Goal: Task Accomplishment & Management: Manage account settings

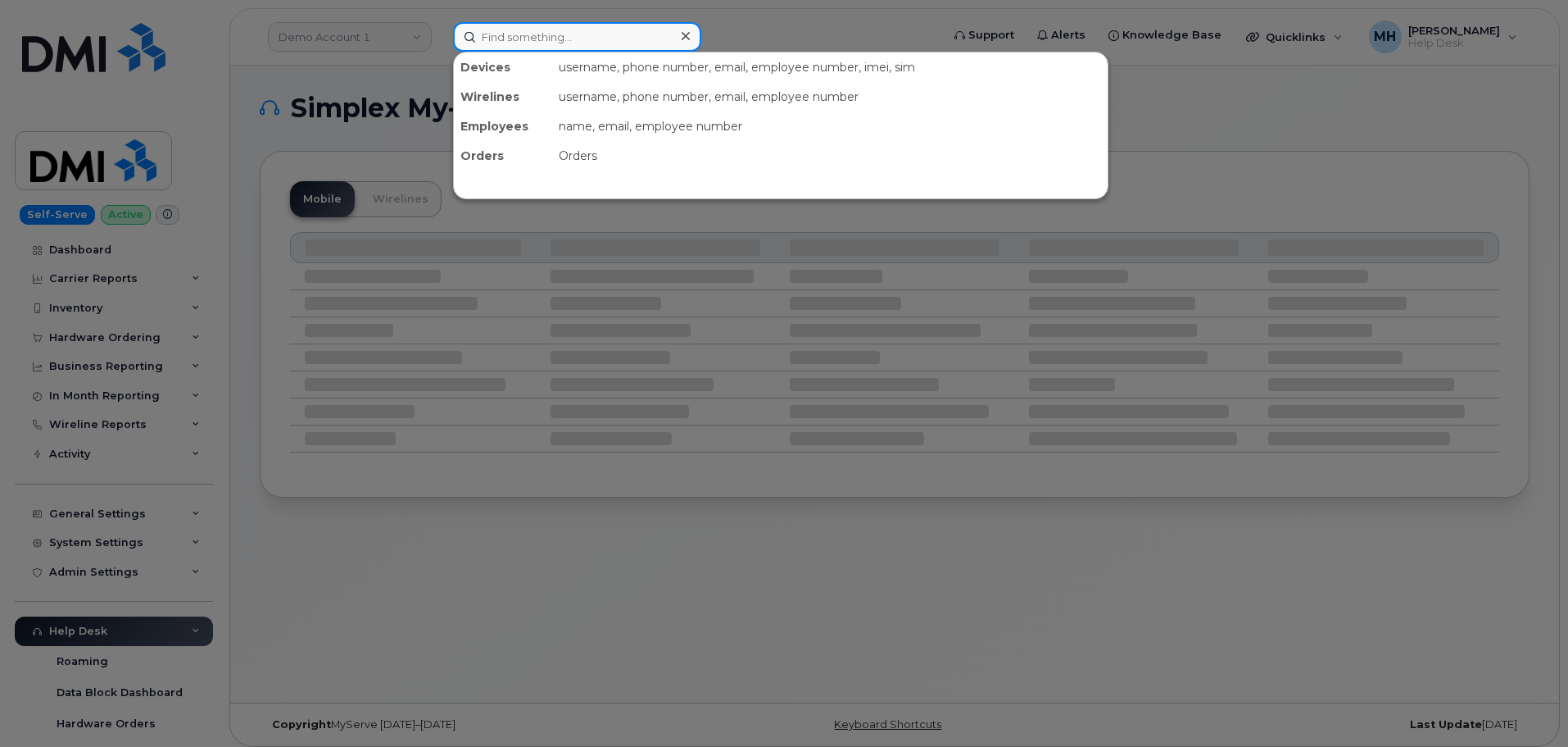
click at [595, 31] on input at bounding box center [577, 36] width 249 height 29
paste input "9514411604"
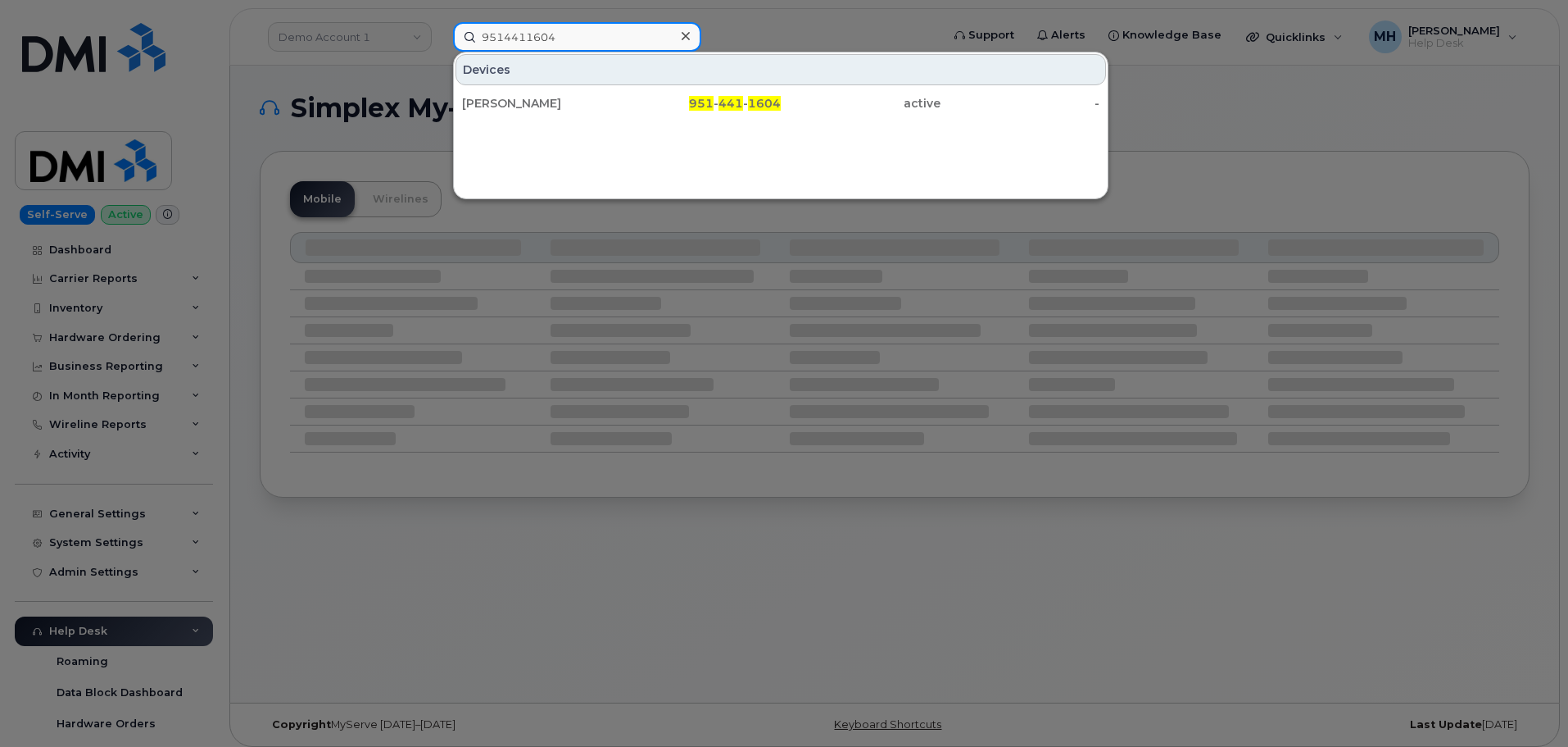
type input "9514411604"
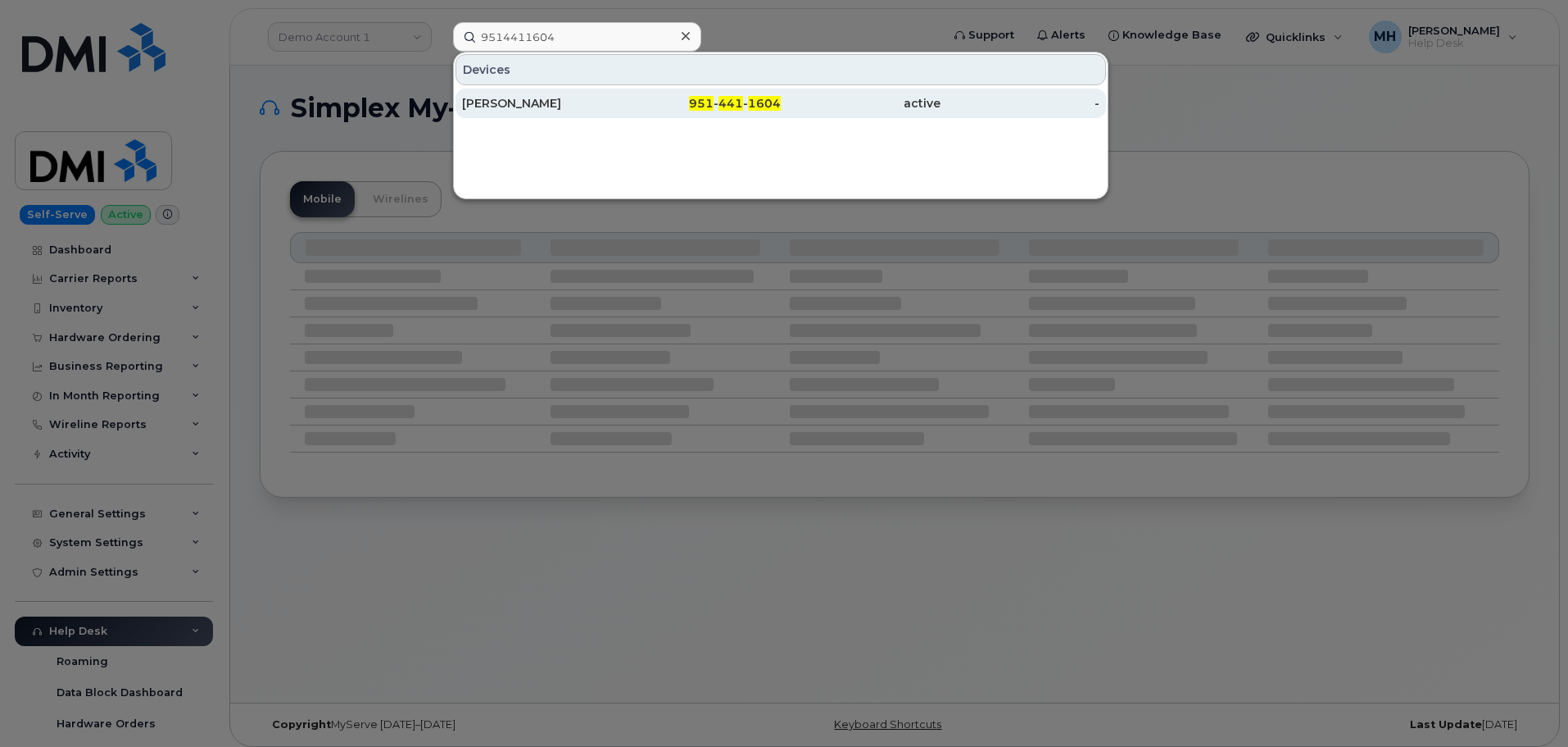
click at [573, 104] on div "[PERSON_NAME]" at bounding box center [542, 103] width 160 height 17
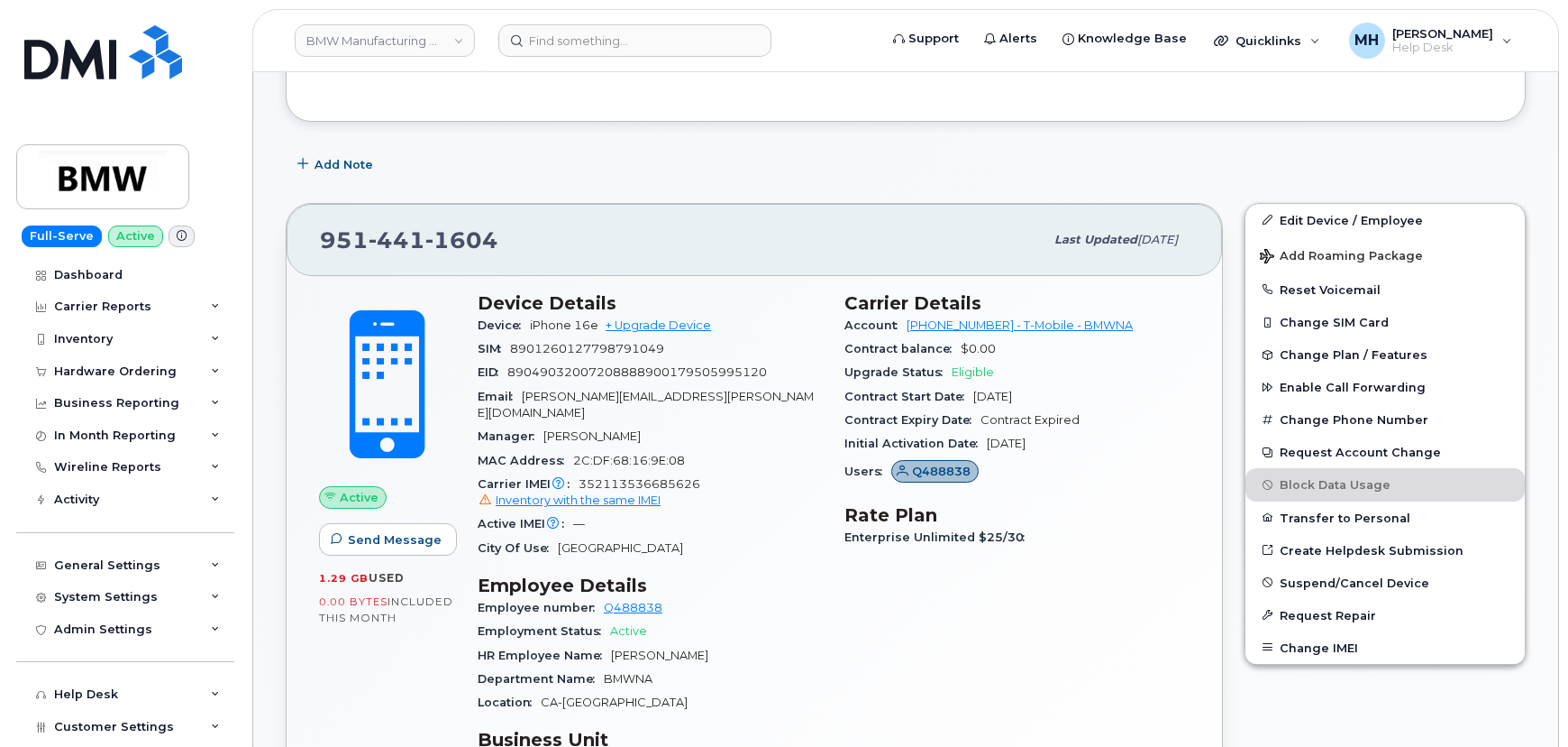
scroll to position [410, 0]
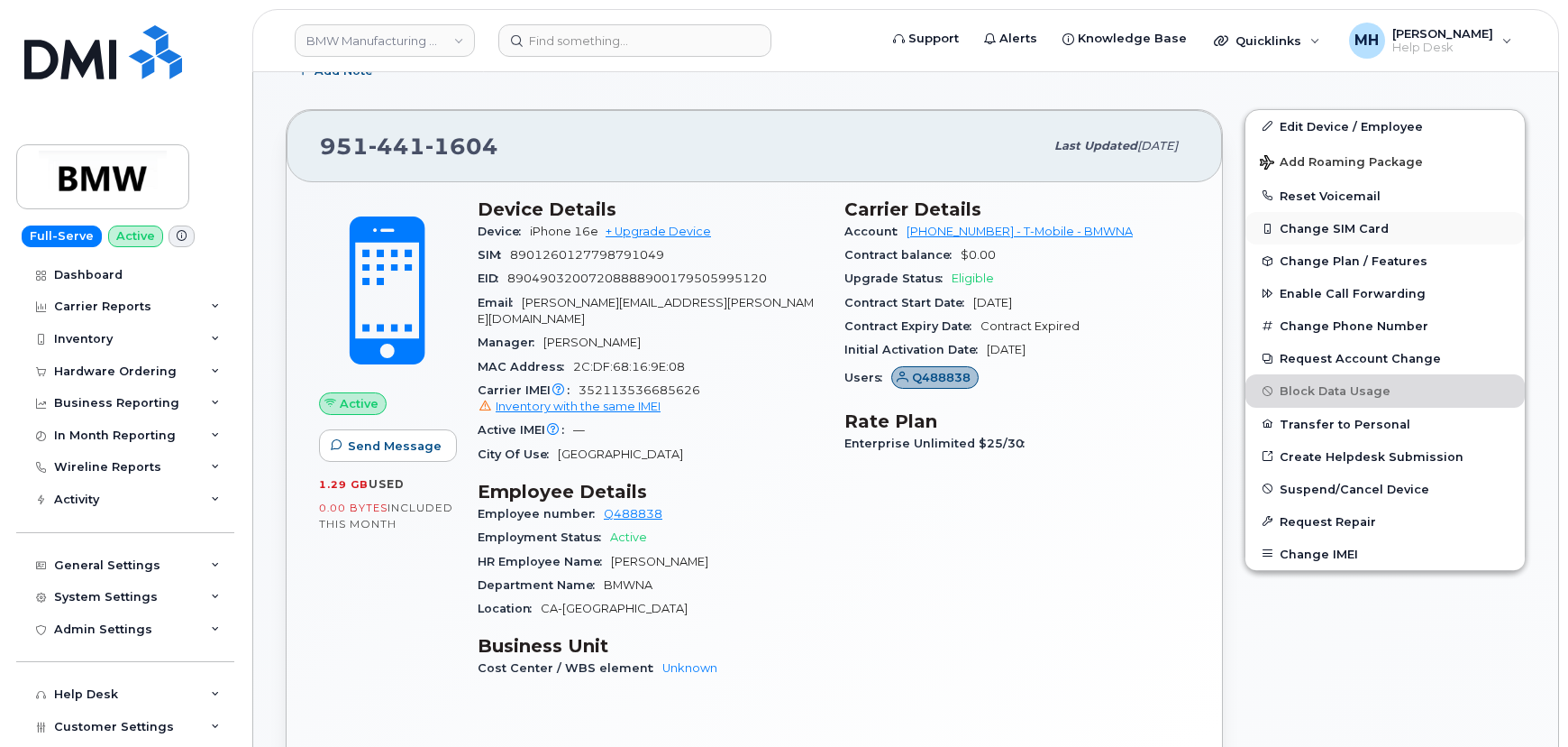
click at [1372, 232] on button "Change SIM Card" at bounding box center [1385, 227] width 279 height 32
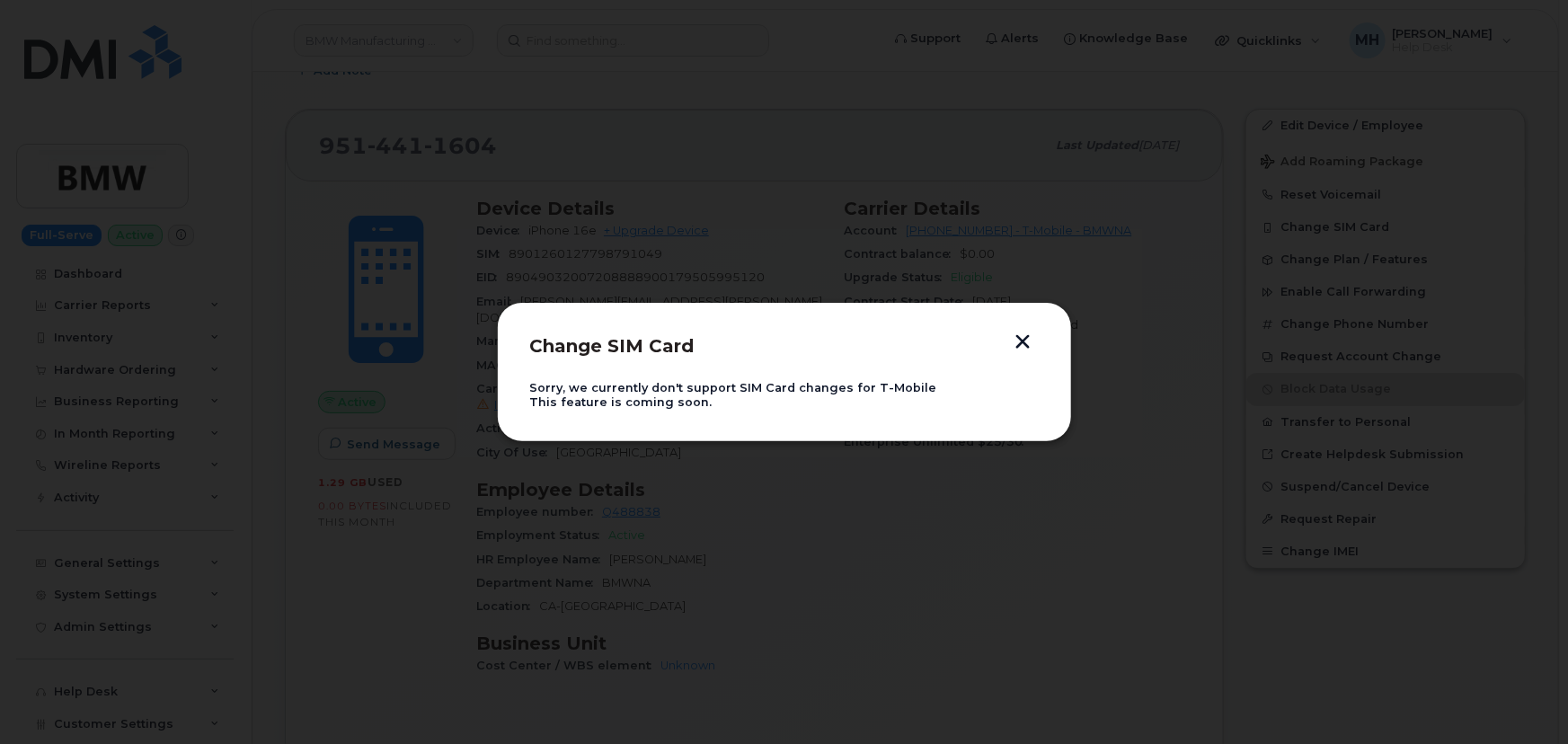
click at [1031, 343] on button "button" at bounding box center [1024, 343] width 27 height 18
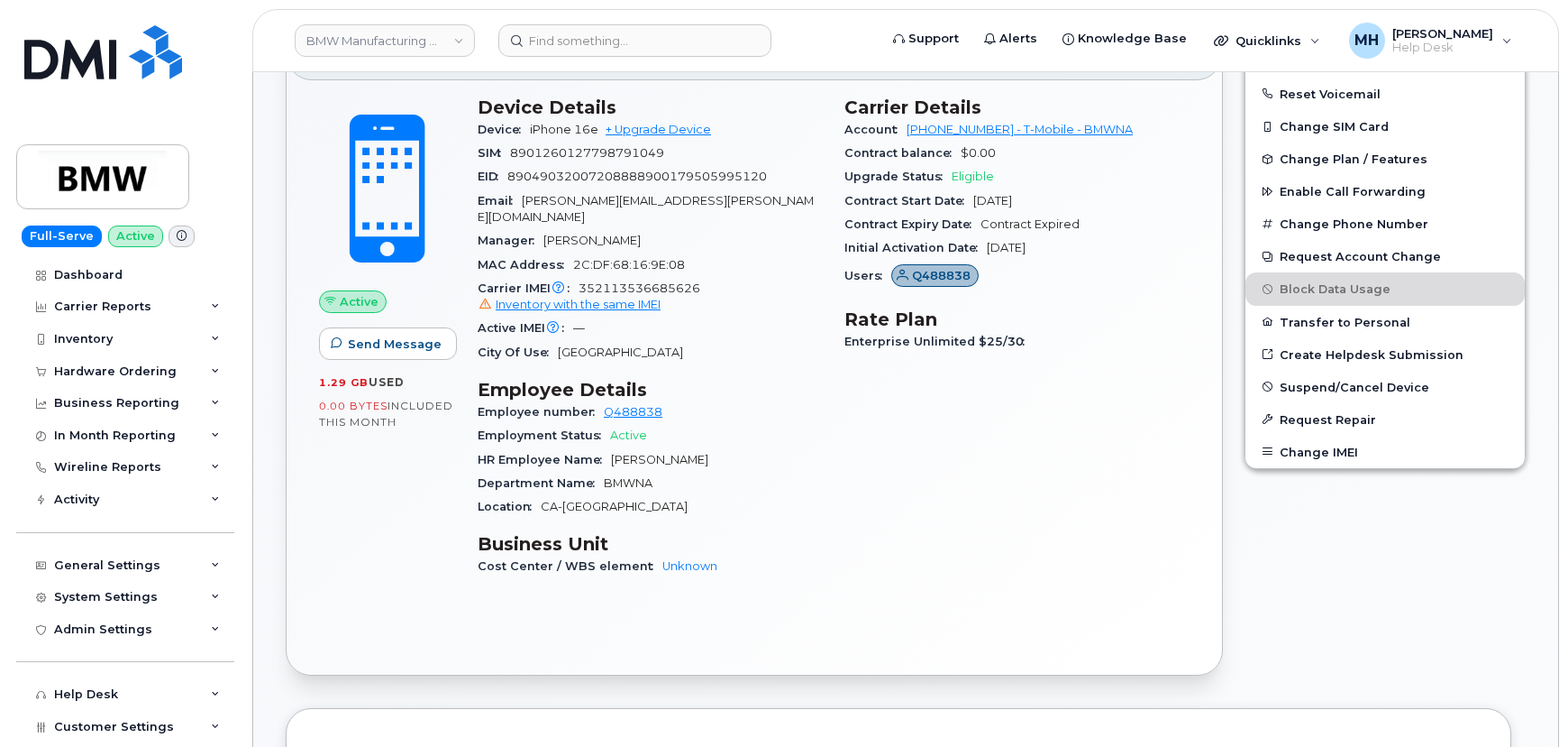
scroll to position [655, 0]
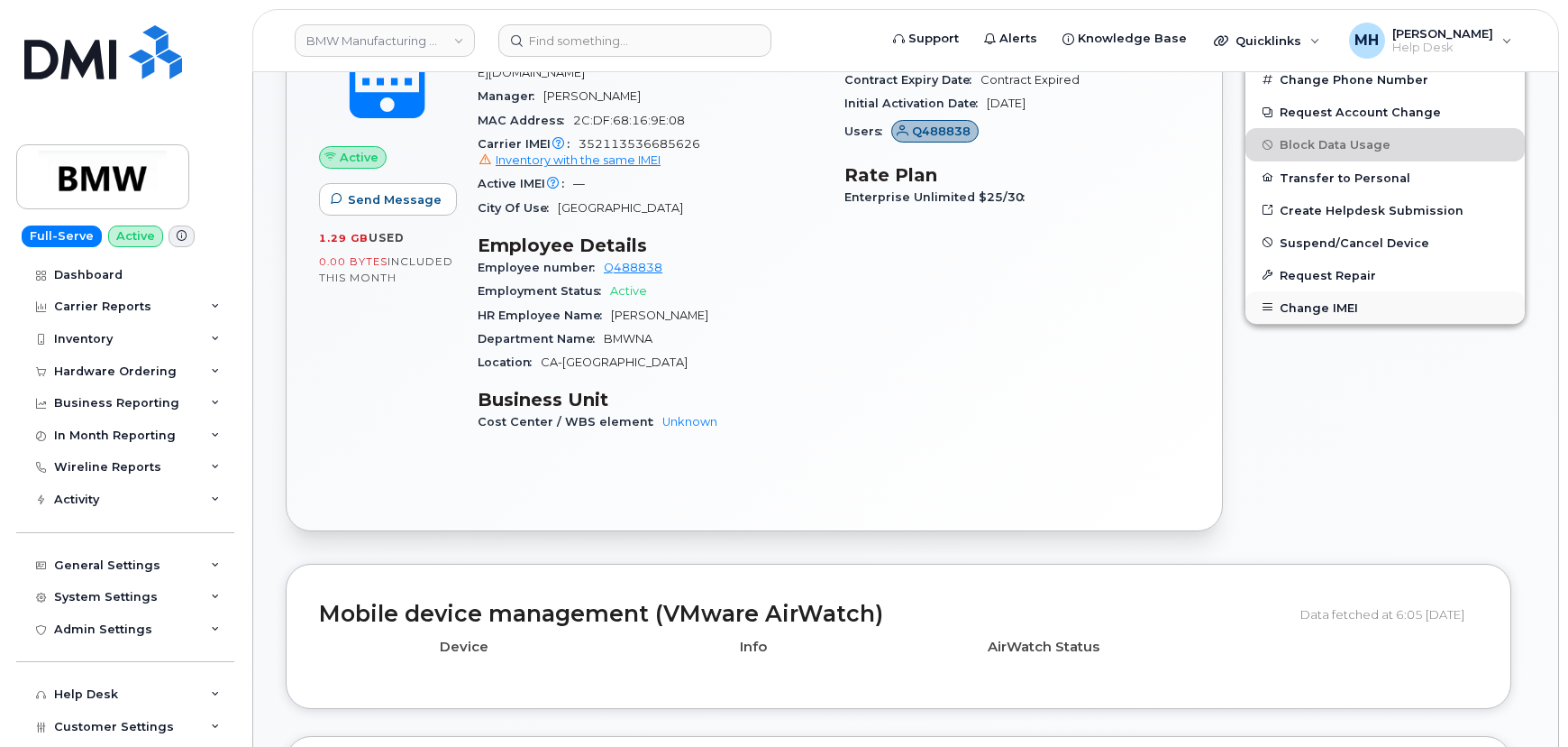
click at [1307, 322] on button "Change IMEI" at bounding box center [1385, 307] width 279 height 32
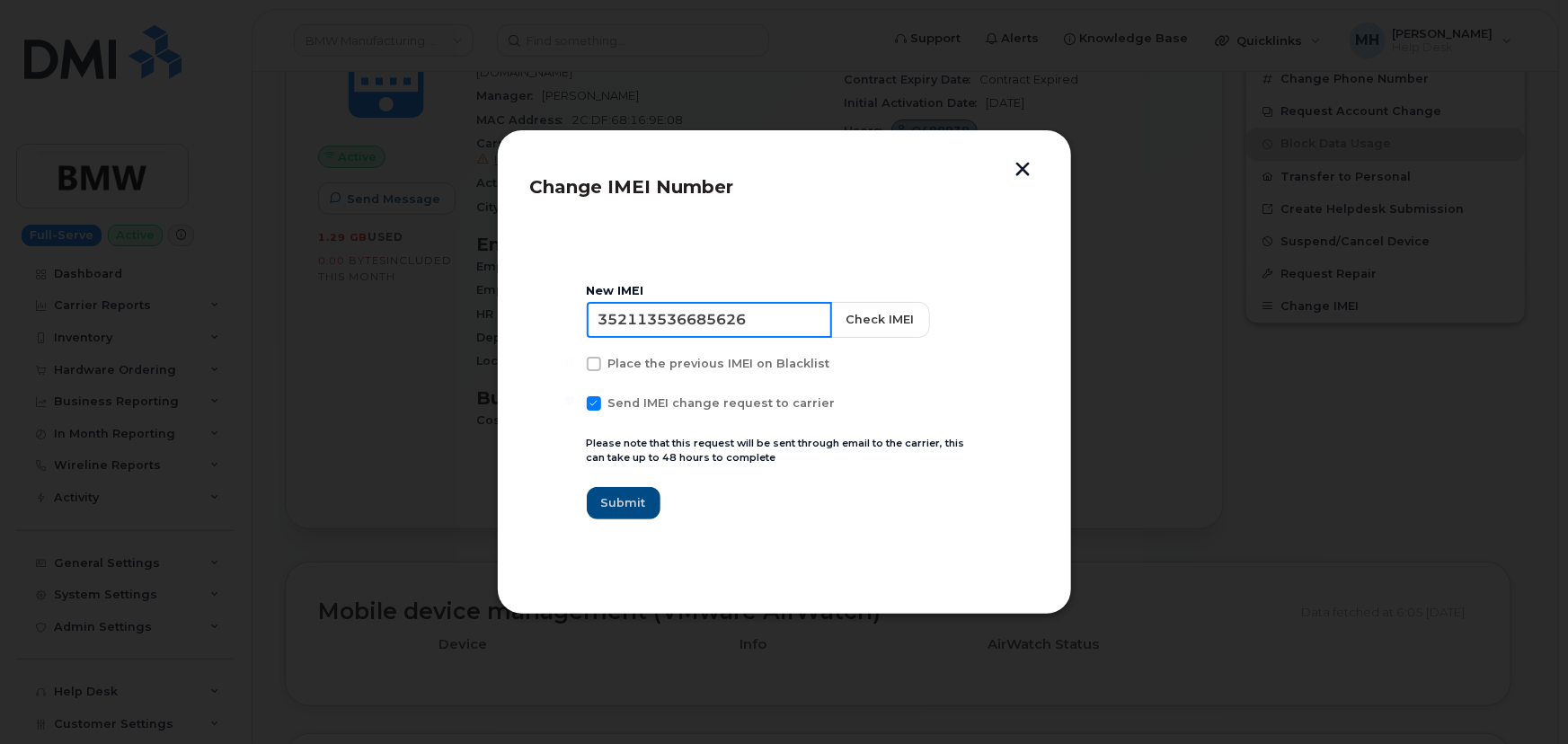
drag, startPoint x: 755, startPoint y: 325, endPoint x: 451, endPoint y: 342, distance: 304.5
click at [453, 339] on div "Change IMEI Number New IMEI 352113536685626 Check IMEI Place the previous IMEI …" at bounding box center [784, 372] width 1568 height 744
paste input "1418497493147"
type input "351418497493147"
click at [889, 324] on button "Check IMEI" at bounding box center [878, 320] width 99 height 36
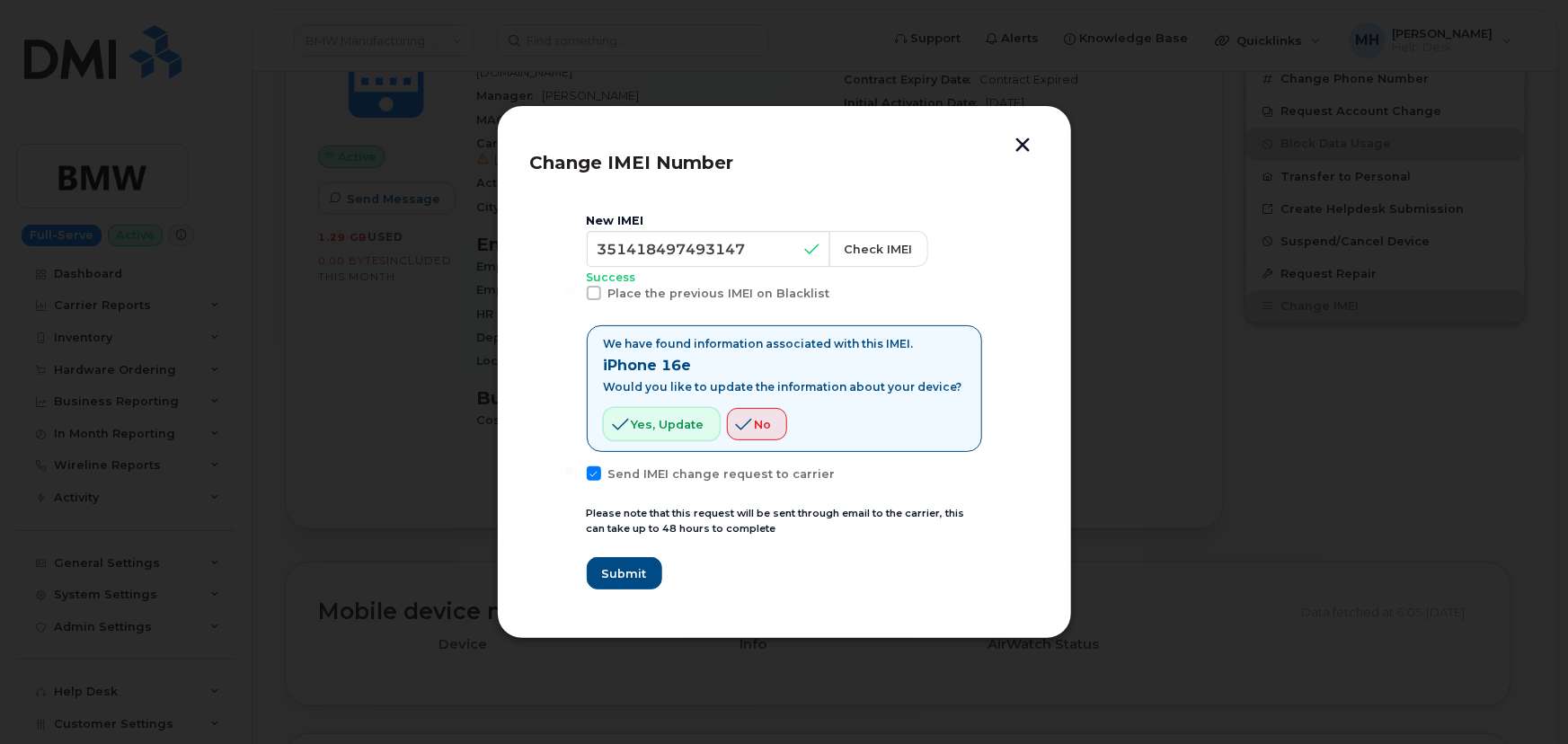
click at [683, 430] on span "Yes, update" at bounding box center [668, 424] width 73 height 17
click at [613, 566] on span "Submit" at bounding box center [624, 574] width 45 height 17
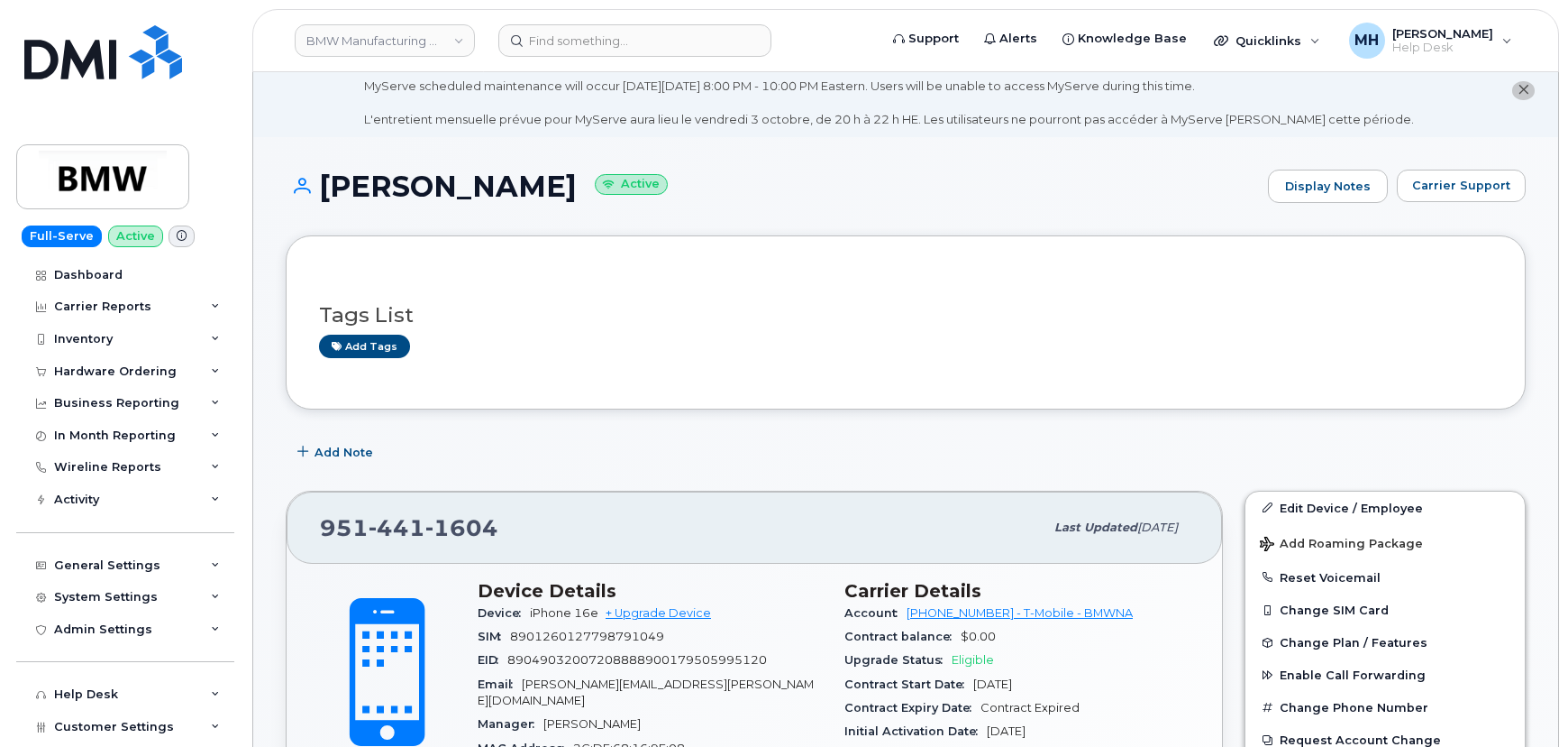
scroll to position [0, 0]
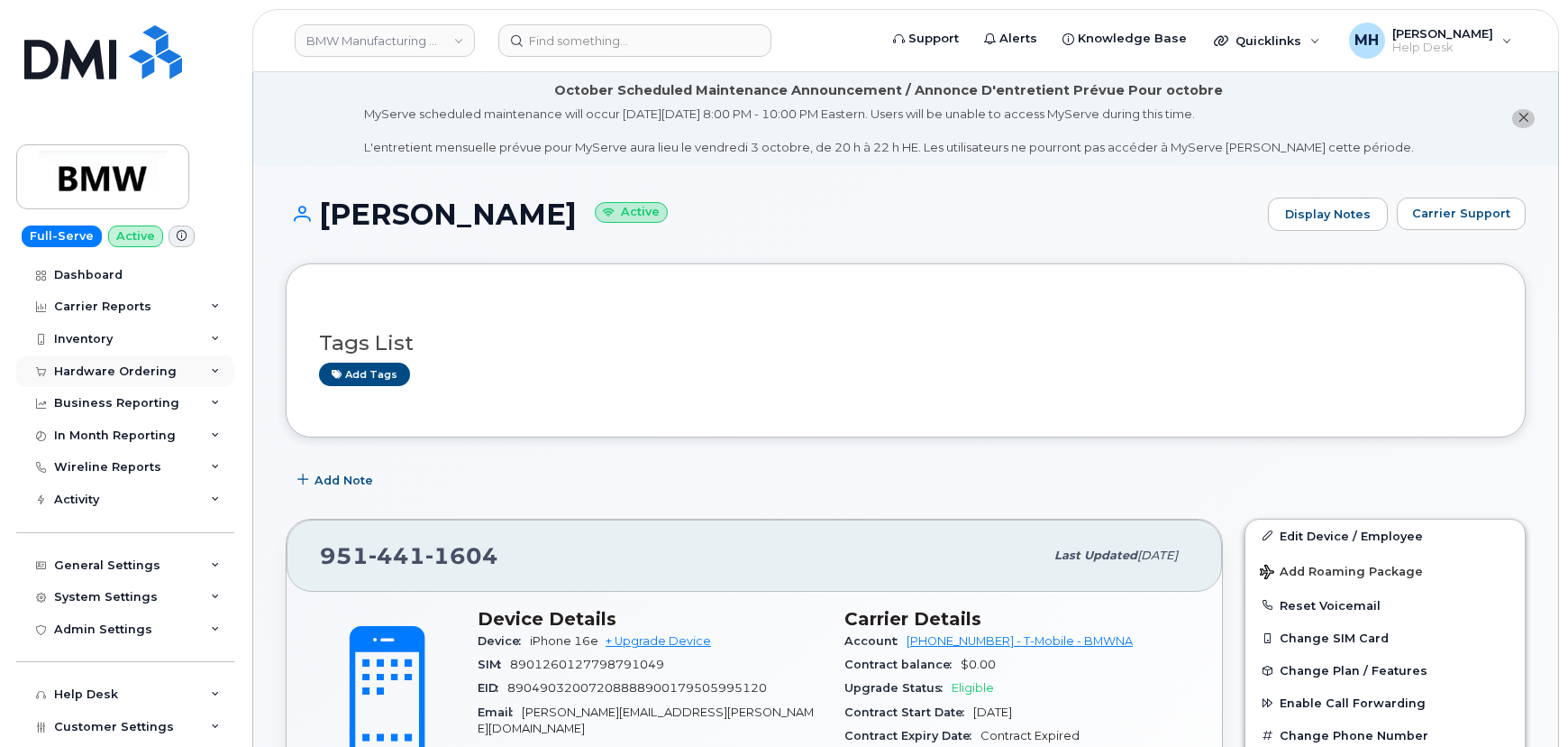
click at [130, 379] on div "Hardware Ordering" at bounding box center [126, 371] width 218 height 32
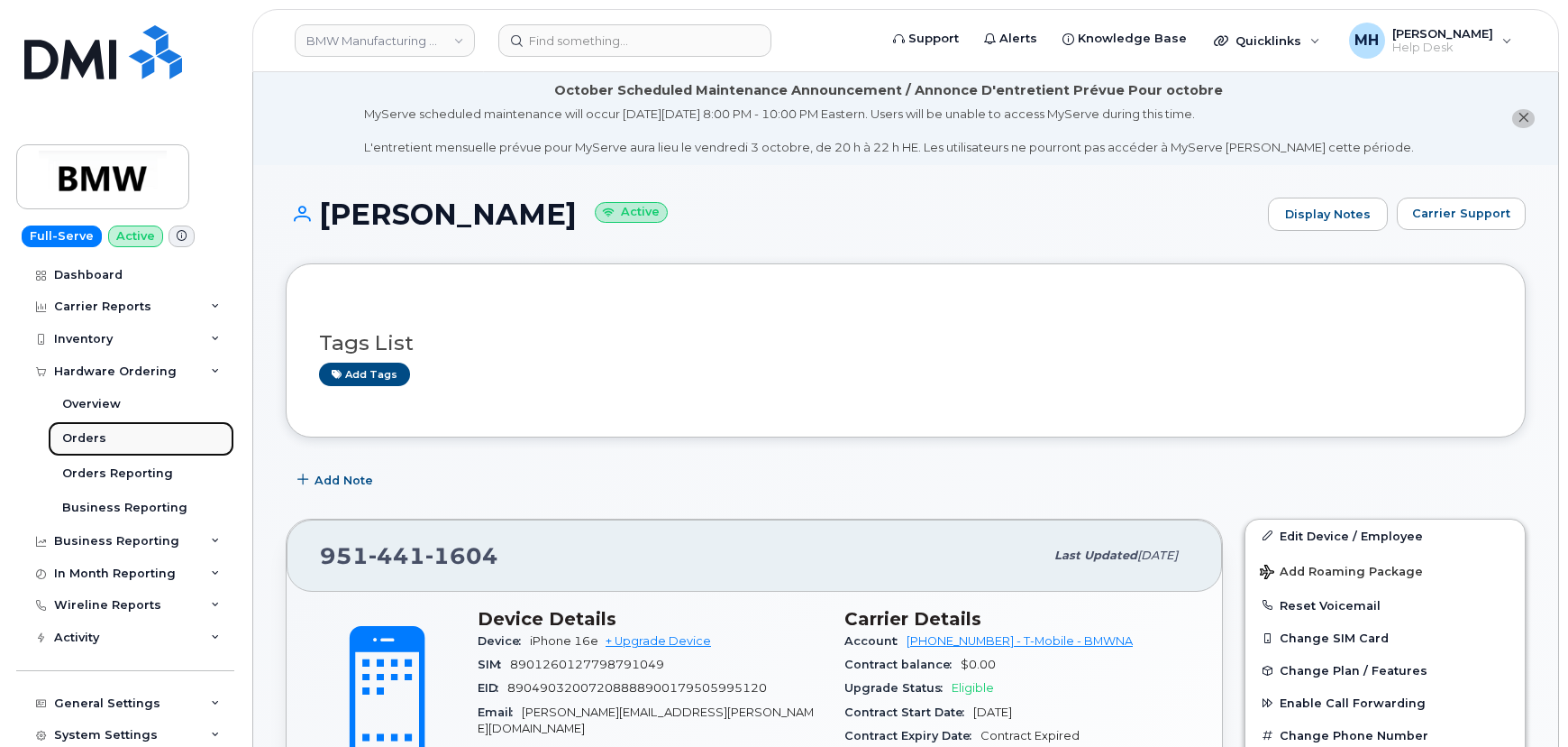
click at [121, 441] on link "Orders" at bounding box center [141, 438] width 187 height 34
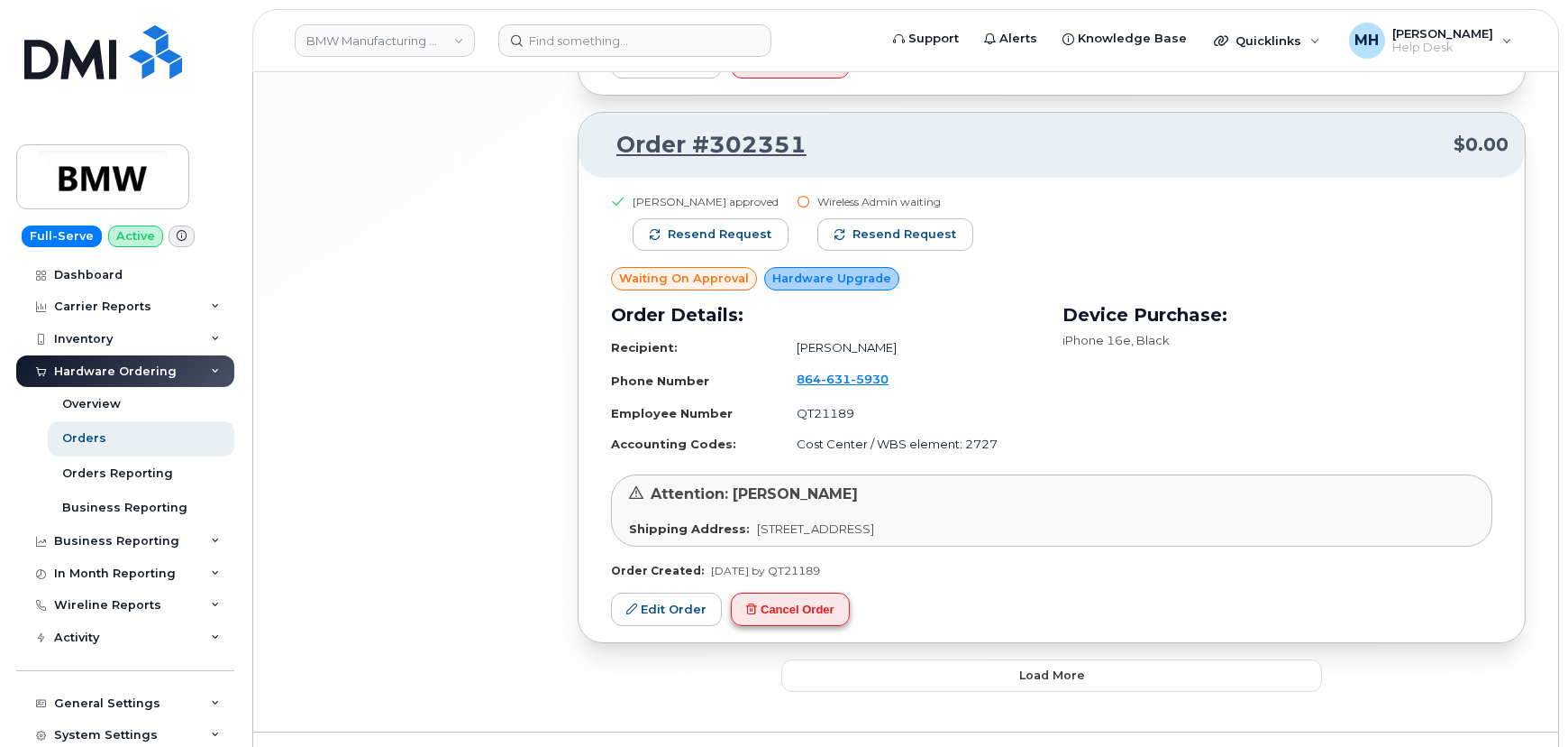
scroll to position [3679, 0]
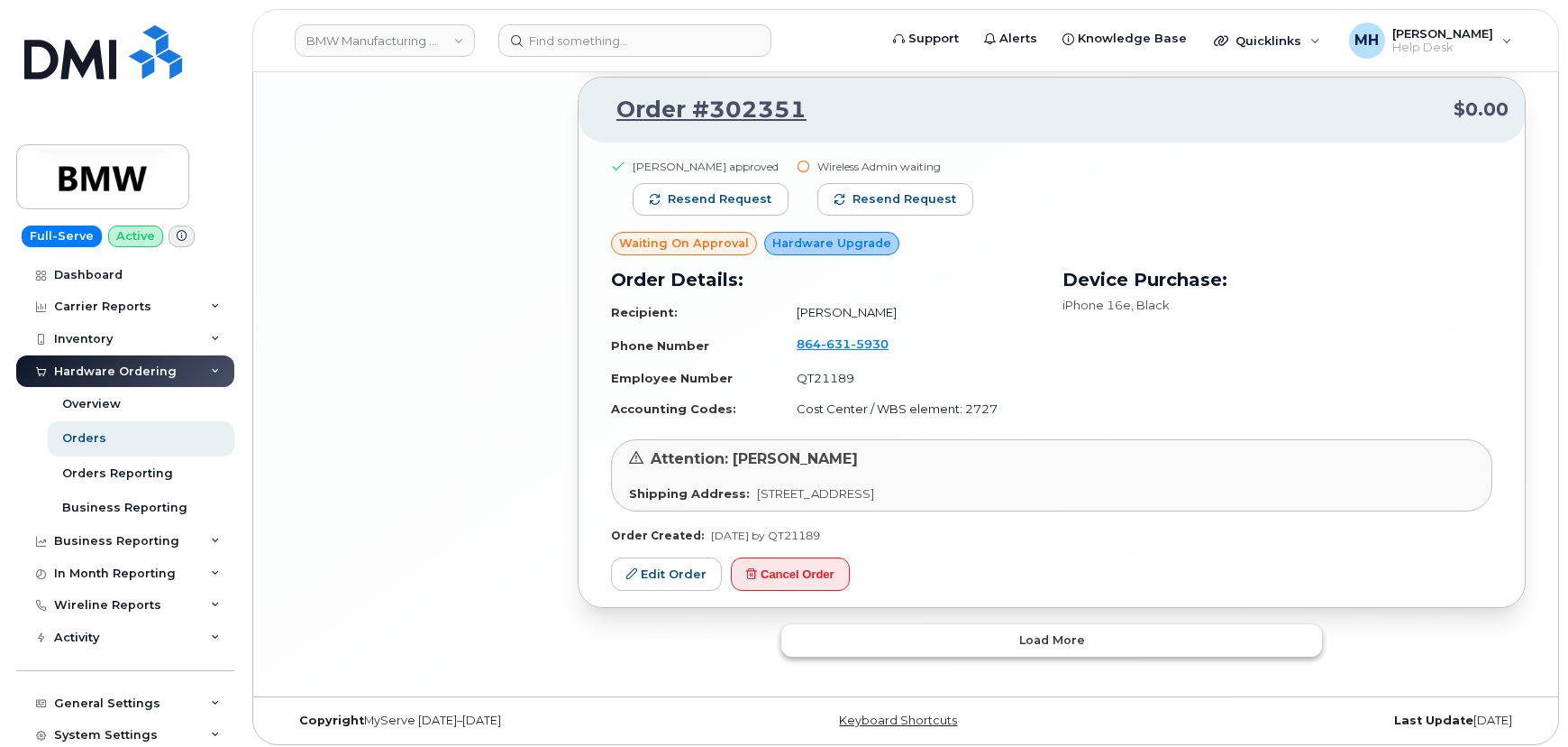
click at [848, 624] on button "Load more" at bounding box center [1051, 640] width 541 height 32
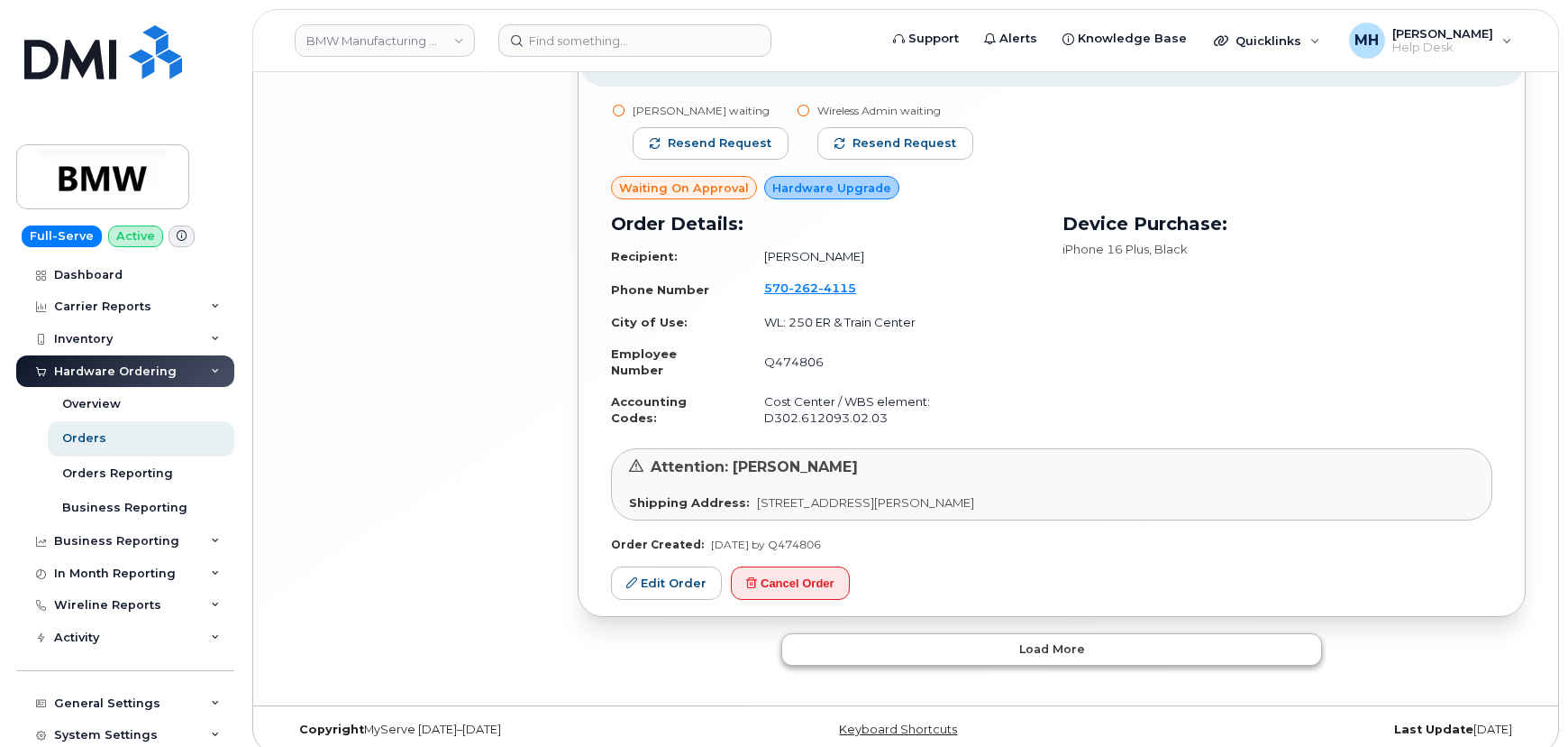
scroll to position [7727, 0]
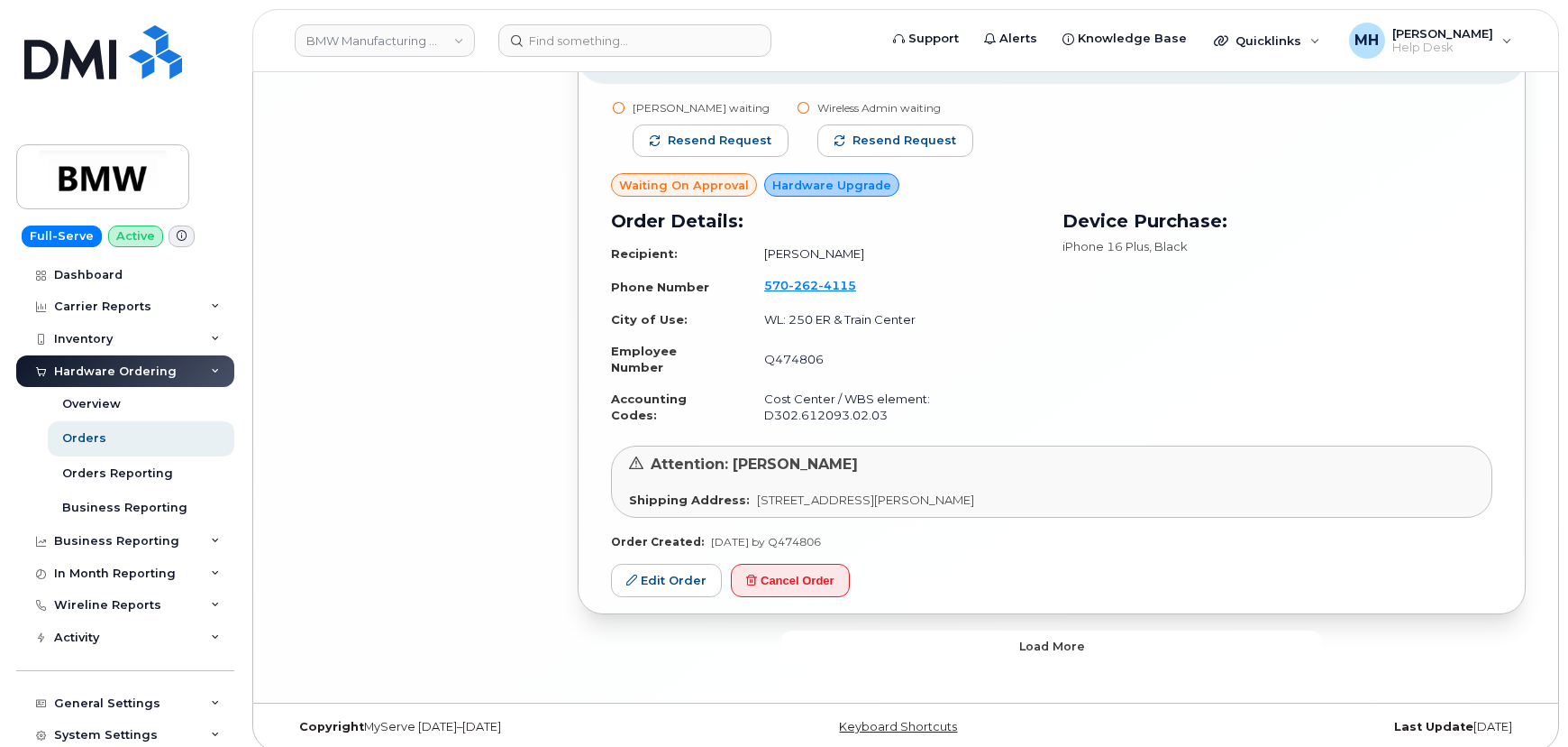
drag, startPoint x: 935, startPoint y: 629, endPoint x: 968, endPoint y: 612, distance: 37.1
click at [934, 631] on button "Load more" at bounding box center [1051, 646] width 541 height 32
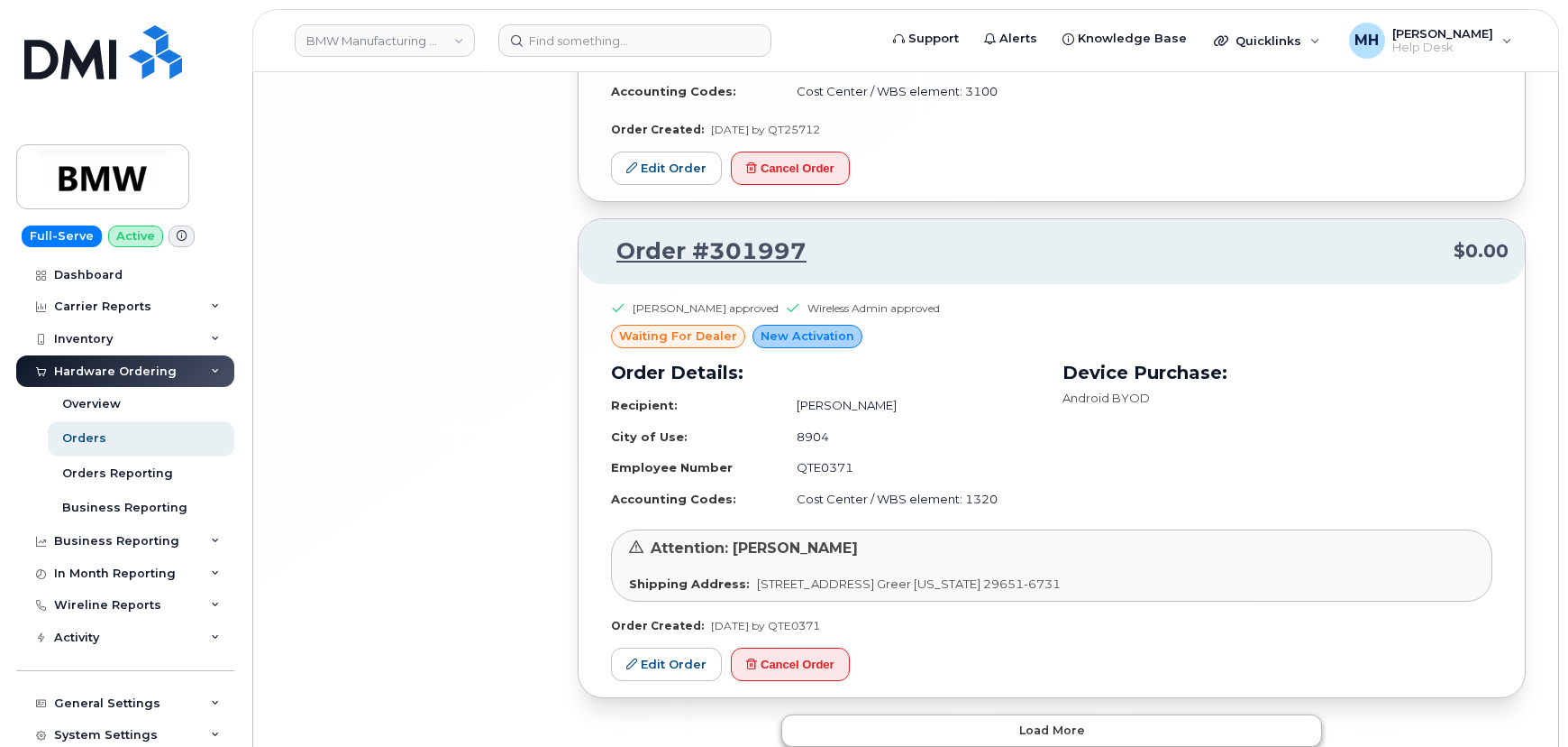
scroll to position [11560, 0]
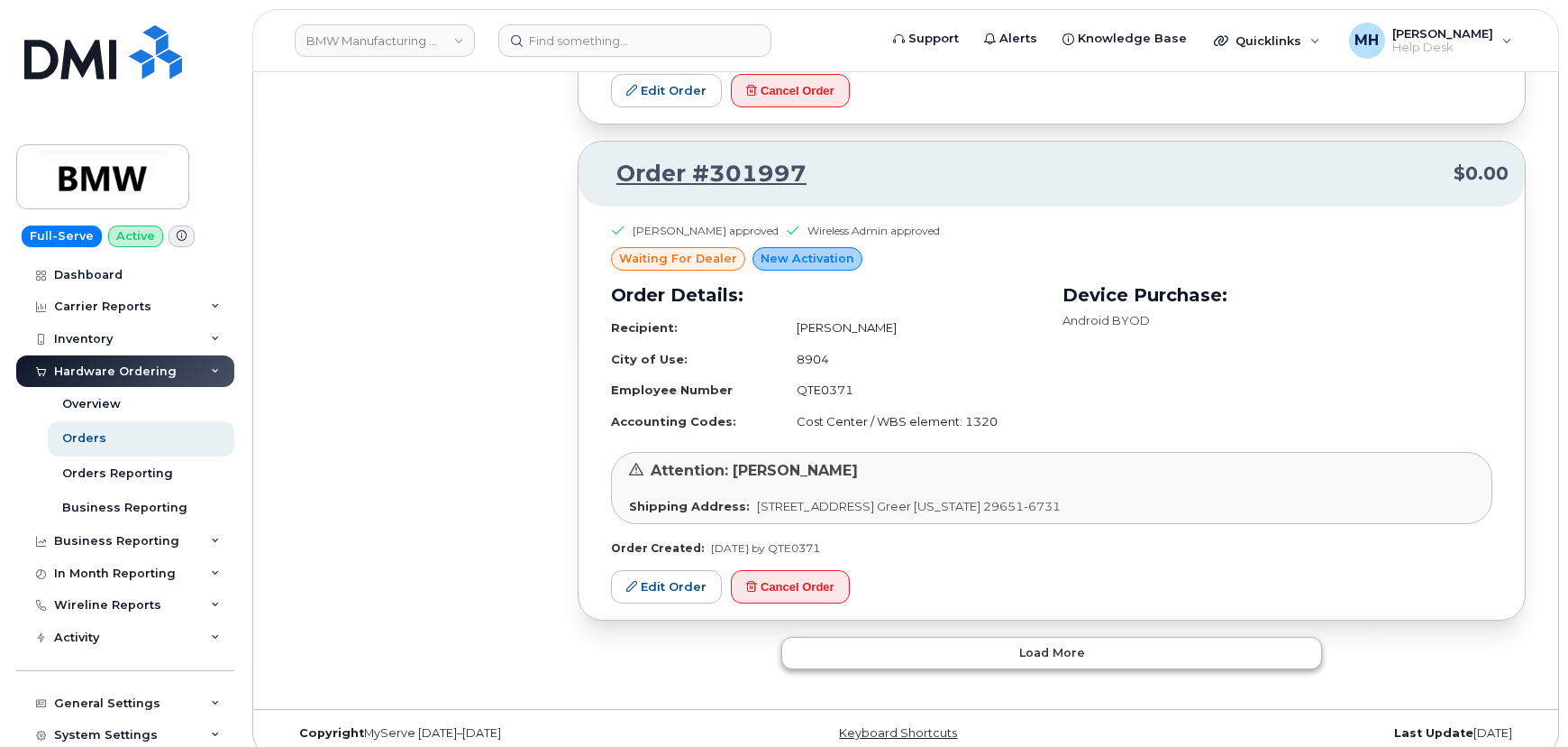
click at [966, 641] on button "Load more" at bounding box center [1051, 653] width 541 height 32
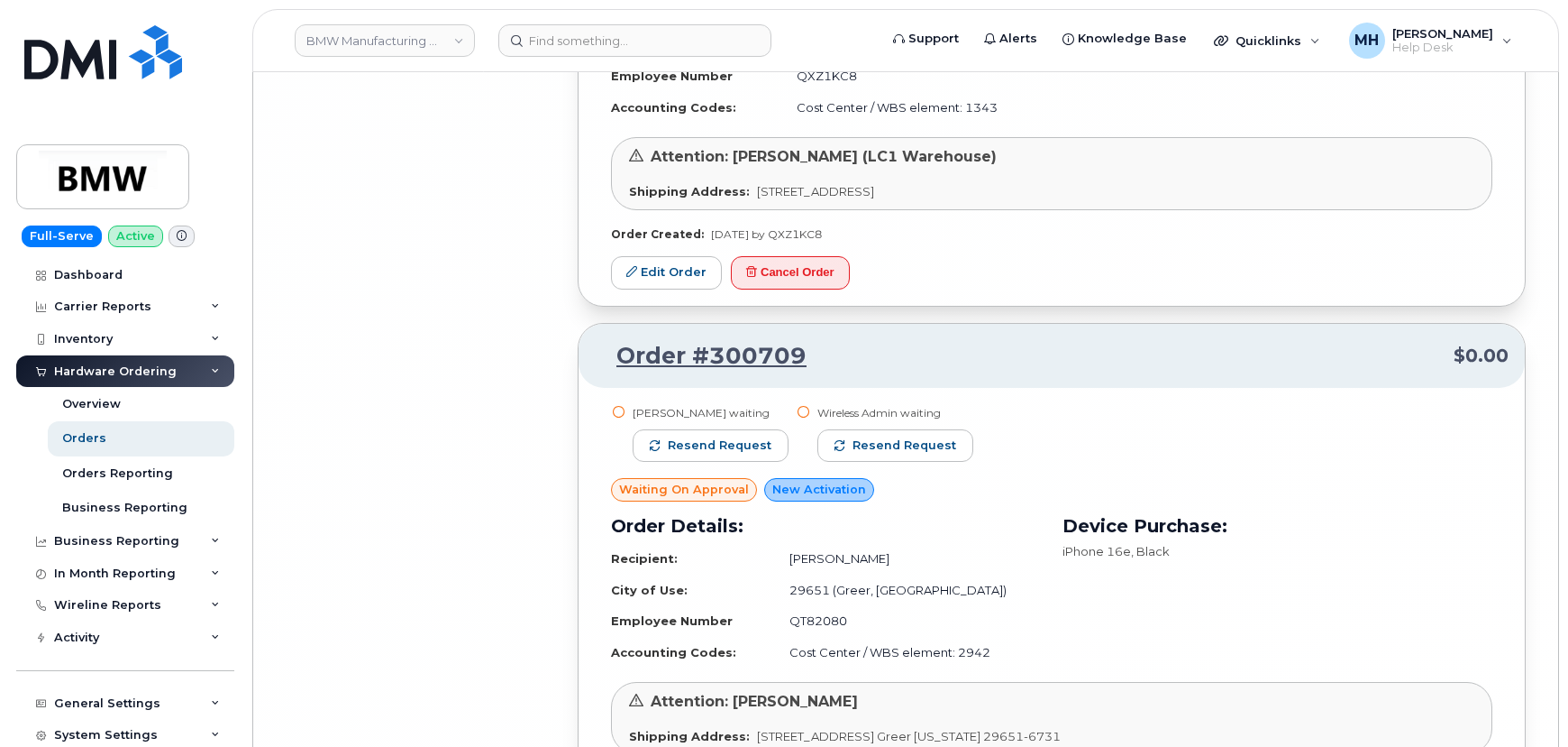
scroll to position [15756, 0]
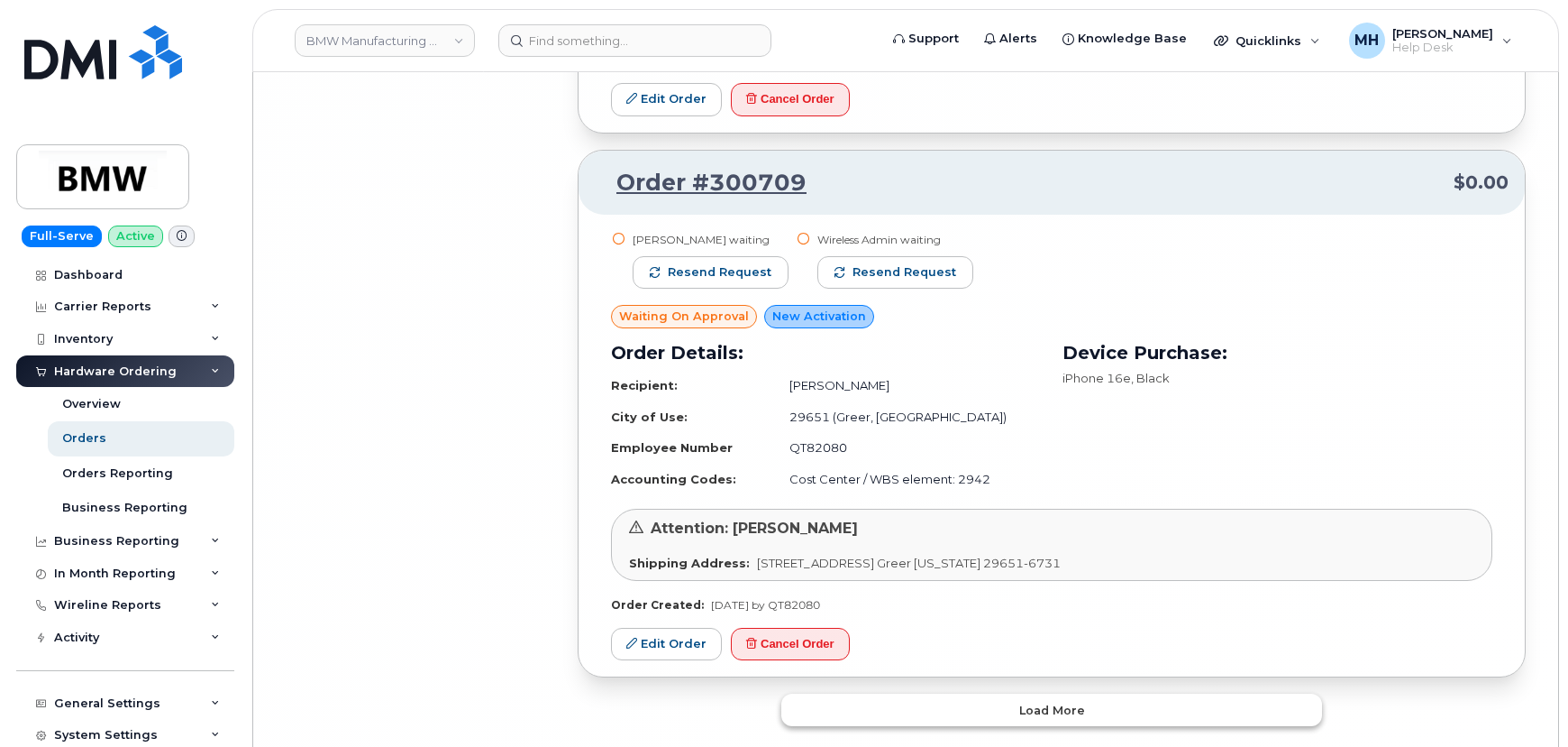
click at [796, 693] on button "Load more" at bounding box center [1051, 709] width 541 height 32
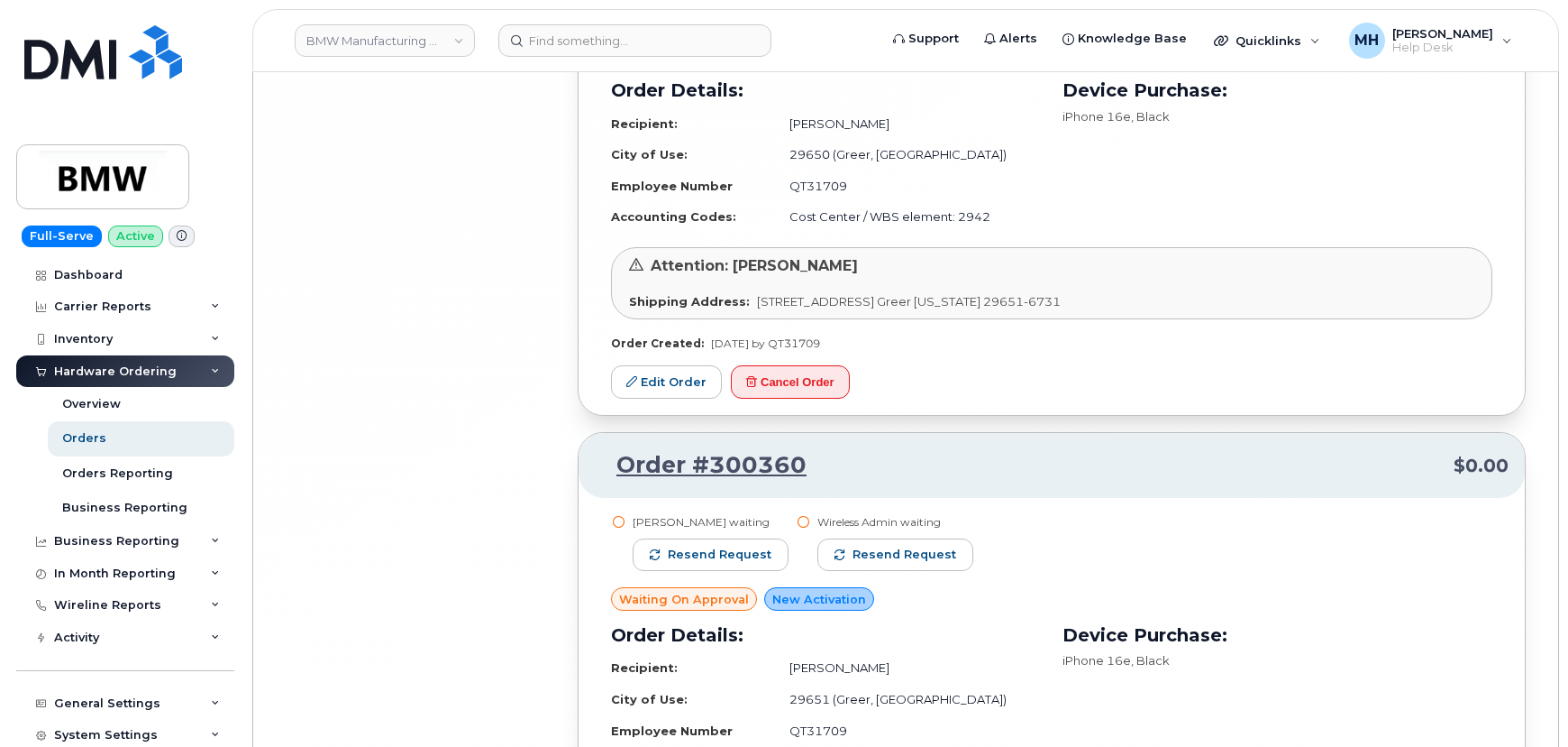
scroll to position [19289, 0]
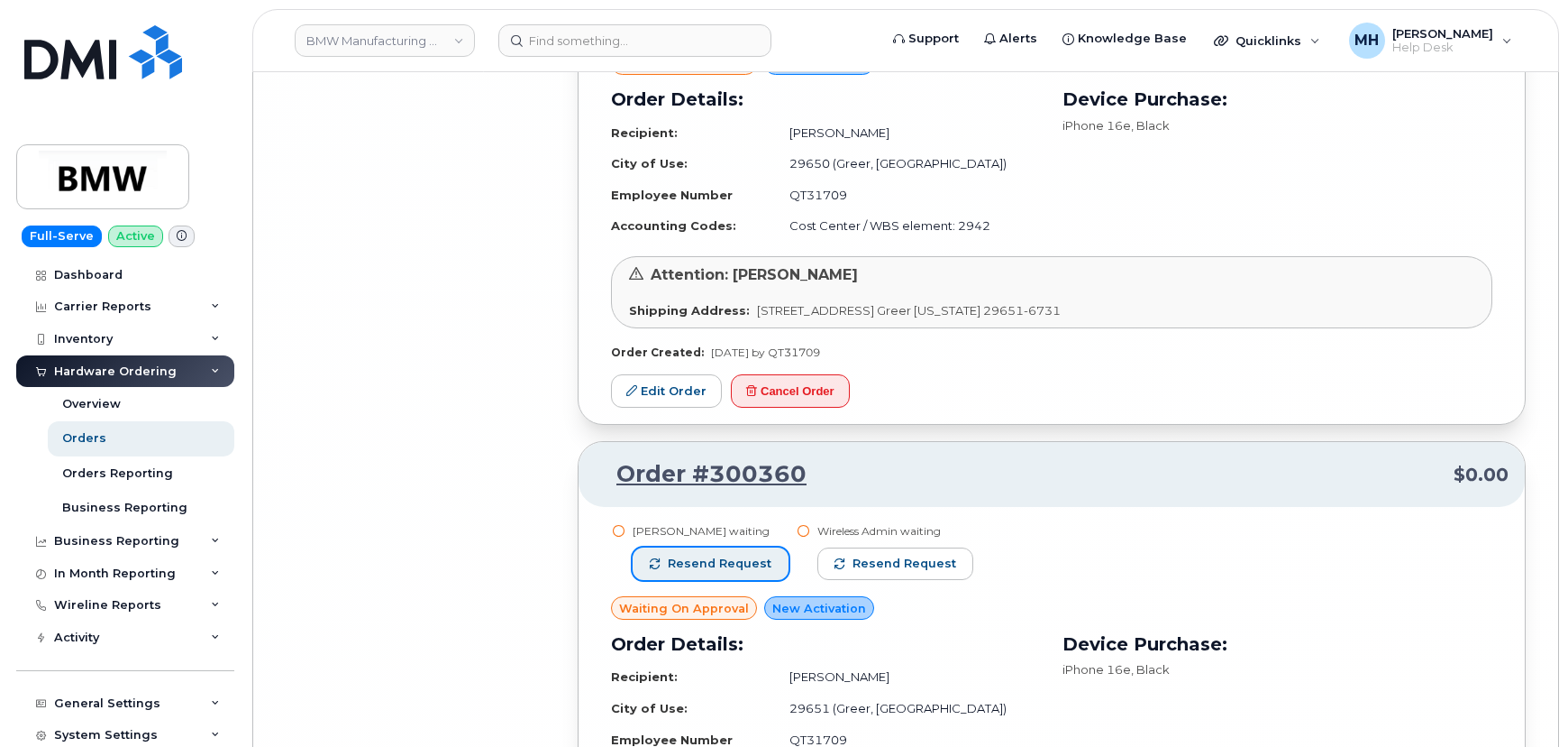
click at [703, 556] on span "Resend request" at bounding box center [720, 564] width 103 height 17
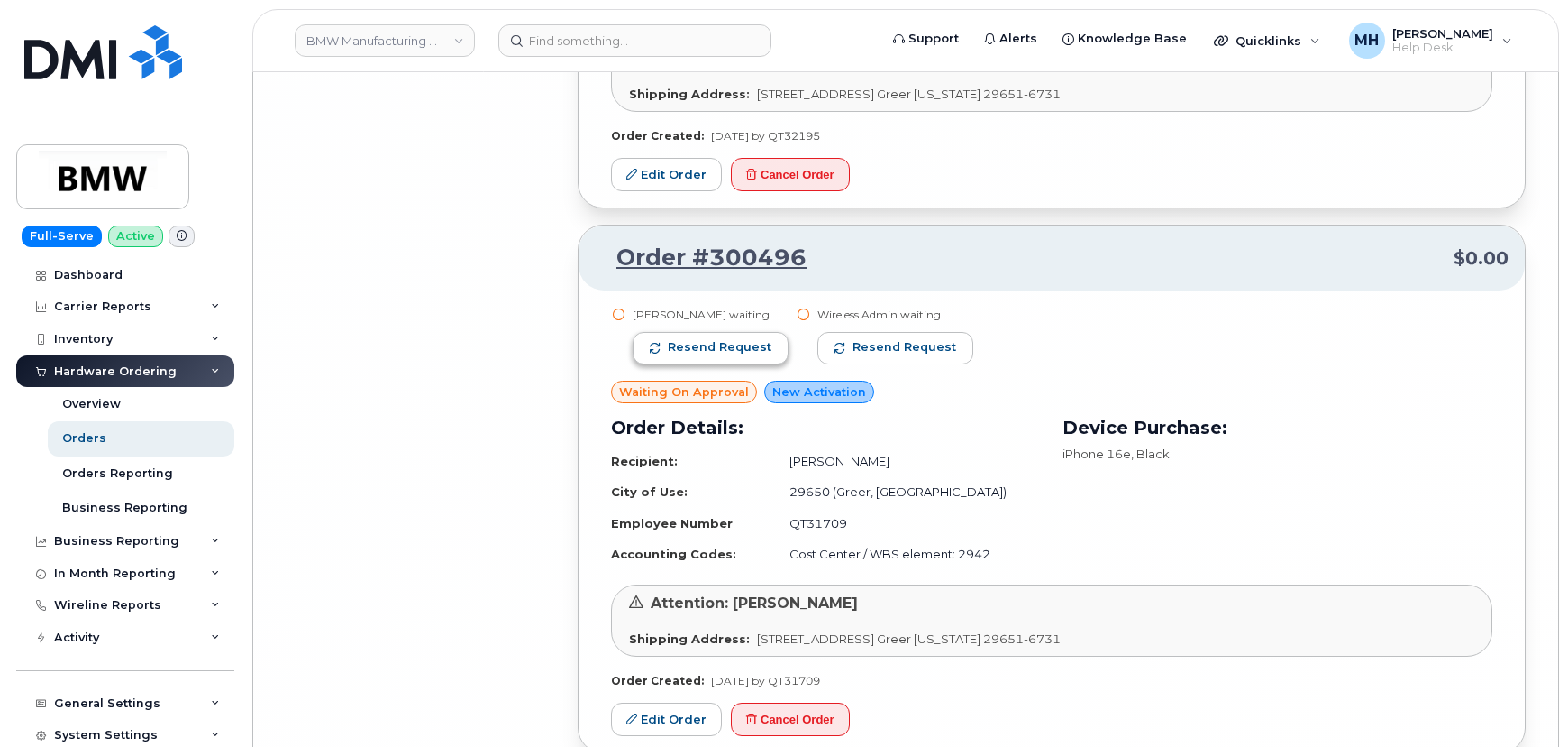
scroll to position [18797, 0]
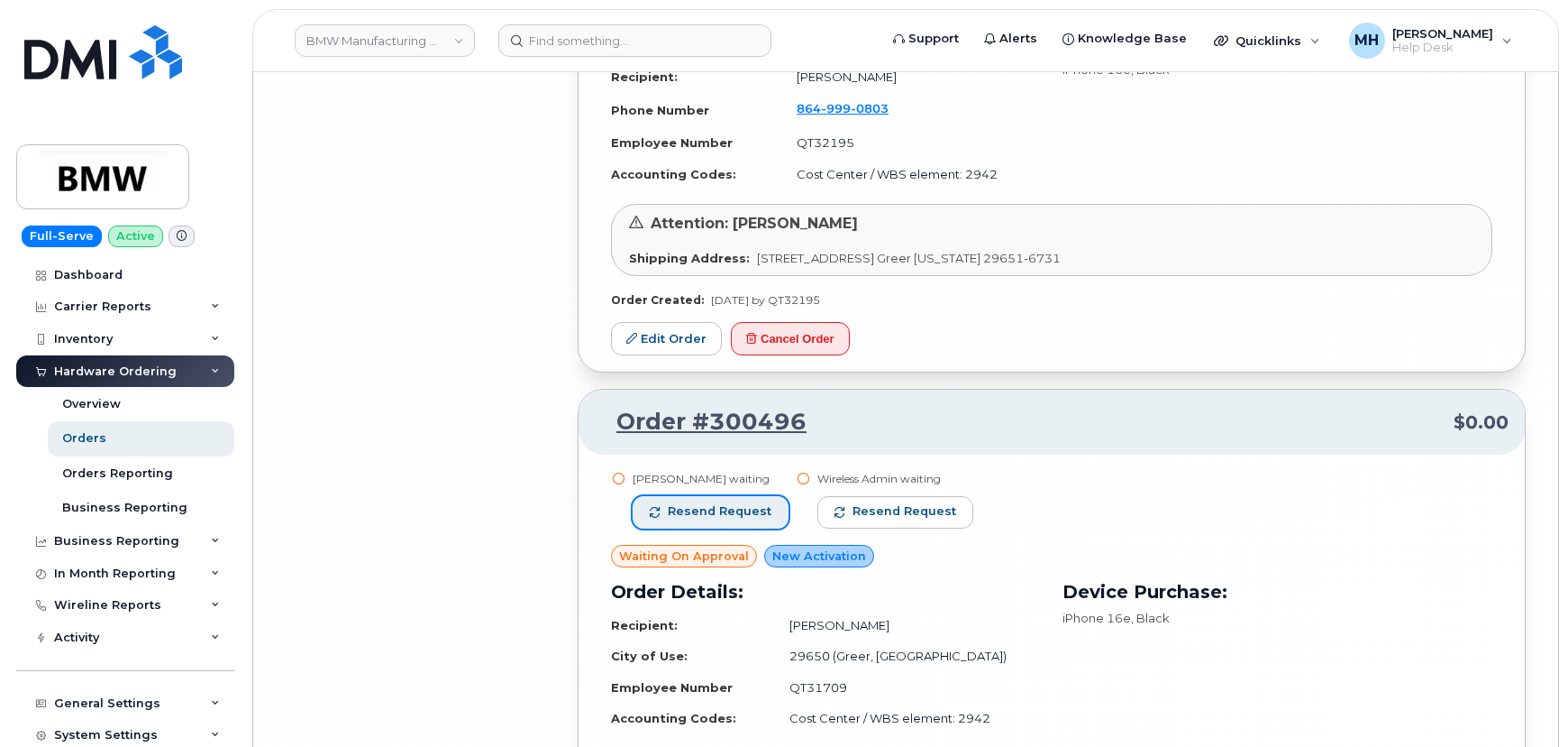
click at [691, 503] on span "Resend request" at bounding box center [720, 511] width 103 height 17
click at [899, 496] on button "Resend request" at bounding box center [896, 512] width 156 height 32
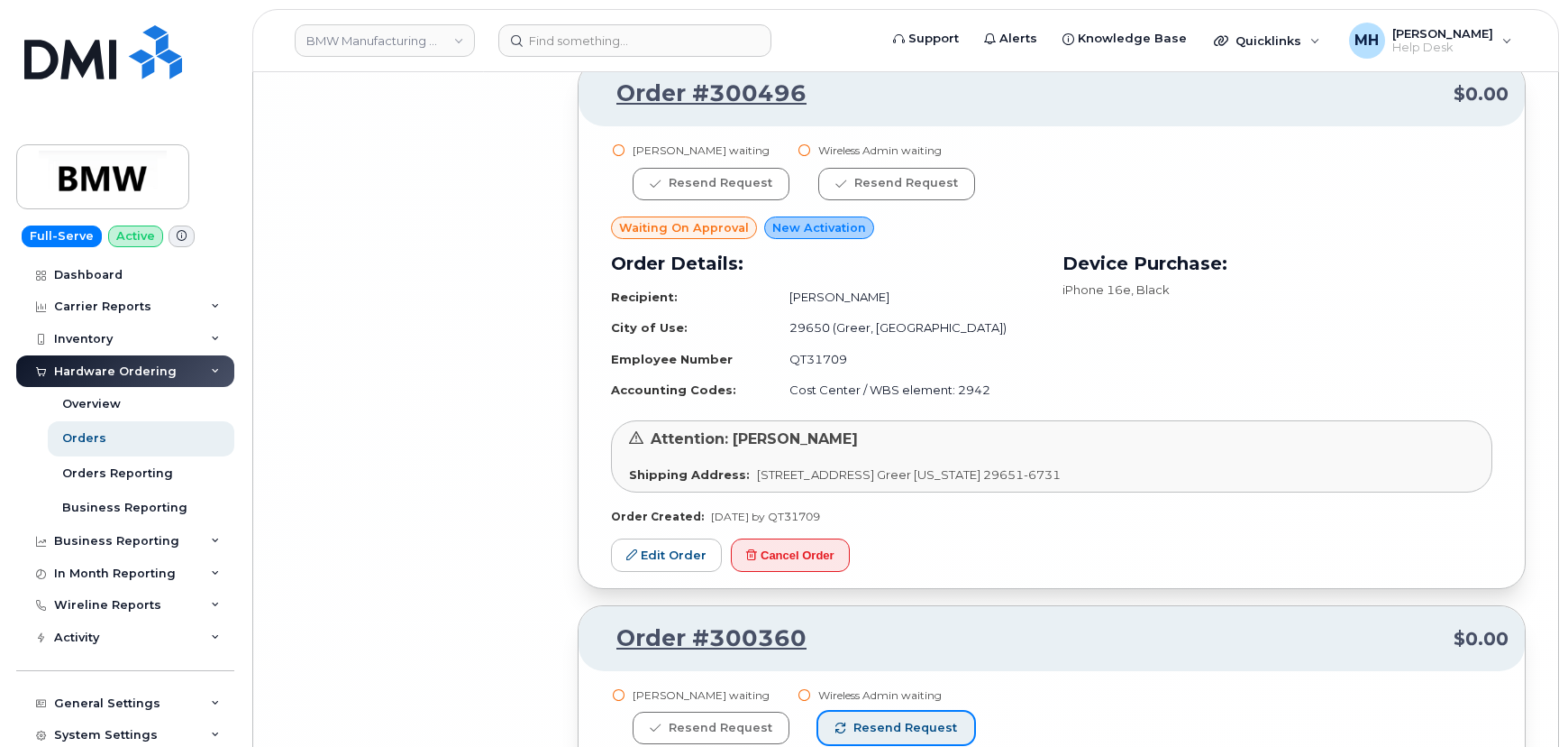
click at [913, 712] on button "Resend request" at bounding box center [896, 728] width 156 height 32
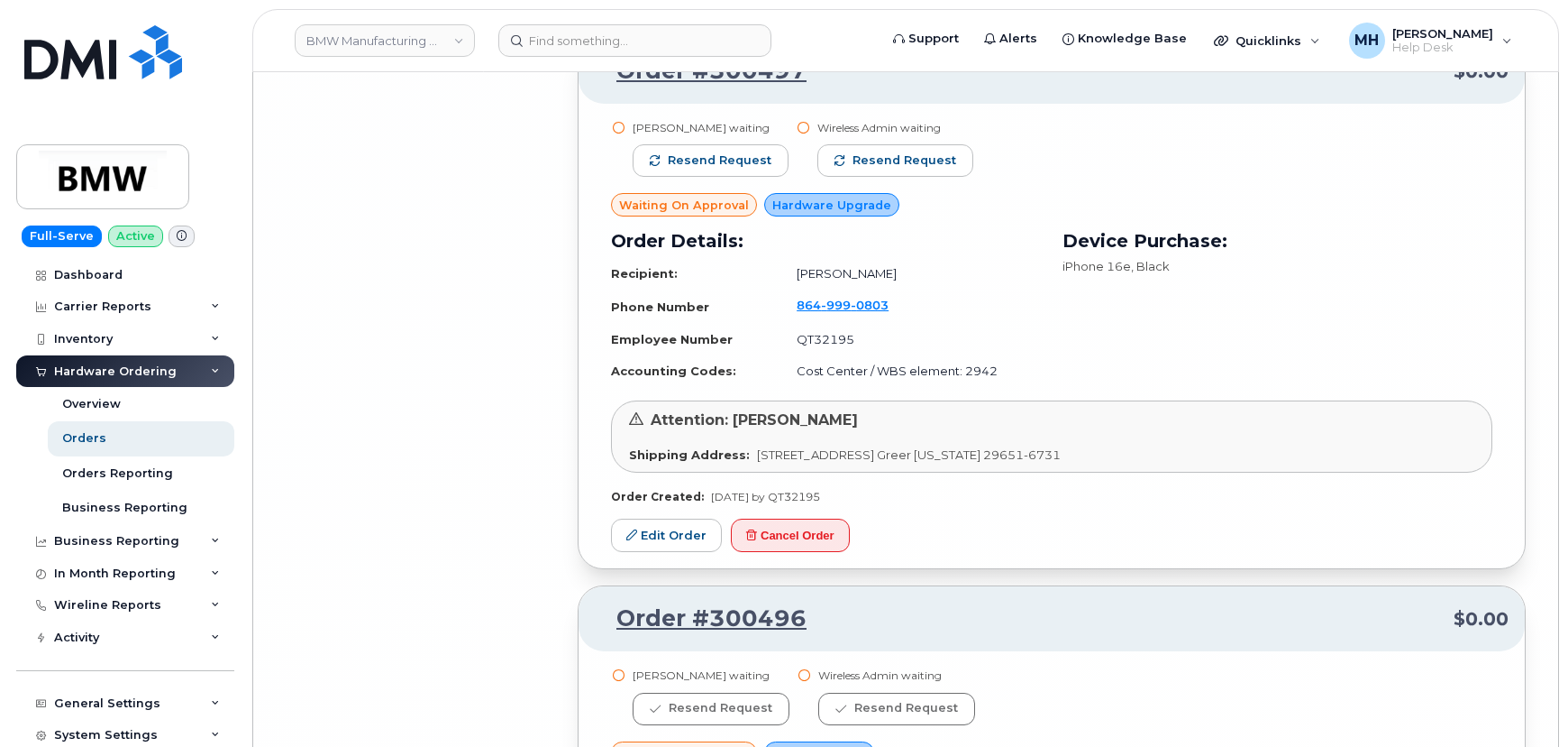
scroll to position [18387, 0]
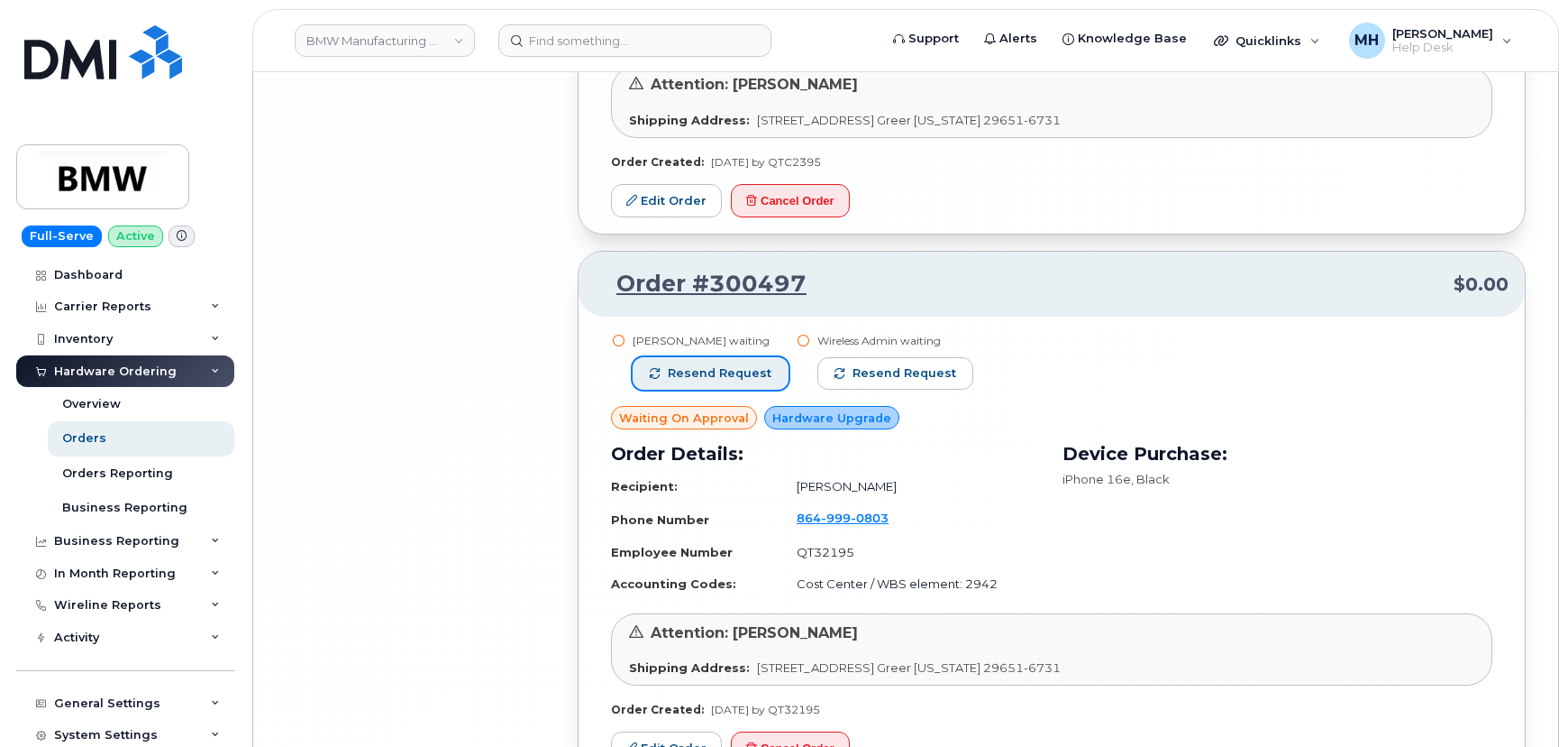
click at [717, 365] on span "Resend request" at bounding box center [720, 374] width 103 height 17
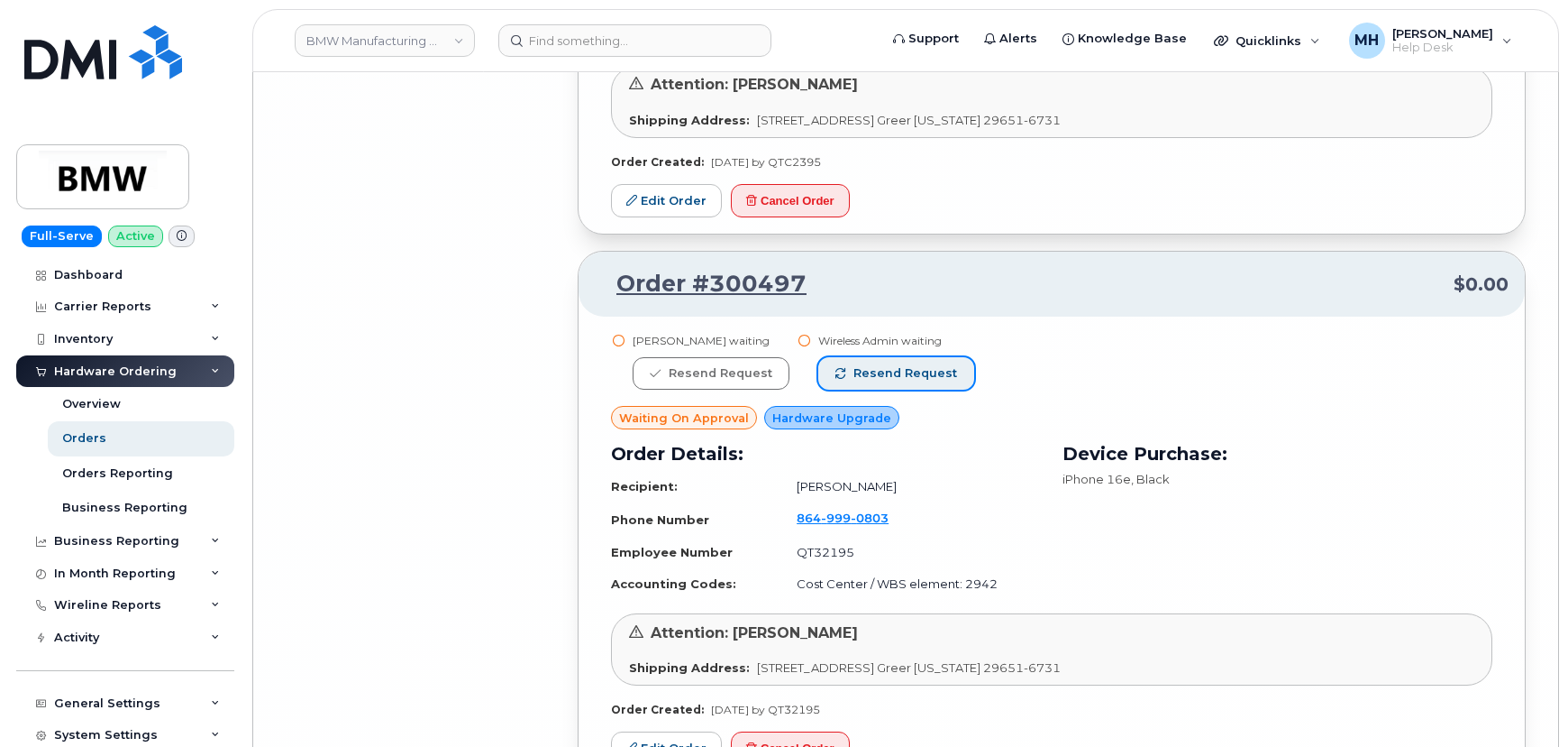
click at [853, 357] on button "Resend request" at bounding box center [896, 373] width 156 height 32
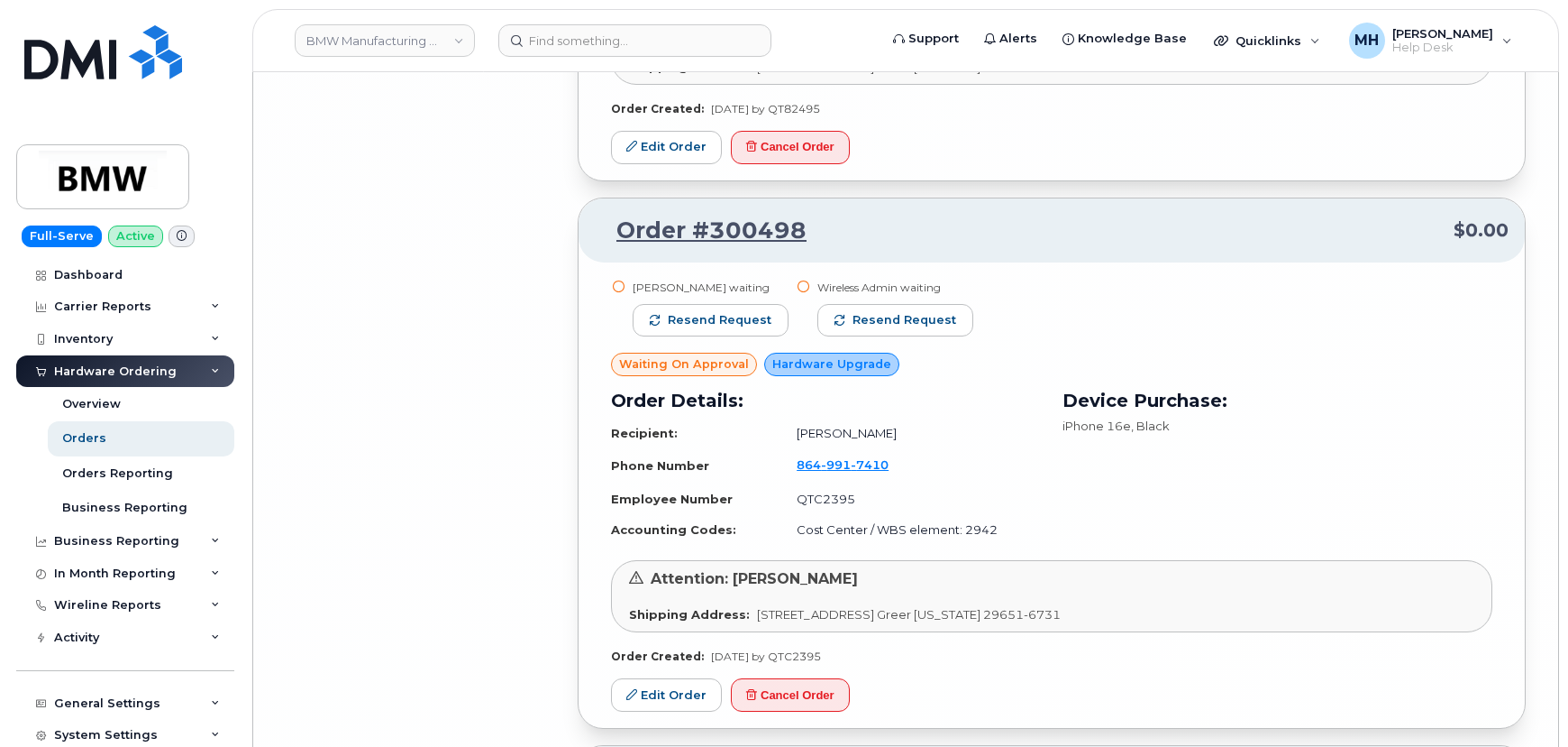
scroll to position [17812, 0]
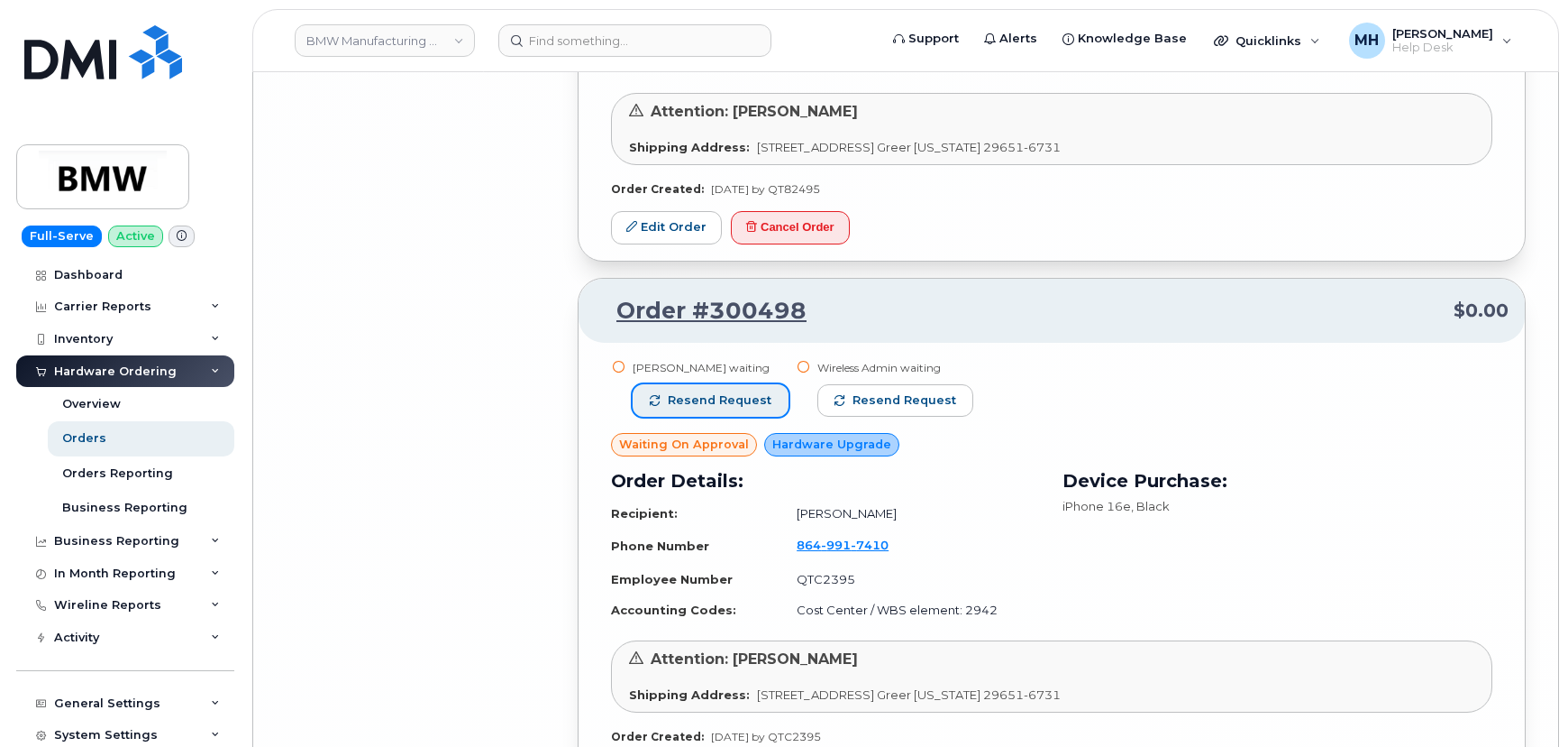
click at [742, 392] on span "Resend request" at bounding box center [720, 400] width 103 height 17
click at [879, 392] on span "Resend request" at bounding box center [906, 400] width 103 height 17
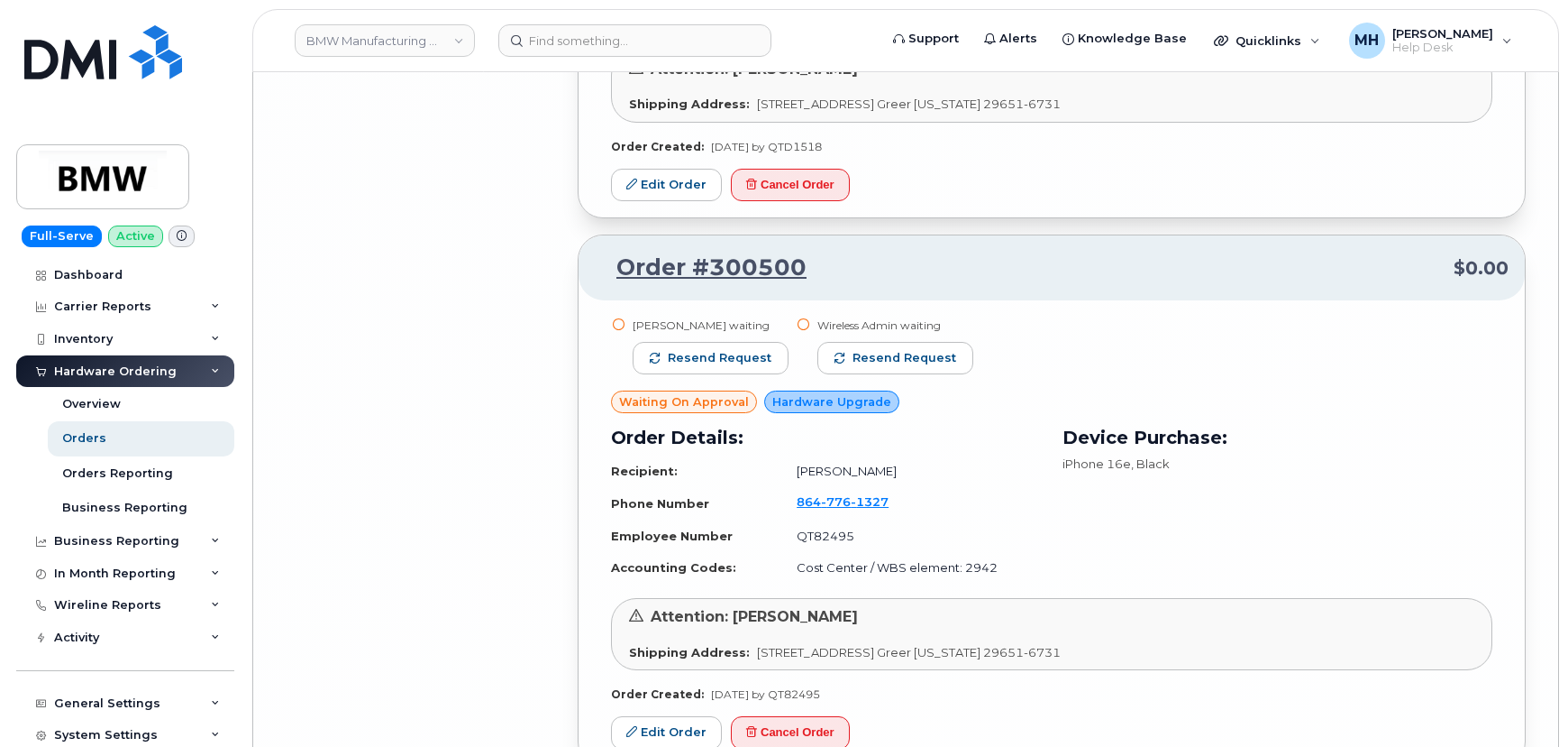
scroll to position [17157, 0]
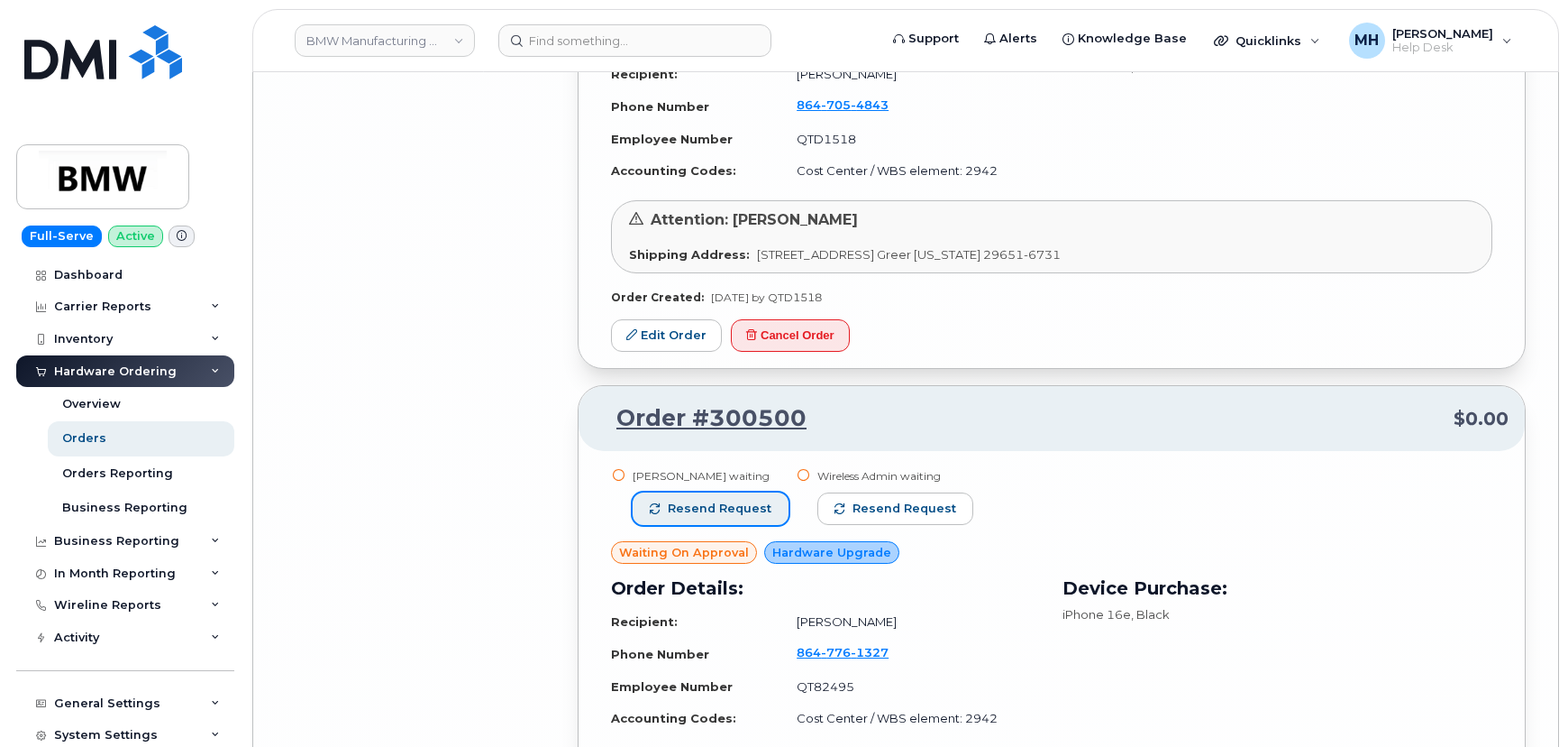
click at [770, 493] on button "Resend request" at bounding box center [711, 508] width 156 height 32
click at [841, 493] on button "Resend request" at bounding box center [896, 508] width 156 height 32
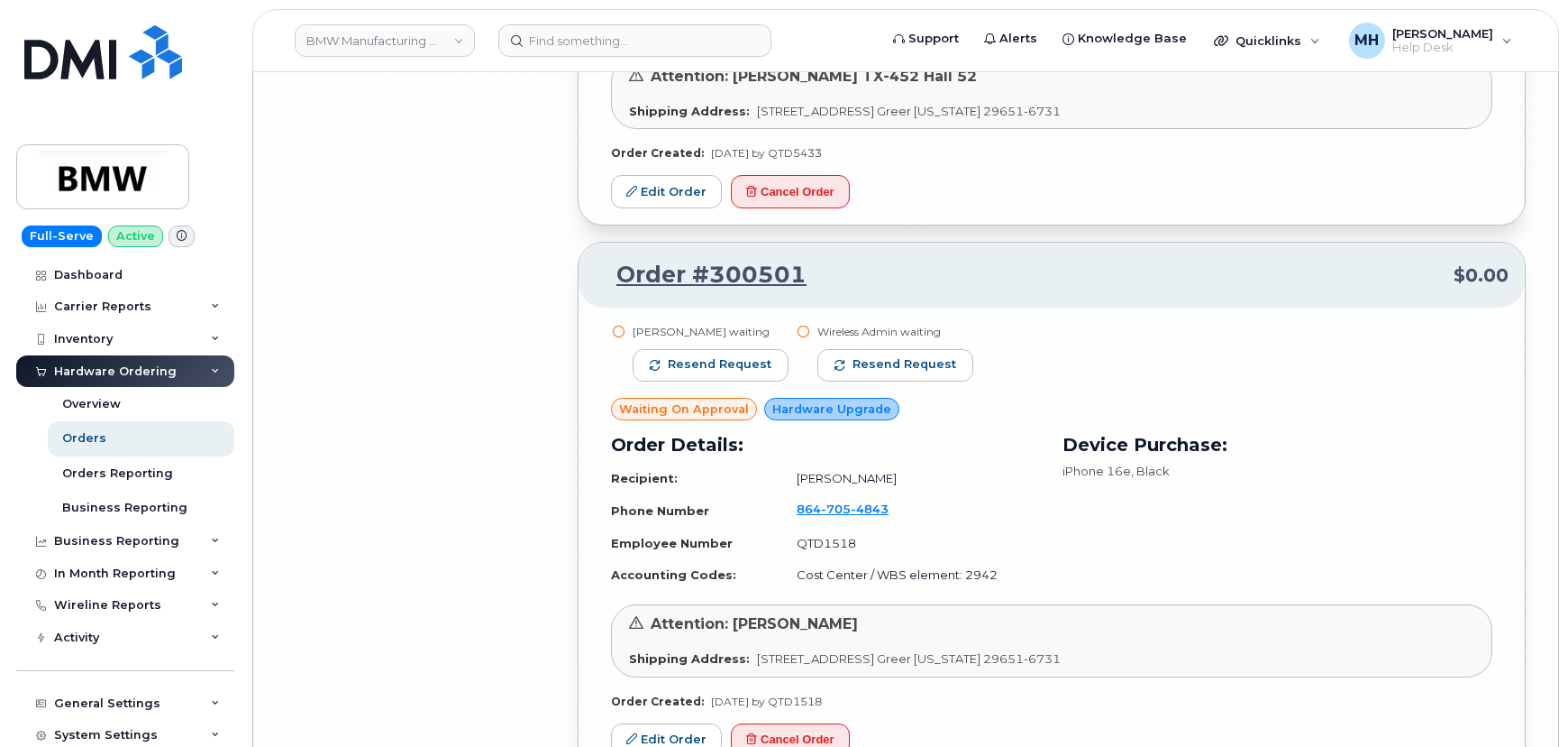
scroll to position [16665, 0]
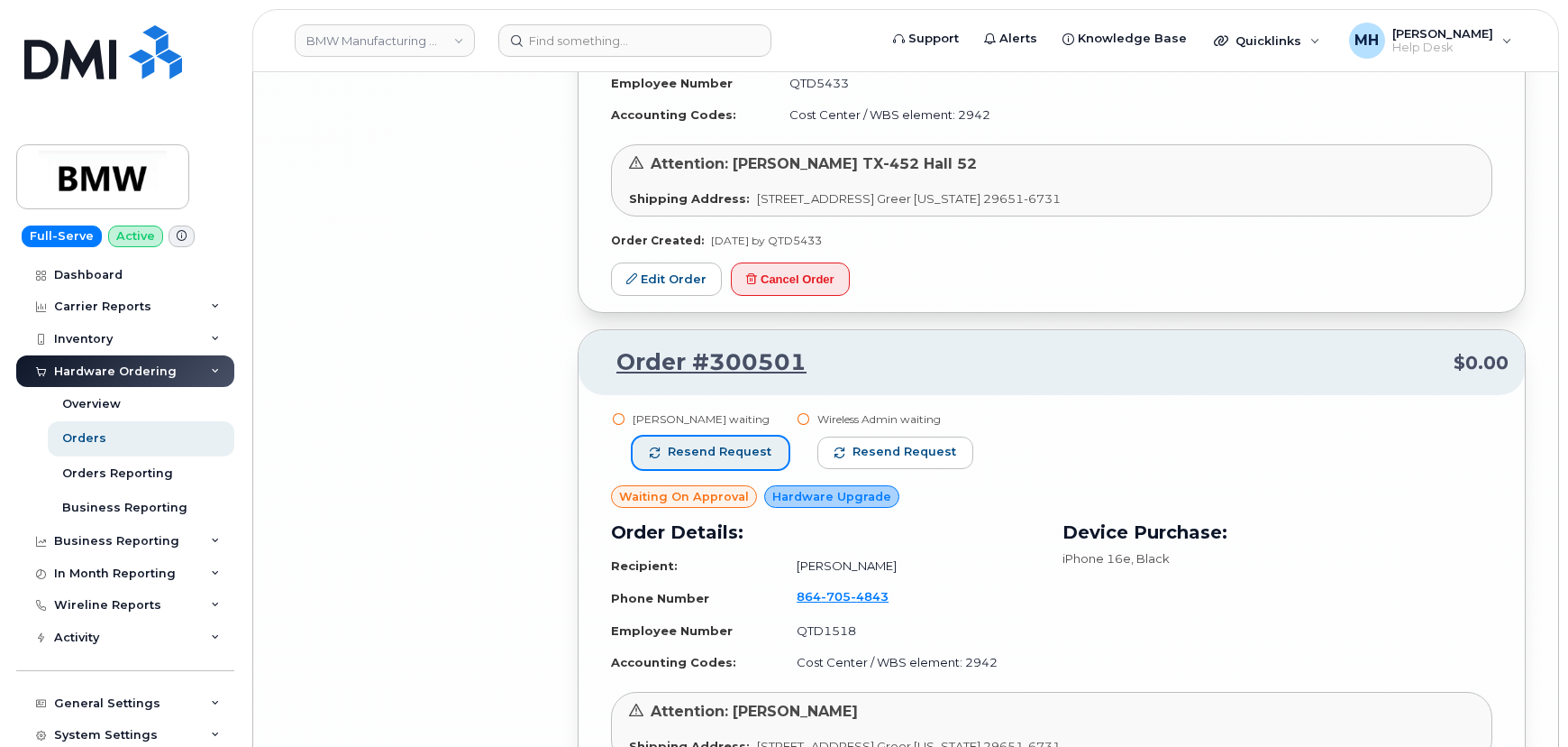
click at [748, 444] on span "Resend request" at bounding box center [720, 452] width 103 height 17
click at [824, 436] on button "Resend request" at bounding box center [896, 452] width 156 height 32
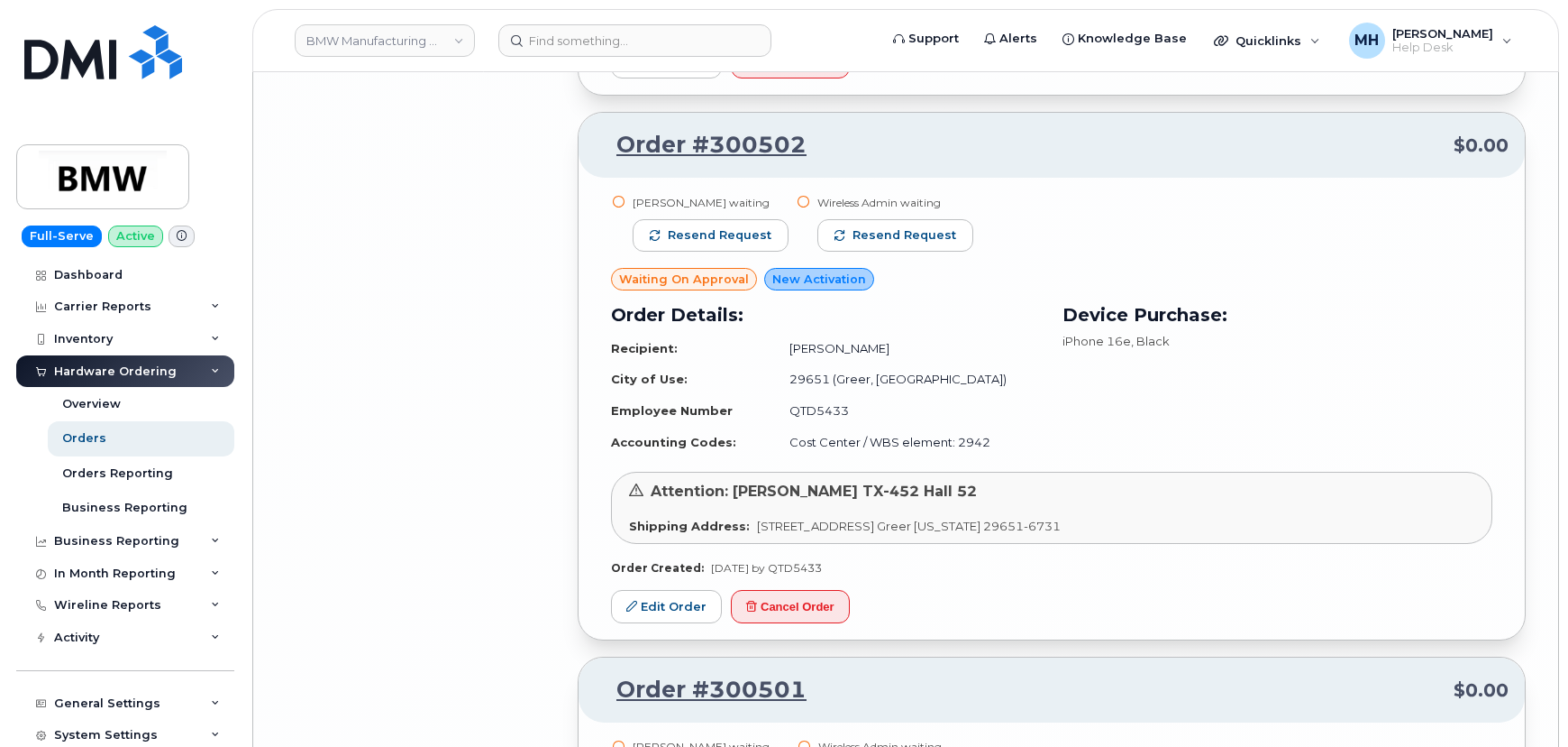
scroll to position [16337, 0]
click at [739, 228] on span "Resend request" at bounding box center [720, 237] width 103 height 17
click at [827, 231] on span "button" at bounding box center [821, 237] width 11 height 11
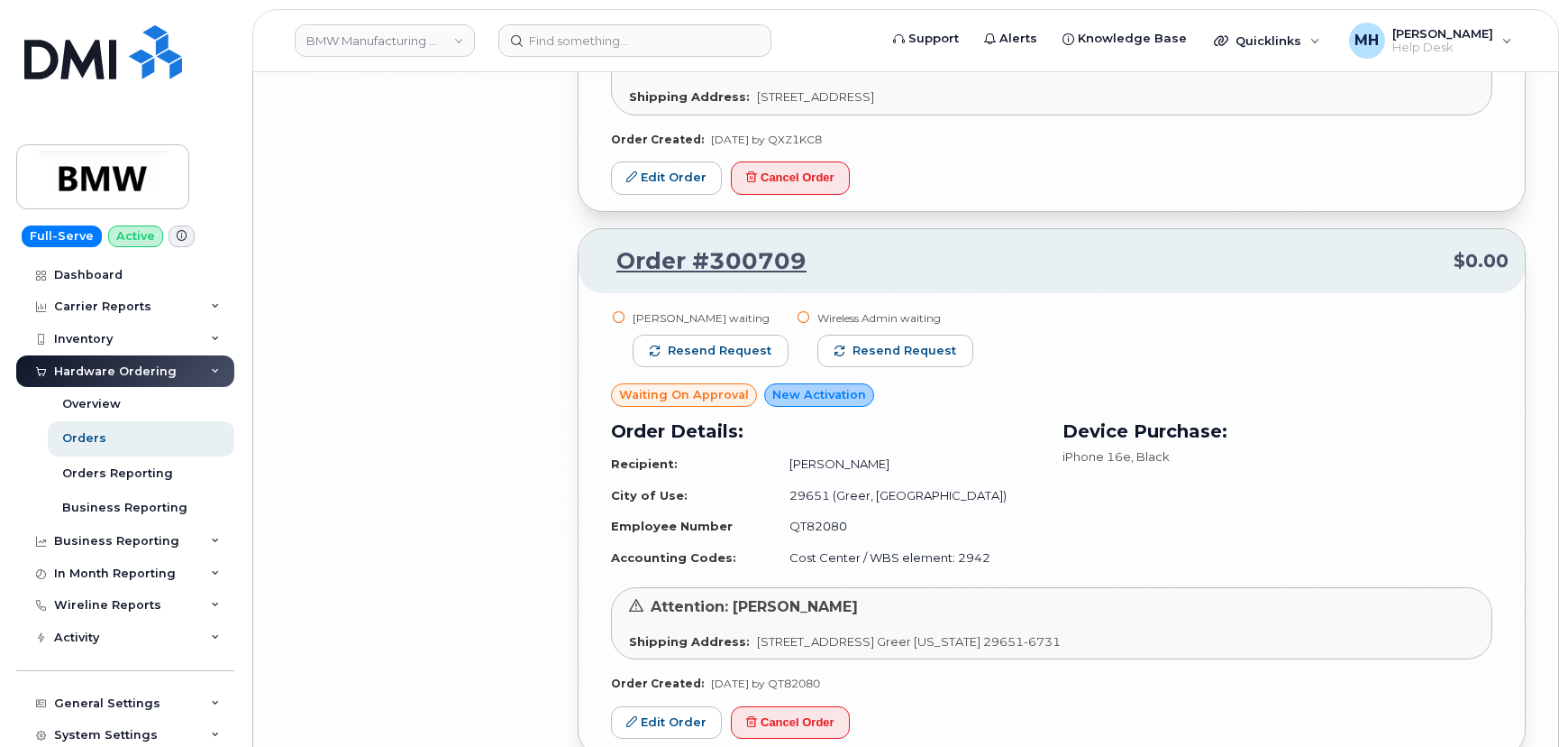
scroll to position [15599, 0]
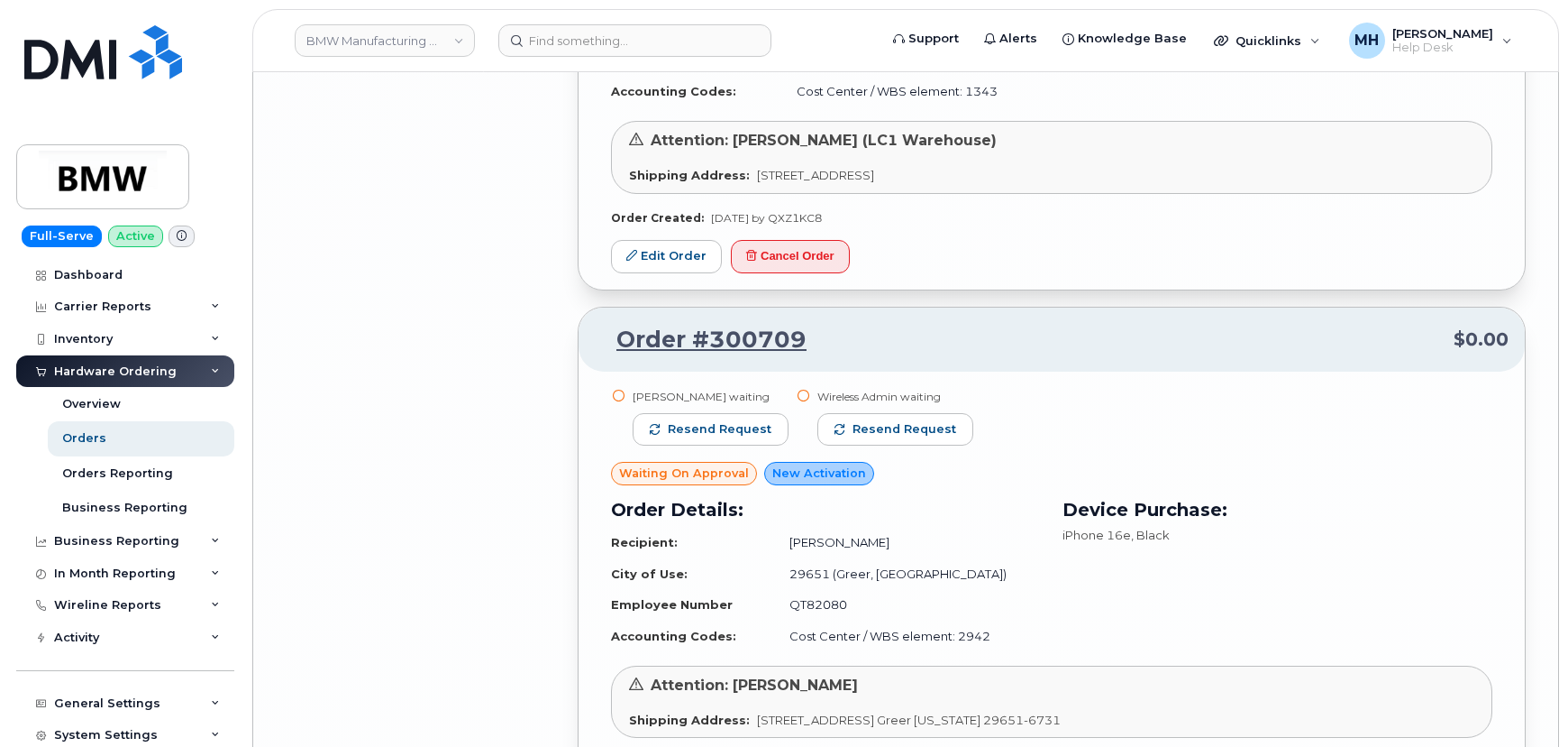
click at [736, 388] on div "Stacy Wright waiting" at bounding box center [711, 396] width 156 height 16
click at [739, 422] on span "Resend request" at bounding box center [720, 430] width 103 height 17
click at [862, 422] on span "Resend request" at bounding box center [906, 430] width 103 height 17
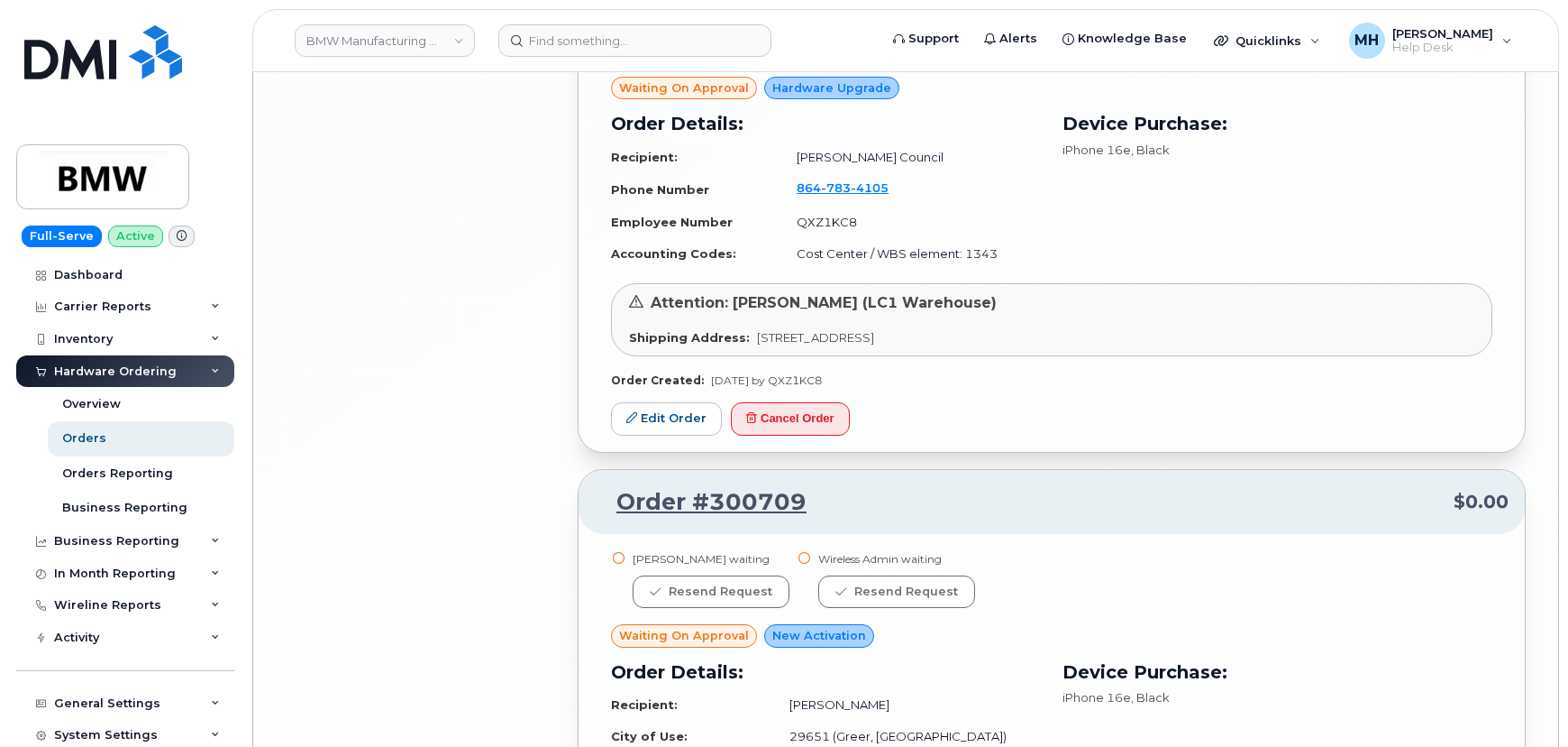
scroll to position [15189, 0]
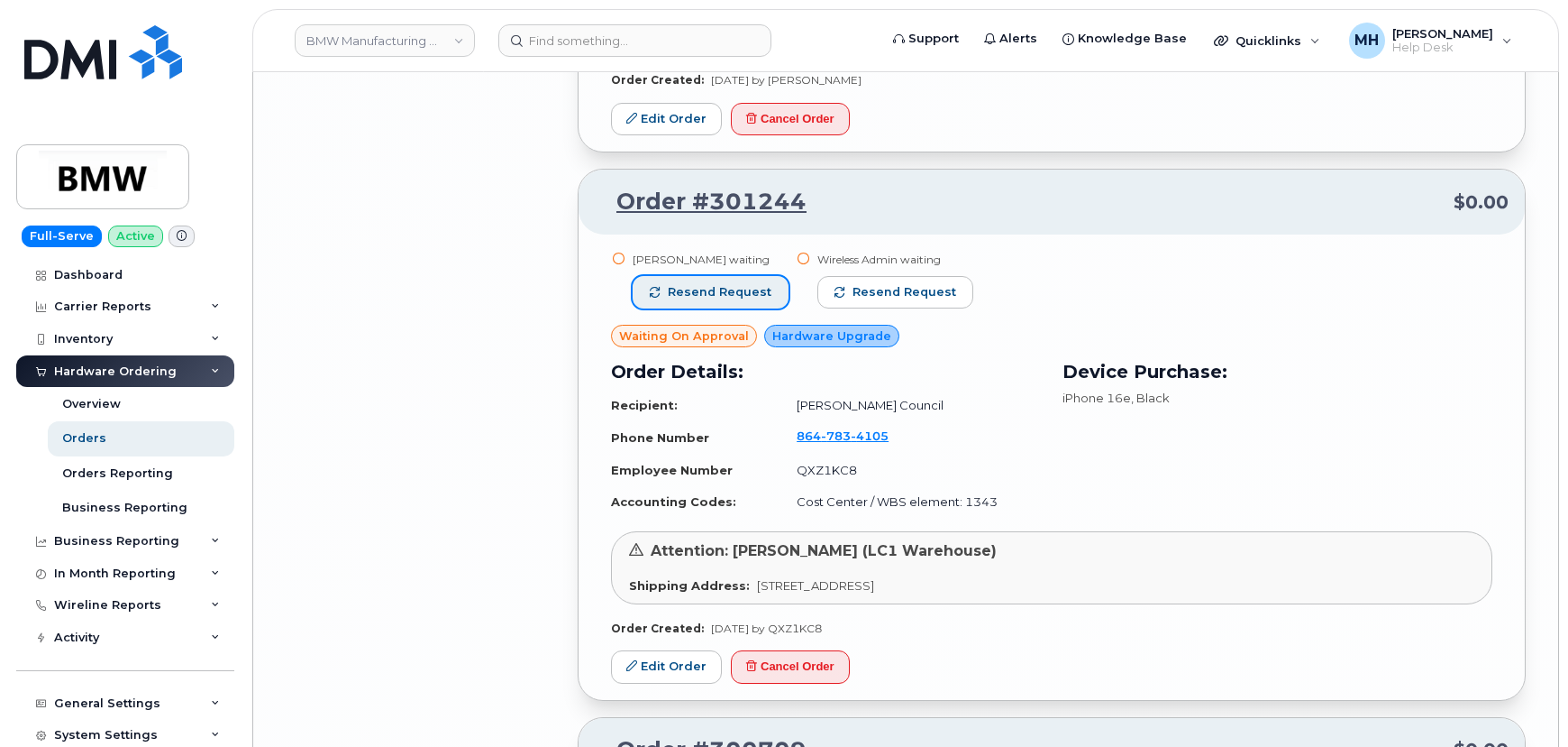
click at [739, 276] on button "Resend request" at bounding box center [711, 292] width 156 height 32
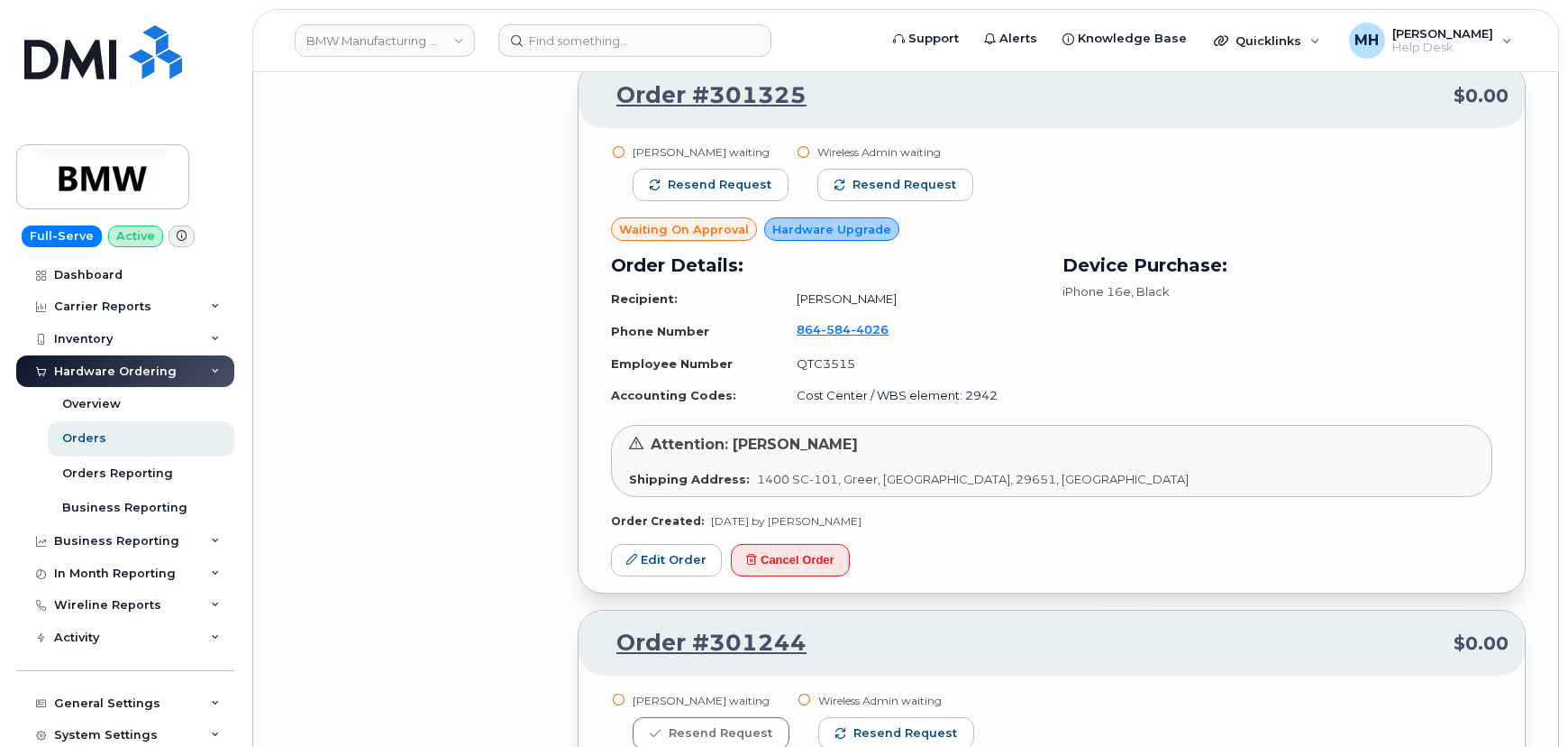
scroll to position [14615, 0]
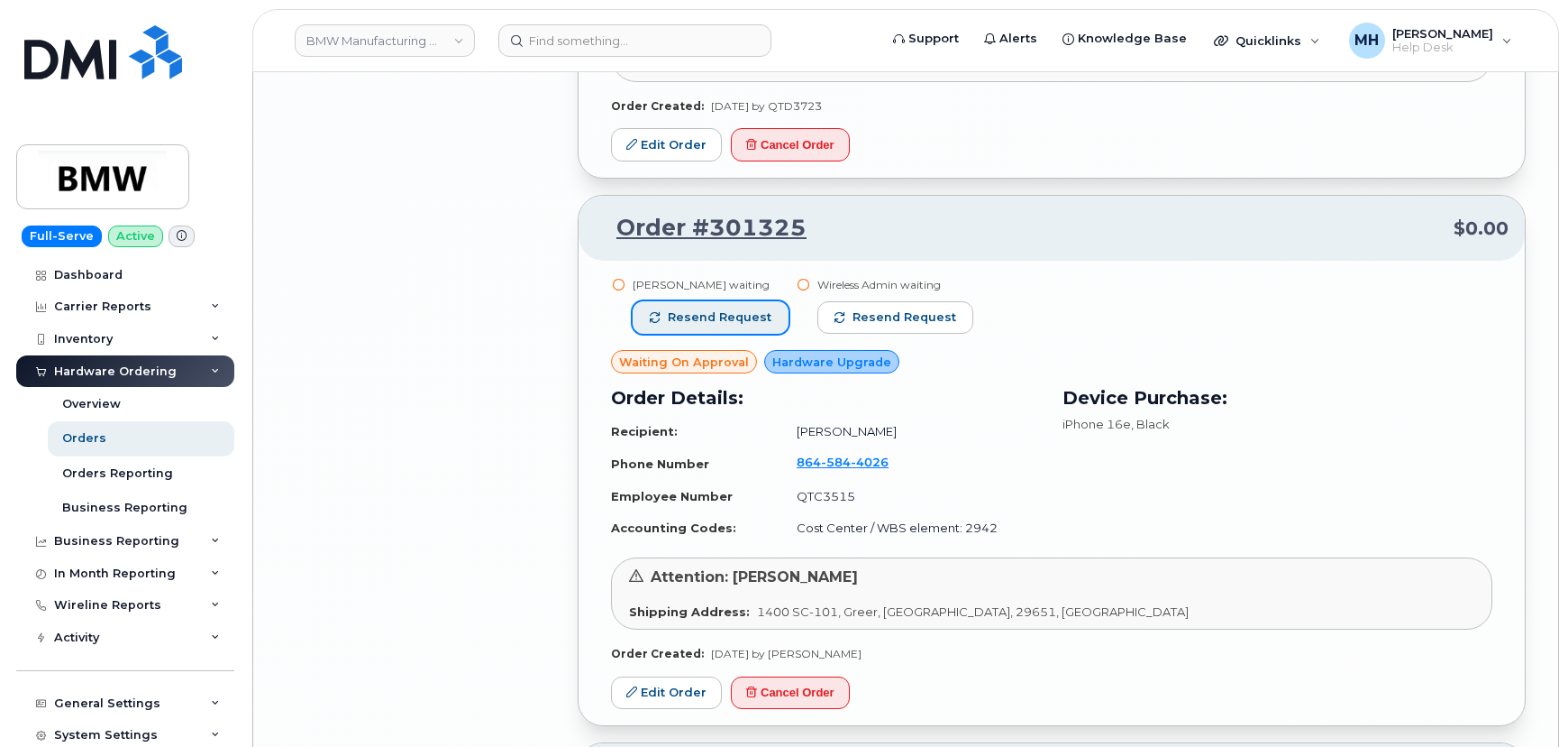
click at [736, 310] on span "Resend request" at bounding box center [720, 318] width 103 height 17
click at [838, 312] on span "button" at bounding box center [841, 318] width 11 height 11
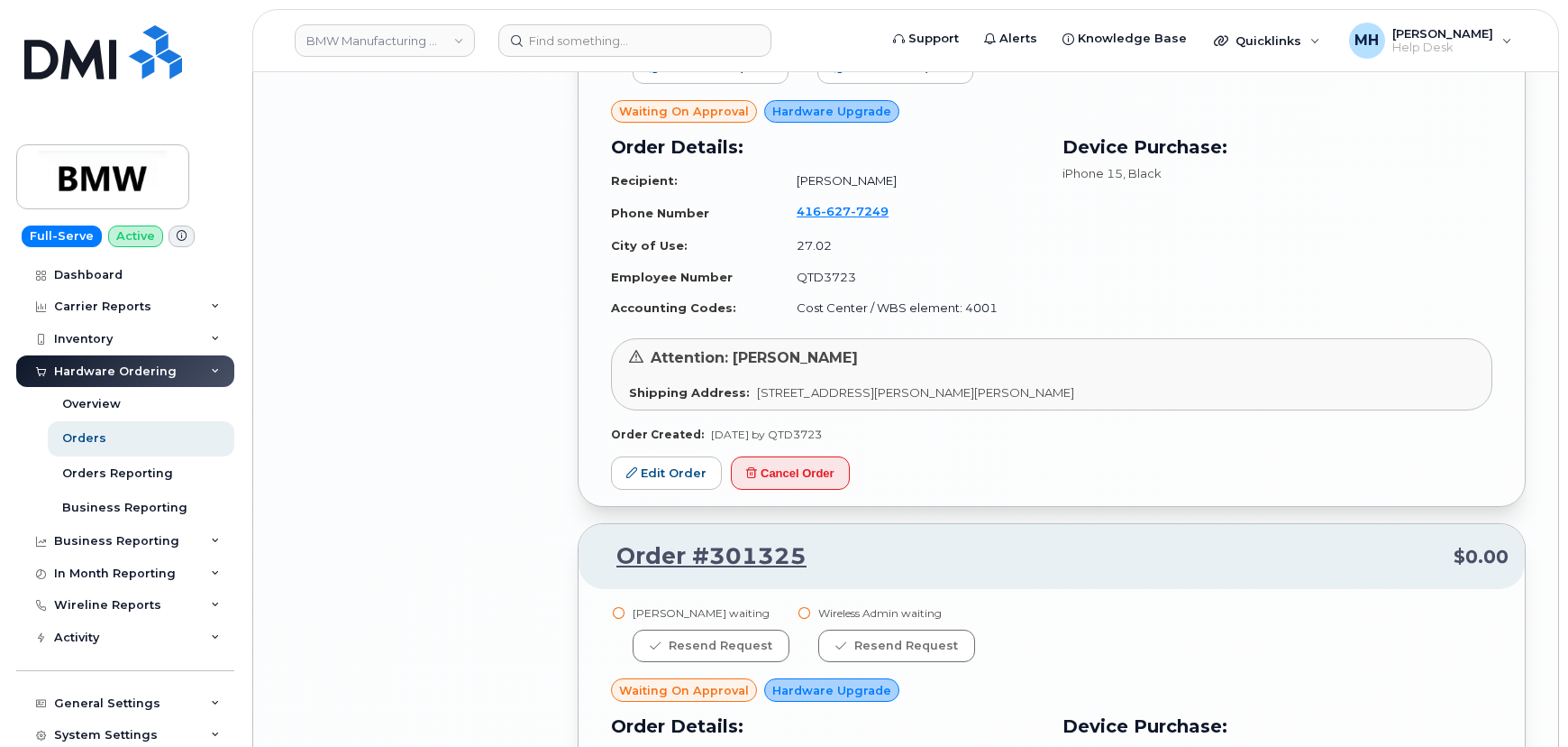
scroll to position [14042, 0]
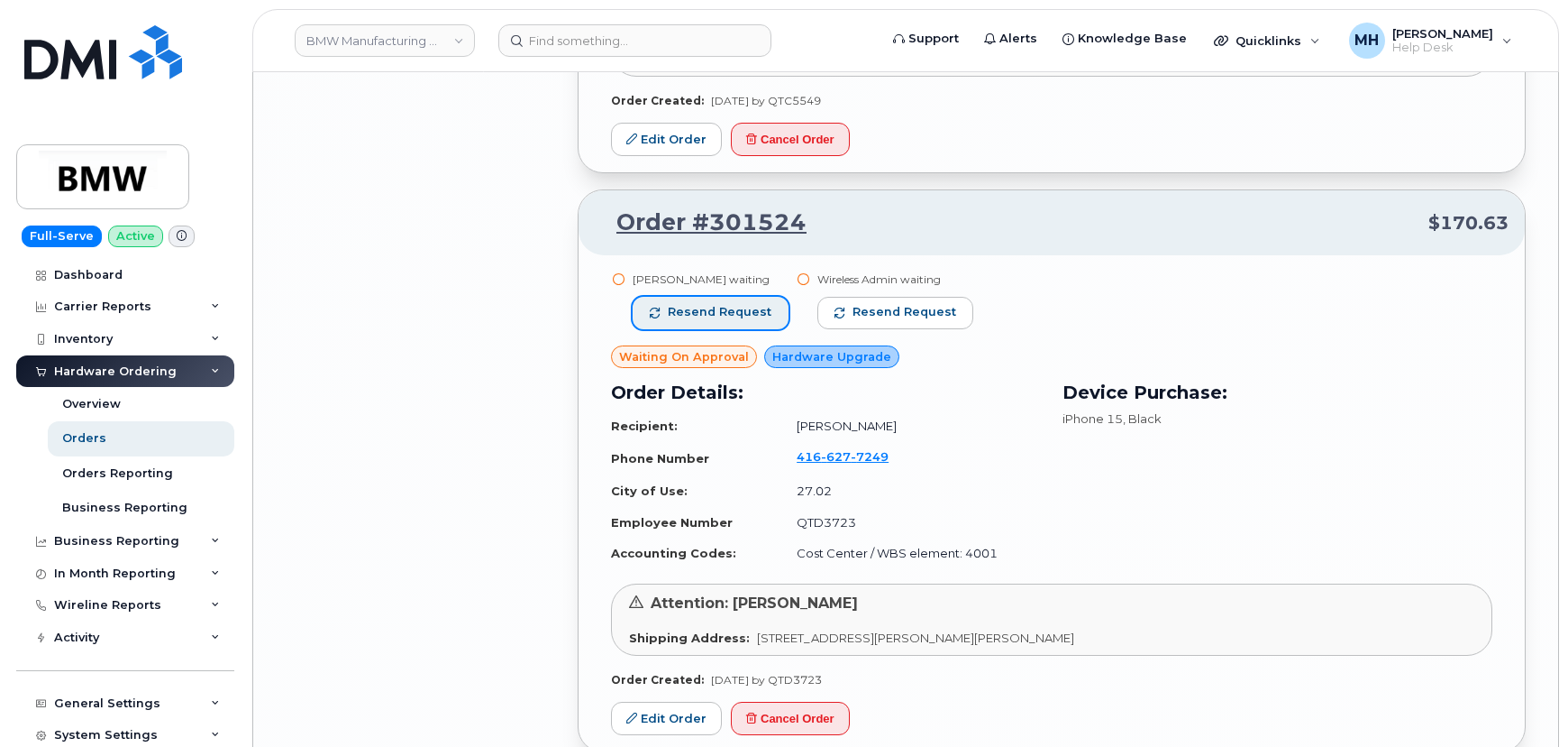
click at [723, 297] on button "Resend request" at bounding box center [711, 312] width 156 height 32
click at [865, 297] on button "Resend request" at bounding box center [896, 312] width 156 height 32
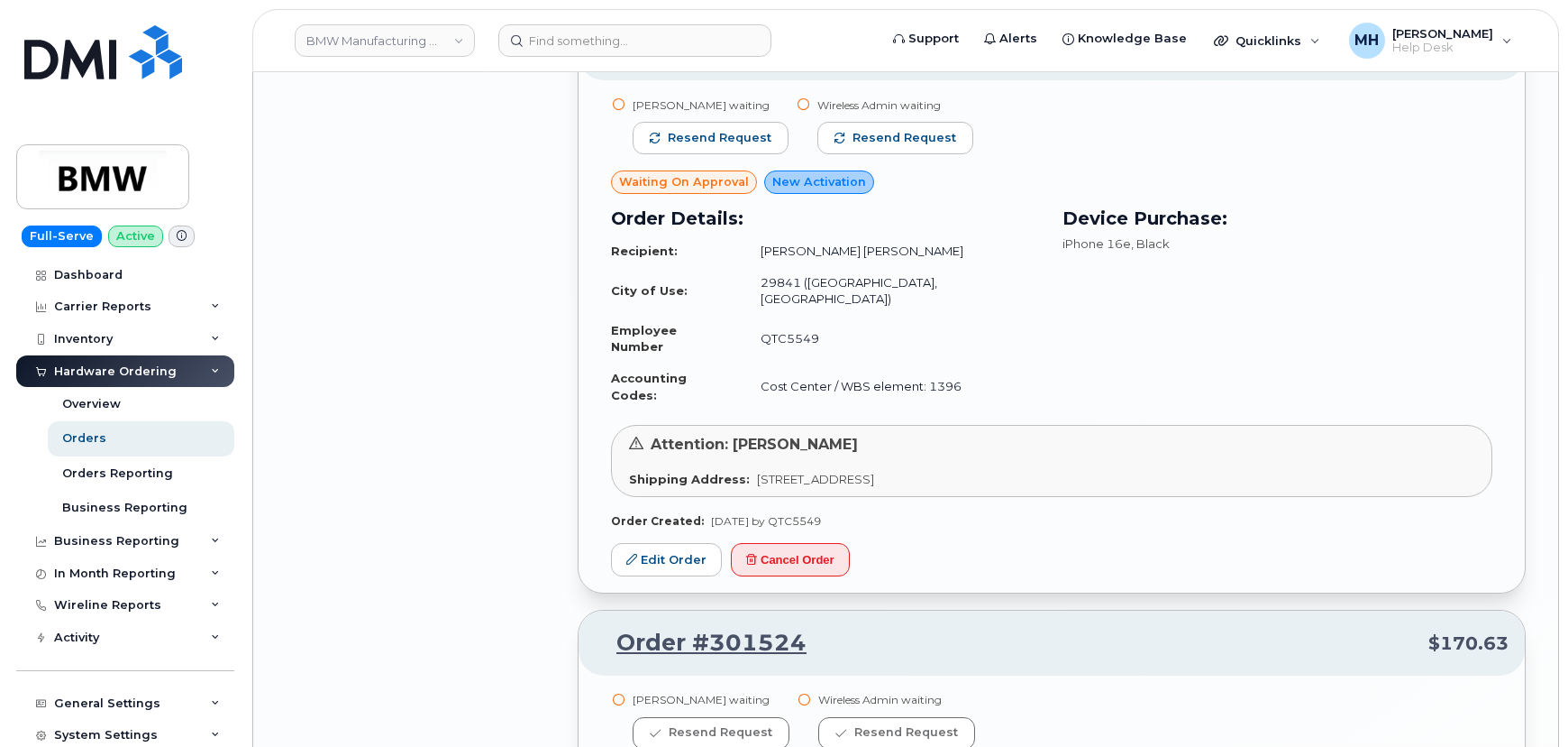
scroll to position [13467, 0]
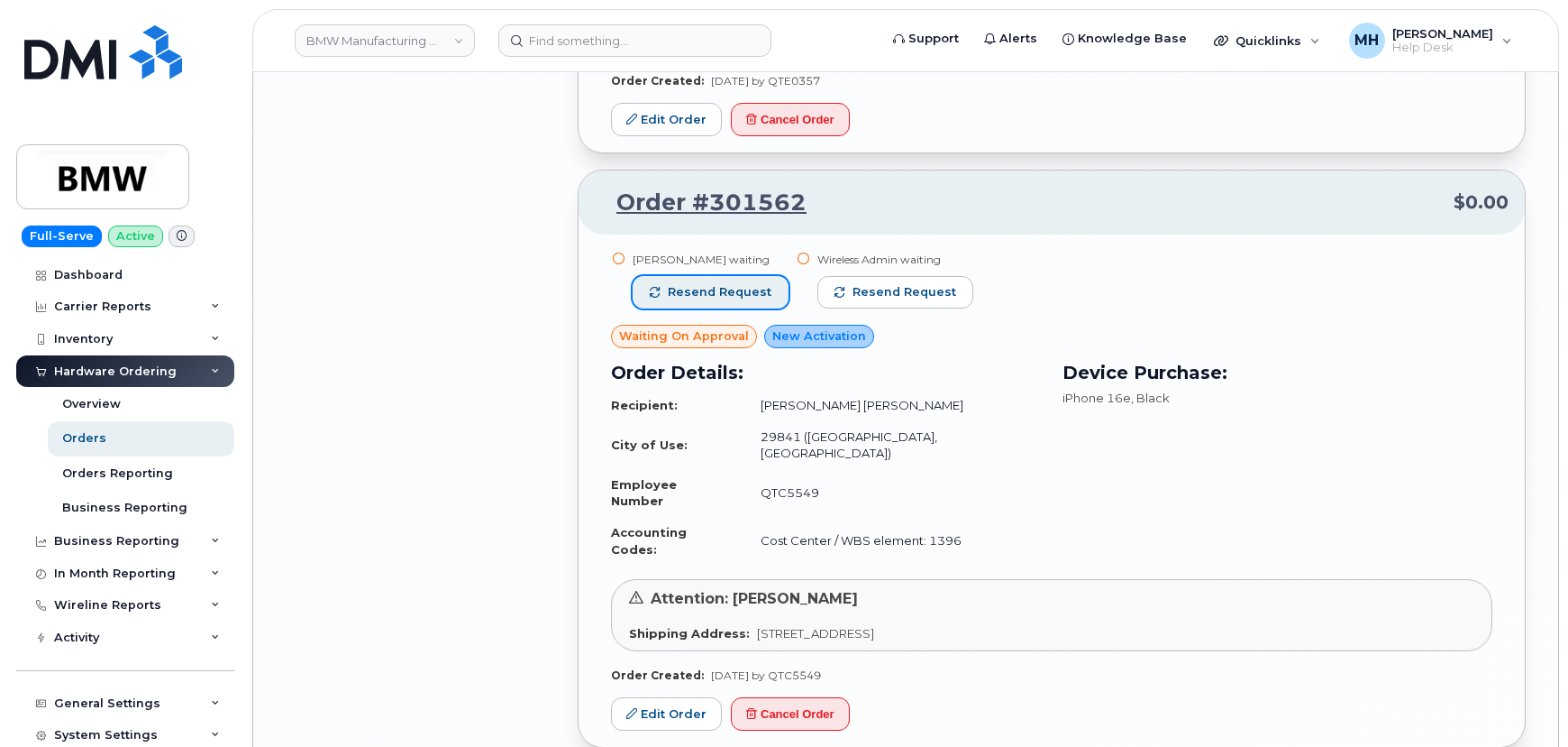
click at [745, 279] on button "Resend request" at bounding box center [711, 292] width 156 height 32
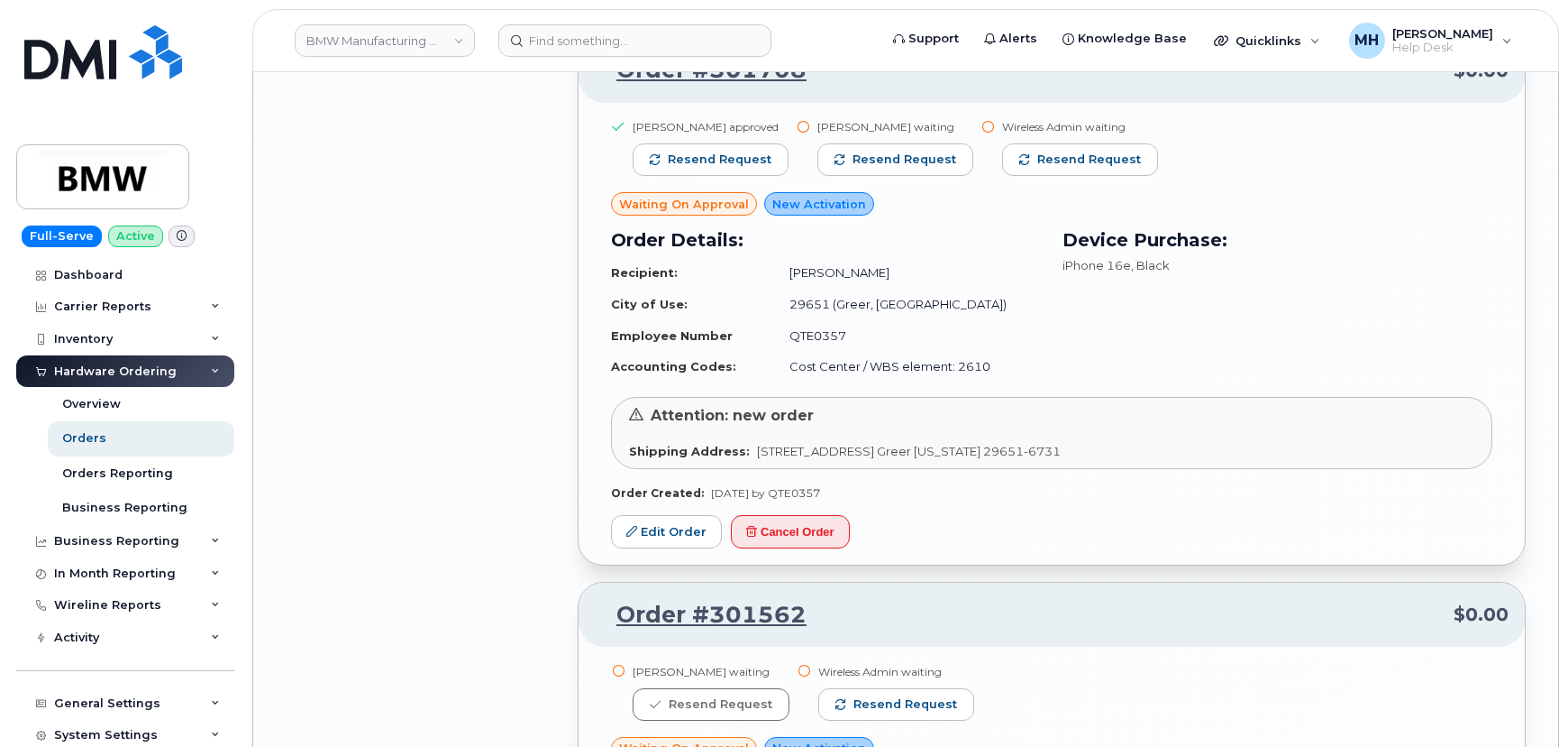
scroll to position [12975, 0]
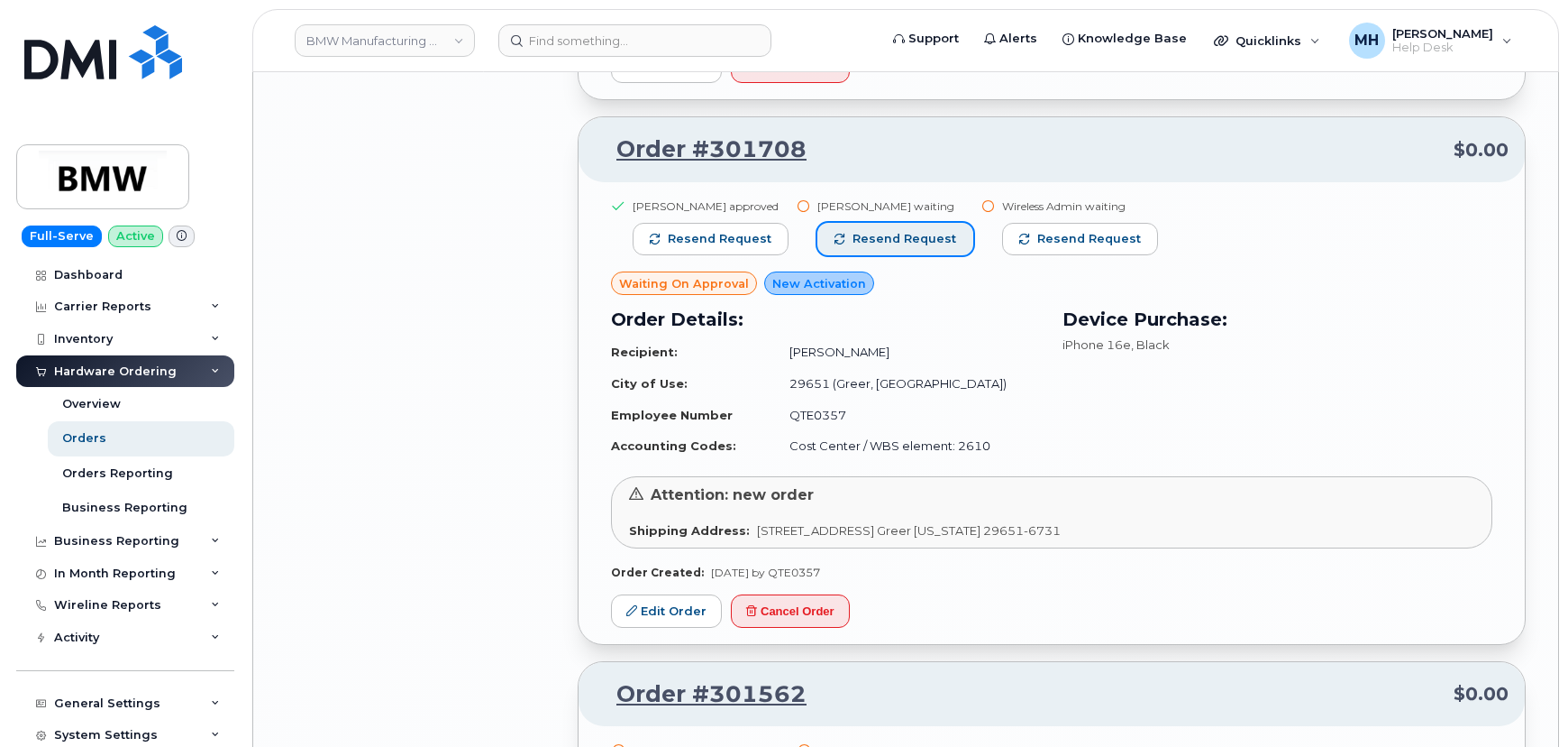
click at [915, 231] on span "Resend request" at bounding box center [905, 239] width 103 height 17
click at [1020, 234] on span "button" at bounding box center [1026, 239] width 11 height 11
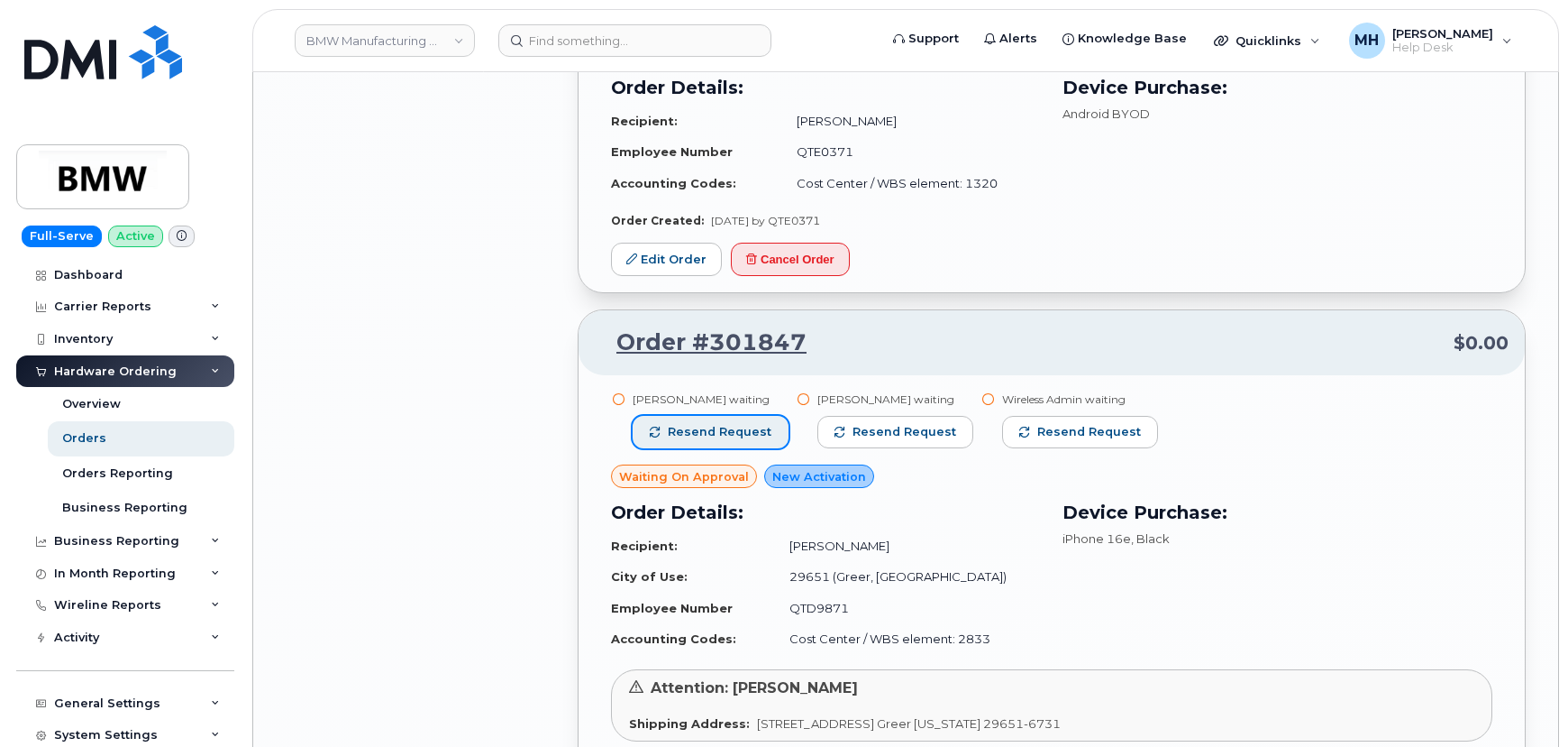
click at [748, 424] on span "Resend request" at bounding box center [720, 433] width 103 height 17
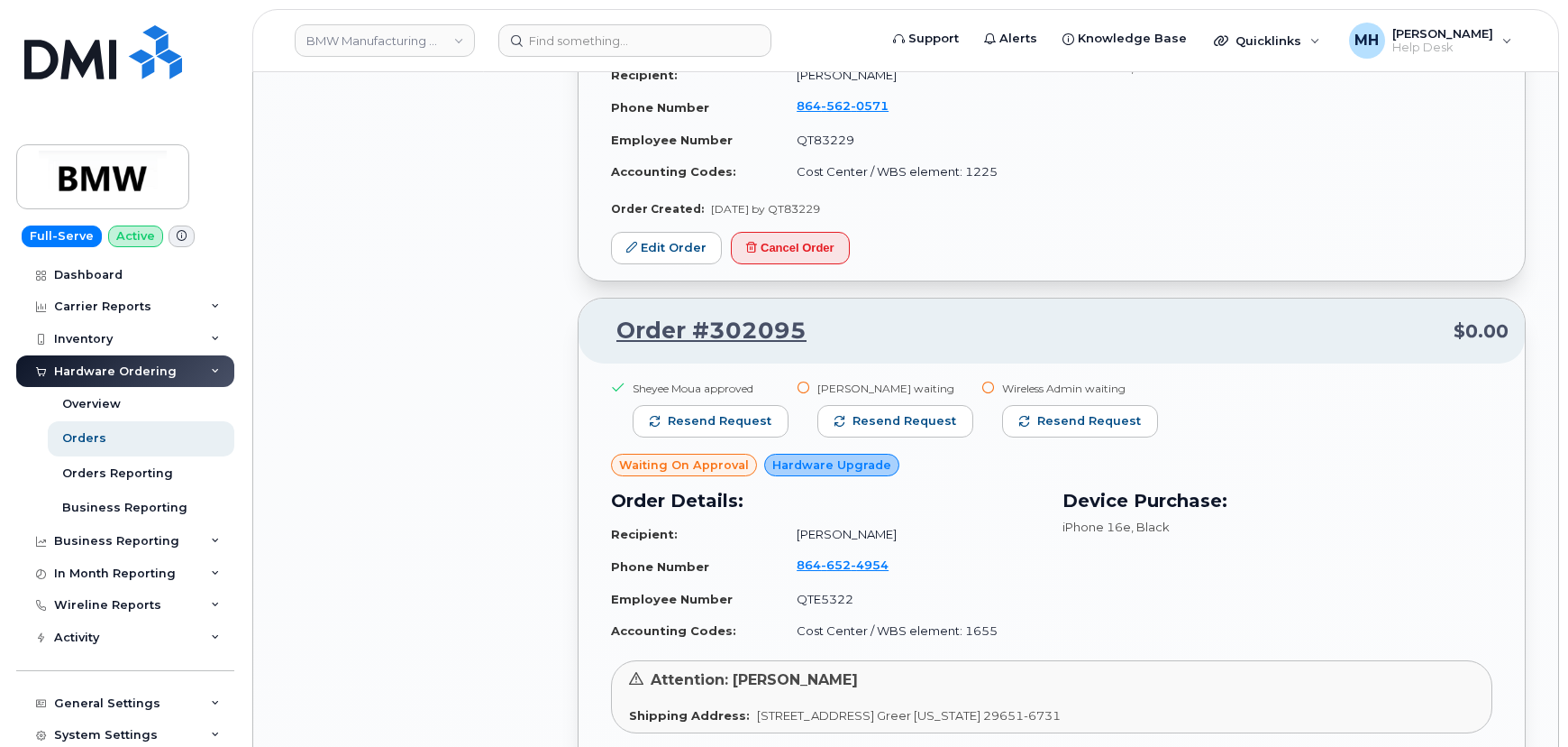
scroll to position [10106, 0]
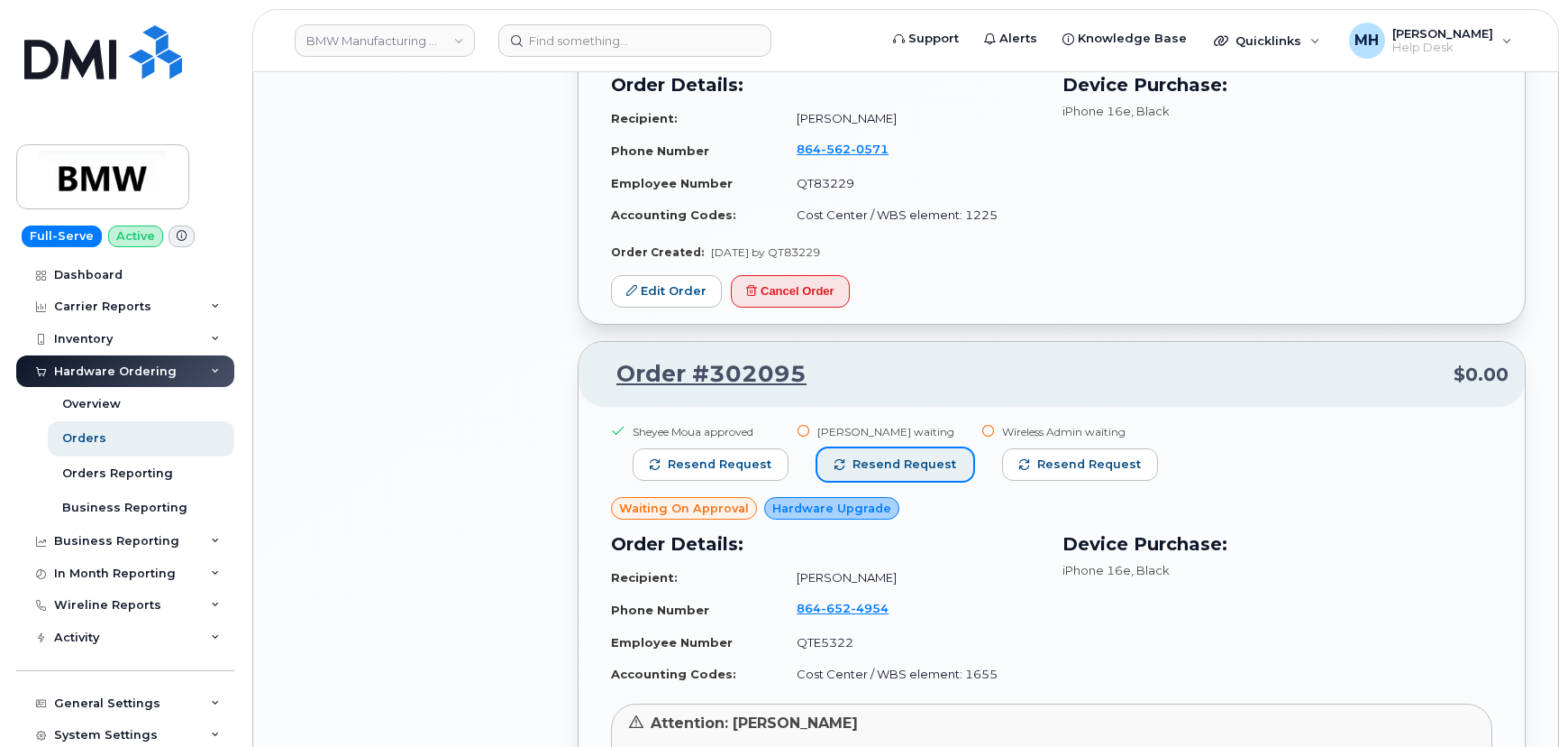
drag, startPoint x: 922, startPoint y: 450, endPoint x: 938, endPoint y: 549, distance: 100.3
click at [922, 457] on span "Resend request" at bounding box center [905, 465] width 103 height 17
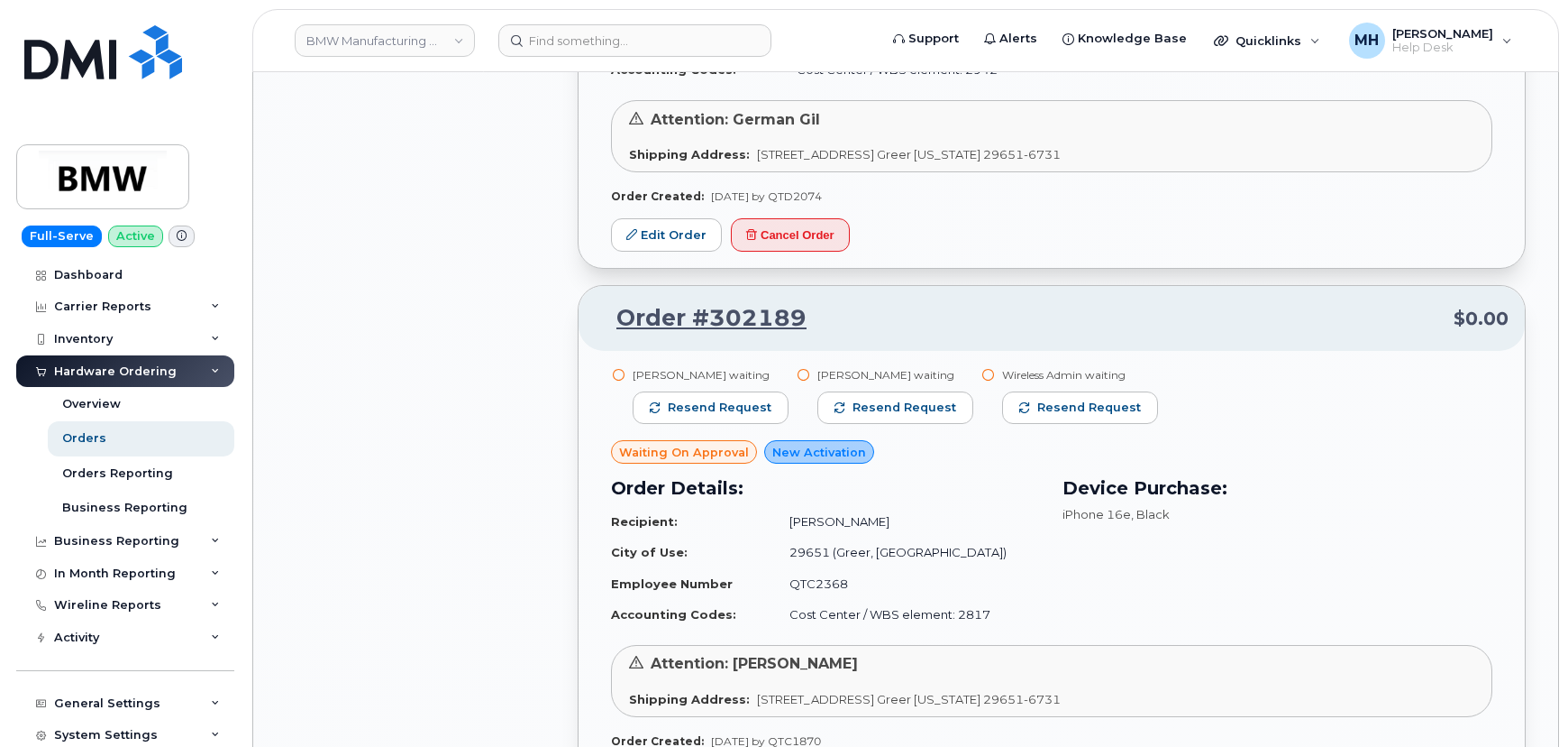
scroll to position [9204, 0]
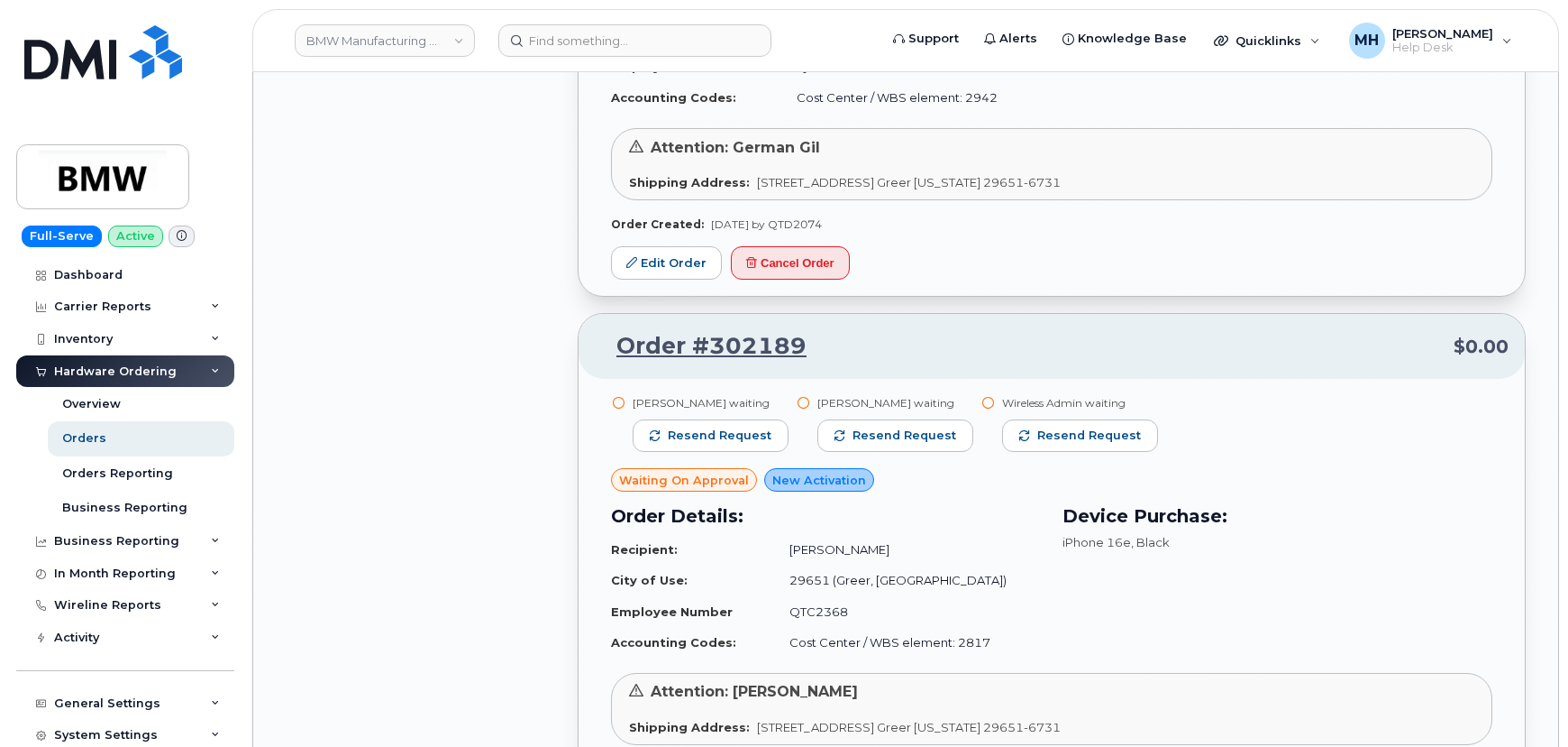
click at [664, 403] on div "Lewis Powell waiting Resend request" at bounding box center [711, 431] width 156 height 73
click at [662, 422] on button "Resend request" at bounding box center [711, 435] width 156 height 32
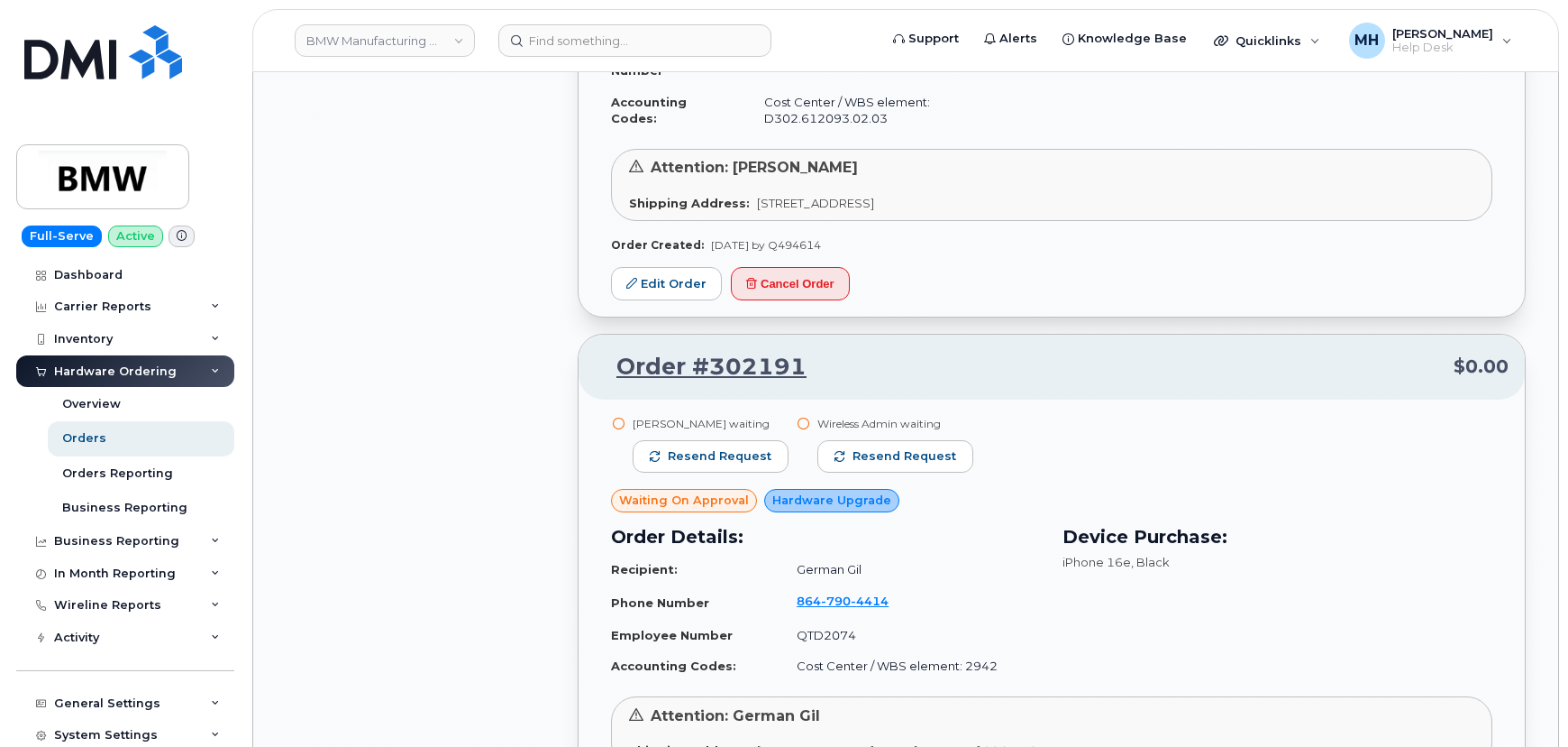
scroll to position [8630, 0]
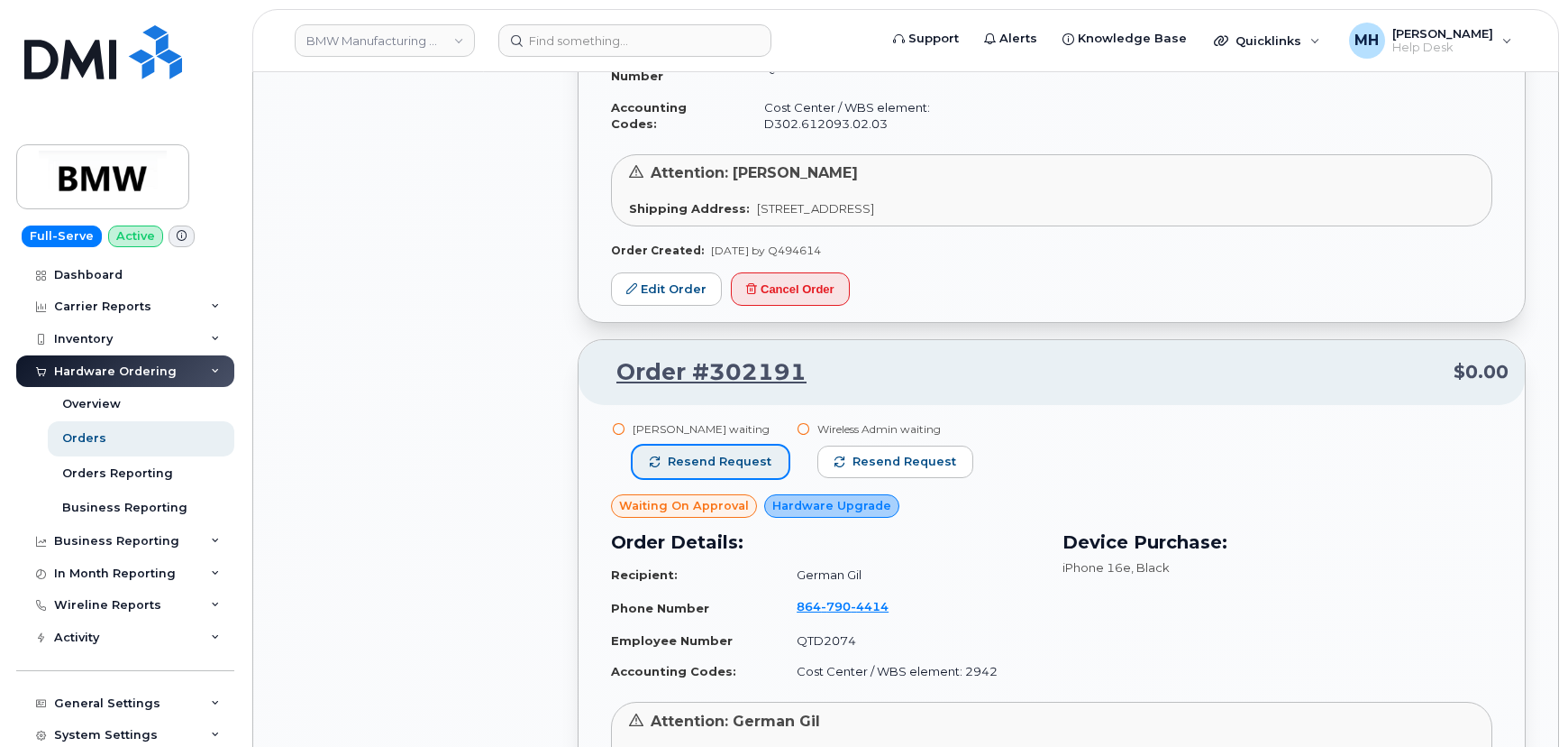
click at [648, 446] on button "Resend request" at bounding box center [711, 461] width 156 height 32
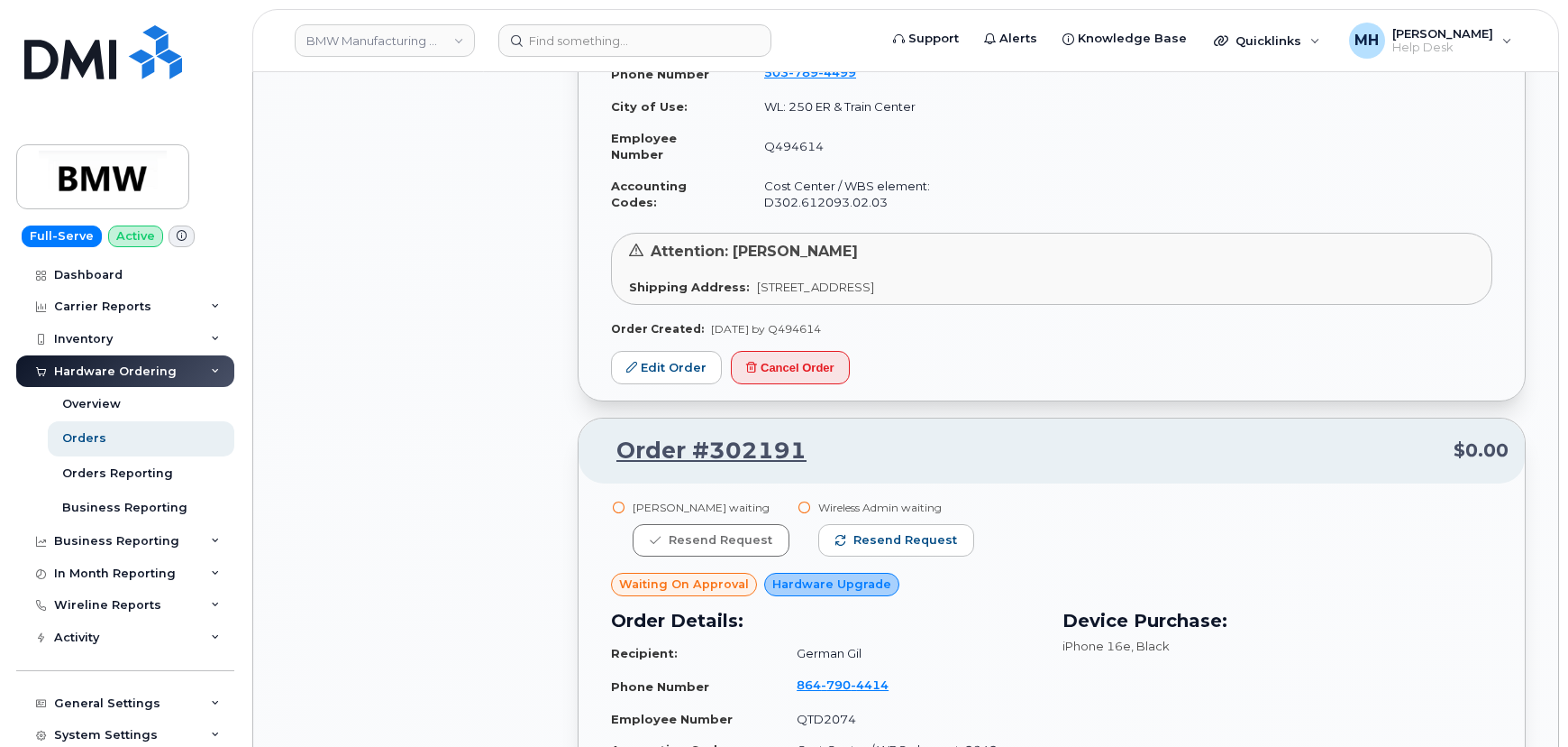
scroll to position [8467, 0]
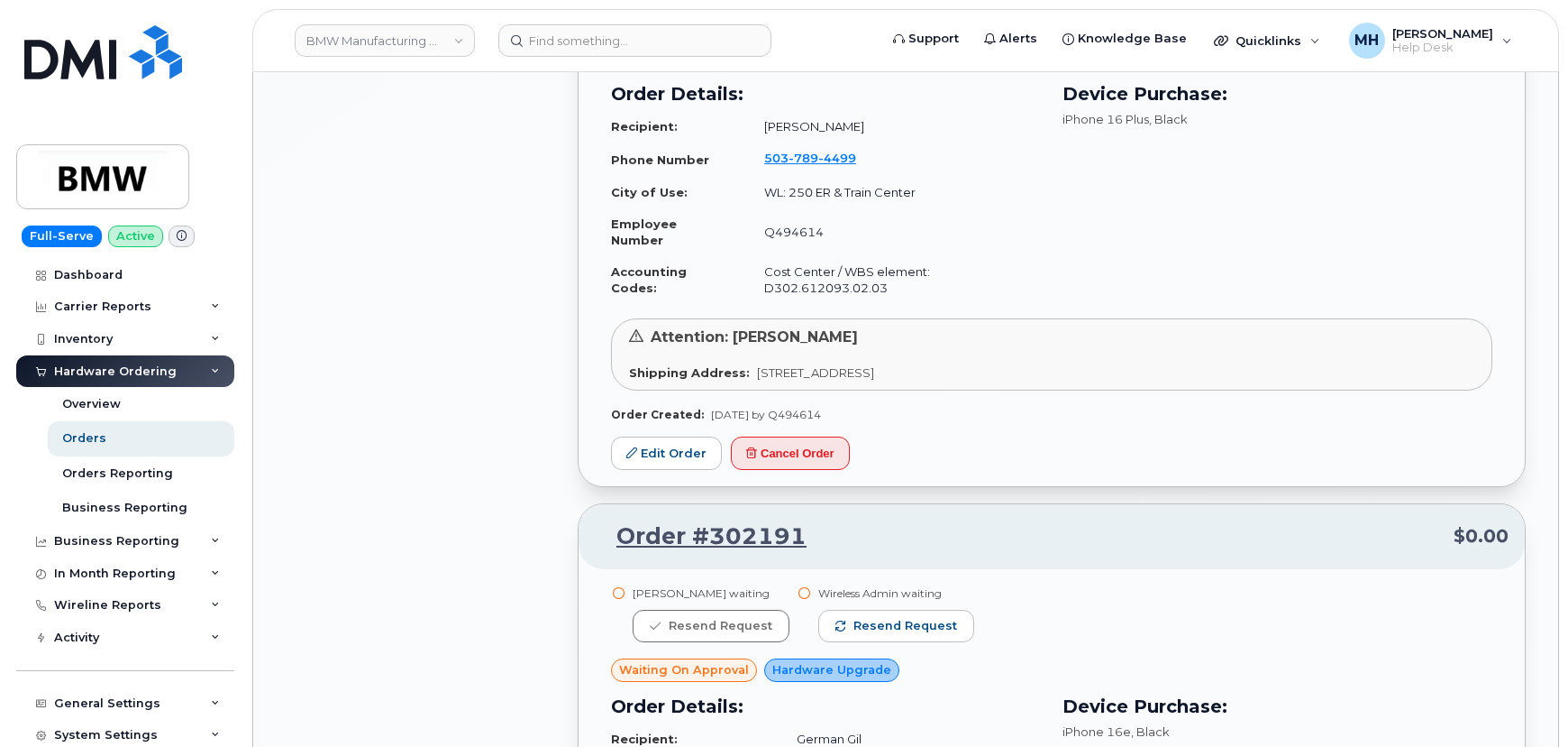
click at [899, 591] on div "Wireless Admin waiting Resend request" at bounding box center [896, 621] width 156 height 73
click at [904, 618] on span "Resend request" at bounding box center [906, 626] width 103 height 17
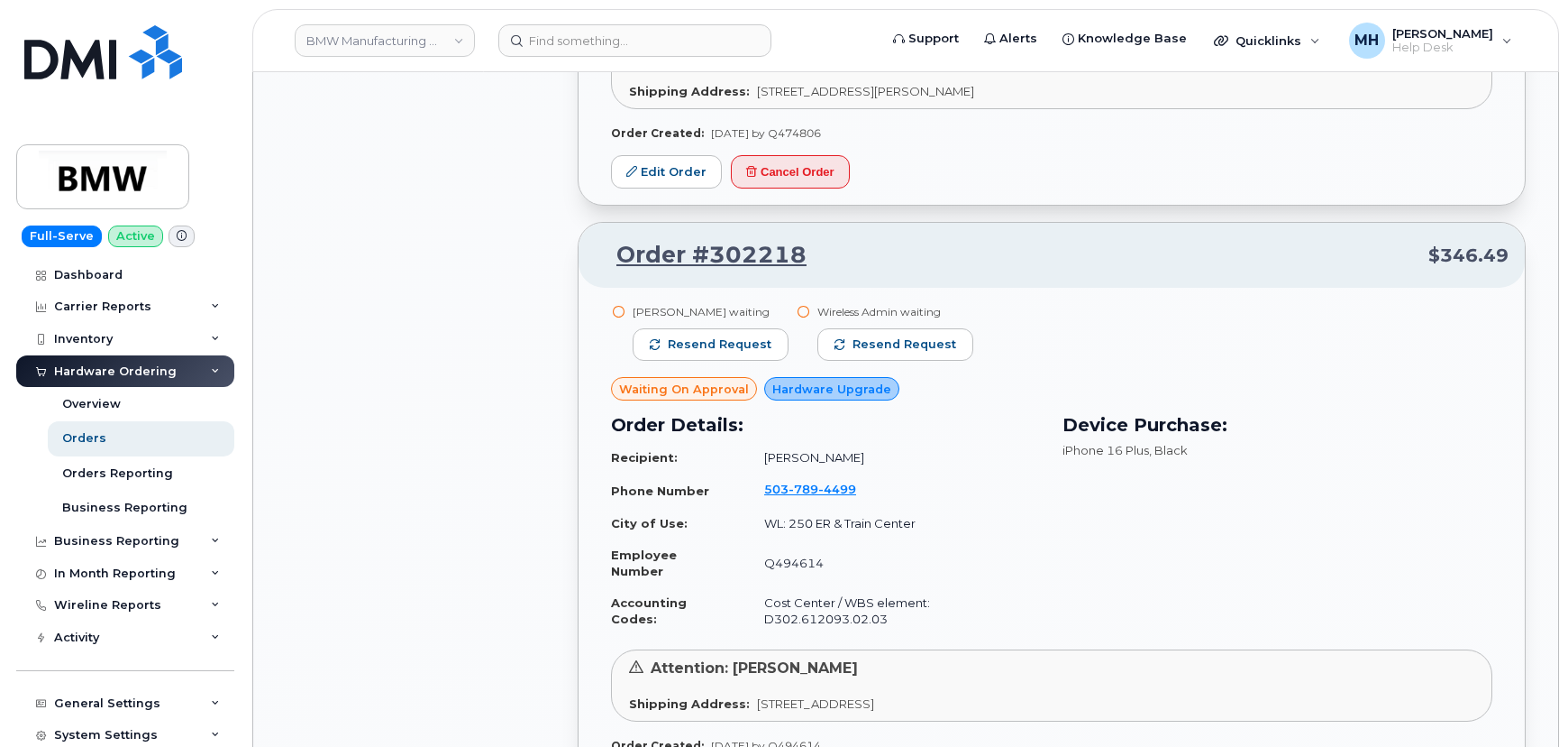
scroll to position [8056, 0]
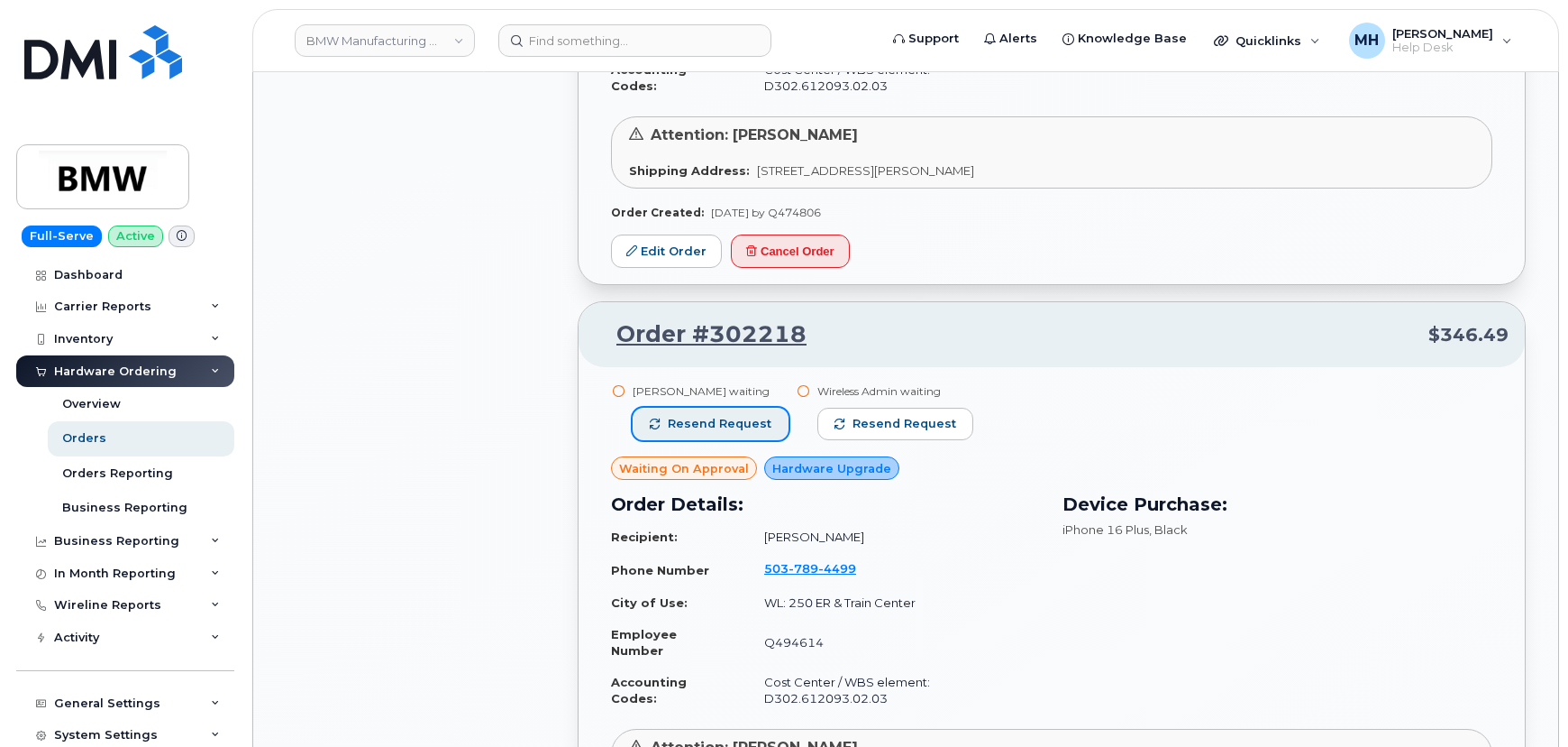
click at [753, 416] on span "Resend request" at bounding box center [720, 424] width 103 height 17
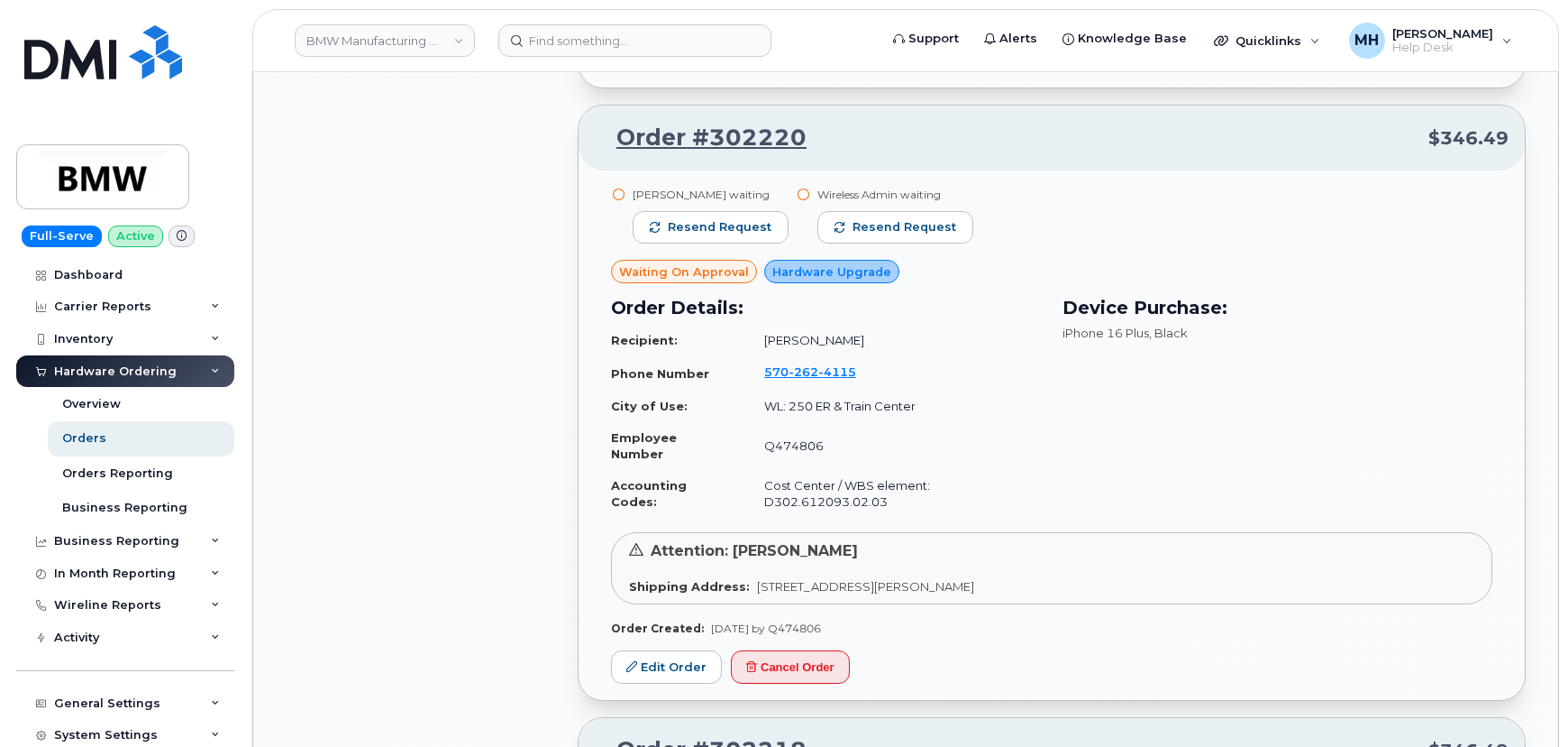
scroll to position [7482, 0]
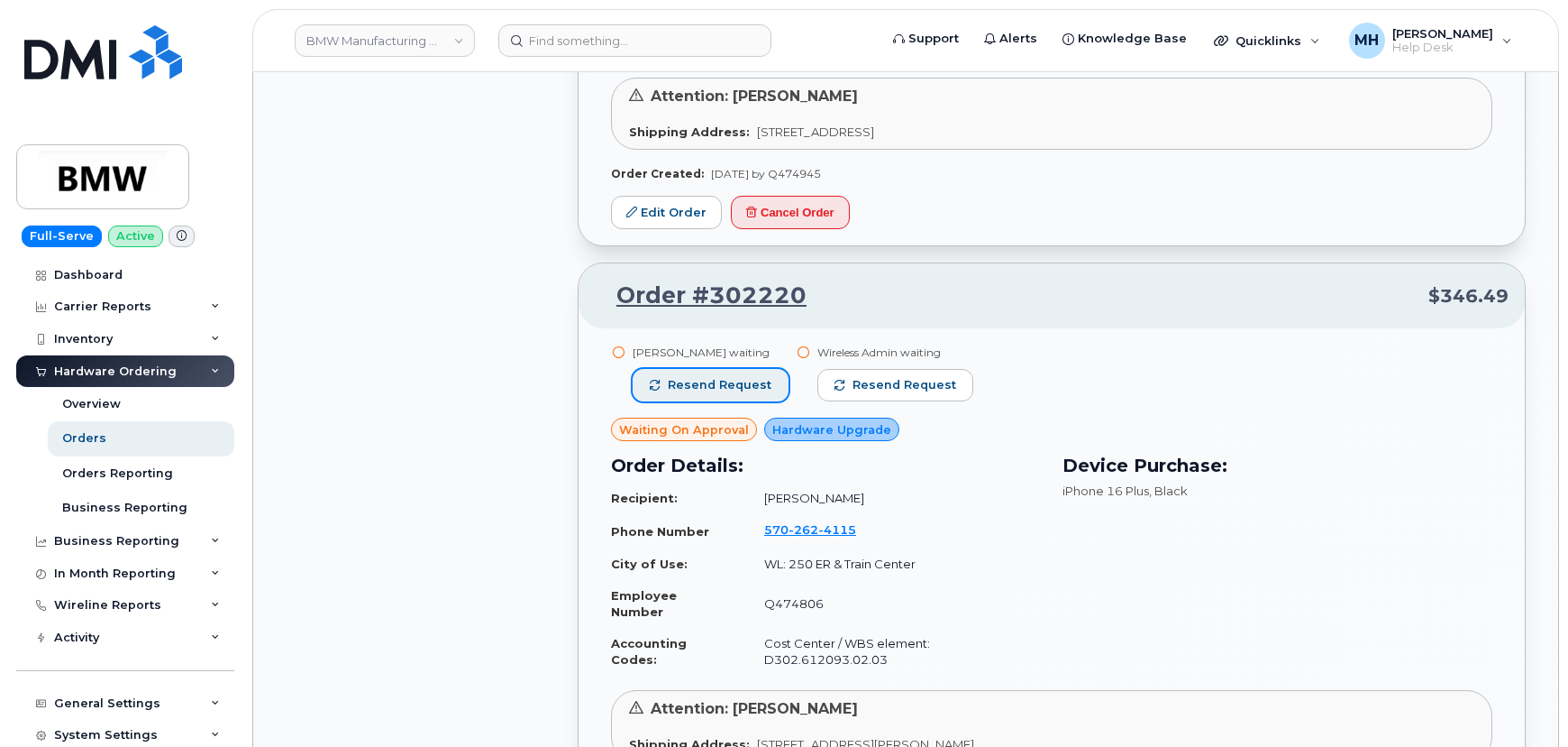
click at [766, 369] on button "Resend request" at bounding box center [711, 385] width 156 height 32
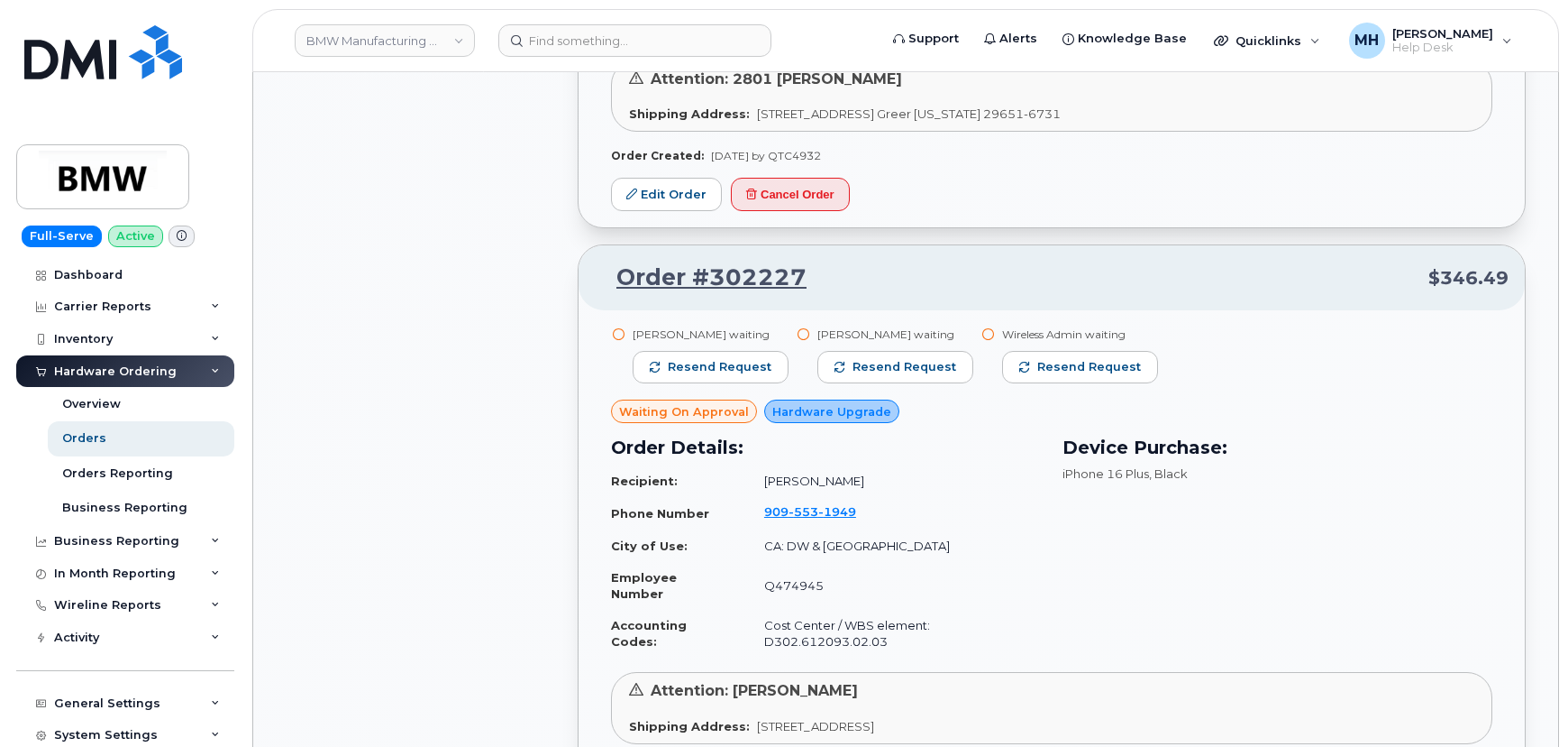
scroll to position [6744, 0]
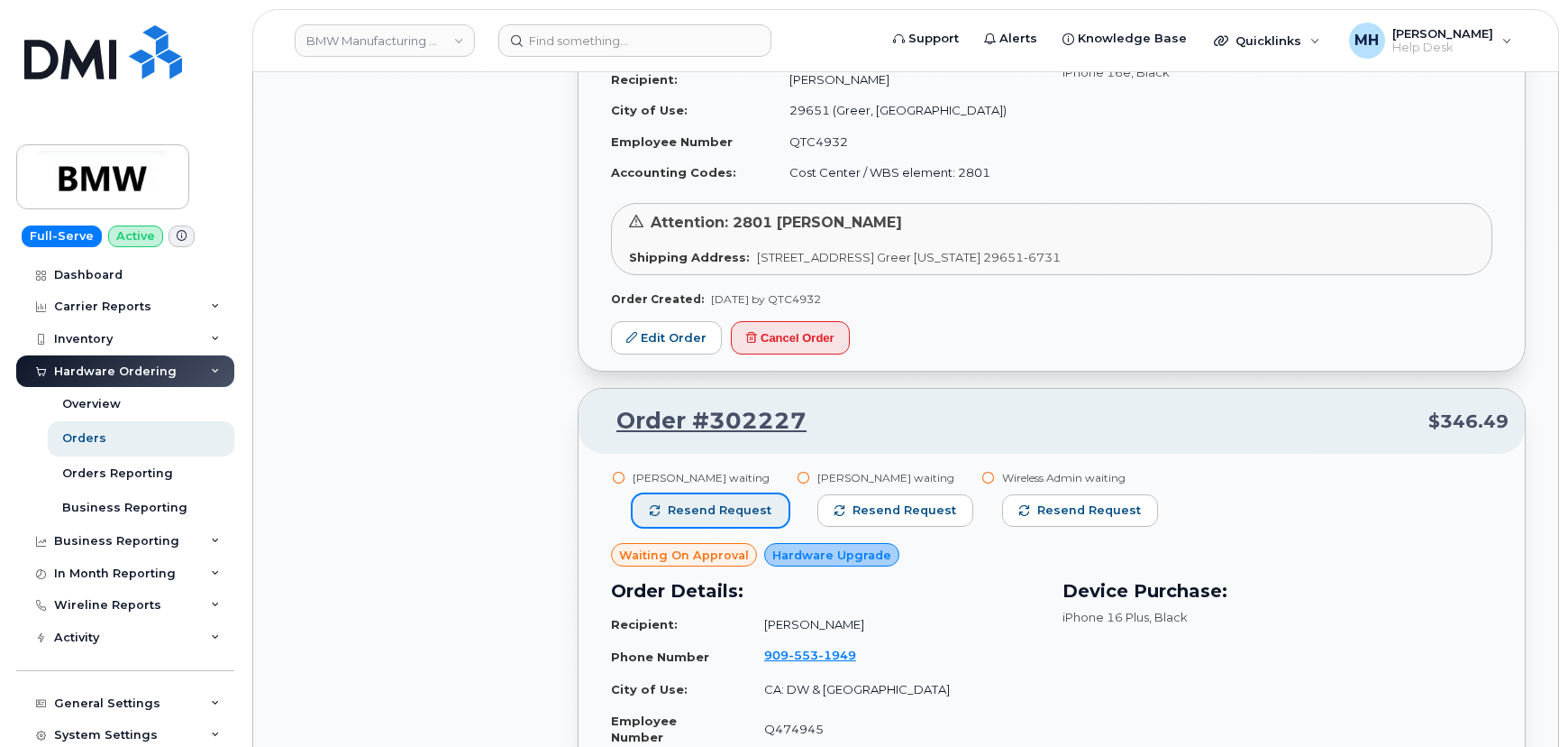
click at [764, 502] on span "Resend request" at bounding box center [720, 510] width 103 height 17
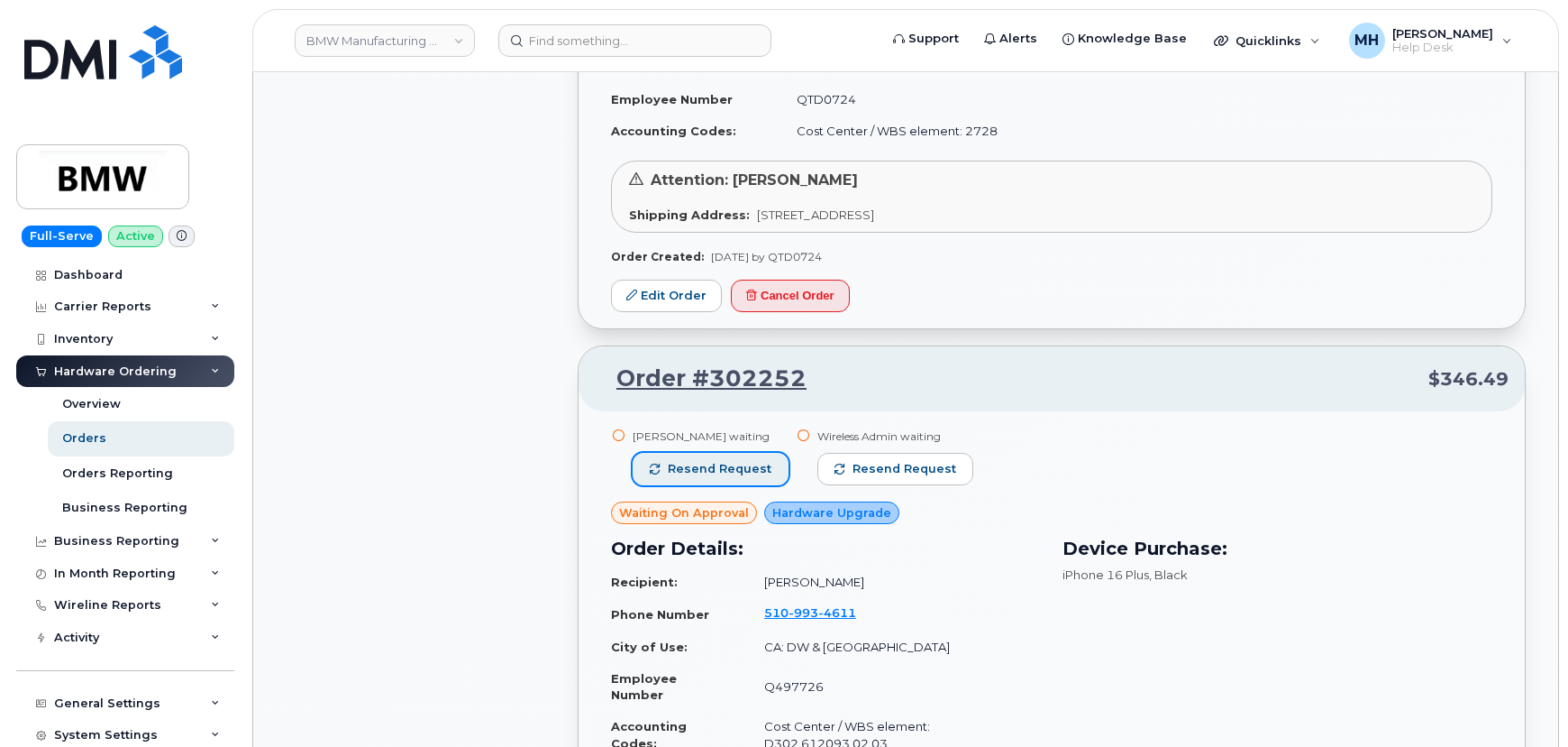
click at [756, 453] on button "Resend request" at bounding box center [711, 469] width 156 height 32
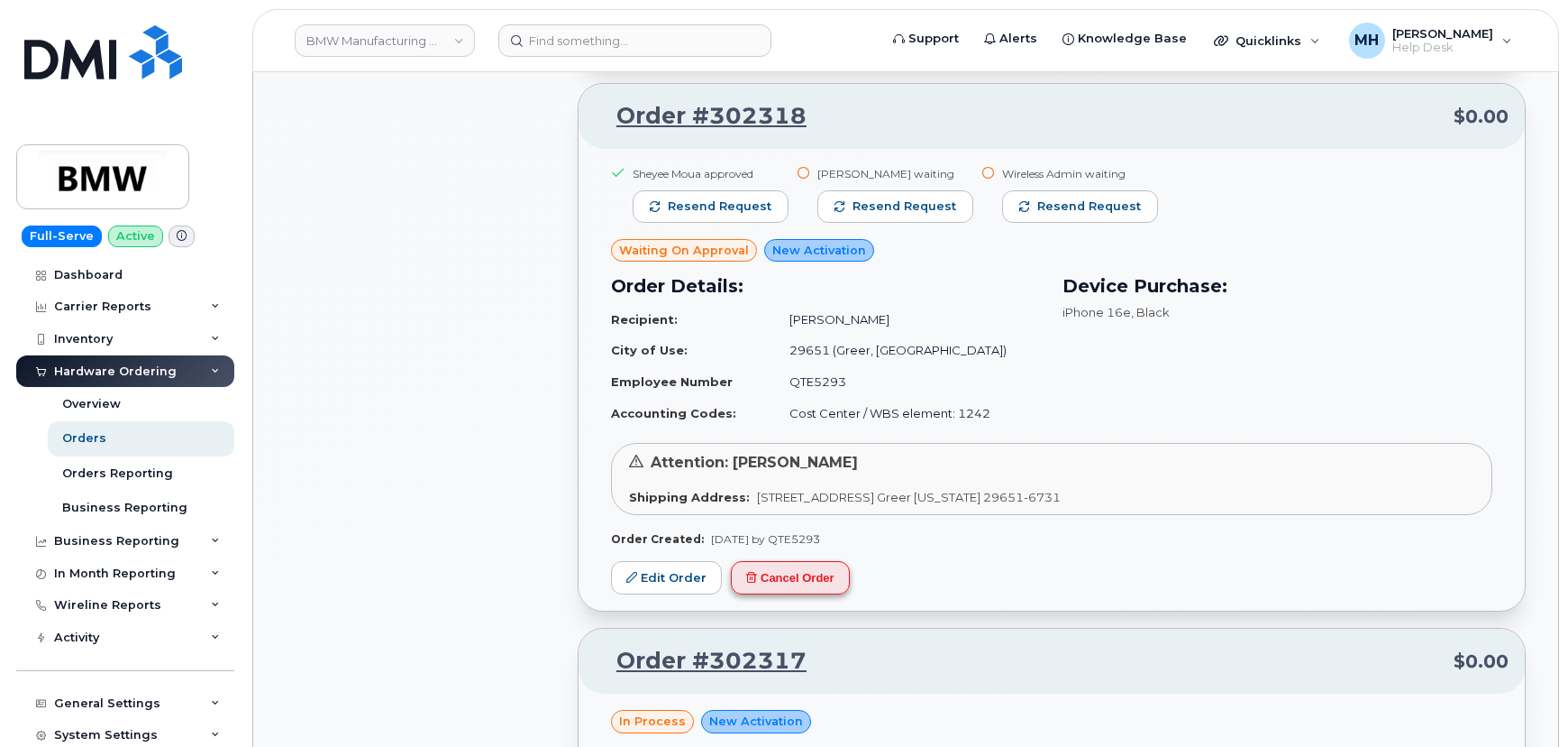
scroll to position [4448, 0]
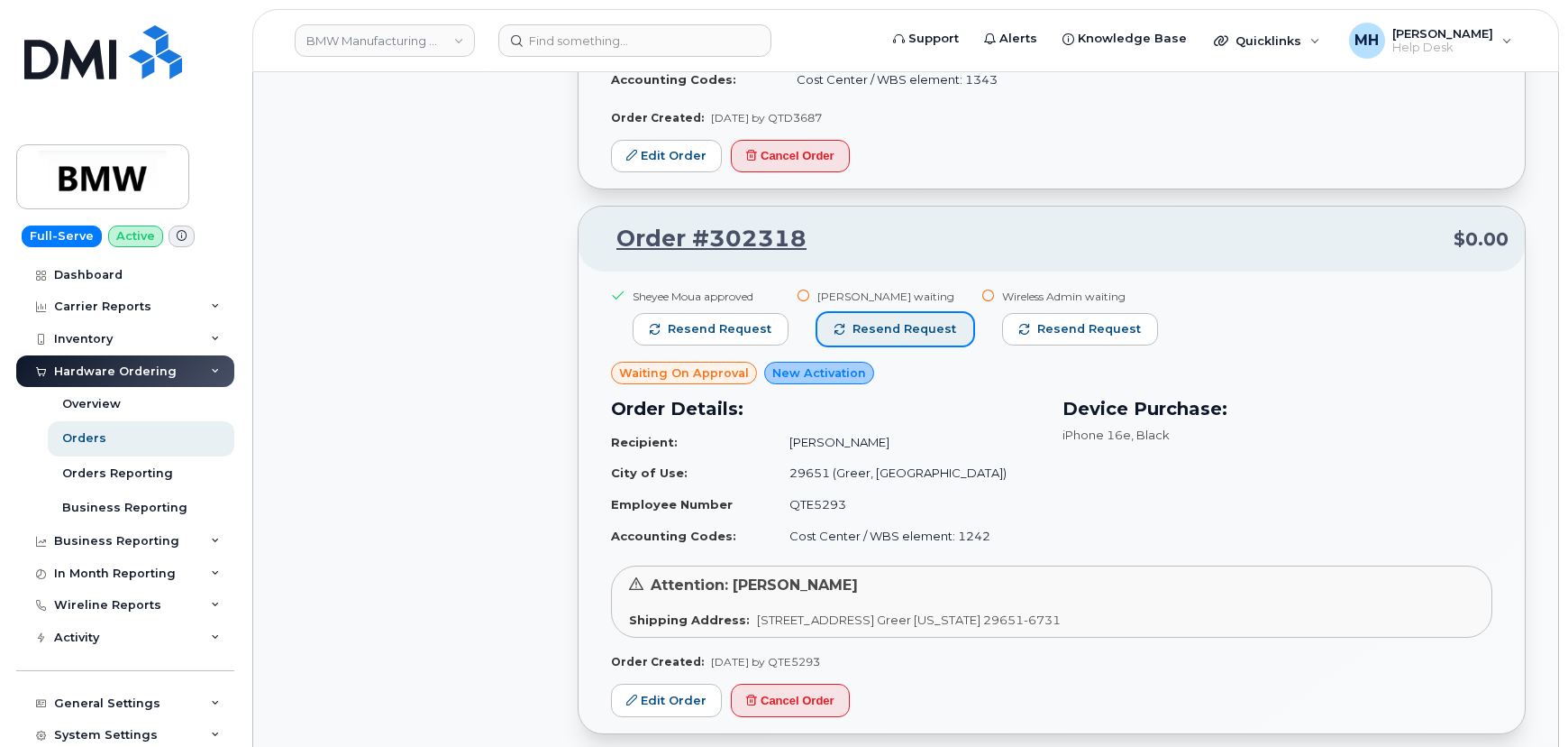
click at [904, 331] on button "Resend request" at bounding box center [895, 329] width 156 height 32
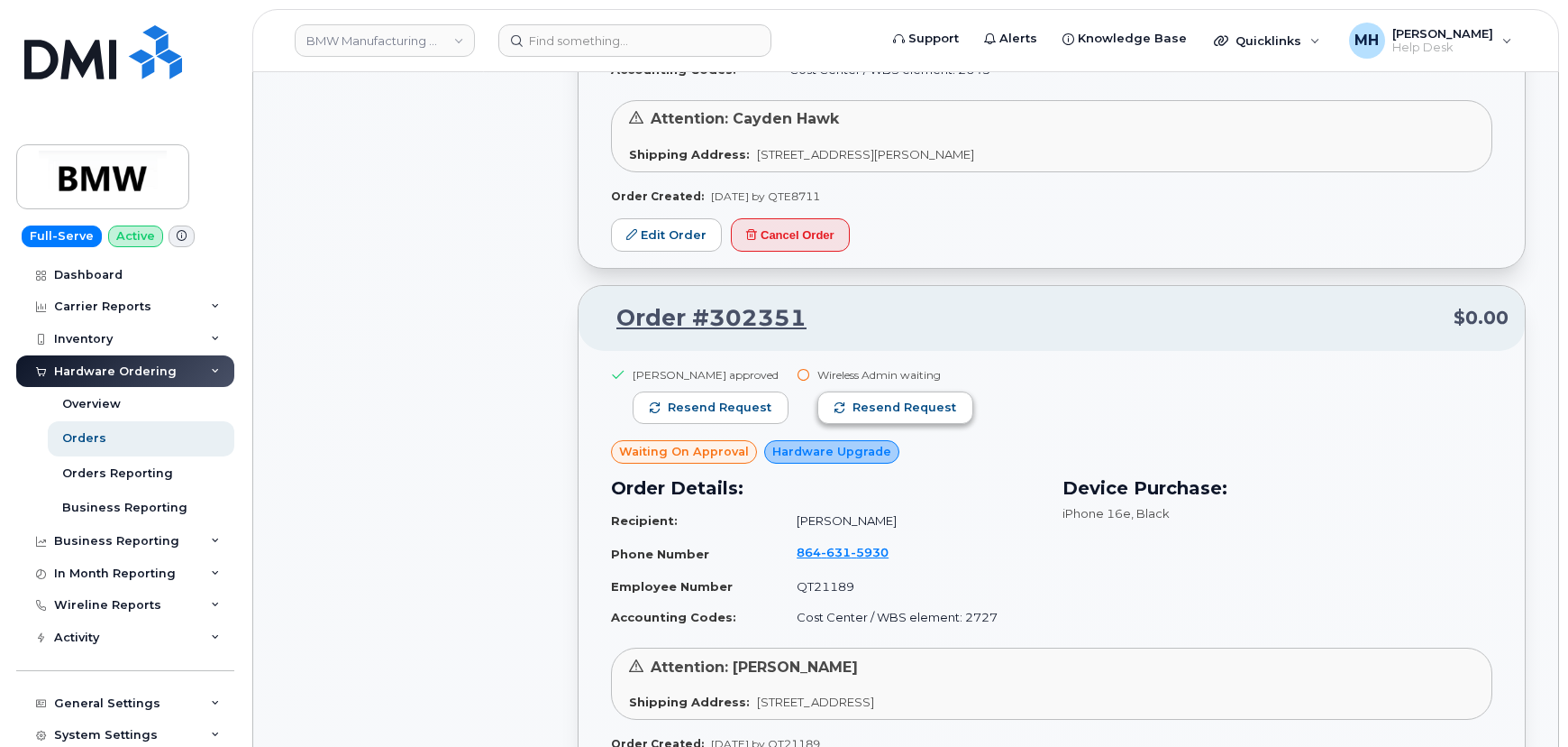
scroll to position [3464, 0]
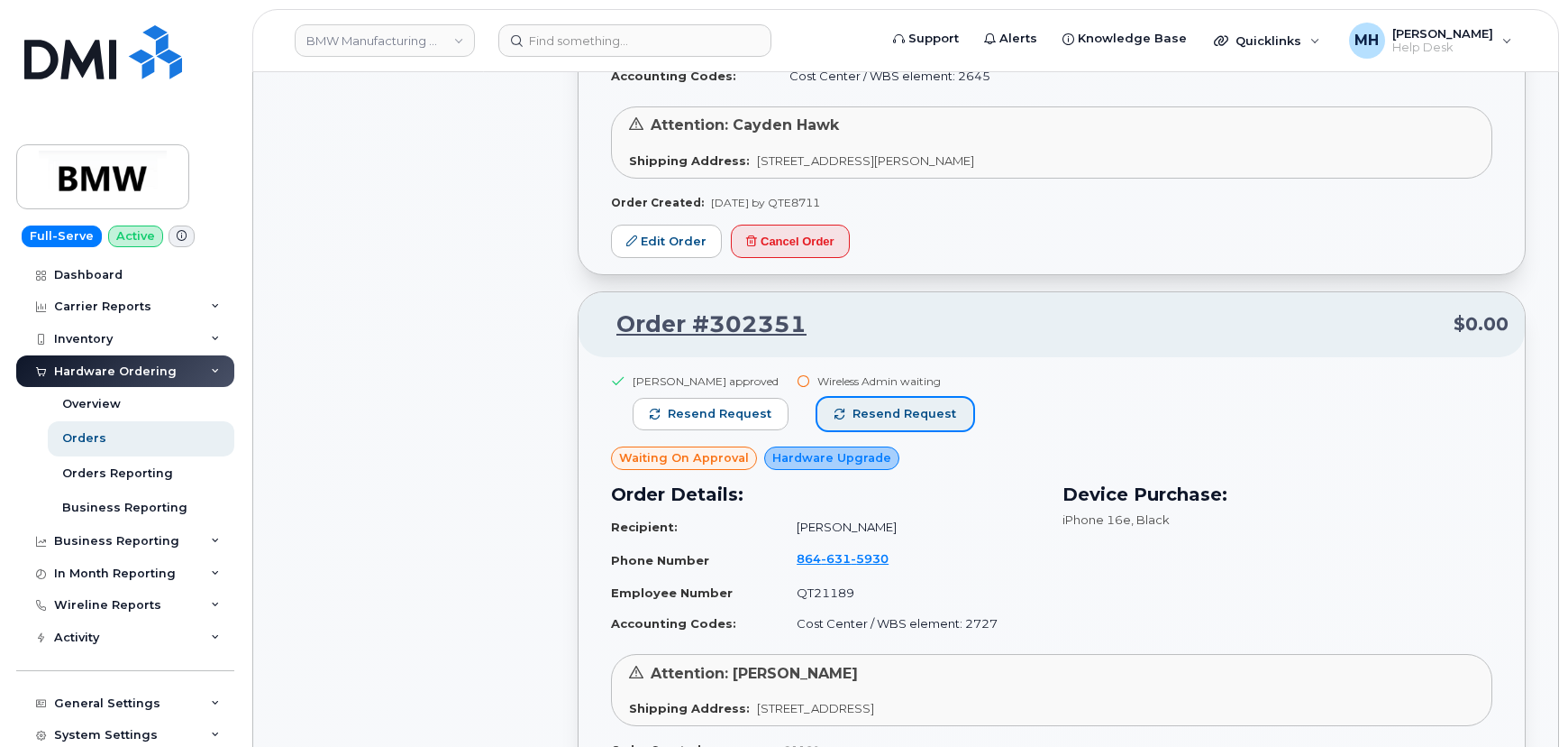
click at [907, 398] on button "Resend request" at bounding box center [895, 413] width 156 height 32
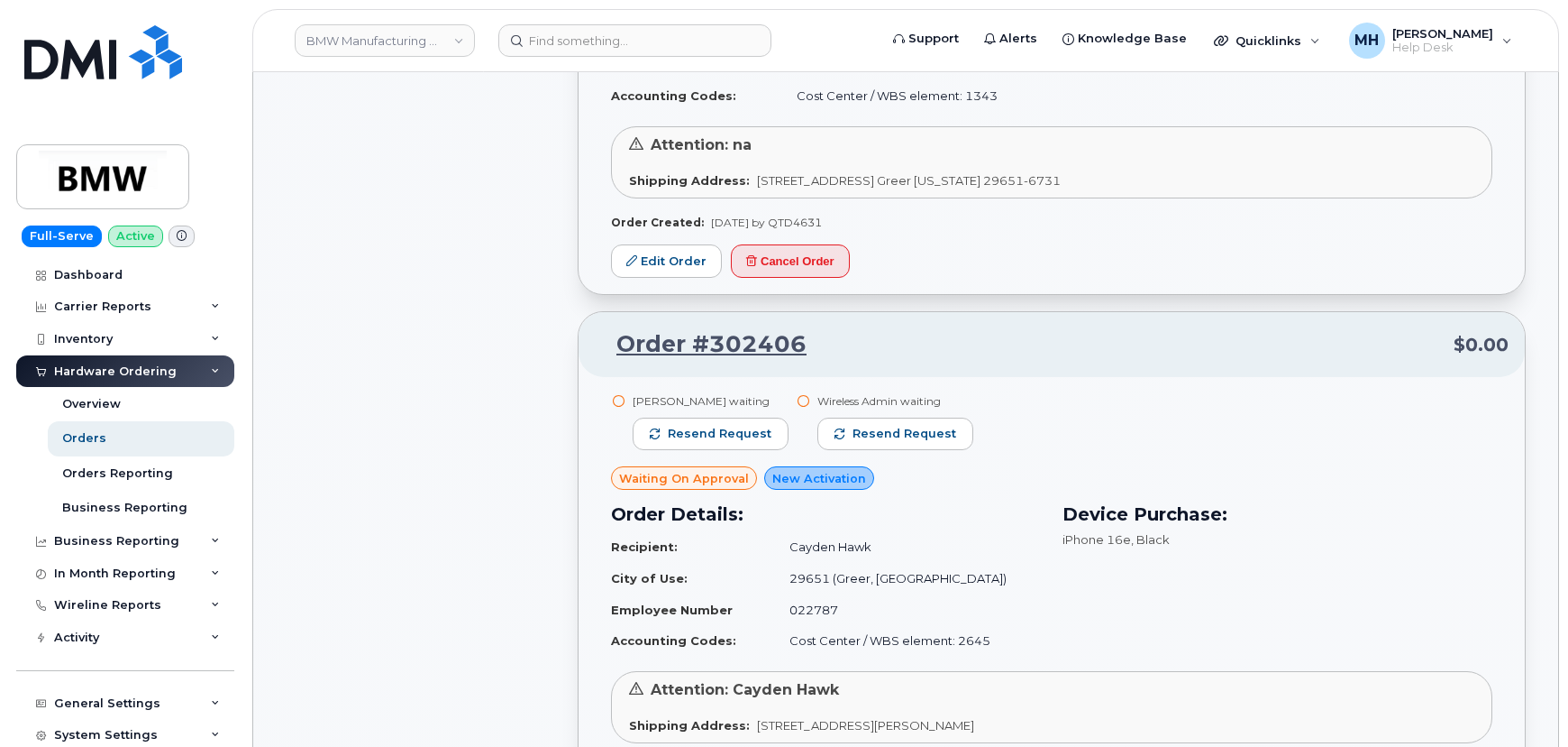
scroll to position [2891, 0]
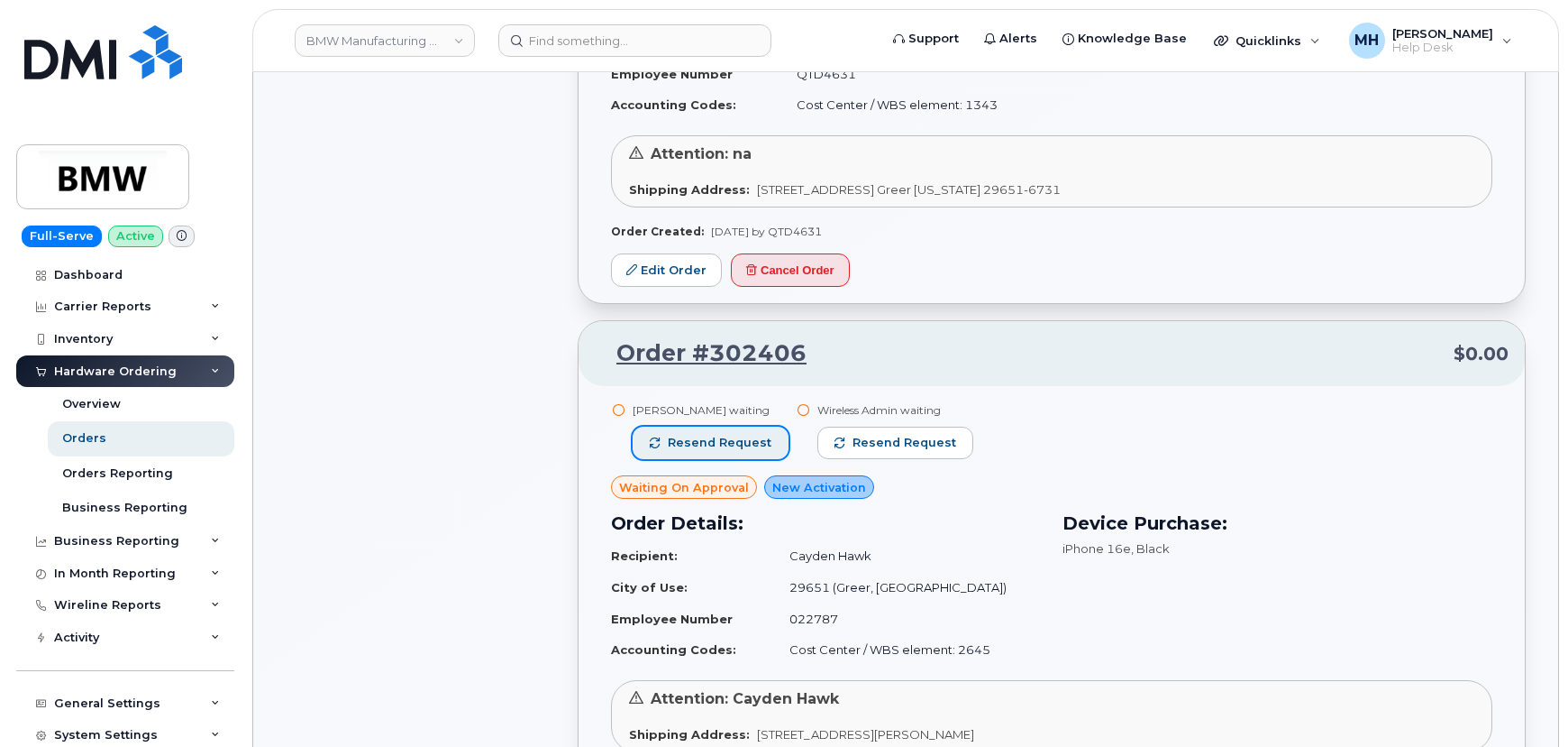
click at [764, 438] on span "Resend request" at bounding box center [720, 443] width 103 height 17
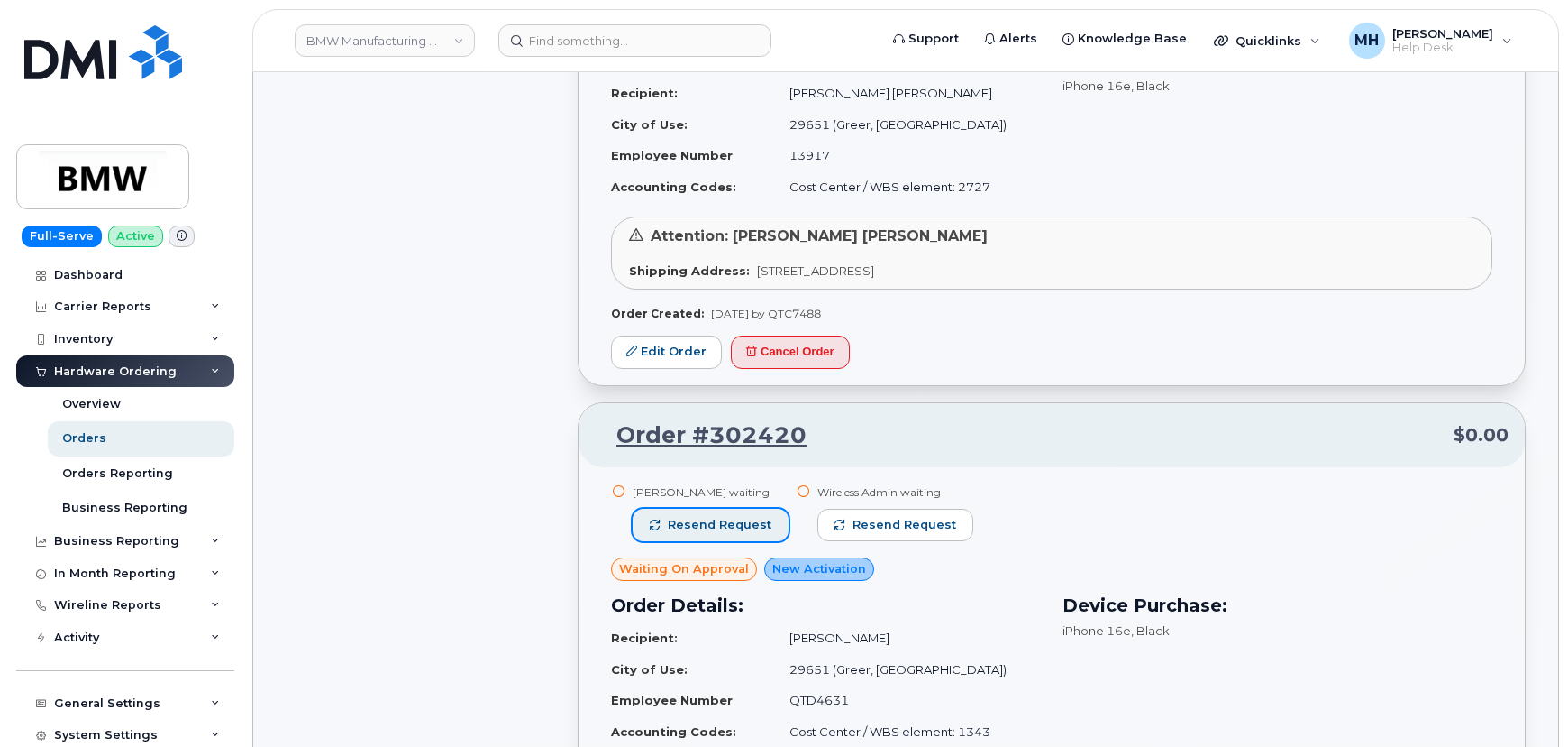
click at [766, 513] on button "Resend request" at bounding box center [711, 524] width 156 height 32
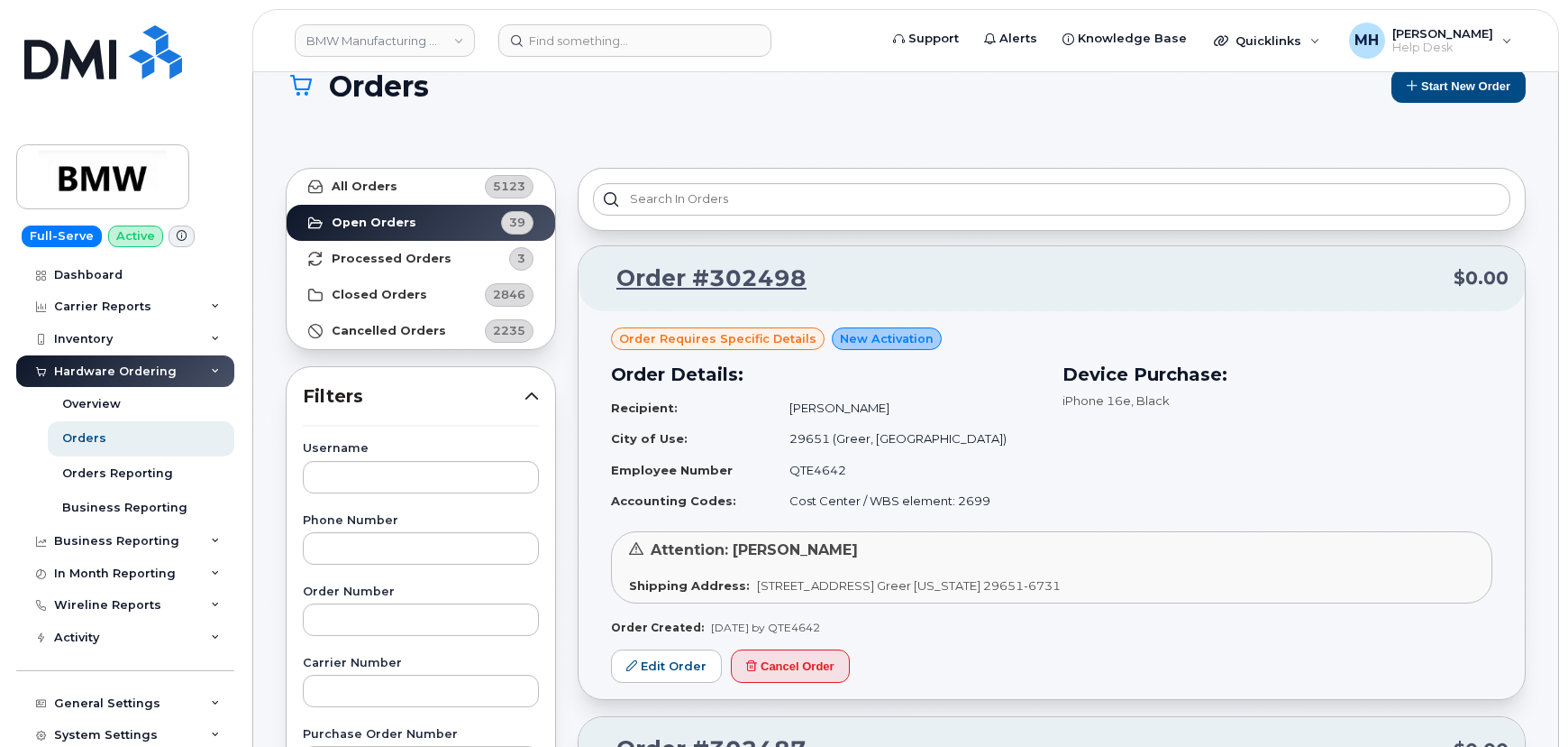
scroll to position [20, 0]
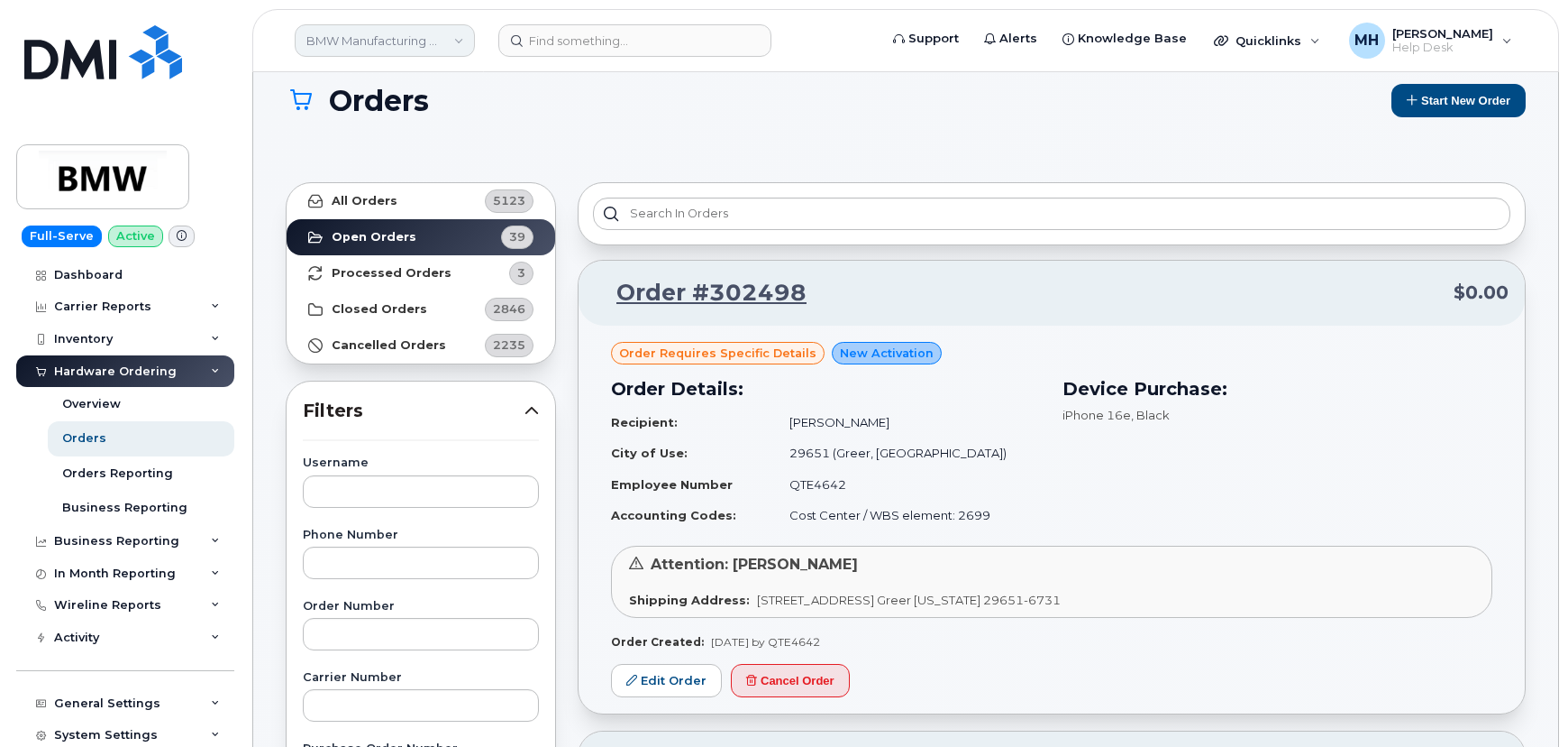
click at [355, 55] on link "BMW Manufacturing Co LLC" at bounding box center [384, 40] width 180 height 32
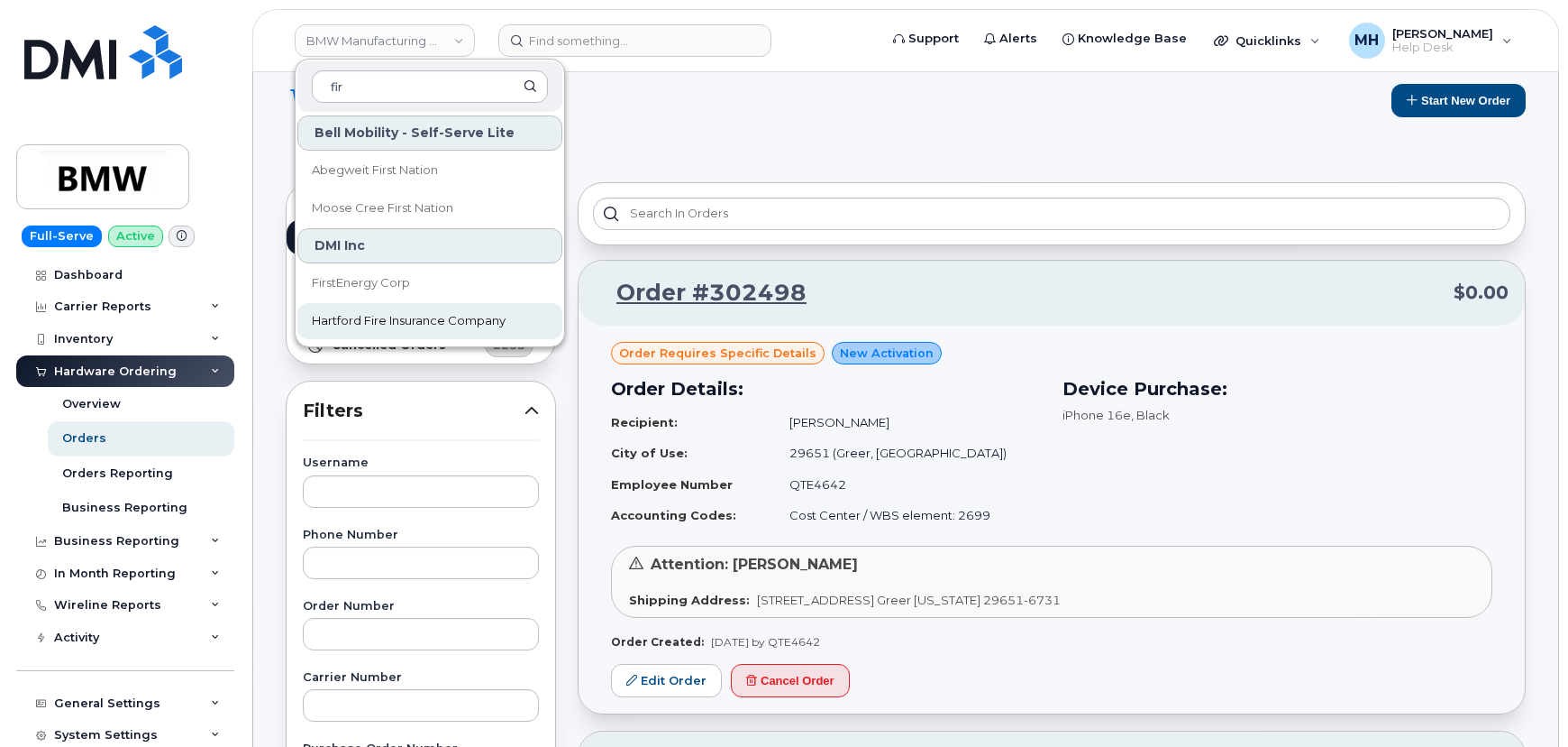
type input "fir"
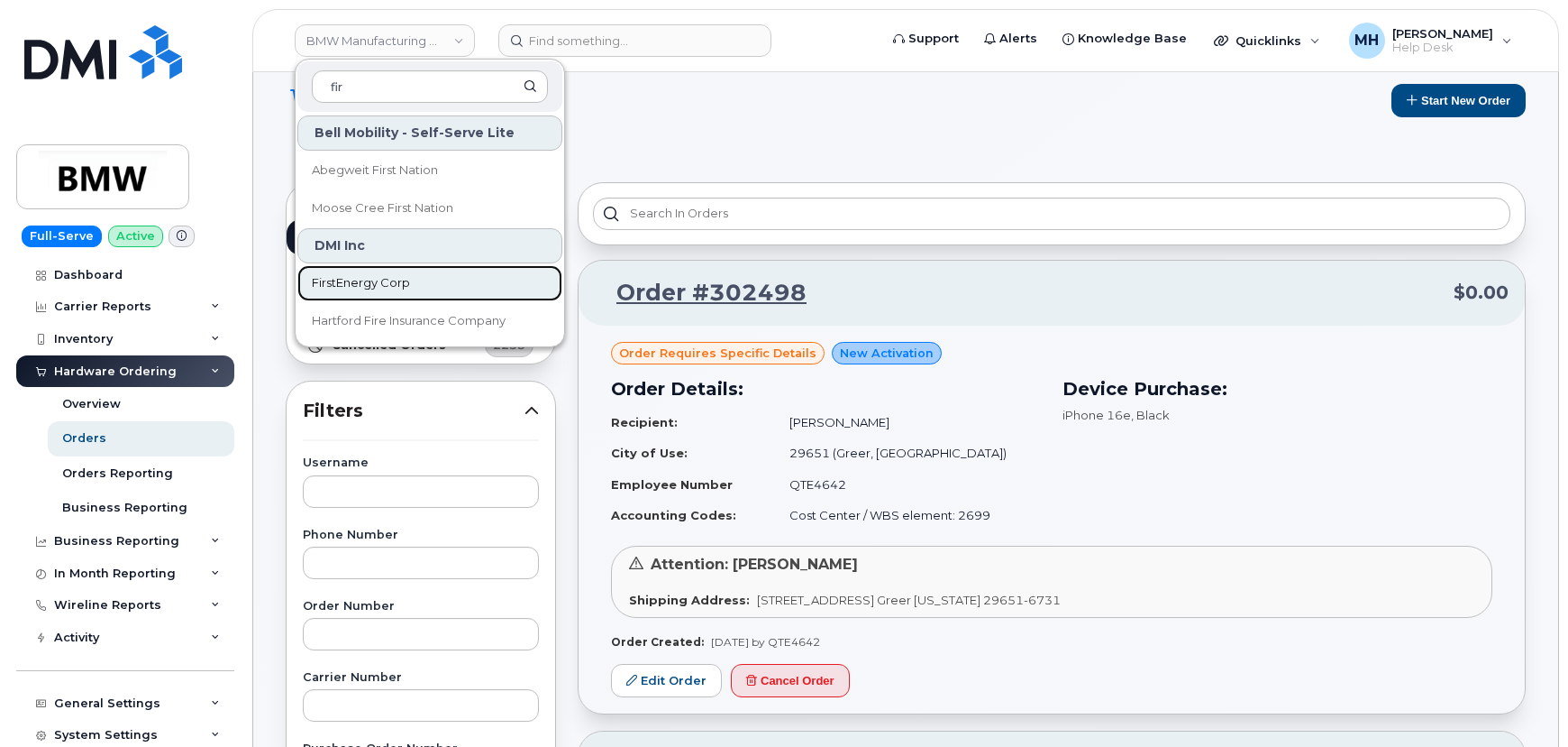
click at [383, 290] on span "FirstEnergy Corp" at bounding box center [361, 284] width 98 height 18
click at [383, 291] on link "Closed Orders 2846" at bounding box center [420, 309] width 269 height 36
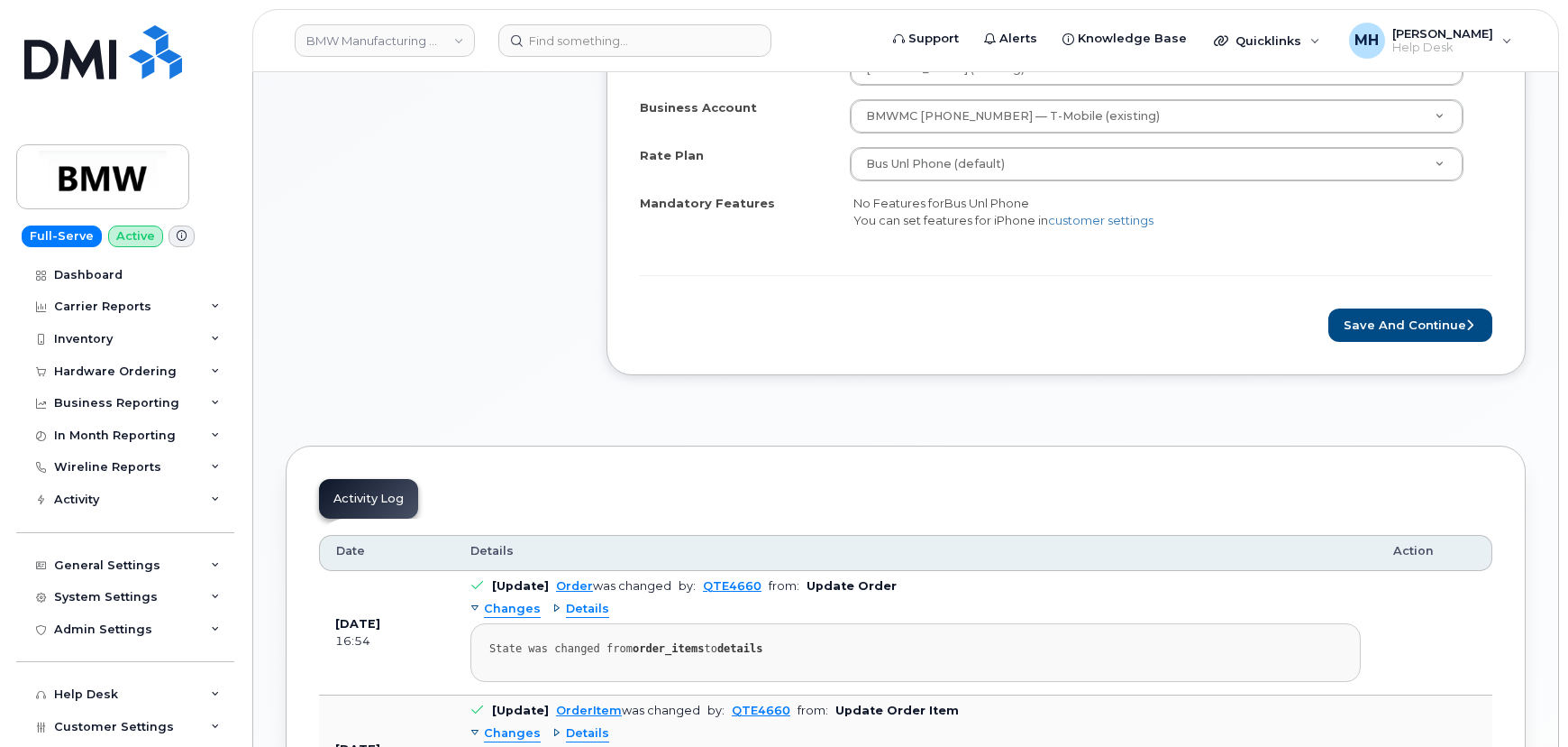
scroll to position [983, 0]
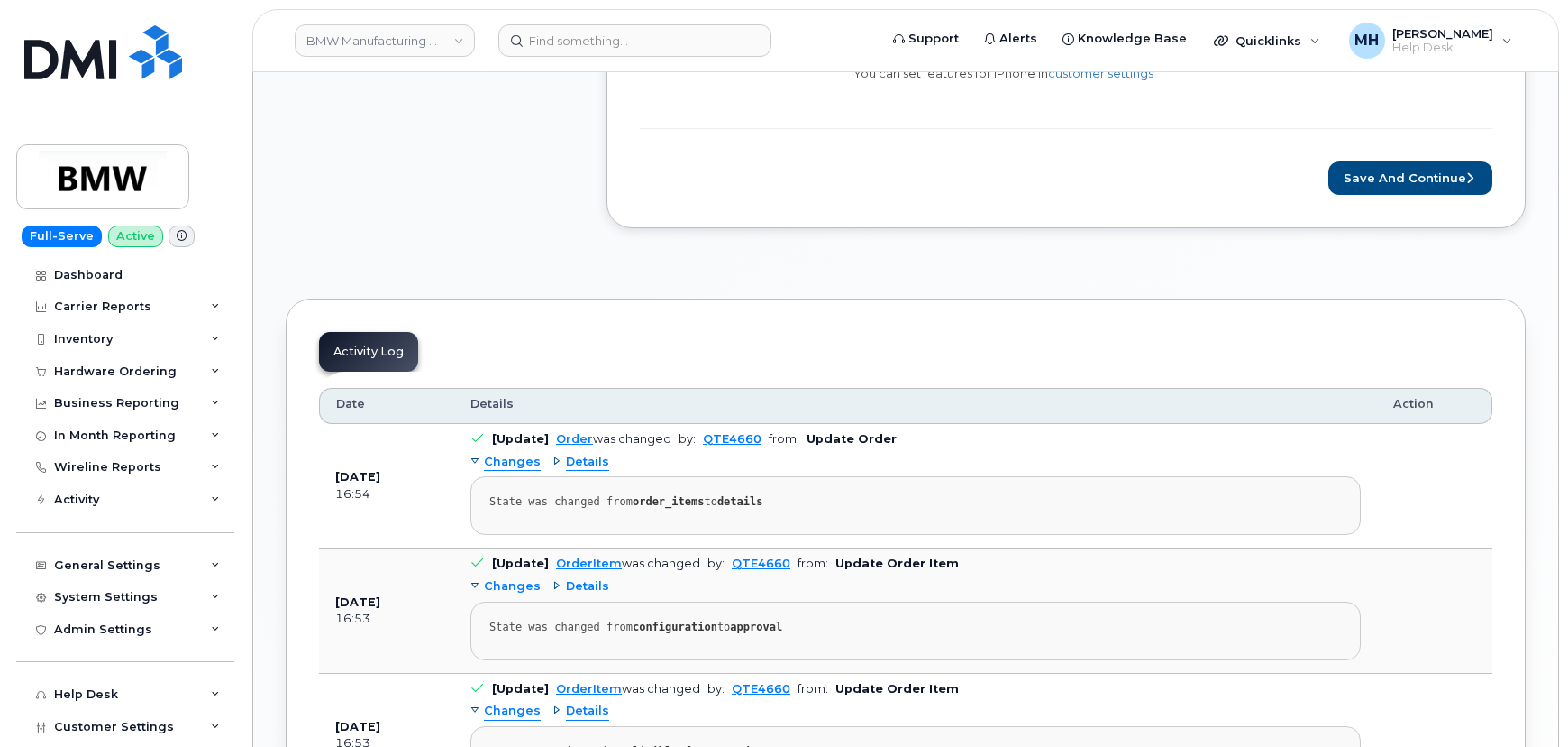
click at [1375, 181] on button "Save and Continue" at bounding box center [1411, 178] width 164 height 33
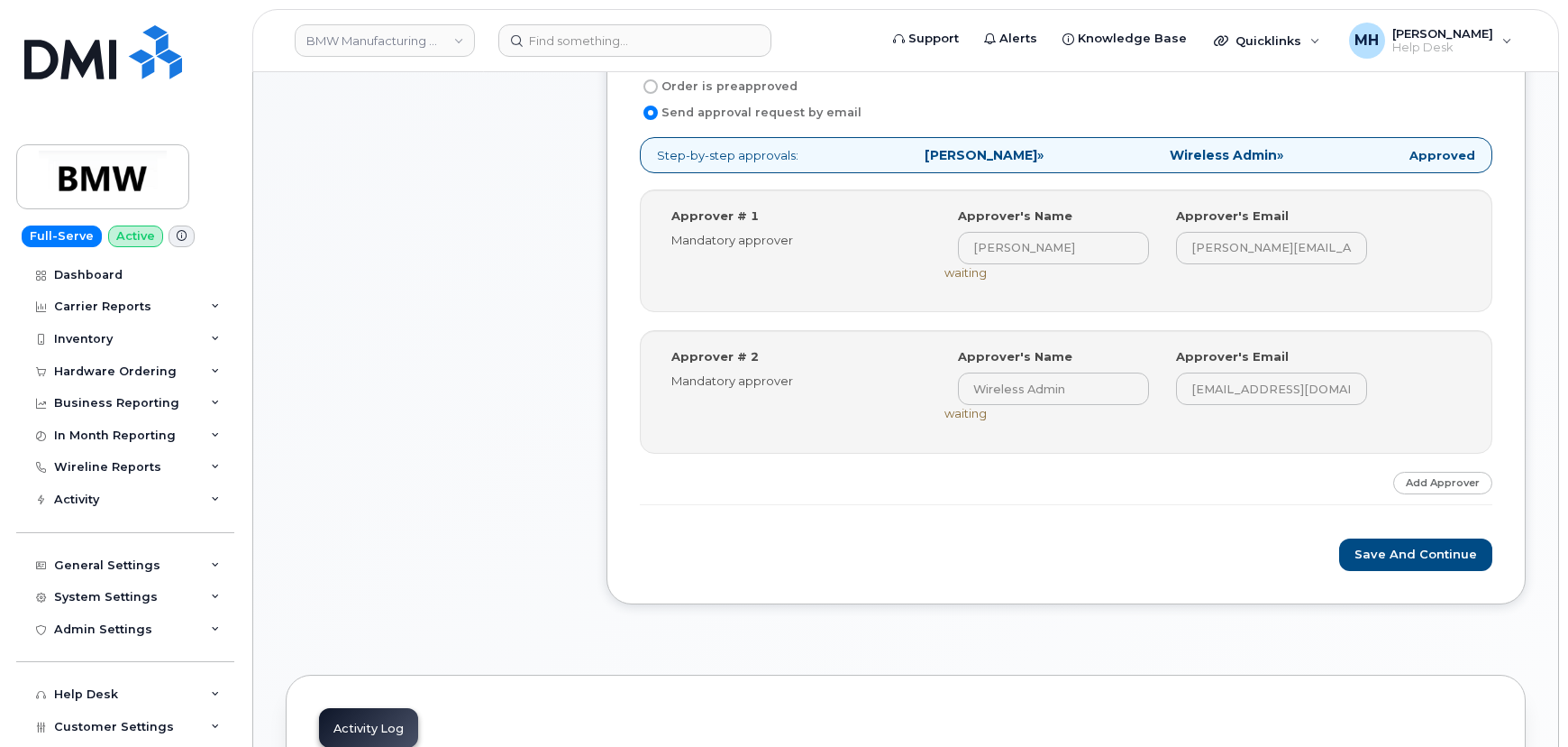
scroll to position [820, 0]
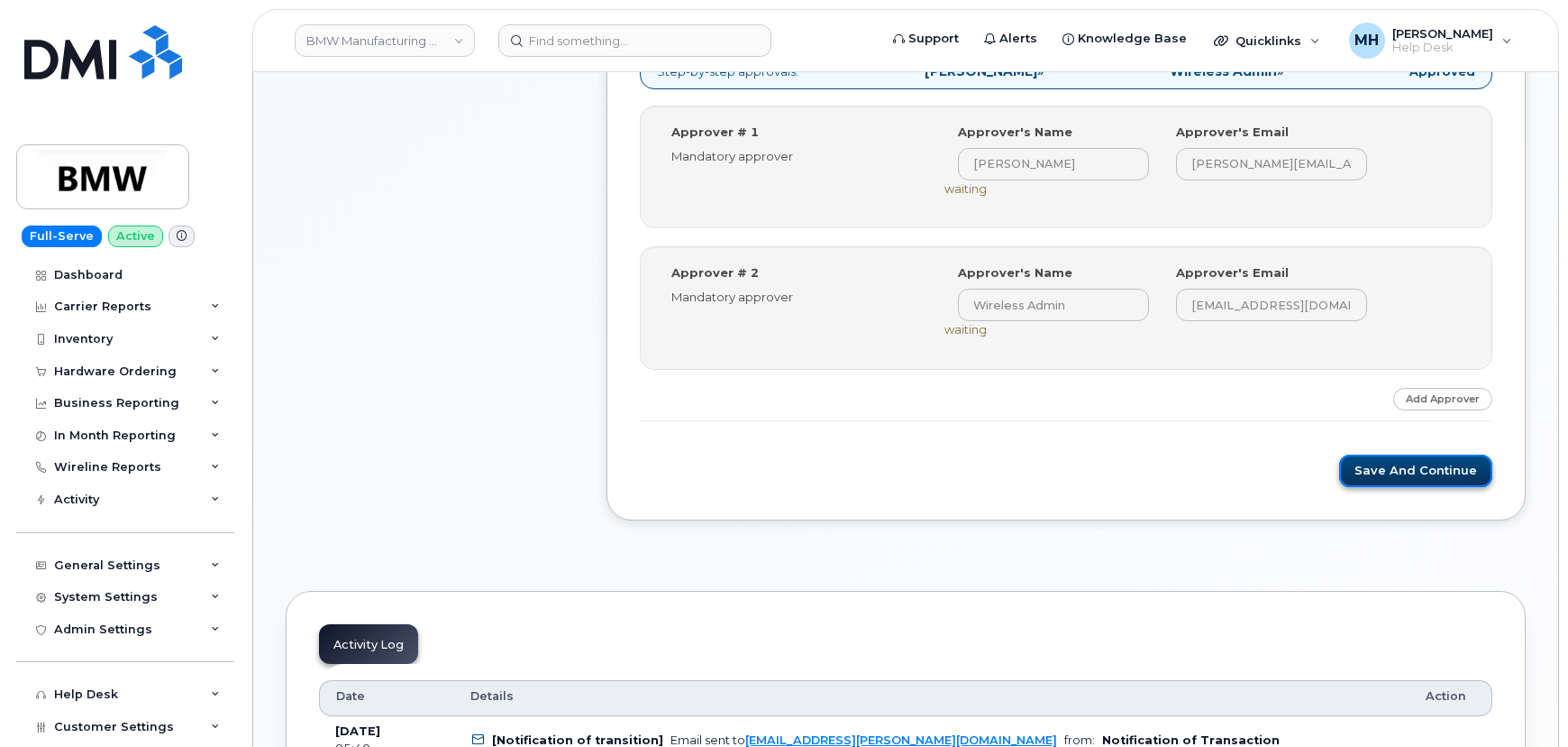
click at [1398, 478] on button "Save and Continue" at bounding box center [1416, 471] width 153 height 33
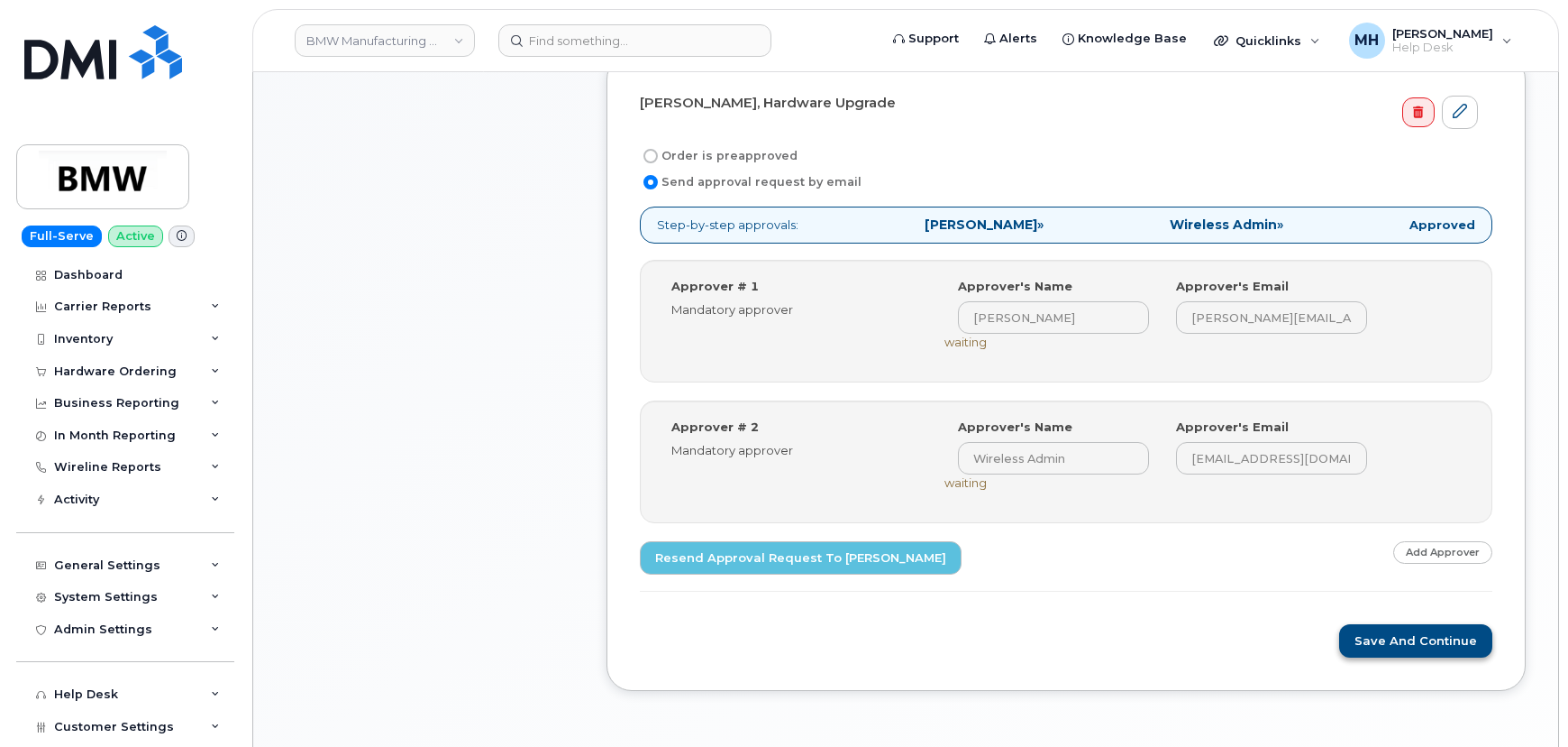
scroll to position [667, 0]
click at [1356, 652] on button "Save and Continue" at bounding box center [1416, 641] width 153 height 33
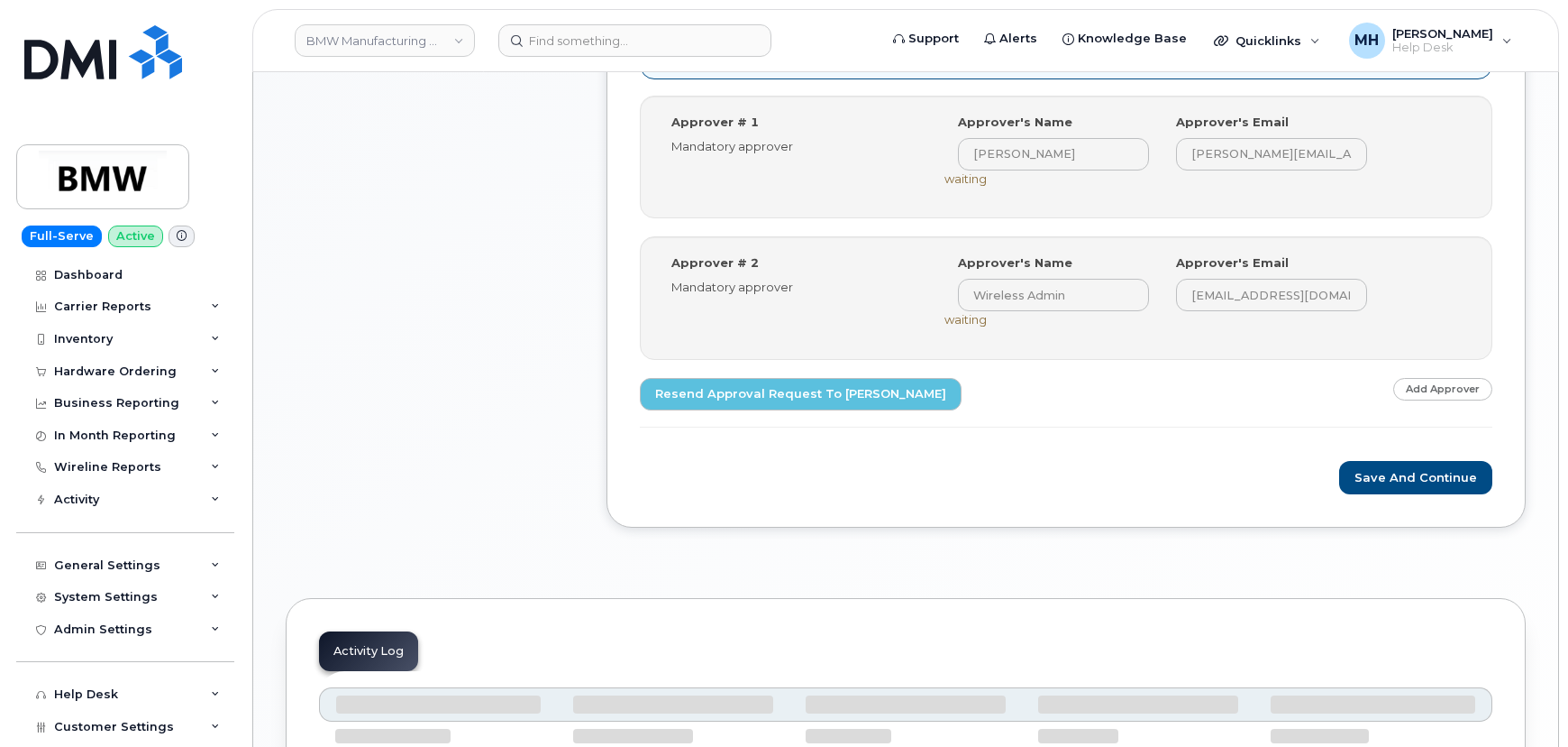
scroll to position [994, 0]
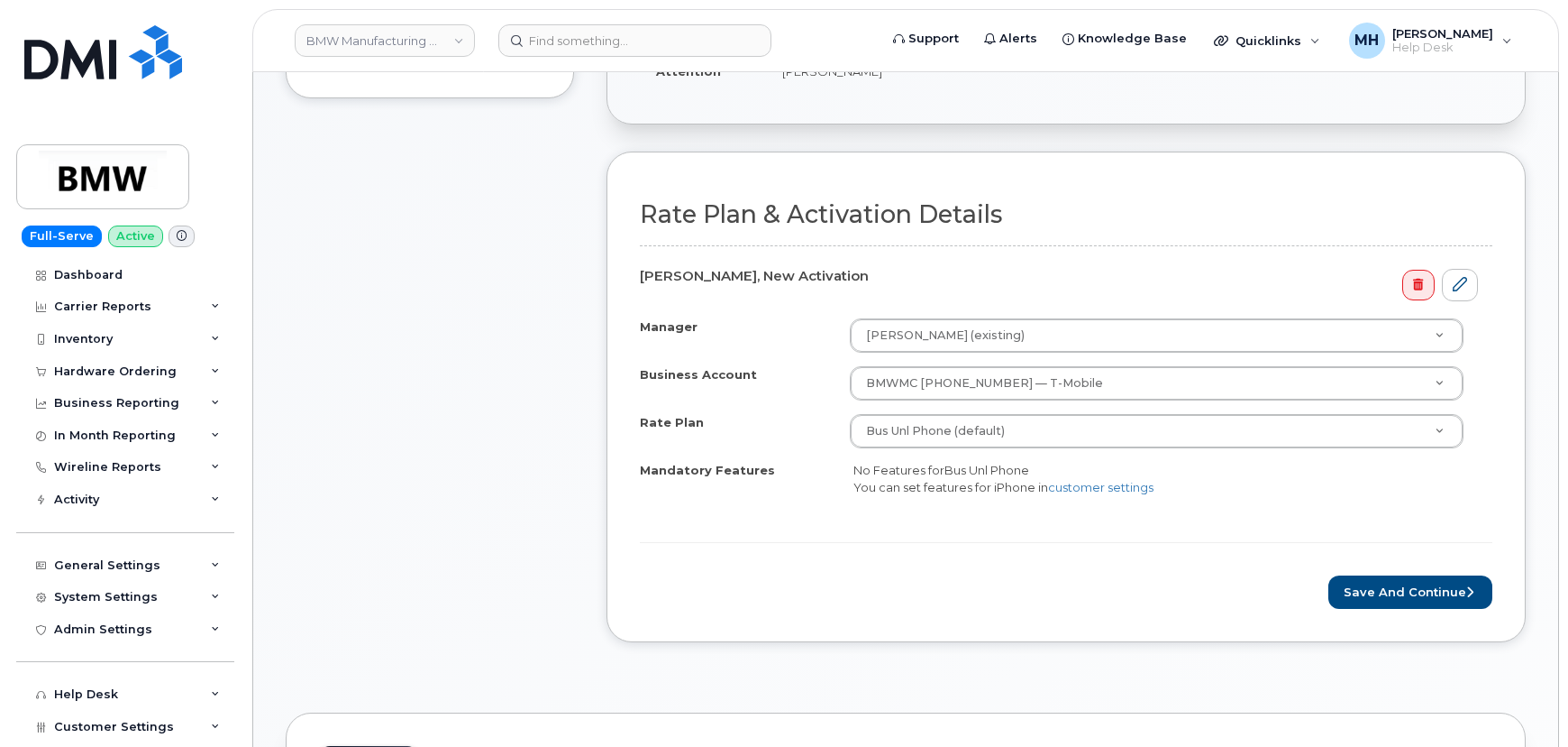
scroll to position [573, 0]
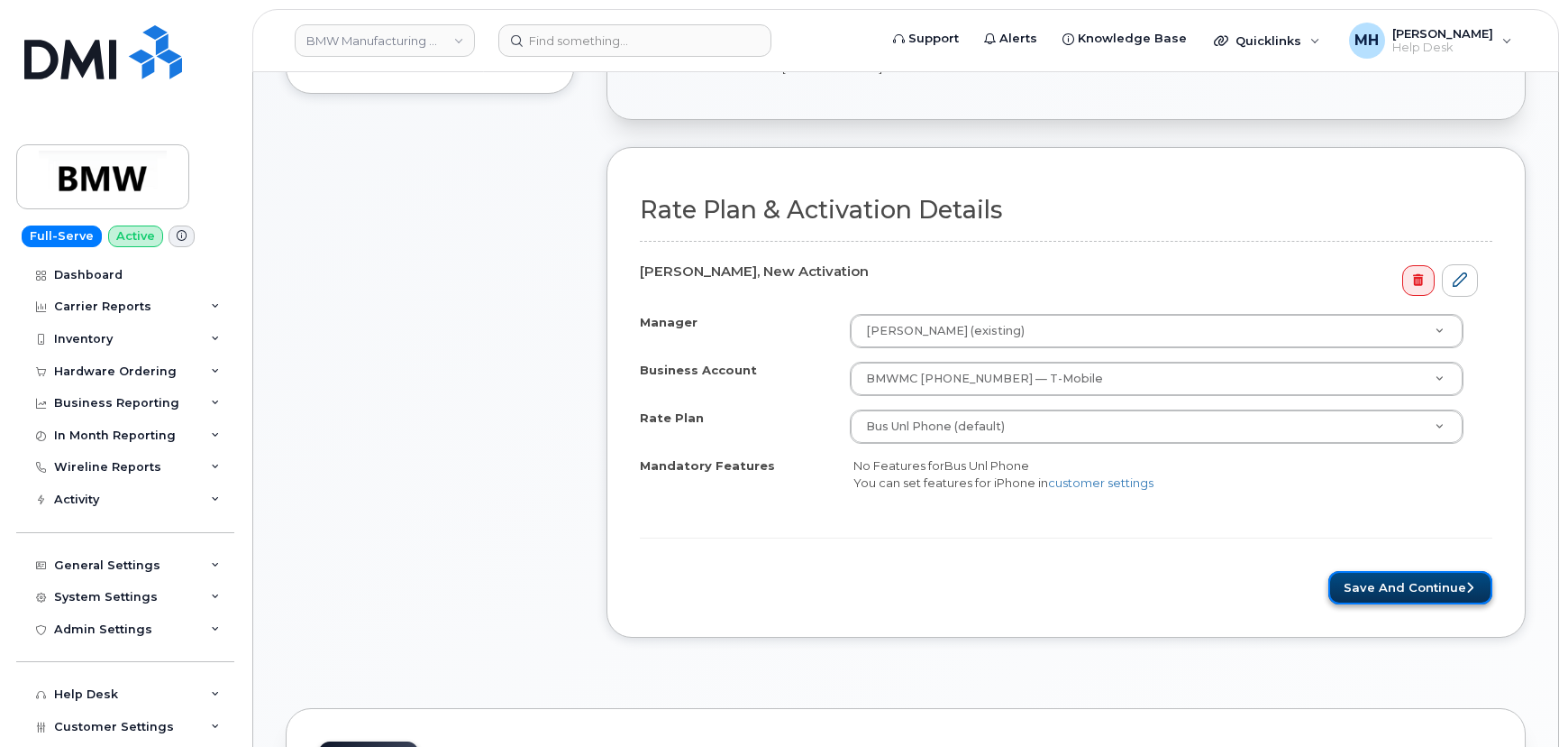
click at [1358, 578] on button "Save and Continue" at bounding box center [1411, 588] width 164 height 33
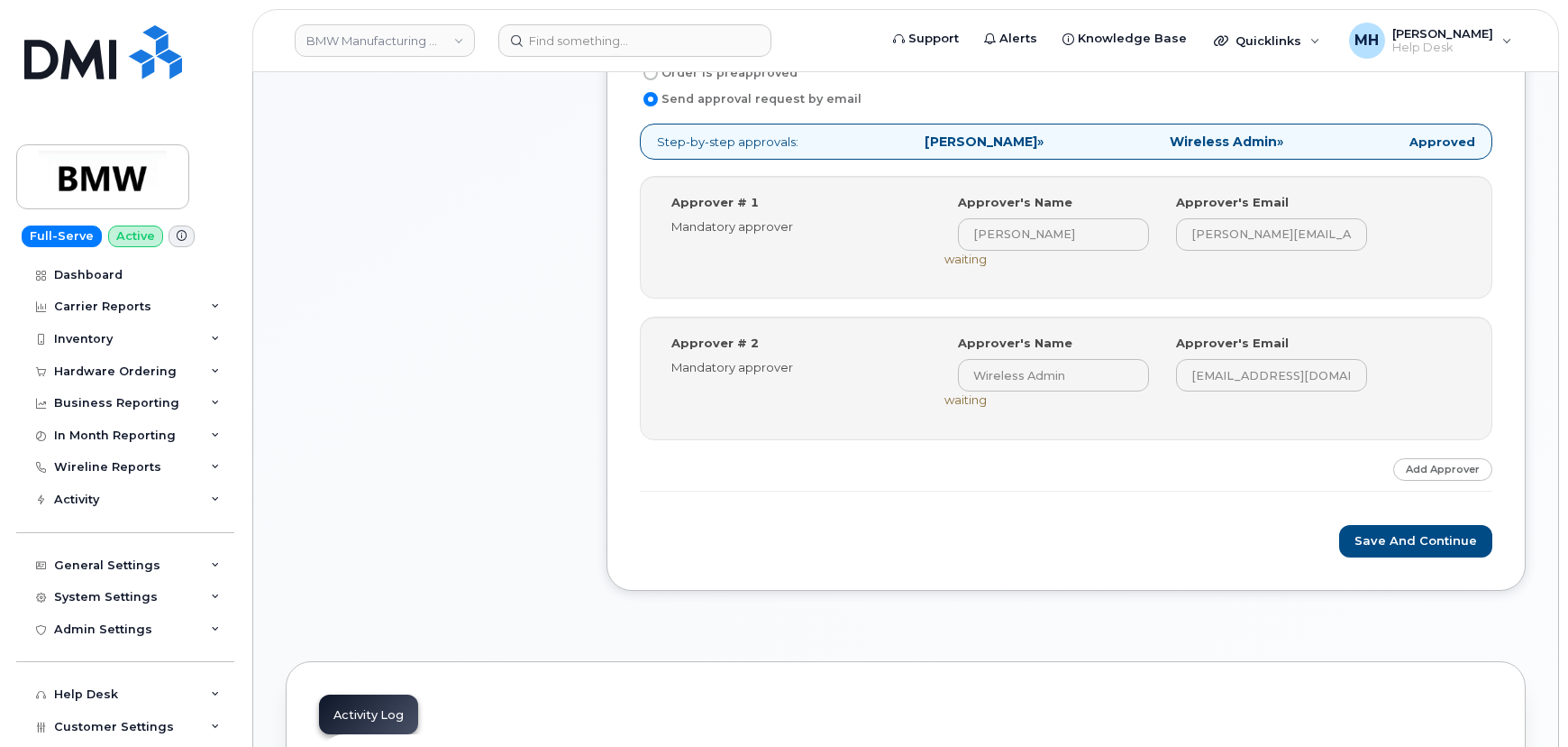
scroll to position [820, 0]
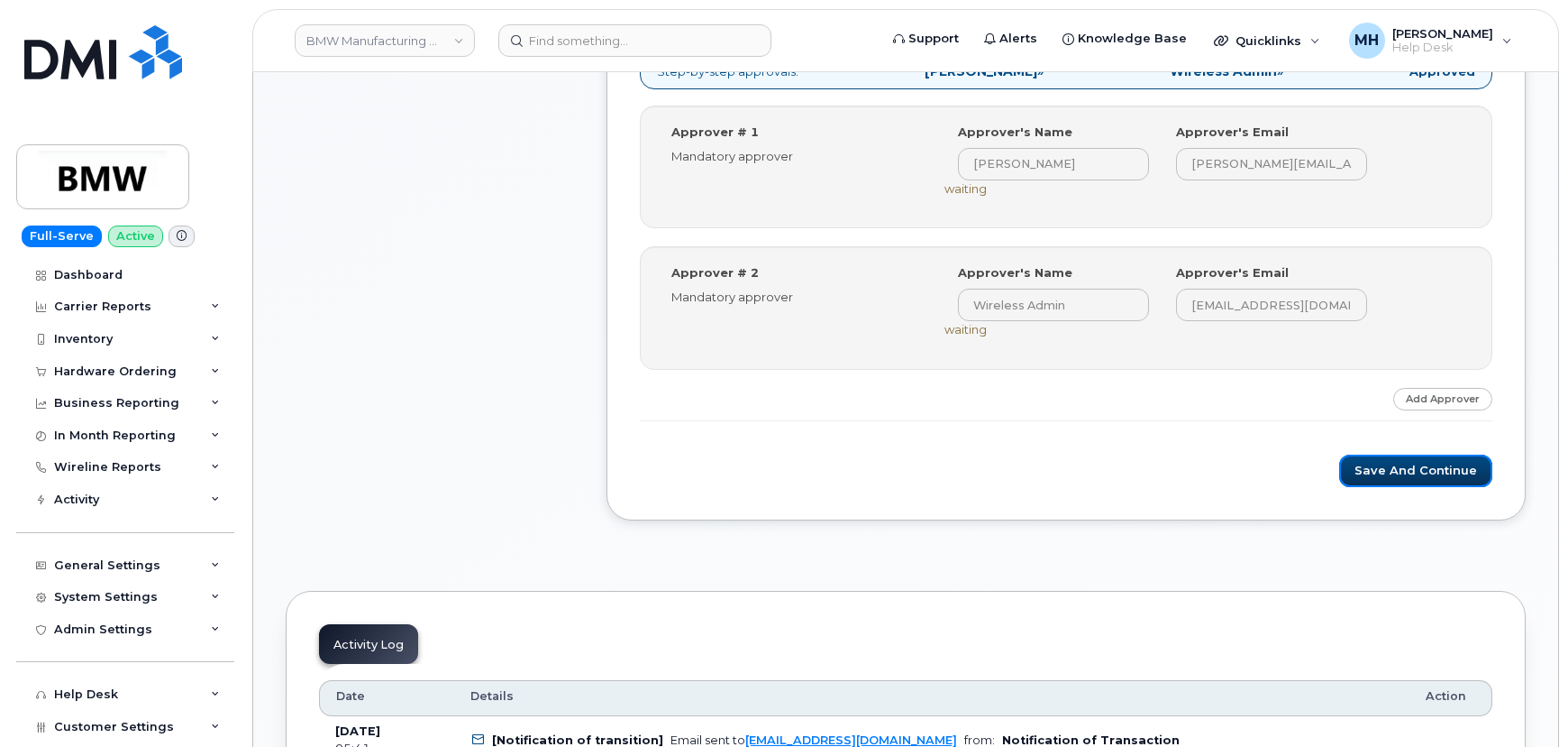
drag, startPoint x: 1399, startPoint y: 472, endPoint x: 861, endPoint y: 480, distance: 538.1
click at [1399, 472] on button "Save and Continue" at bounding box center [1416, 471] width 153 height 33
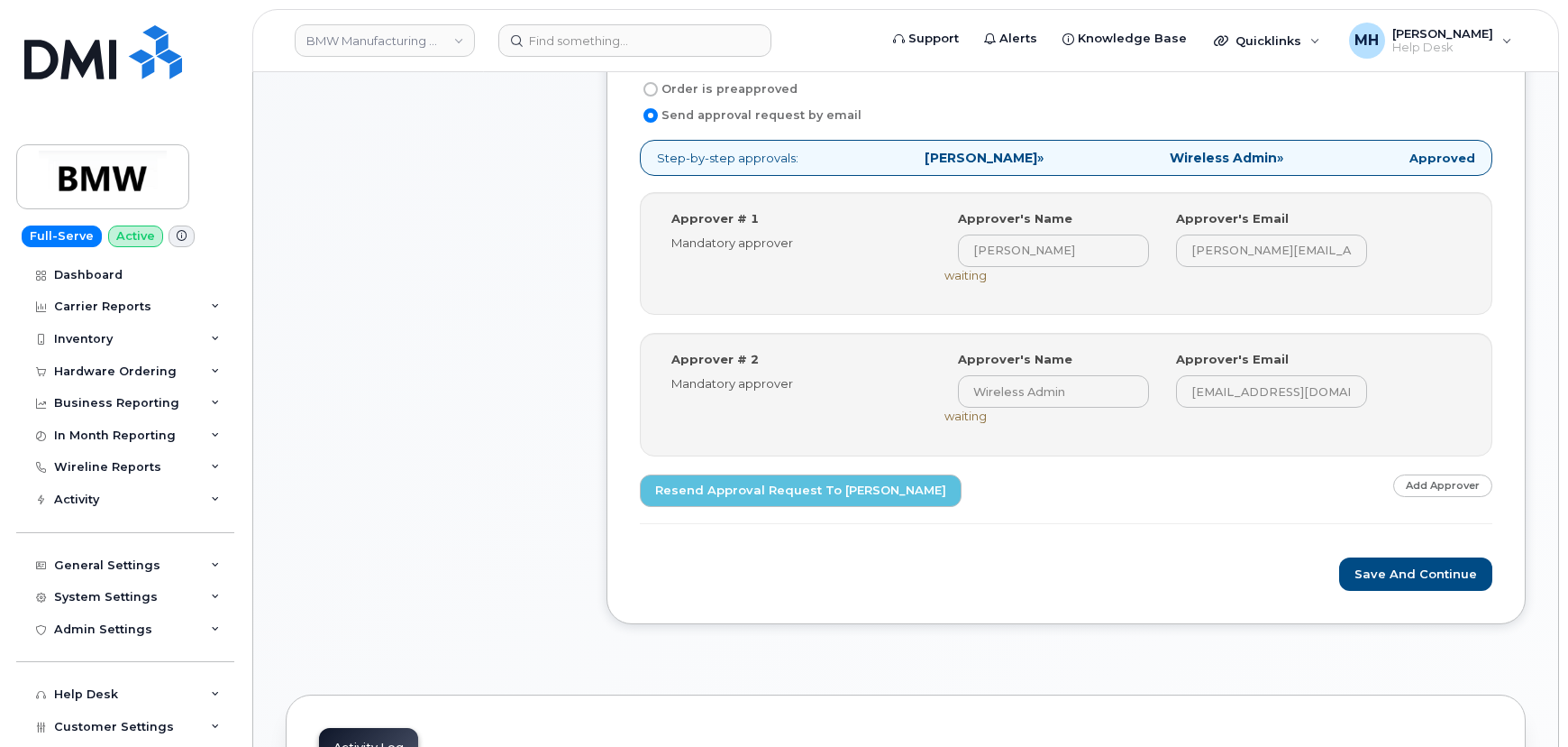
scroll to position [902, 0]
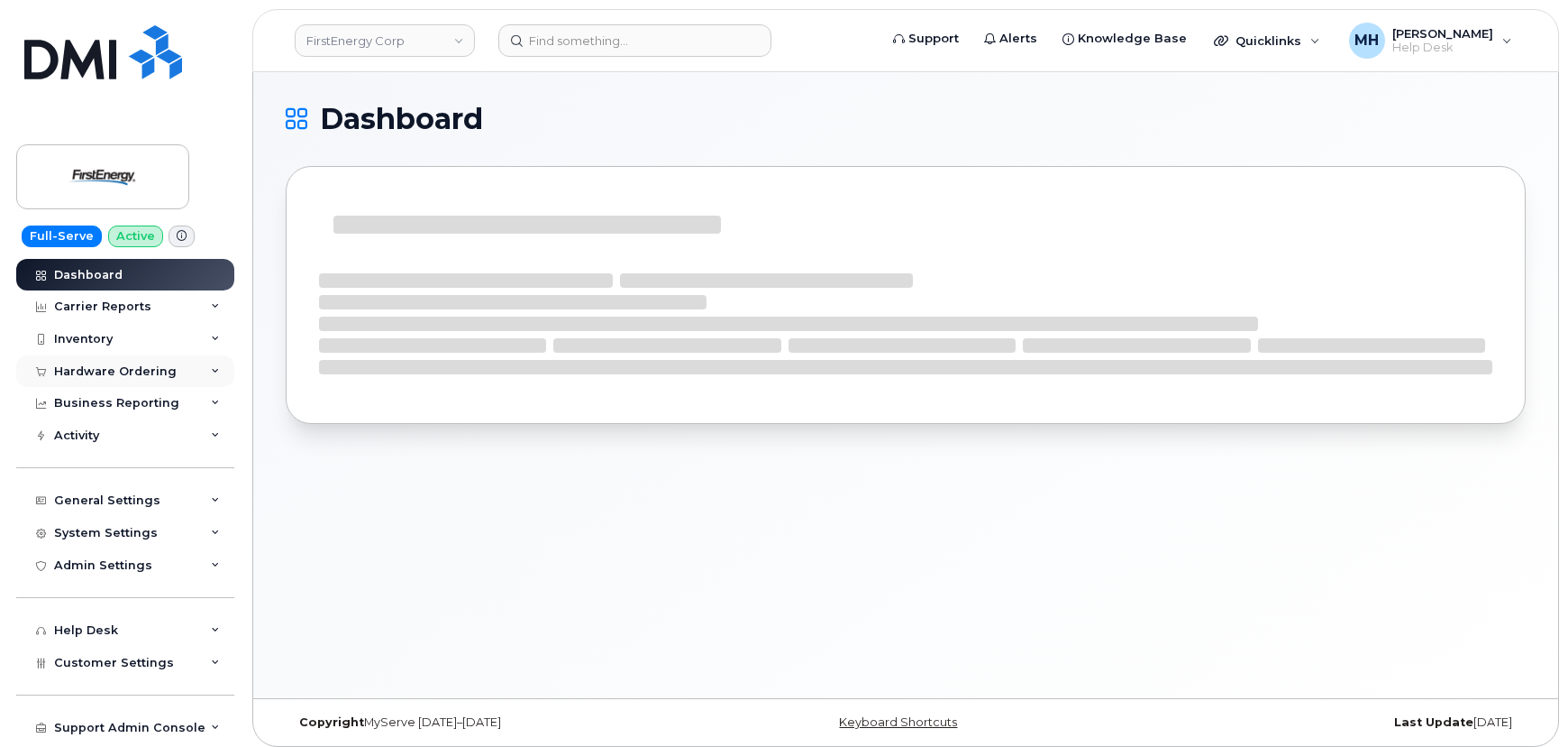
click at [154, 366] on div "Hardware Ordering" at bounding box center [115, 372] width 123 height 15
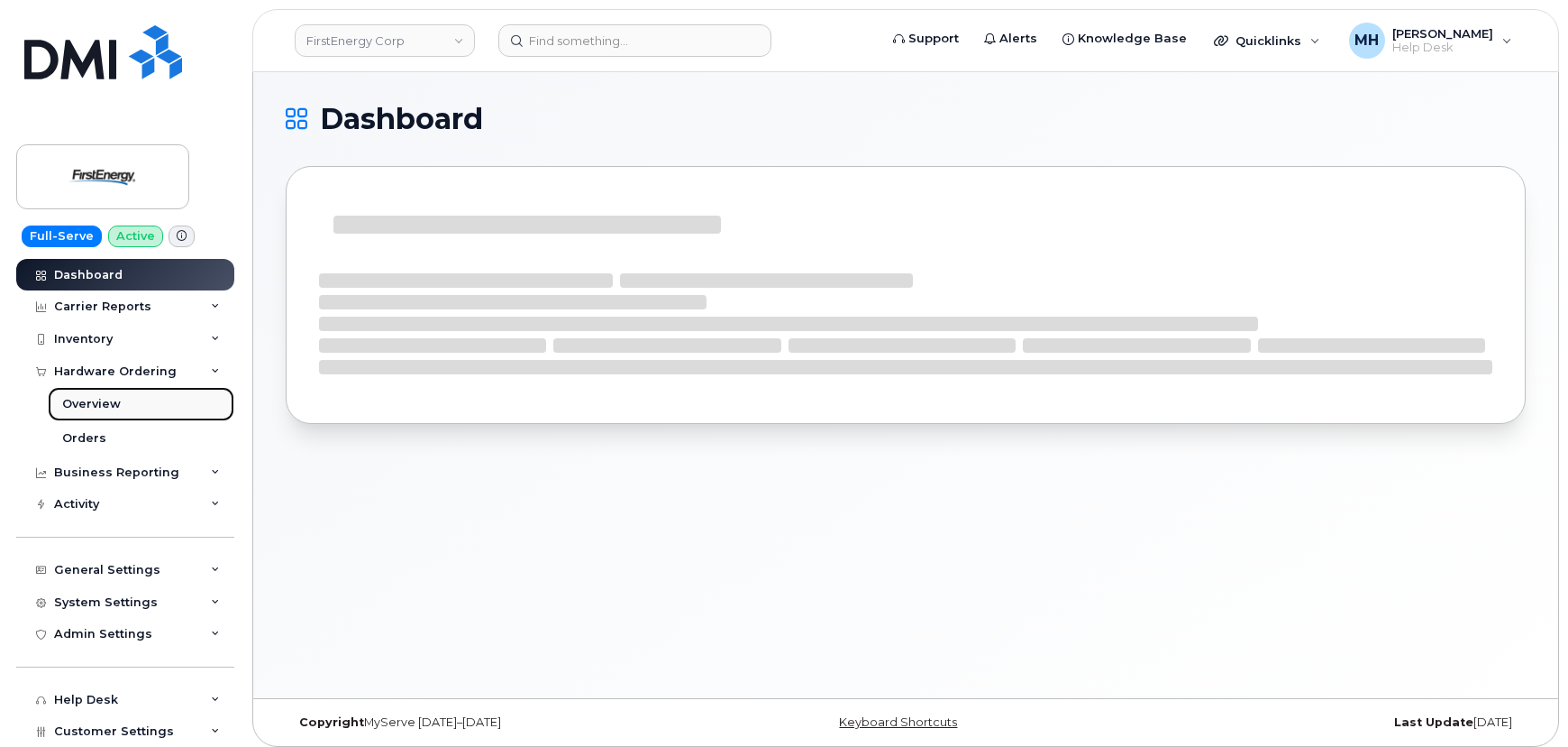
click at [124, 410] on link "Overview" at bounding box center [141, 404] width 187 height 34
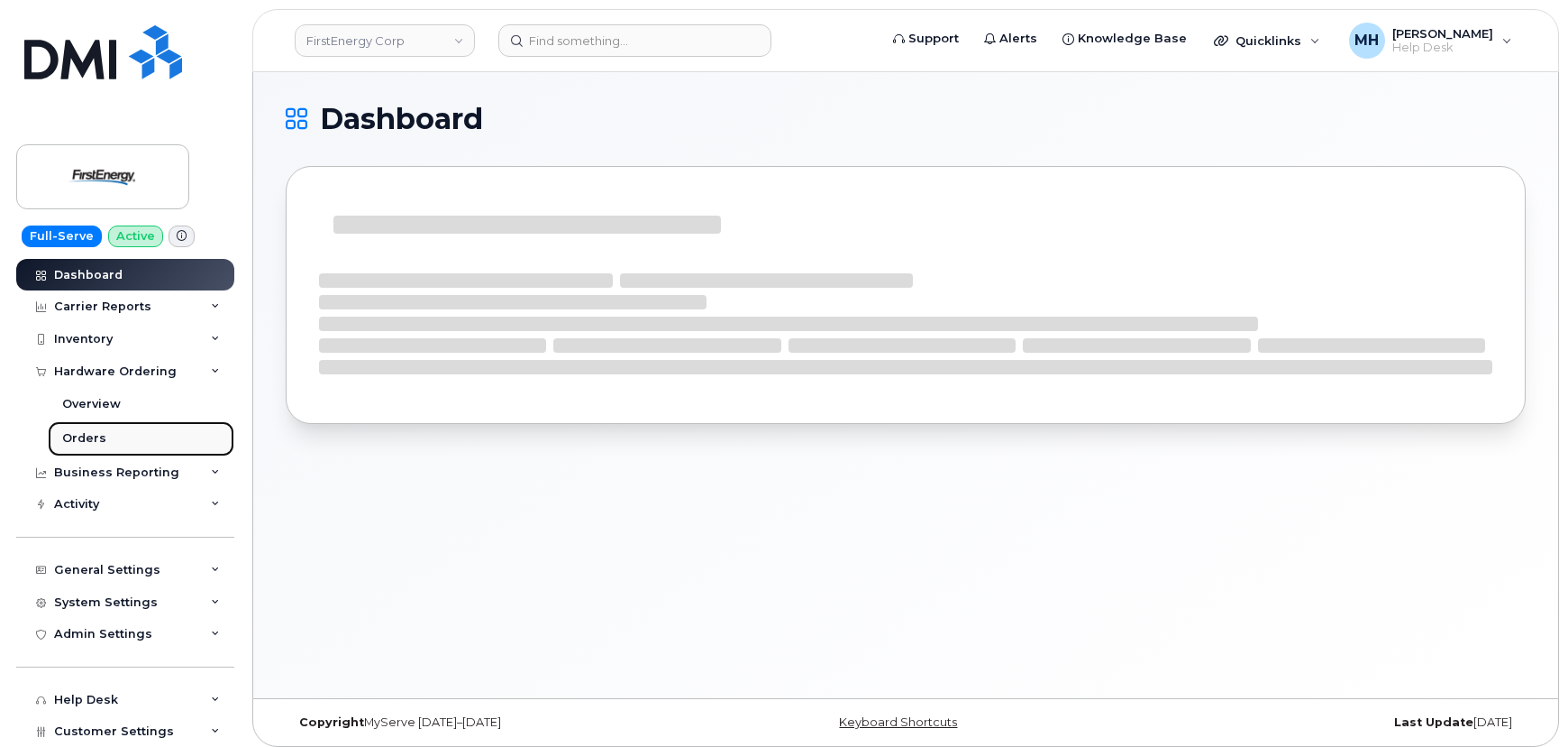
click at [116, 444] on link "Orders" at bounding box center [141, 438] width 187 height 34
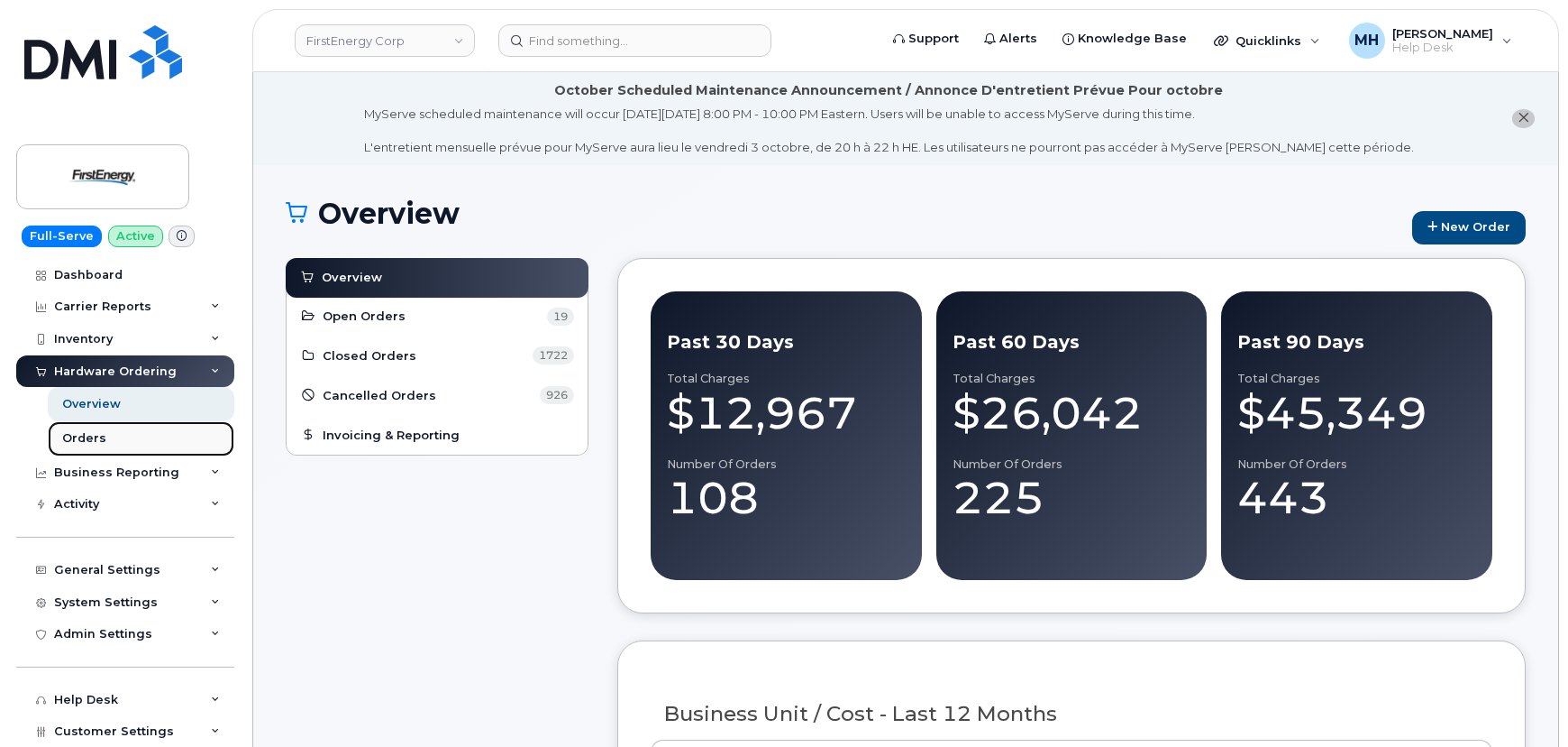
click at [179, 443] on link "Orders" at bounding box center [141, 438] width 187 height 34
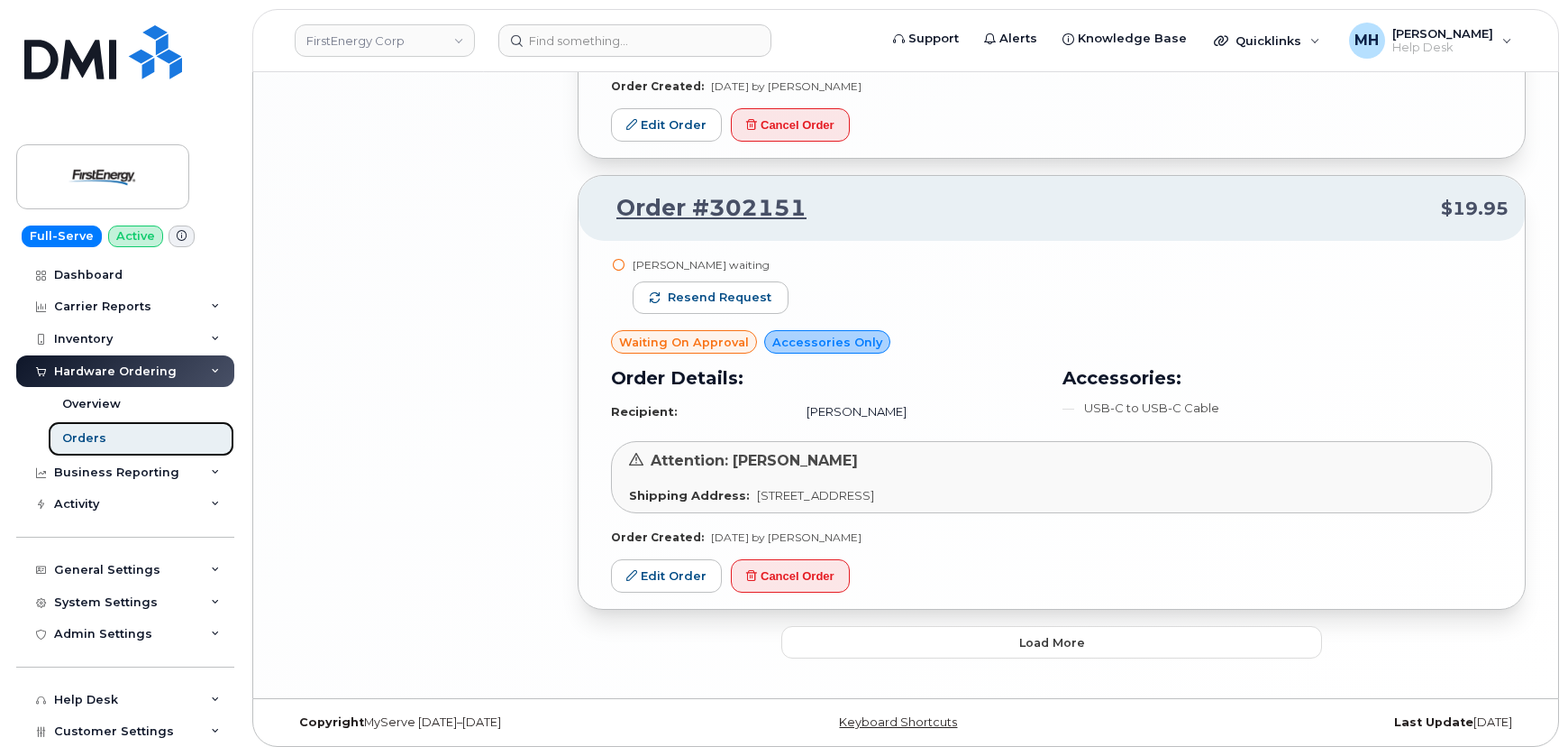
scroll to position [3461, 0]
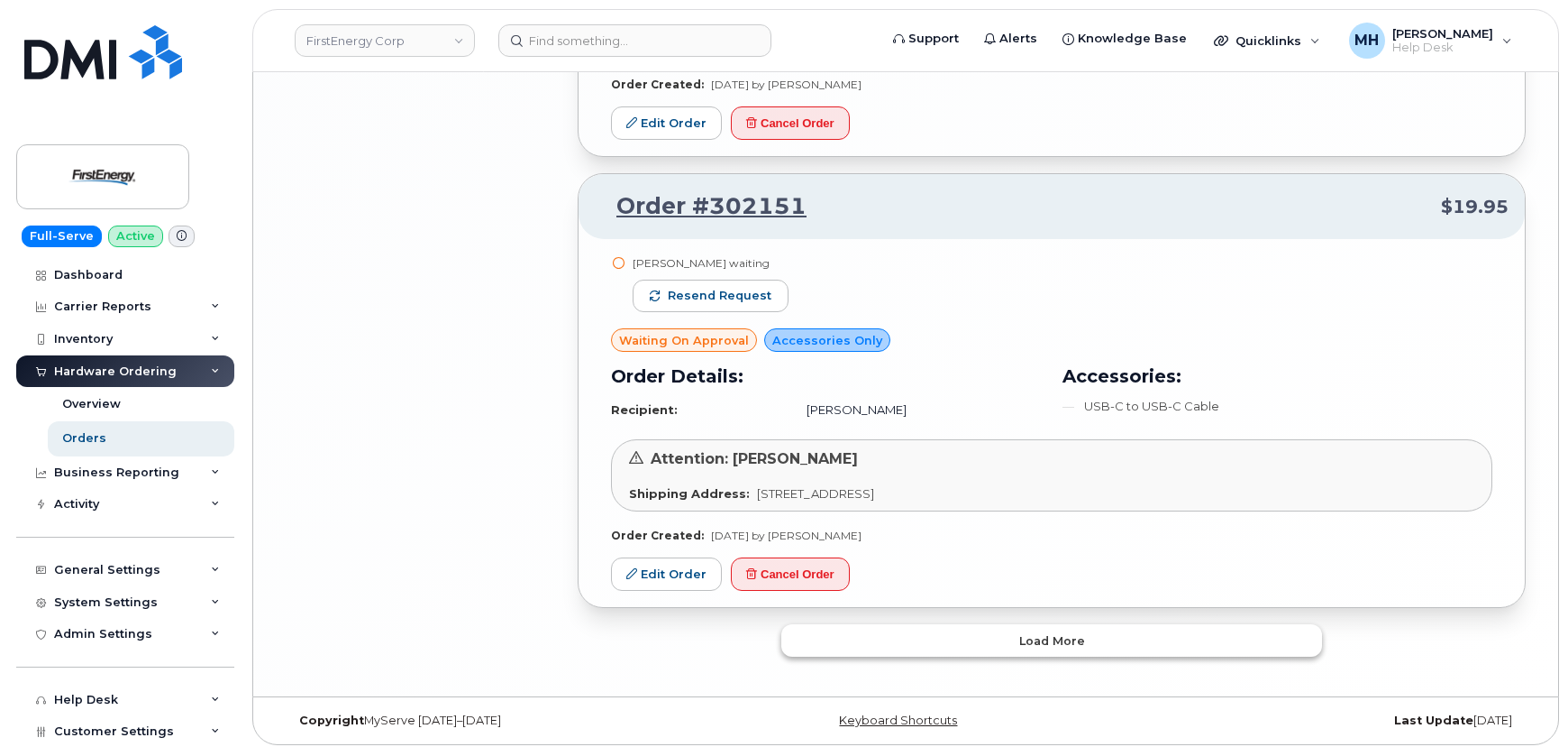
click at [959, 624] on button "Load more" at bounding box center [1051, 640] width 541 height 32
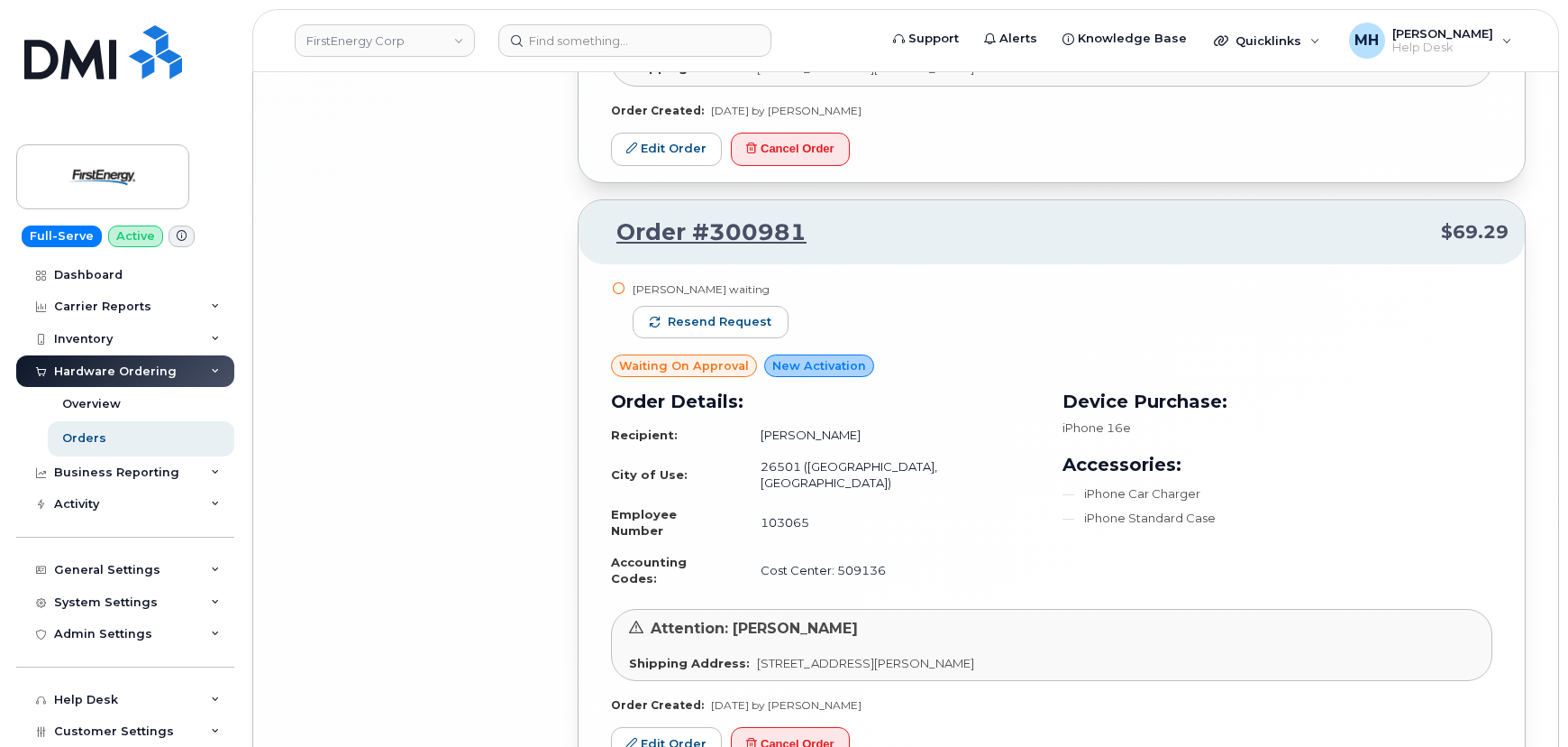
scroll to position [7951, 0]
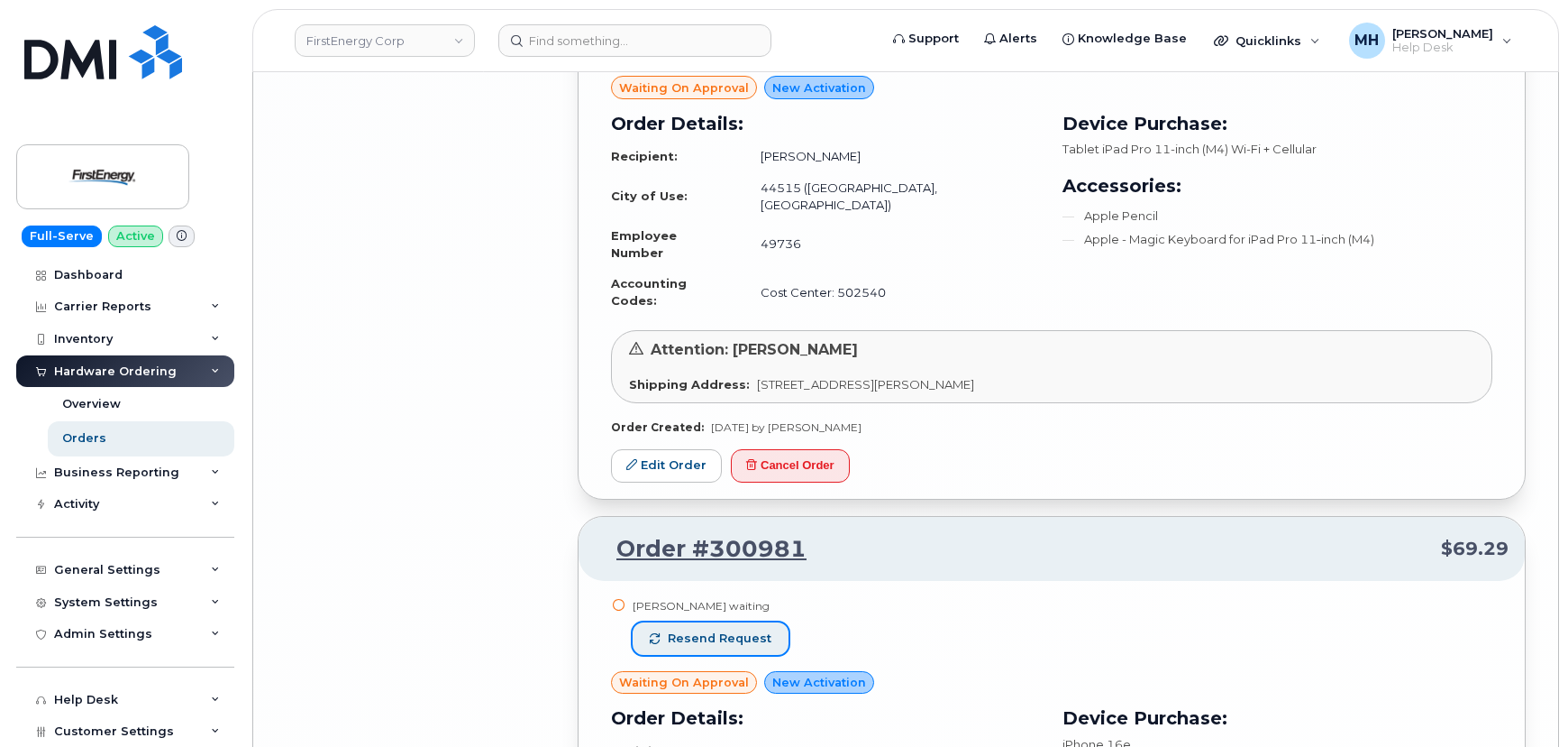
click at [770, 622] on button "Resend request" at bounding box center [711, 638] width 156 height 32
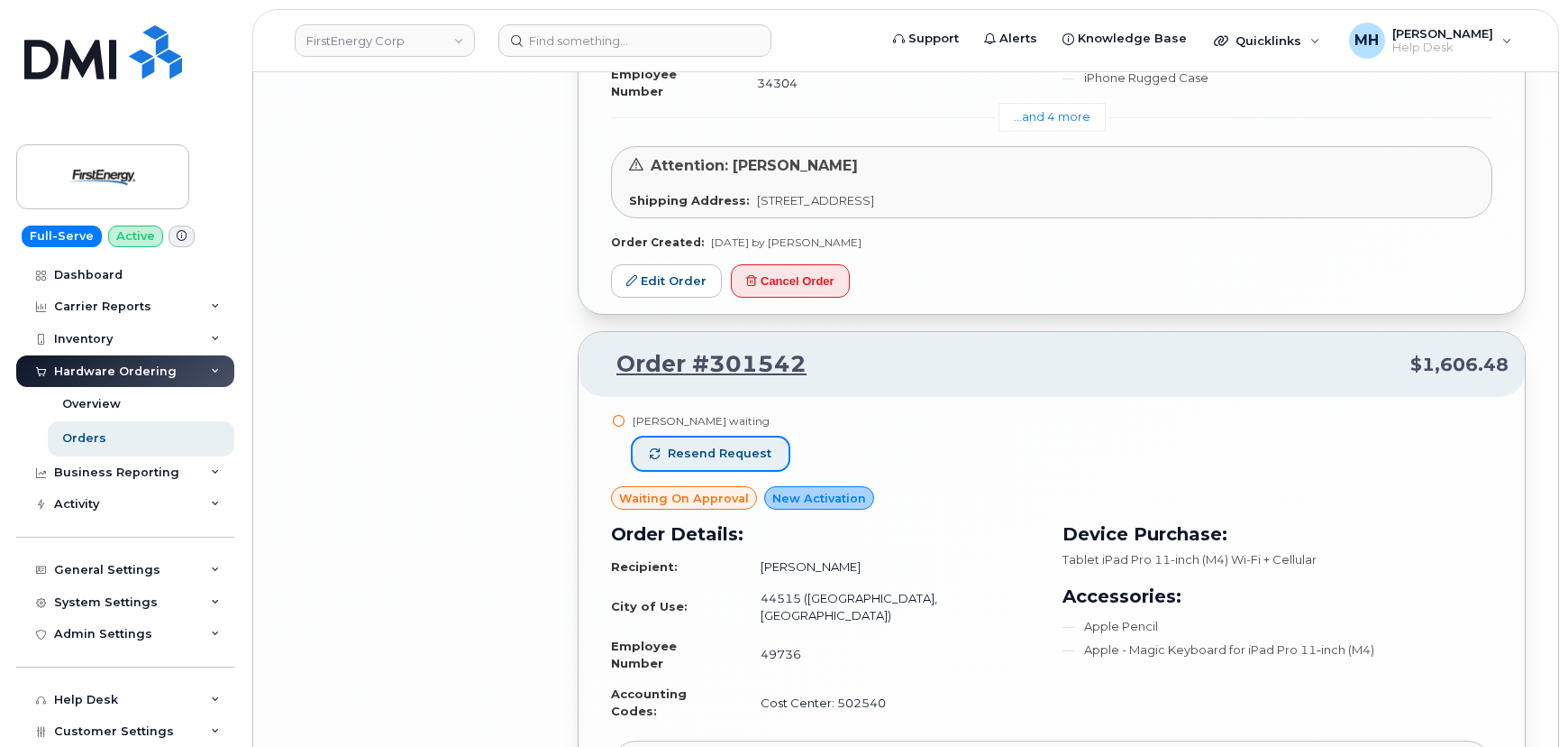
click at [737, 446] on span "Resend request" at bounding box center [720, 454] width 103 height 17
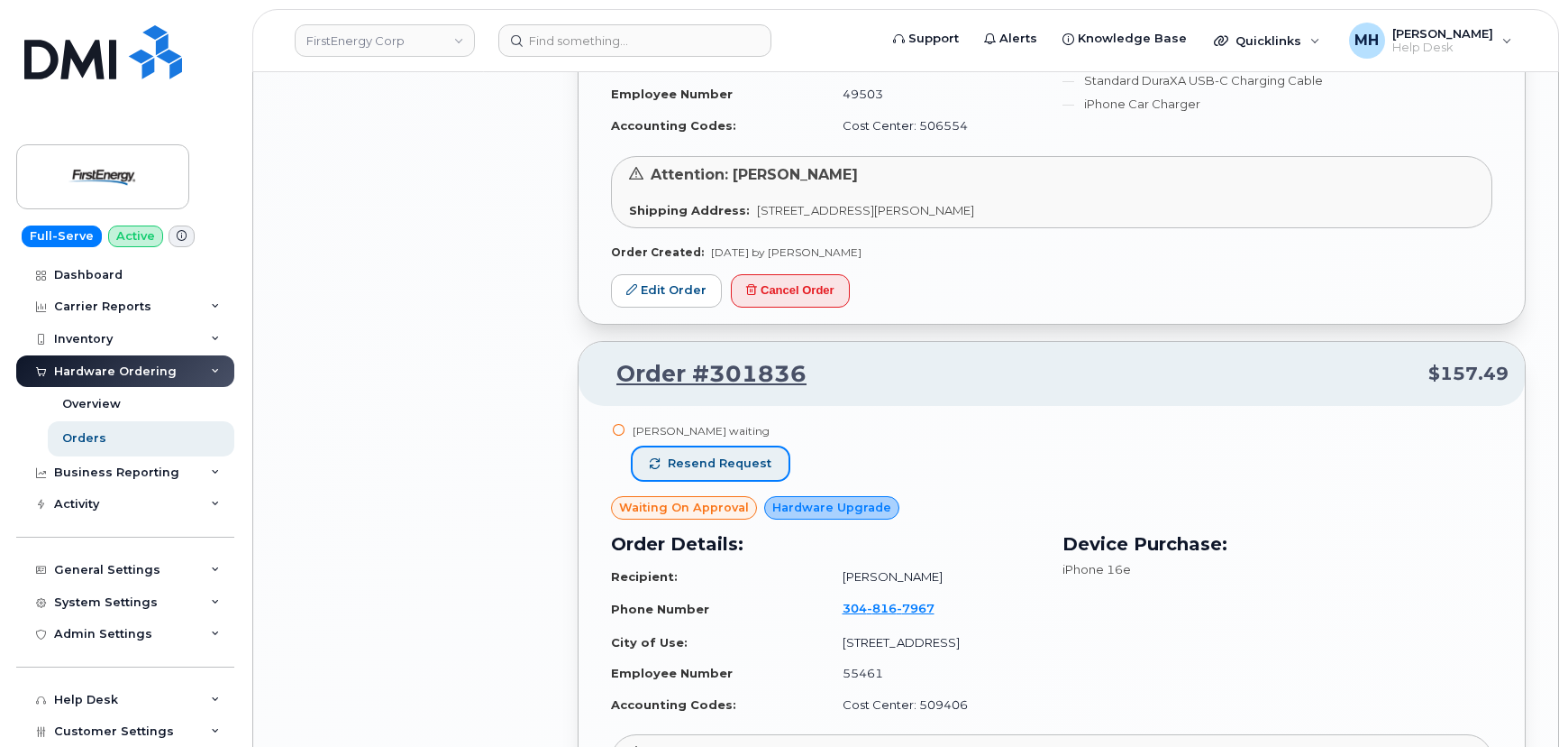
click at [753, 456] on span "Resend request" at bounding box center [720, 464] width 103 height 17
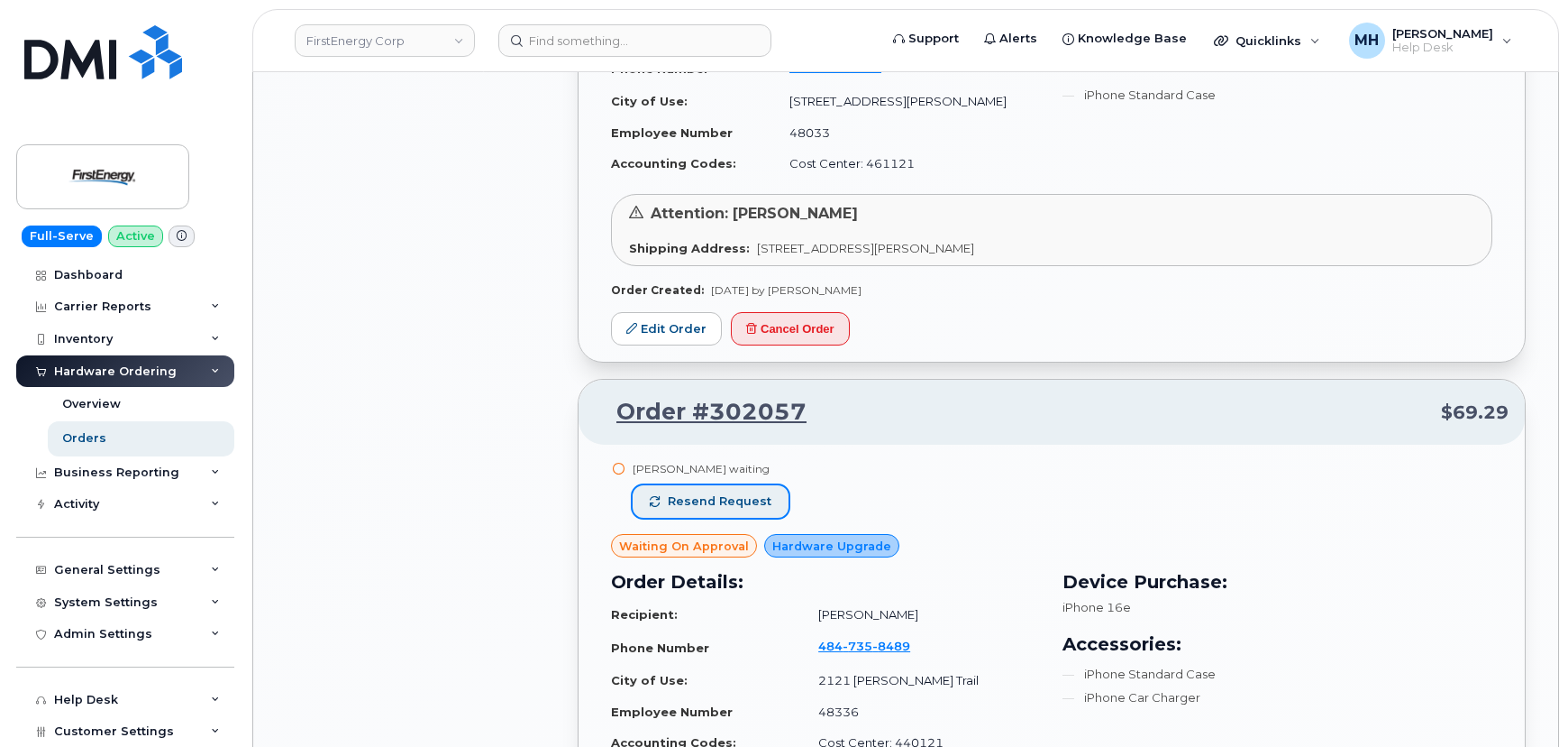
click at [751, 495] on span "Resend request" at bounding box center [720, 502] width 103 height 17
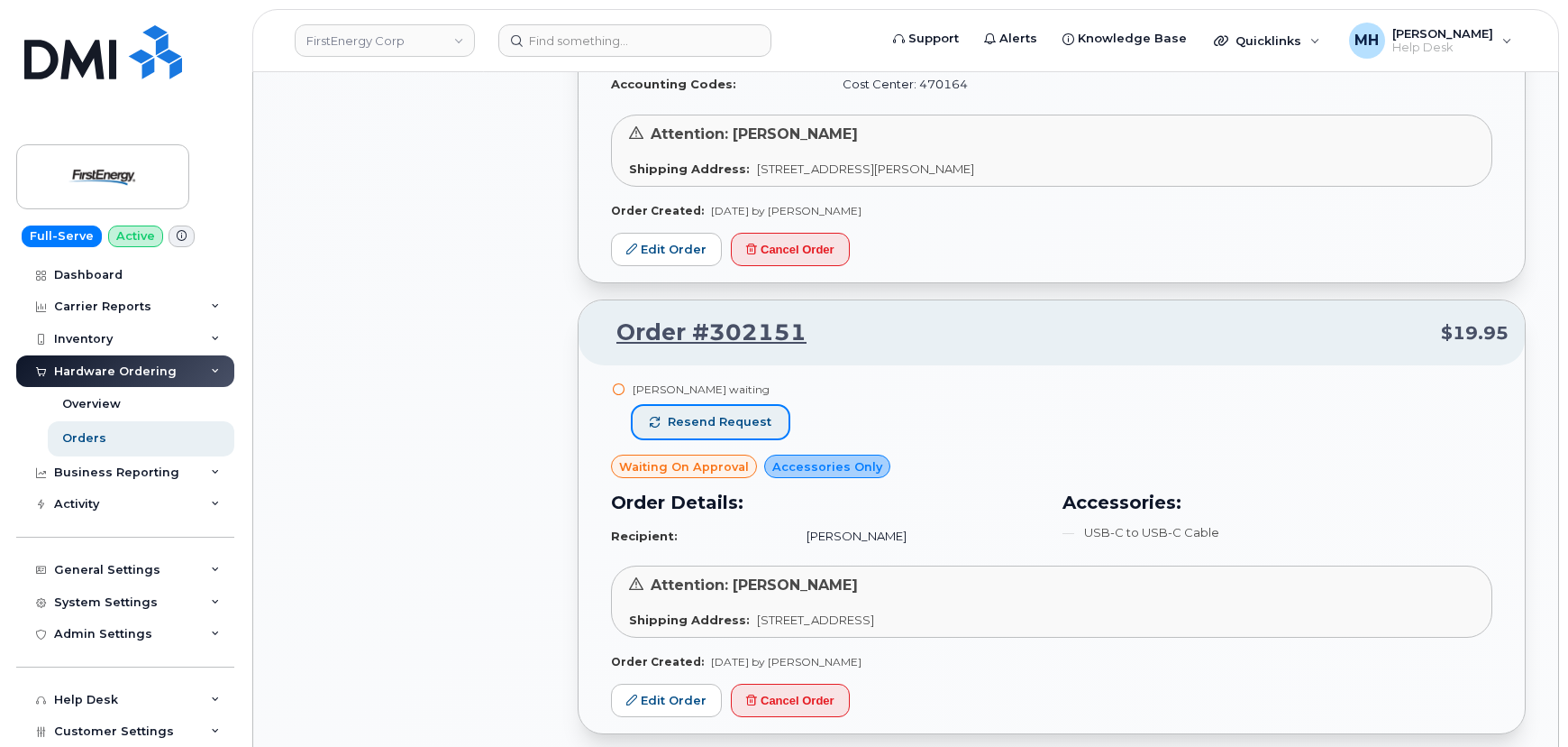
click at [752, 421] on span "Resend request" at bounding box center [720, 422] width 103 height 17
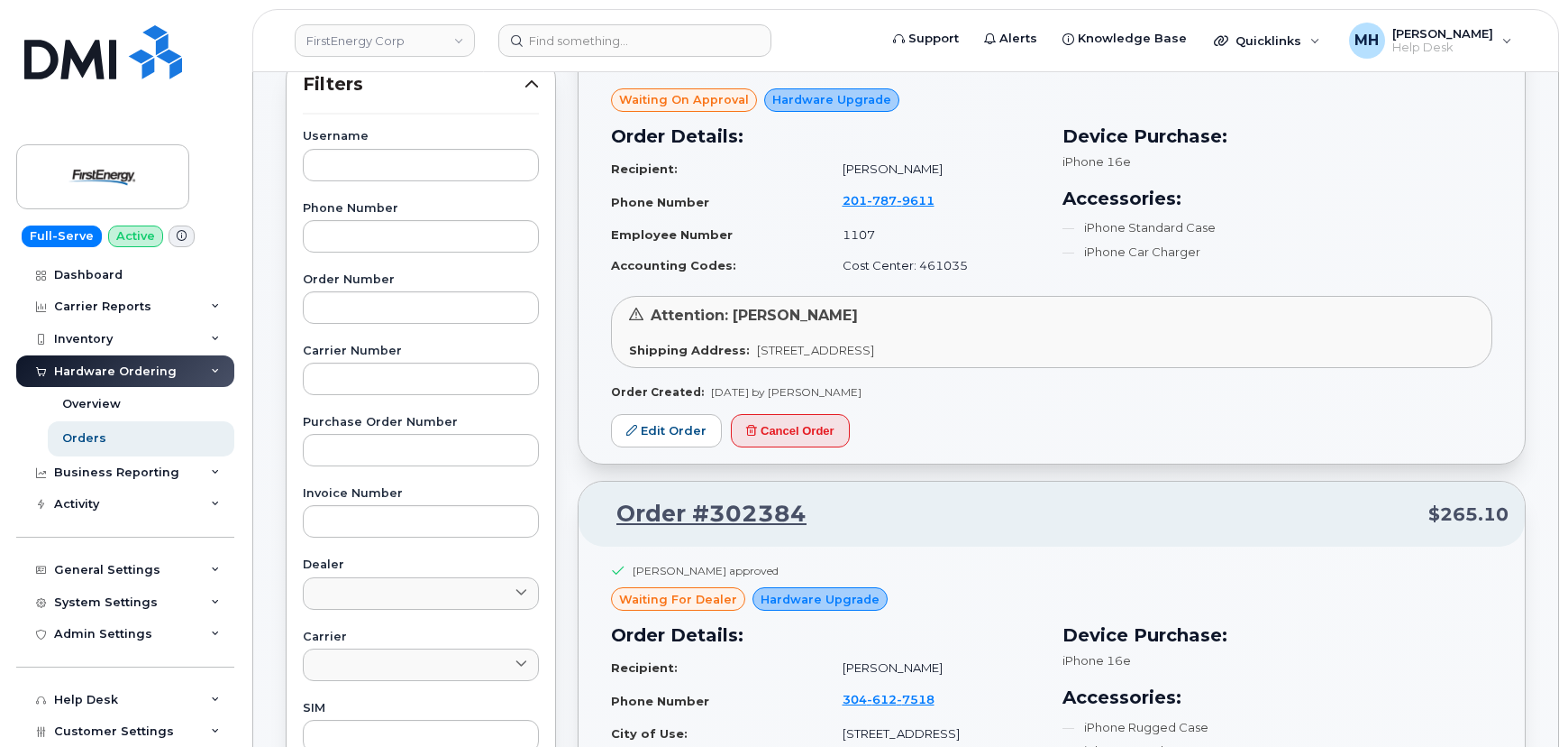
scroll to position [55, 0]
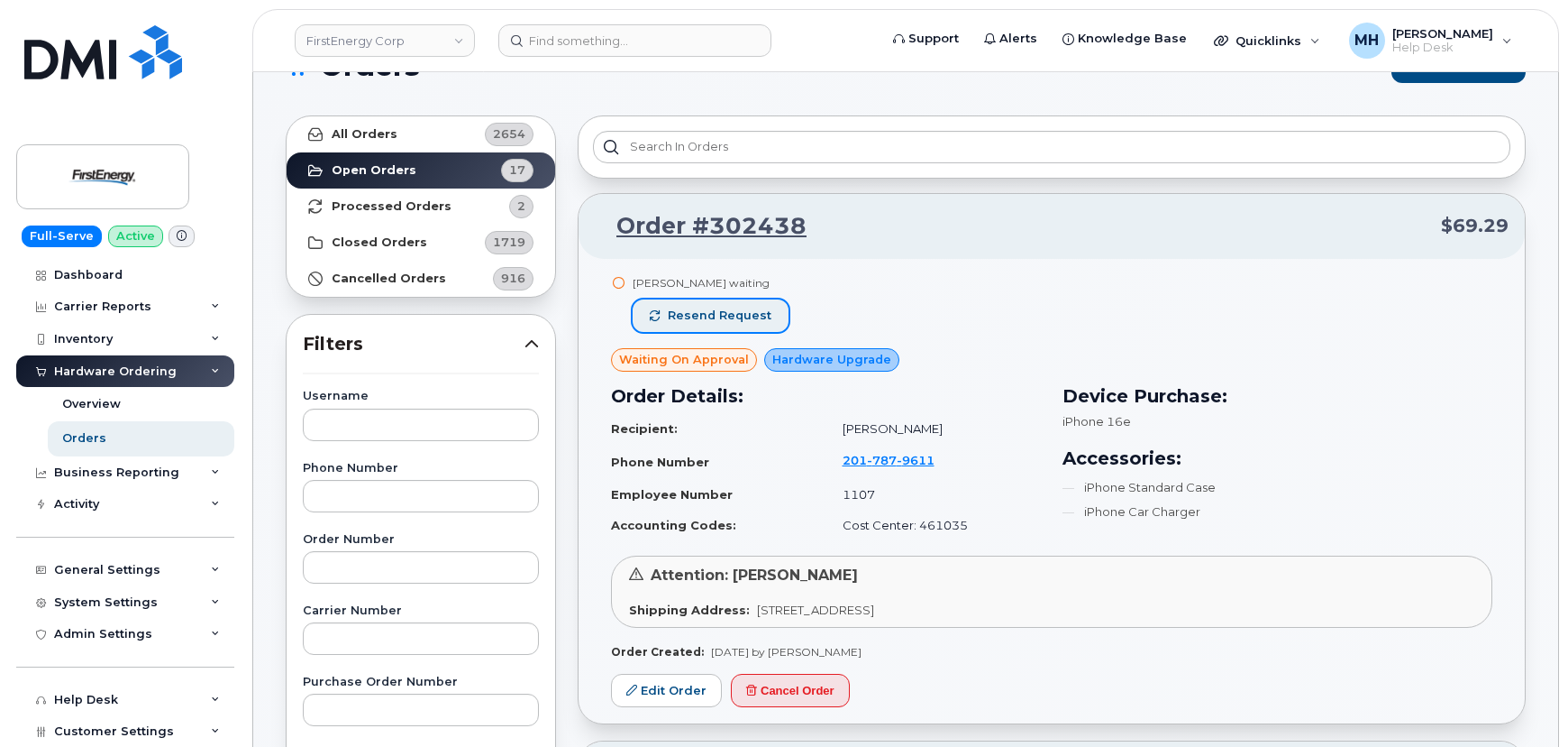
click at [756, 310] on span "Resend request" at bounding box center [720, 316] width 103 height 17
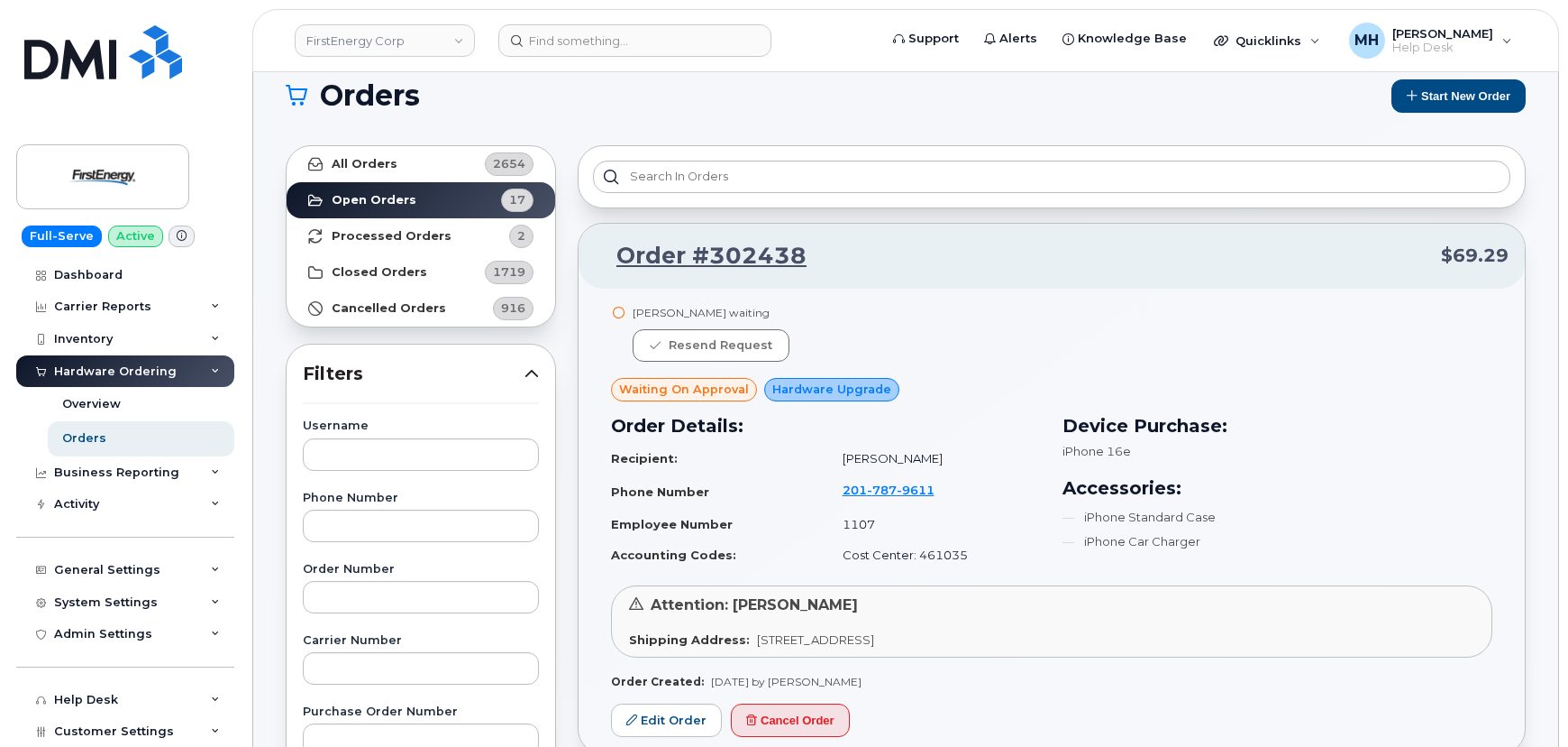
scroll to position [0, 0]
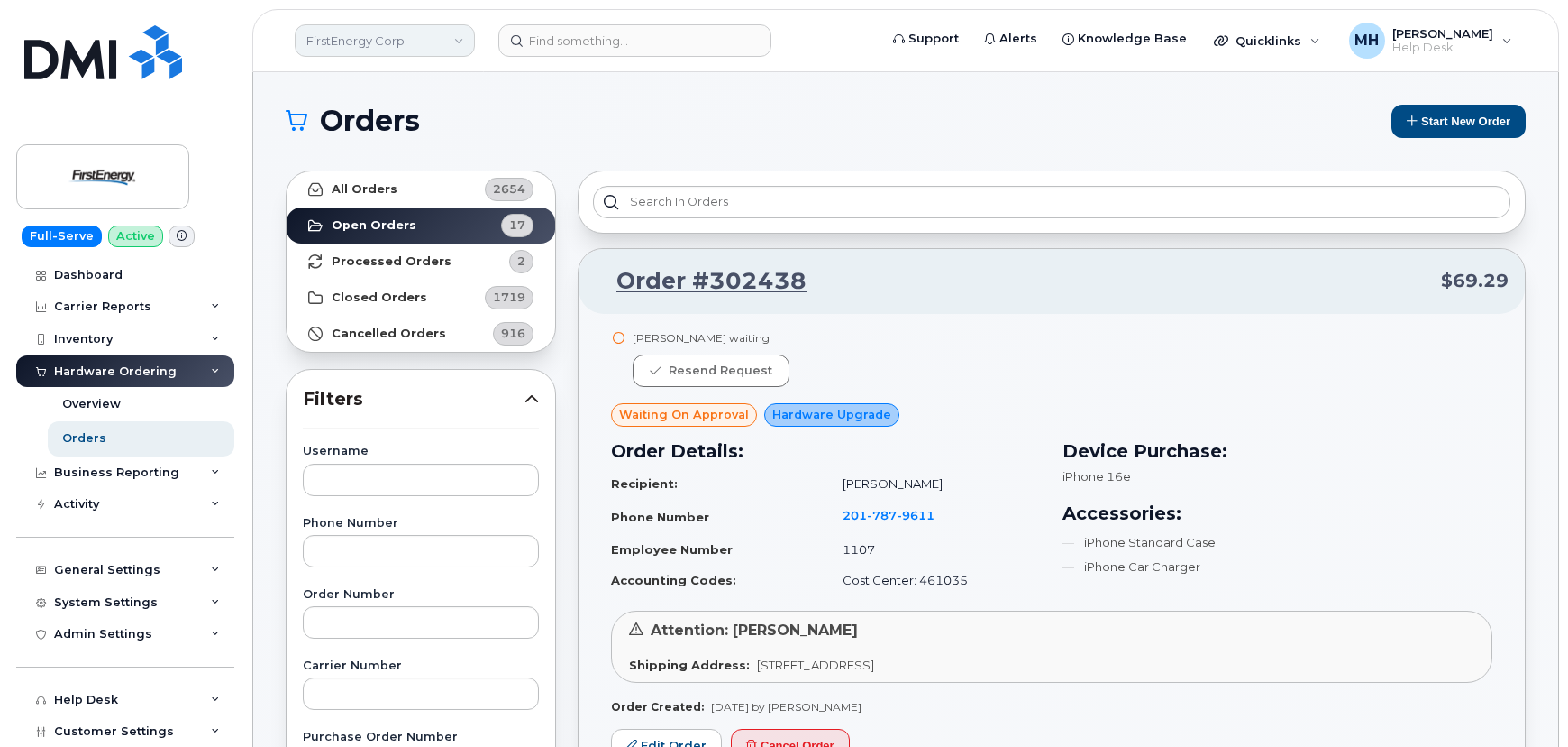
click at [397, 39] on link "FirstEnergy Corp" at bounding box center [384, 40] width 180 height 32
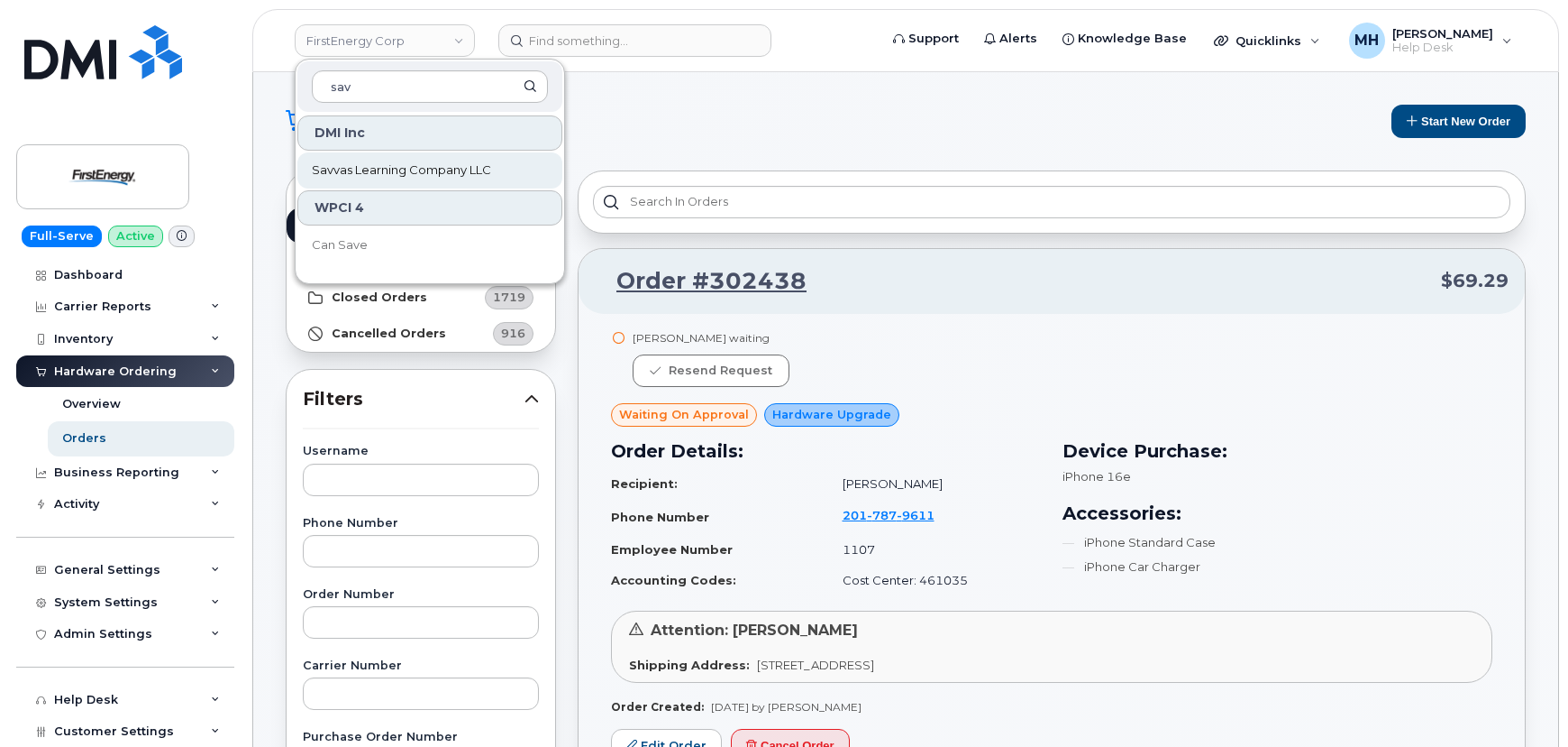
type input "sav"
click at [404, 174] on span "Savvas Learning Company LLC" at bounding box center [402, 171] width 179 height 18
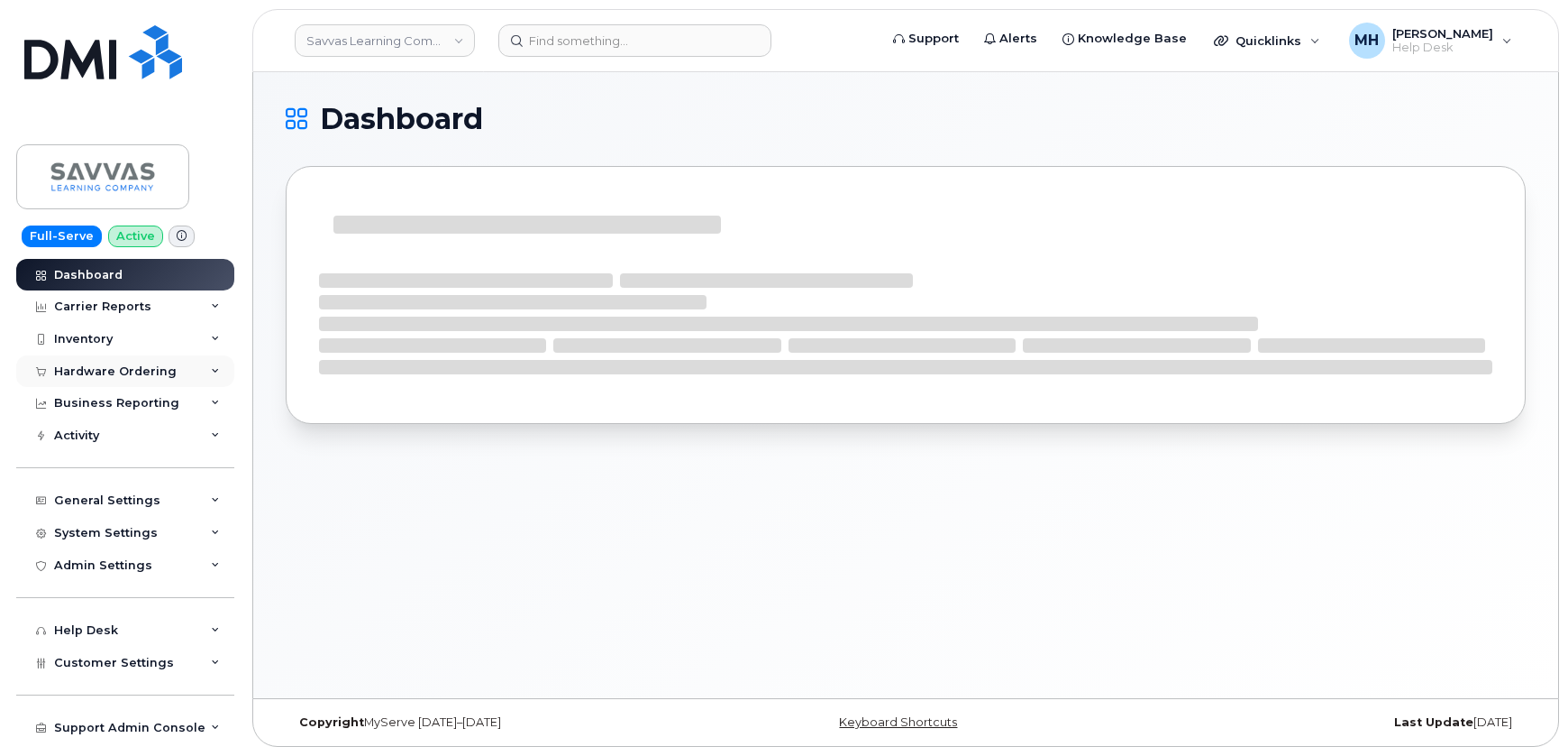
click at [113, 371] on div "Hardware Ordering" at bounding box center [115, 372] width 123 height 15
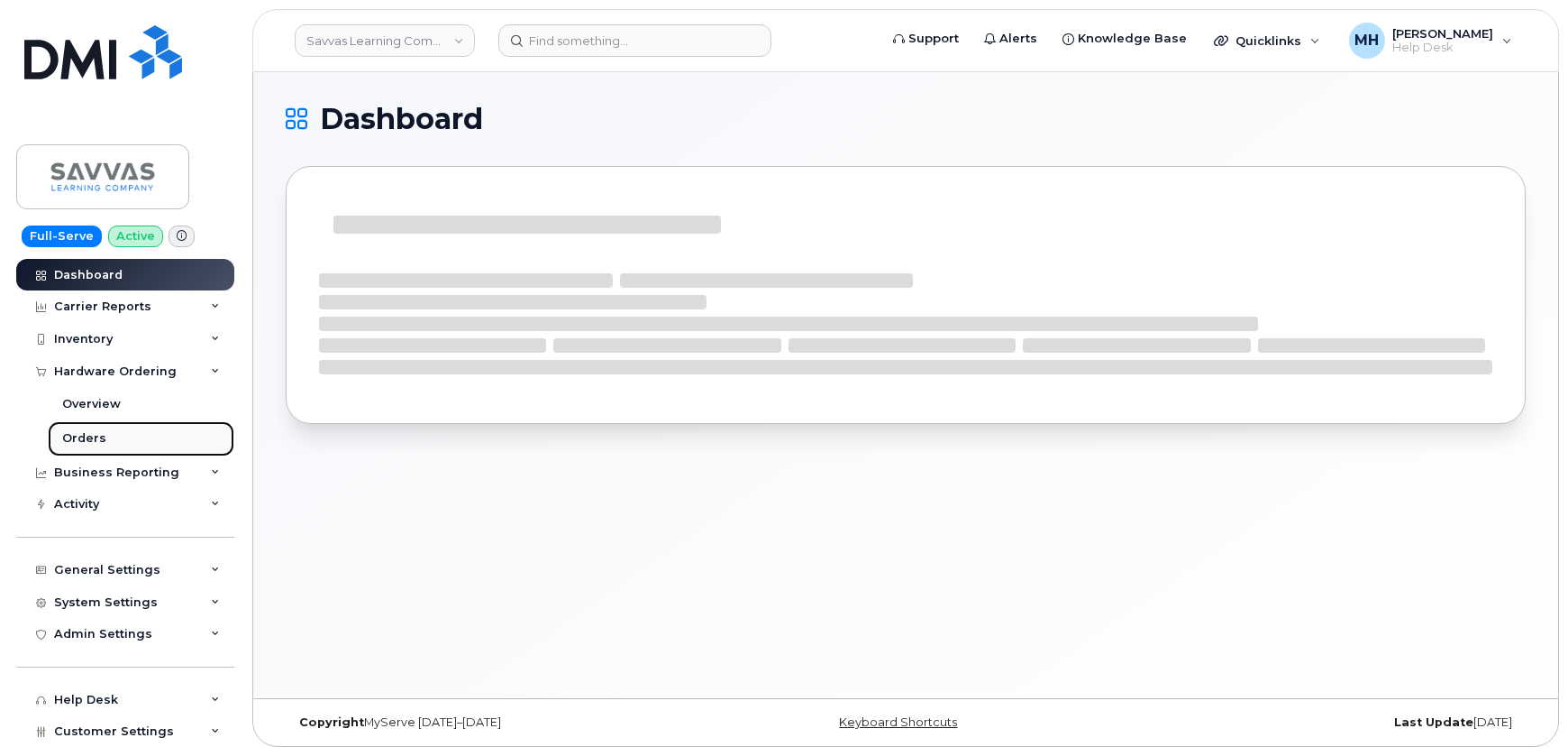
click at [97, 428] on link "Orders" at bounding box center [141, 438] width 187 height 34
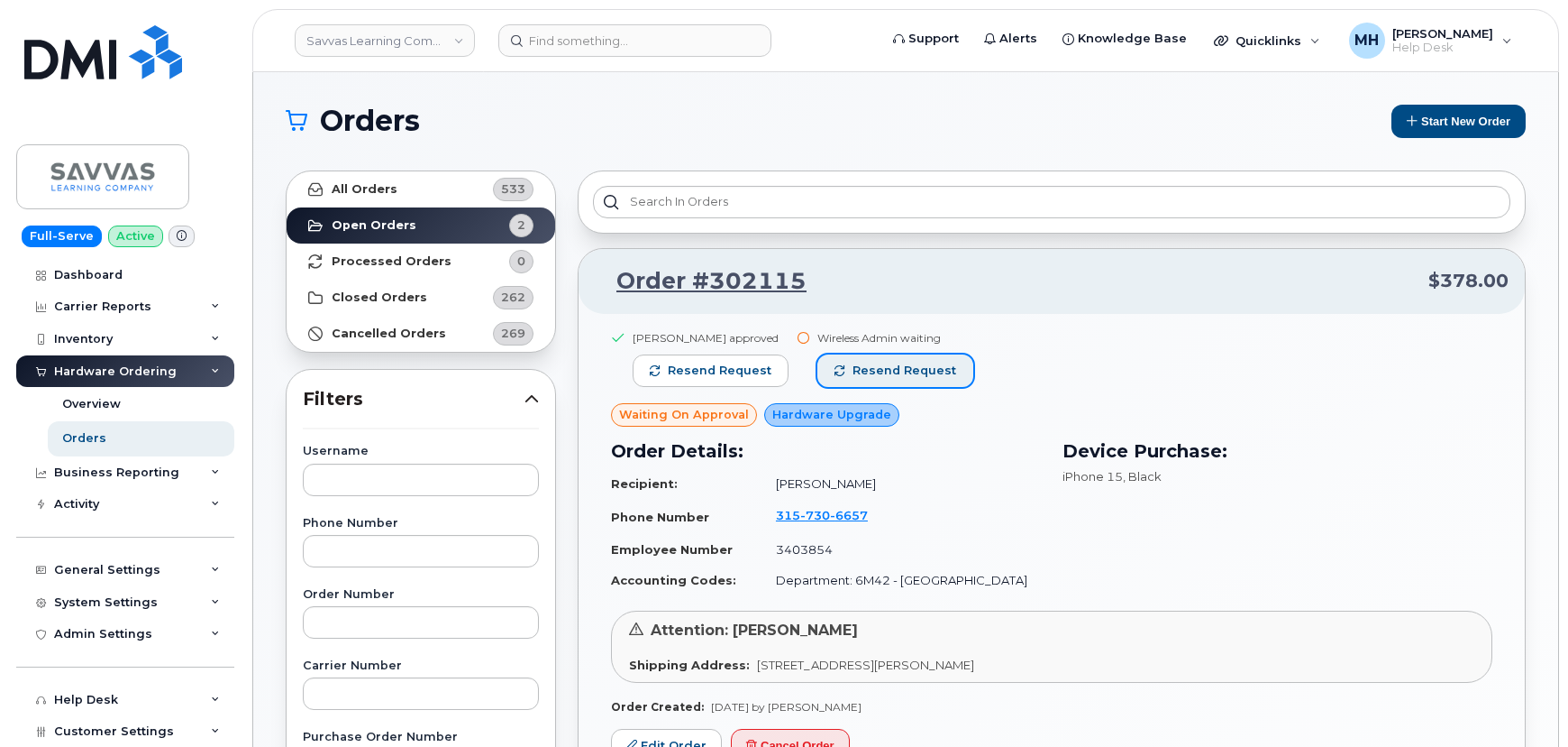
click at [895, 377] on span "Resend request" at bounding box center [905, 371] width 103 height 17
click at [367, 38] on link "Savvas Learning Company LLC" at bounding box center [384, 40] width 180 height 32
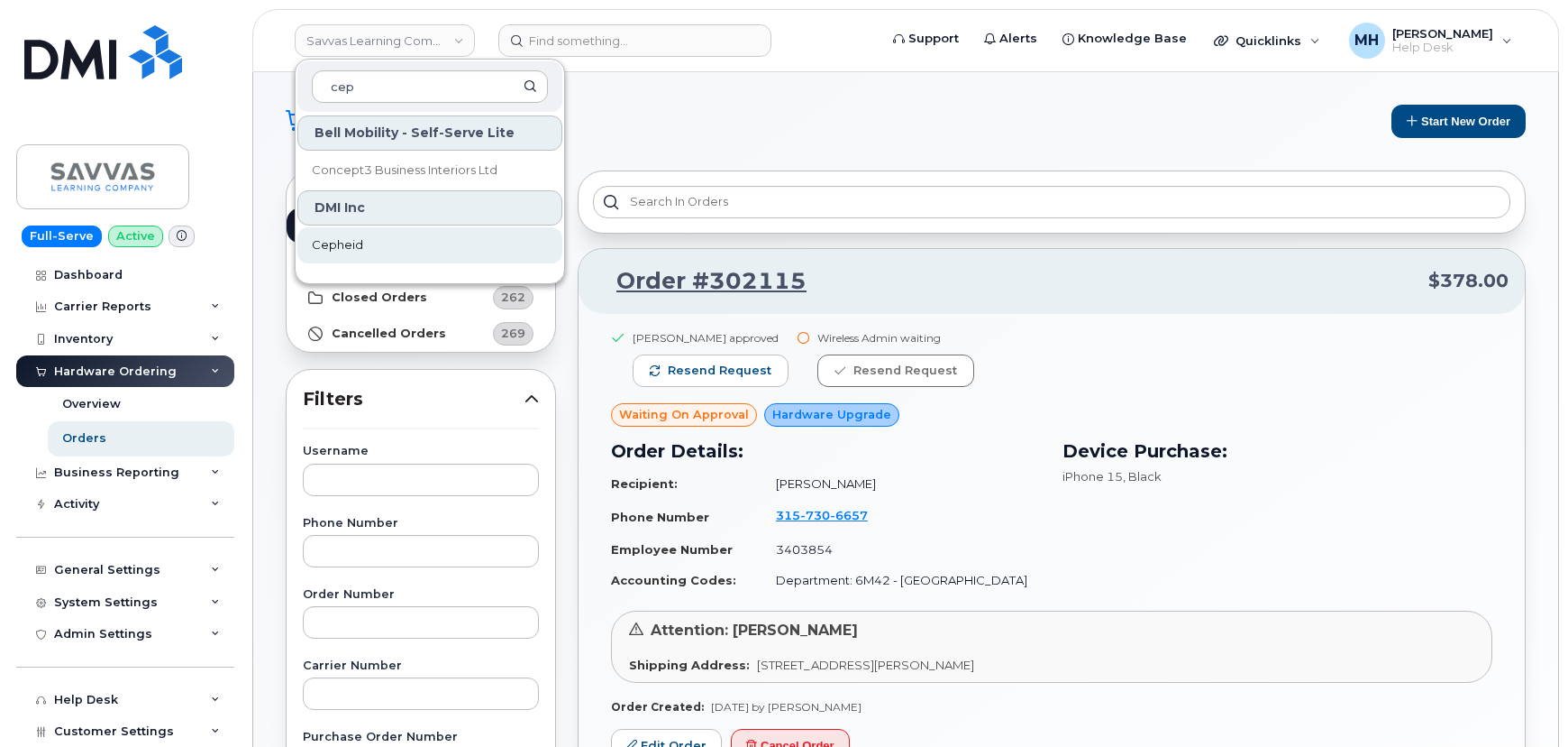
type input "cep"
click at [379, 235] on link "Cepheid" at bounding box center [430, 245] width 265 height 36
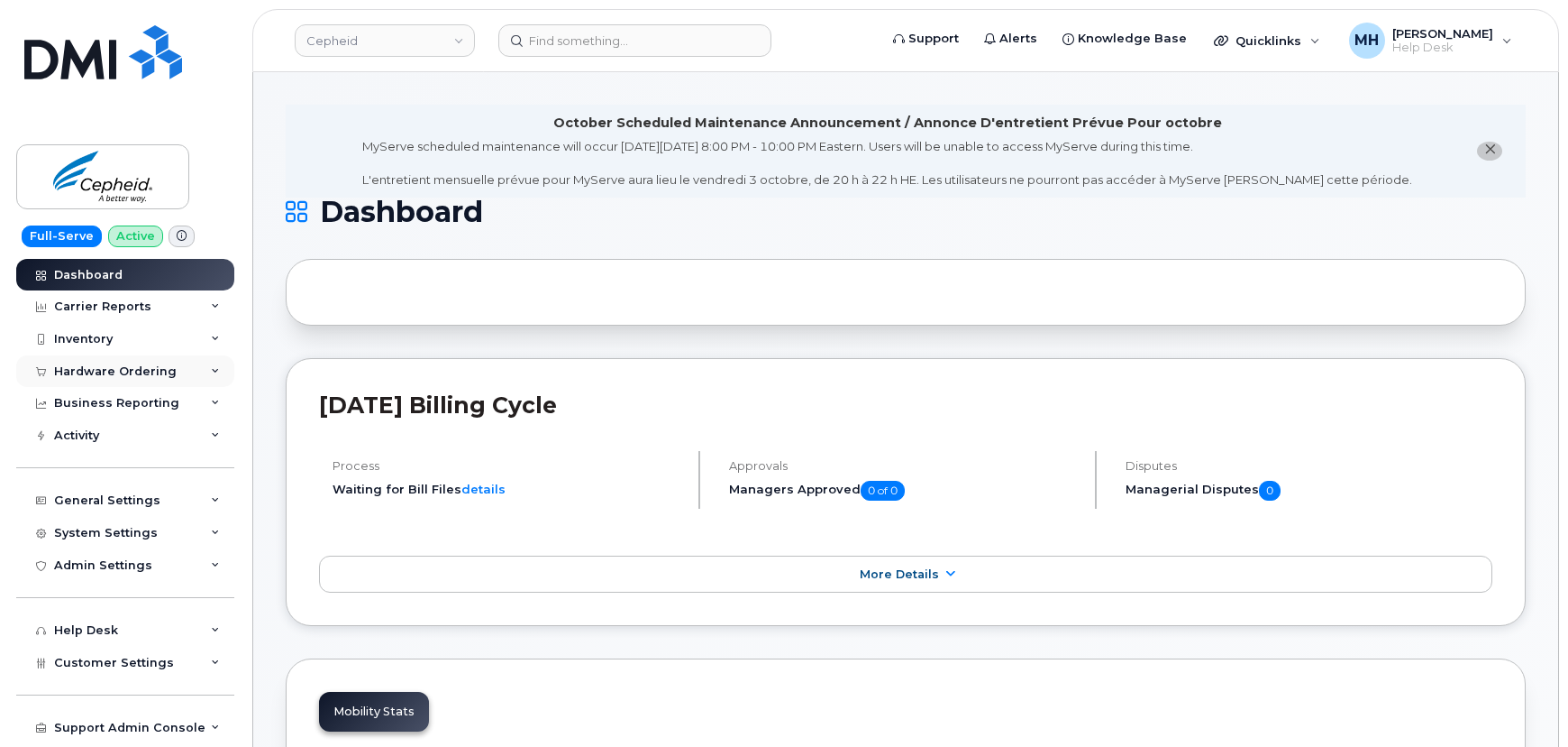
click at [99, 366] on div "Hardware Ordering" at bounding box center [115, 372] width 123 height 15
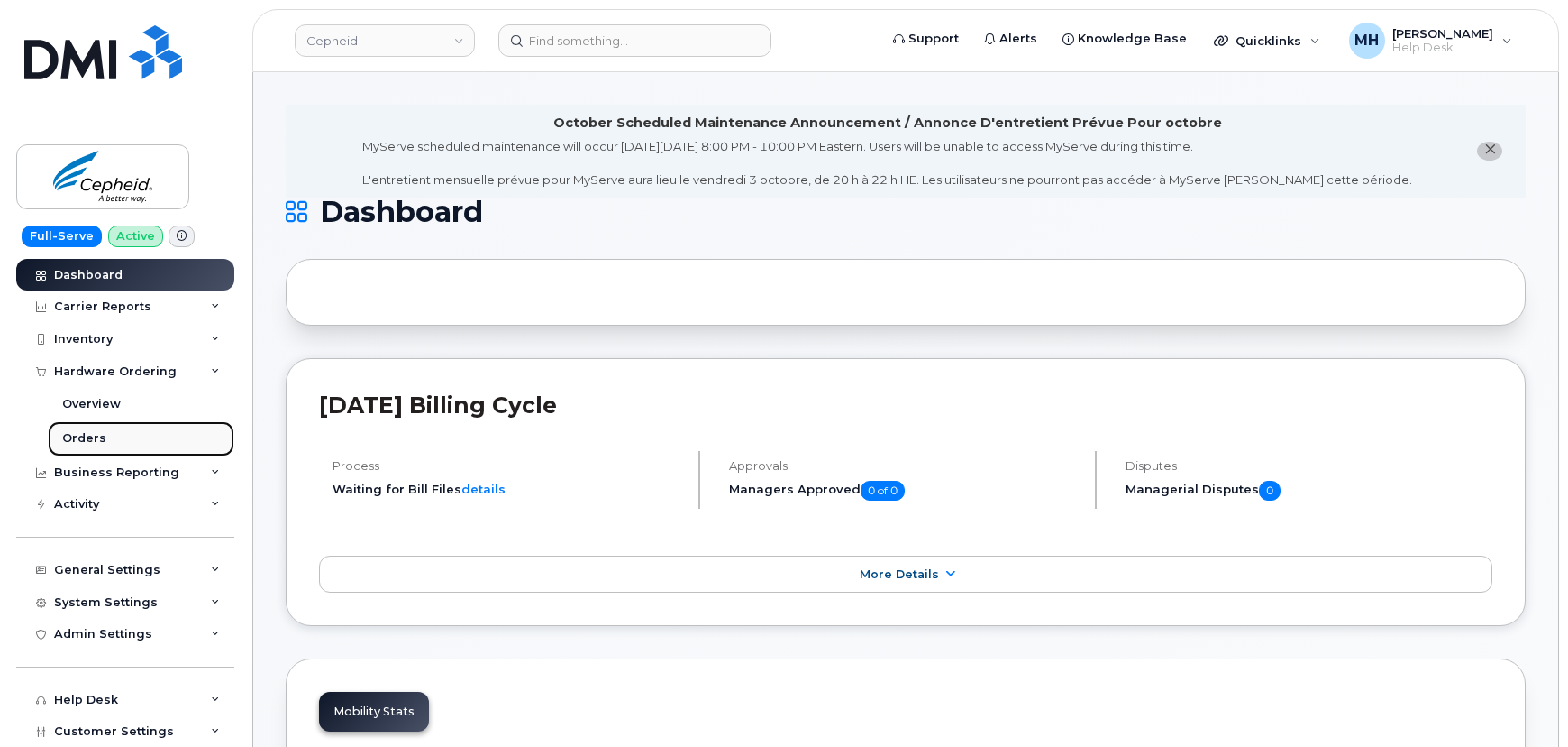
click at [138, 445] on link "Orders" at bounding box center [141, 438] width 187 height 34
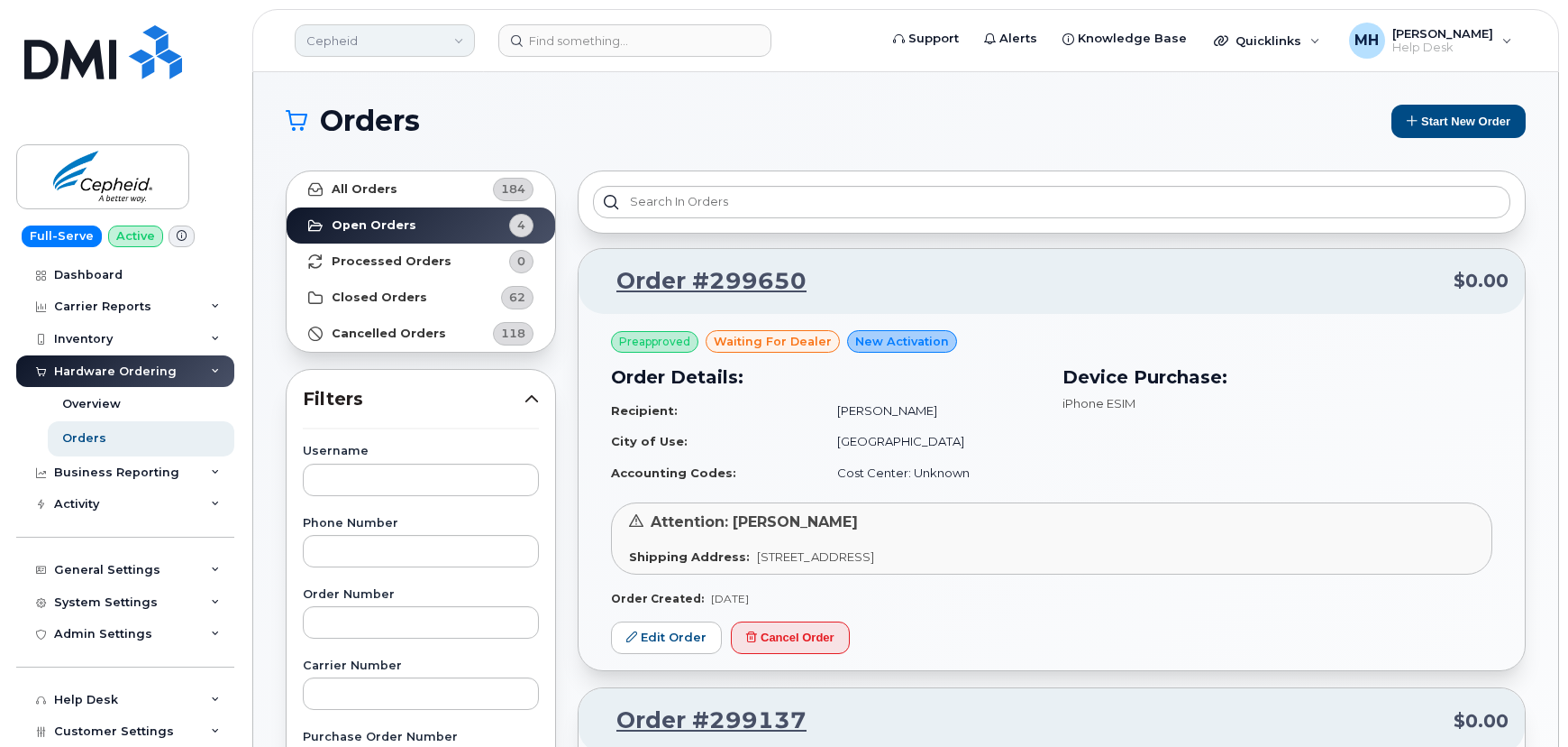
click at [410, 46] on link "Cepheid" at bounding box center [384, 40] width 180 height 32
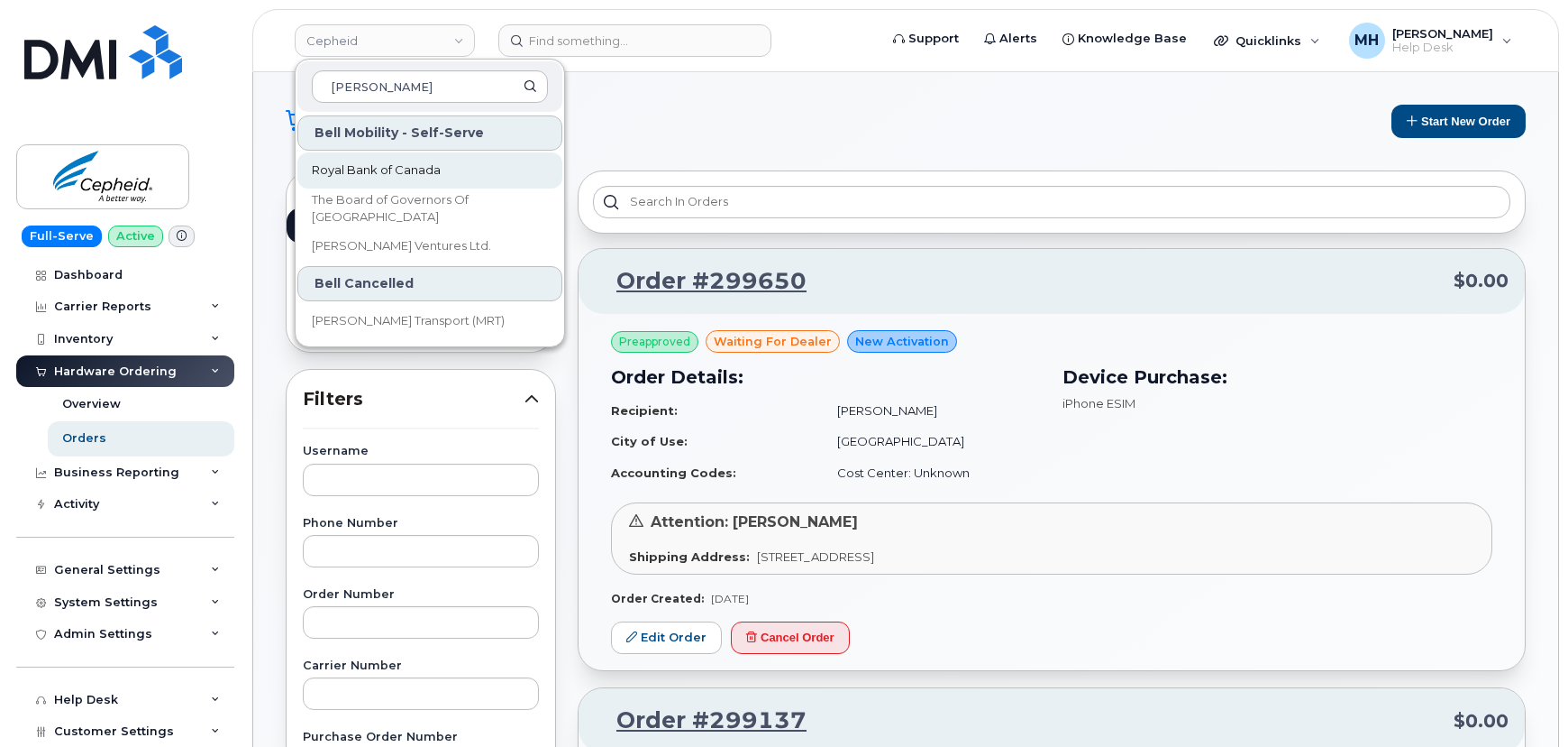
type input "roy"
click at [423, 166] on span "Royal Bank of Canada" at bounding box center [377, 171] width 129 height 18
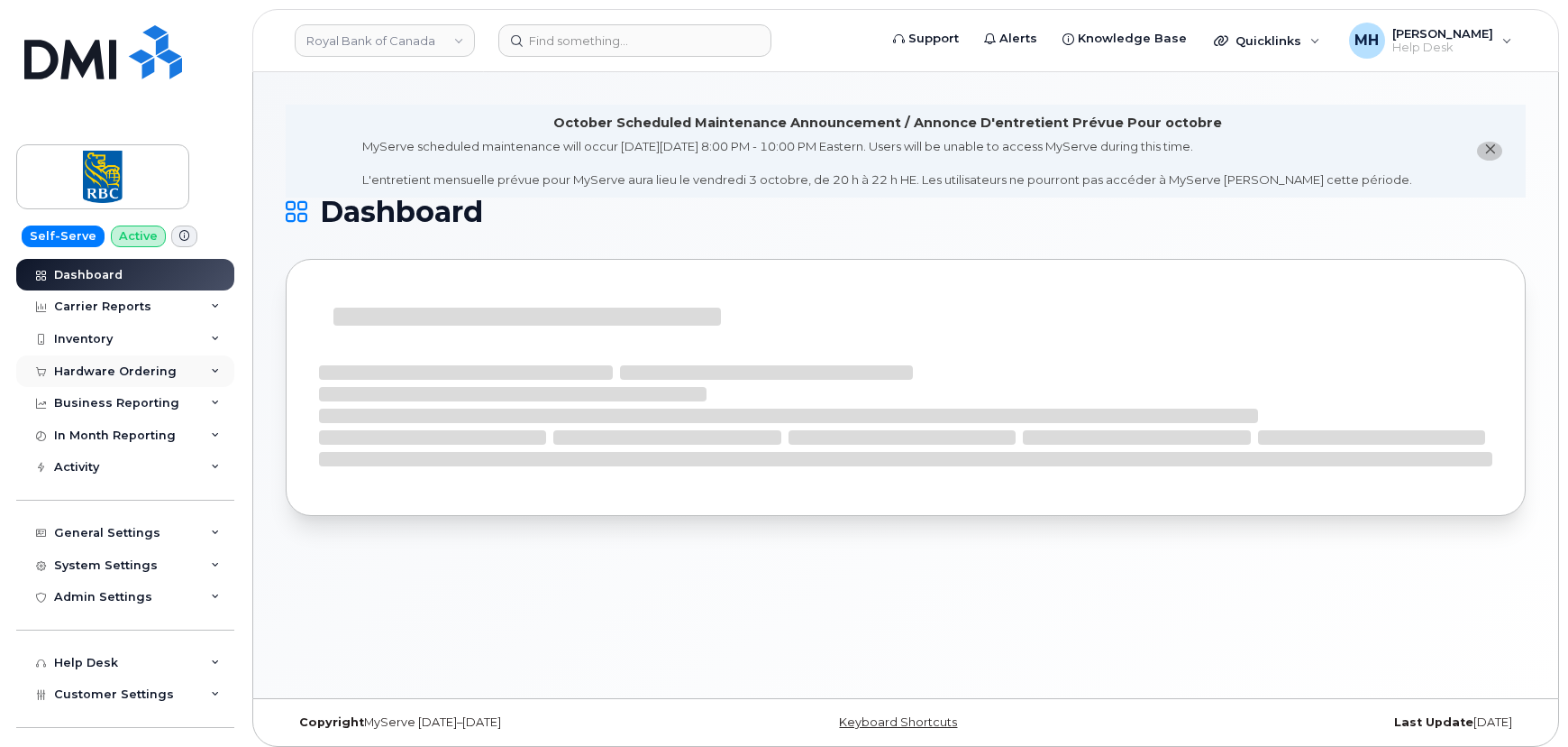
click at [157, 370] on div "Hardware Ordering" at bounding box center [115, 372] width 123 height 15
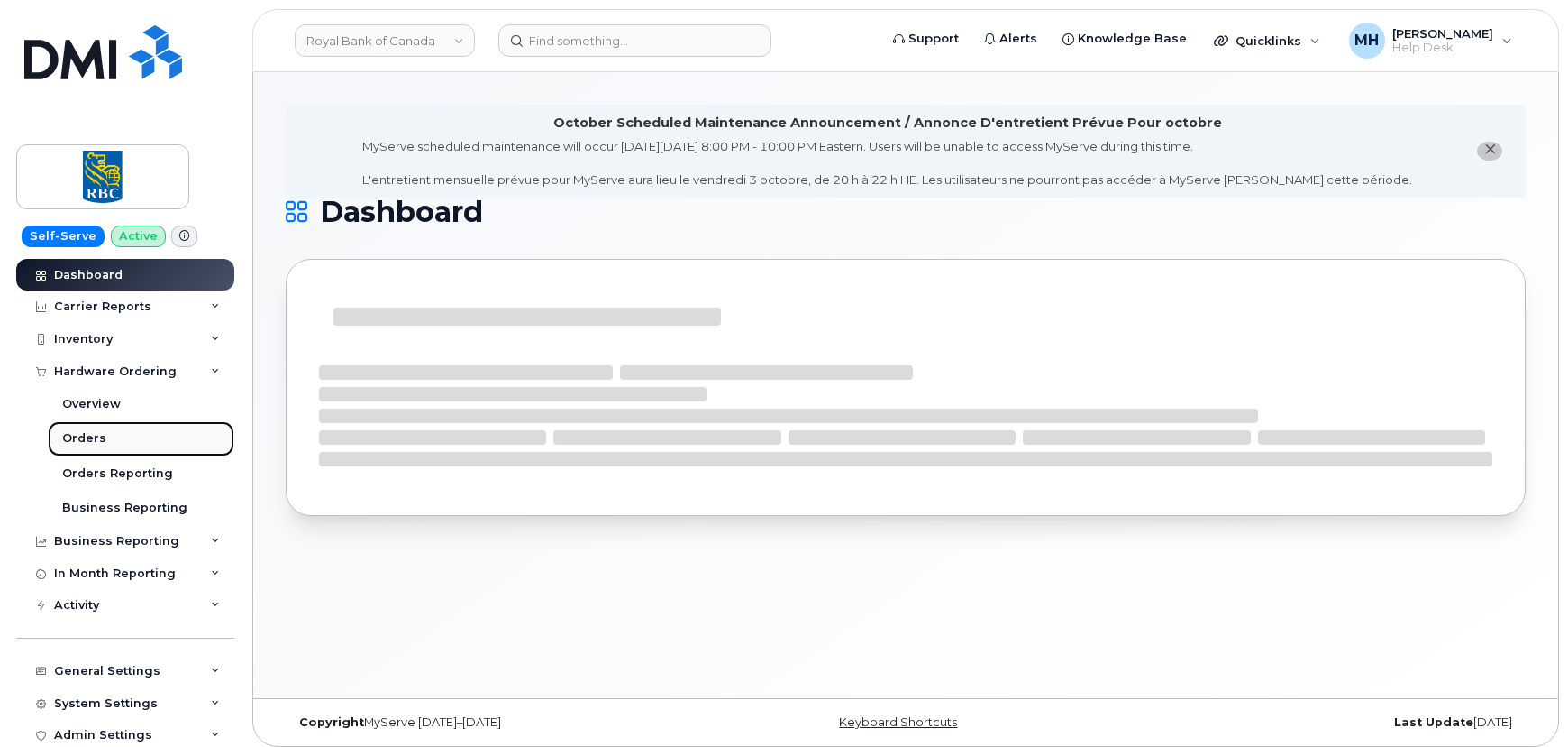
drag, startPoint x: 91, startPoint y: 442, endPoint x: 103, endPoint y: 447, distance: 13.0
click at [90, 442] on div "Orders" at bounding box center [84, 438] width 44 height 17
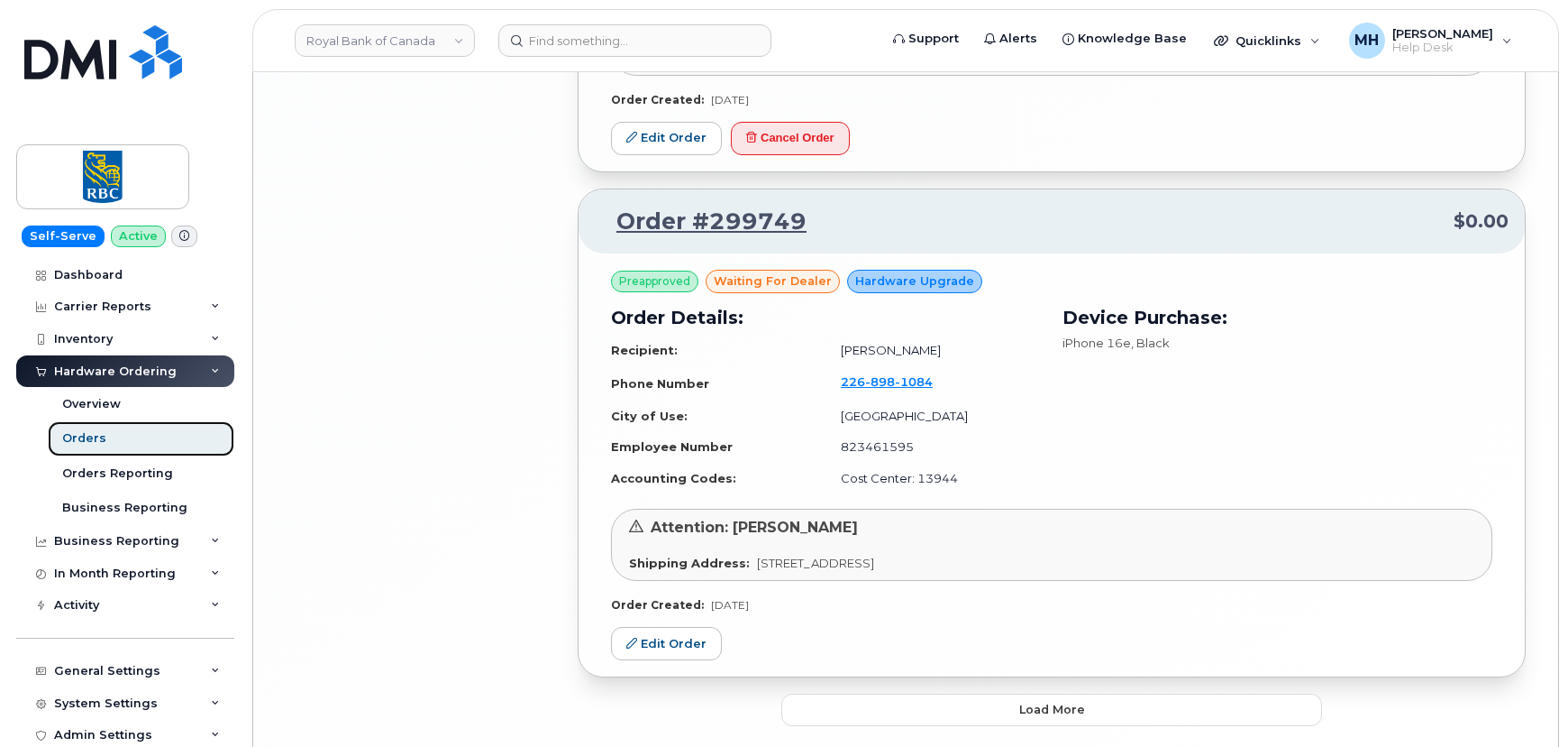
scroll to position [3662, 0]
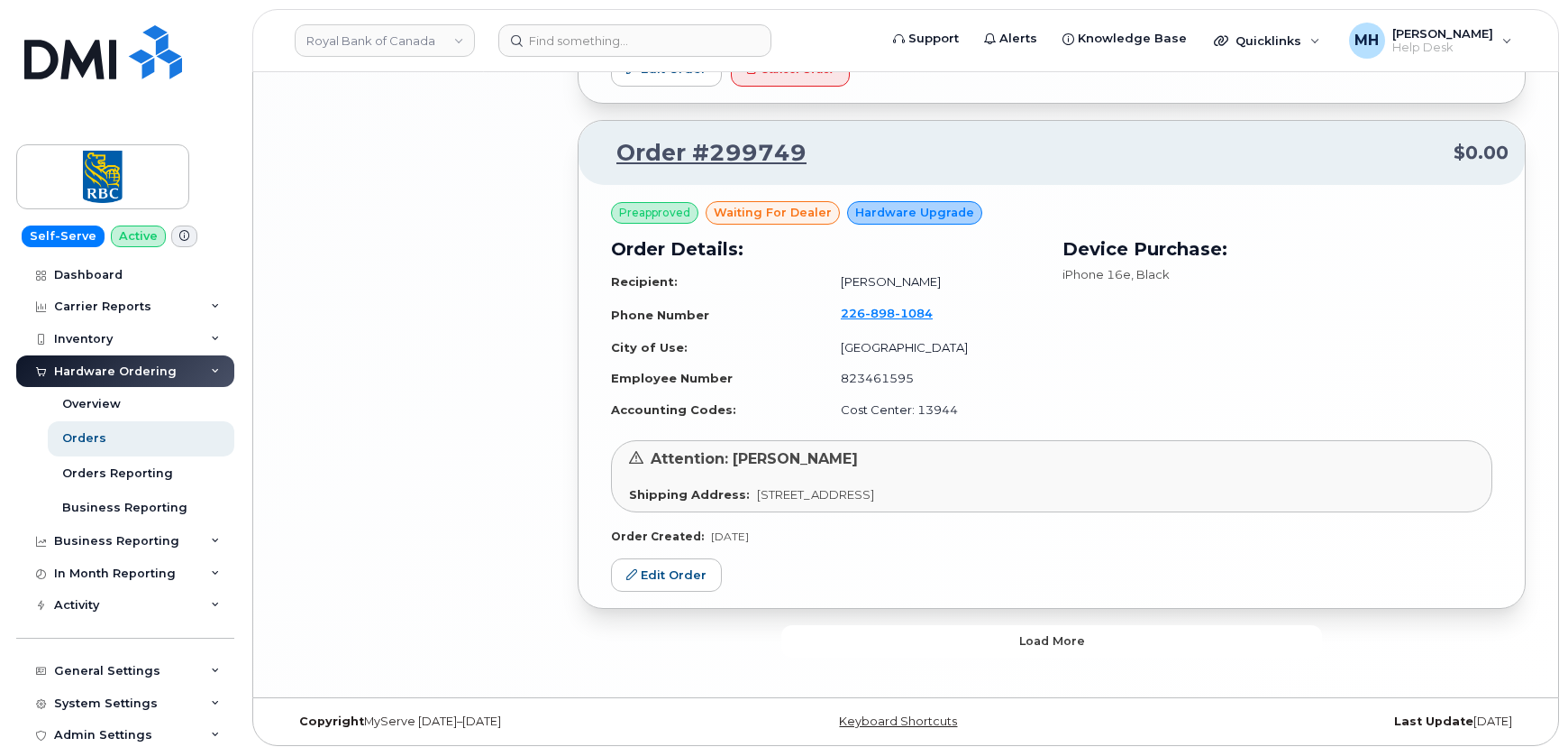
click at [859, 630] on button "Load more" at bounding box center [1051, 641] width 541 height 32
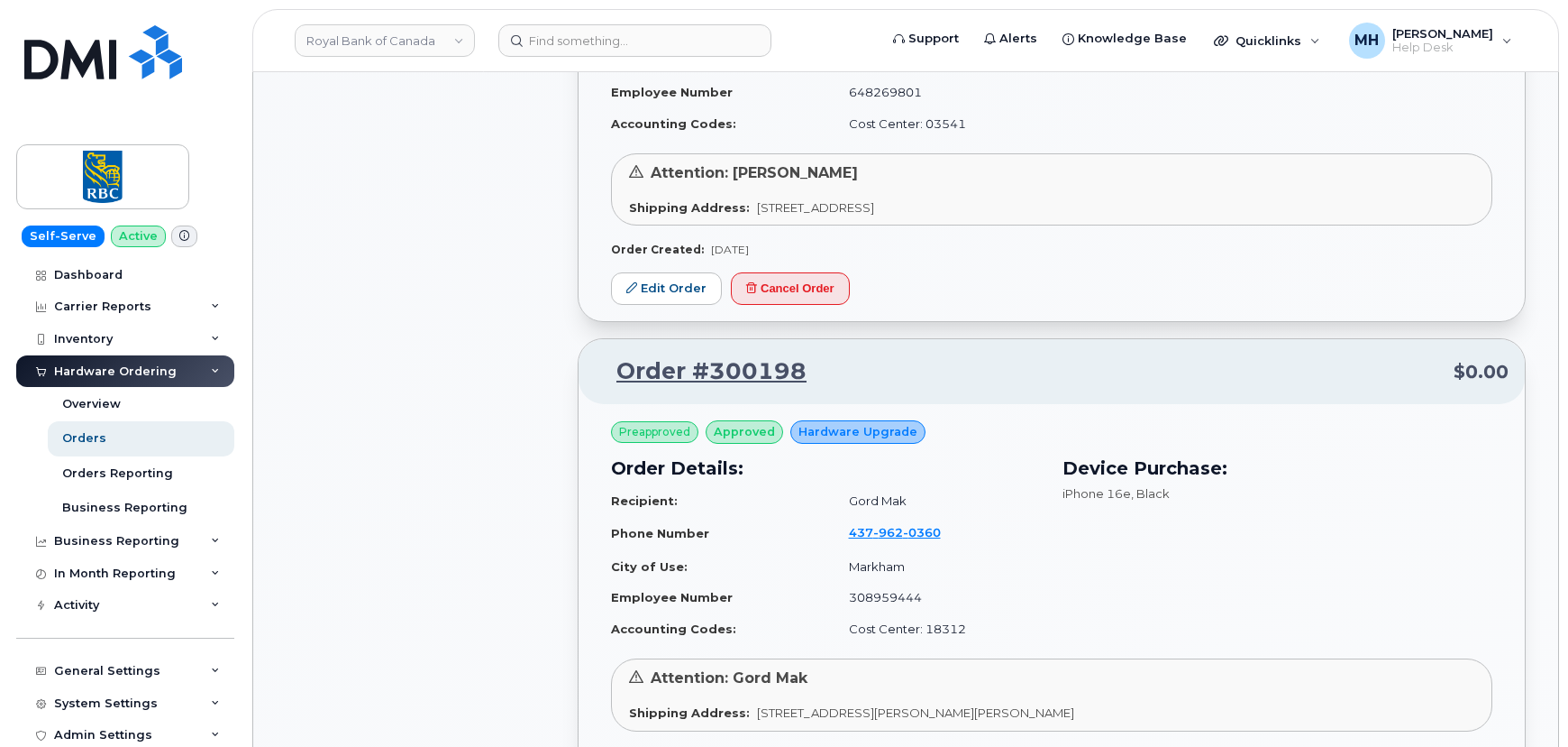
scroll to position [1342, 0]
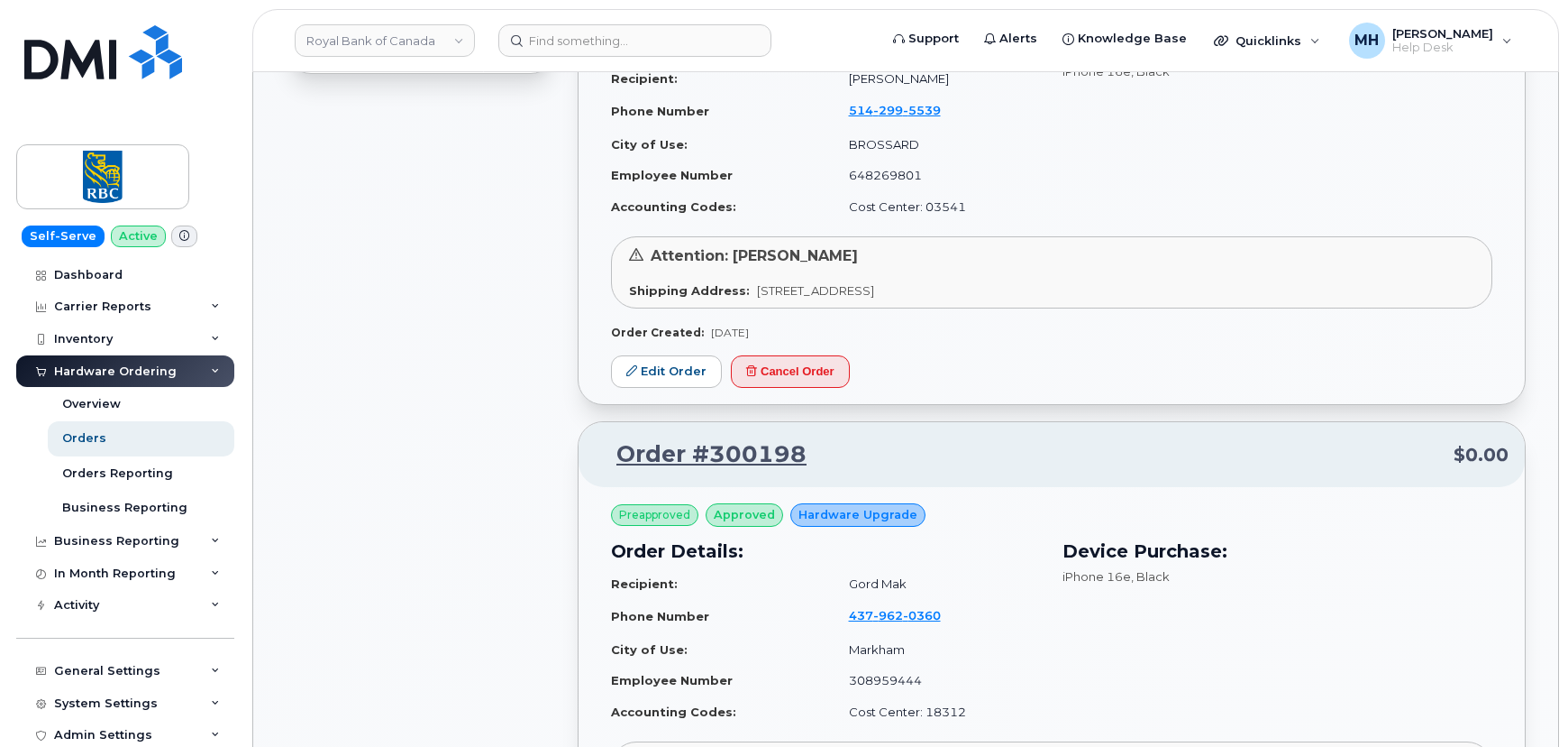
click at [393, 17] on header "Royal Bank of Canada Support Alerts Knowledge Base Quicklinks Suspend / Cancel …" at bounding box center [906, 41] width 1307 height 63
click at [381, 36] on link "Royal Bank of Canada" at bounding box center [384, 40] width 180 height 32
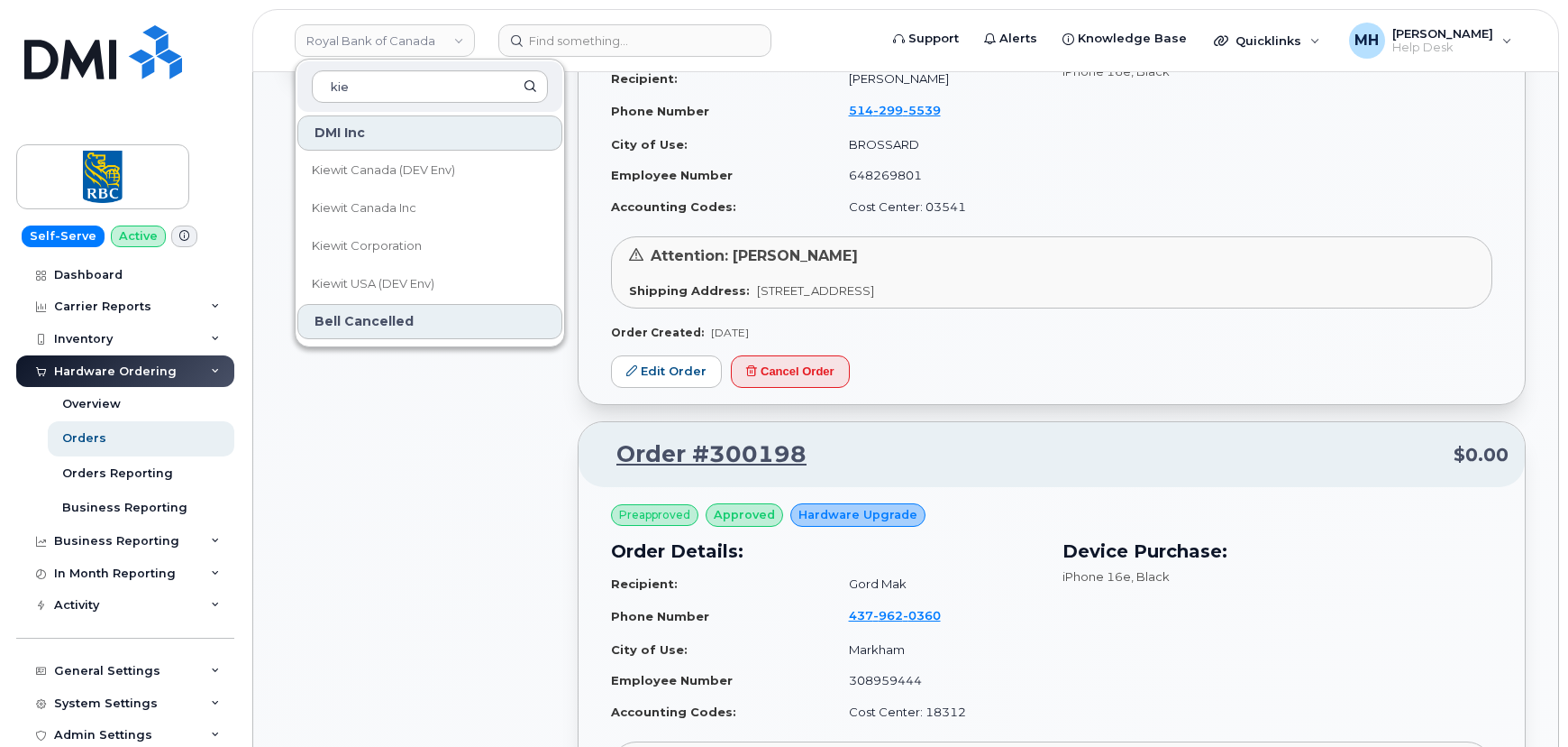
type input "kie"
click at [386, 200] on span "Kiewit Canada Inc" at bounding box center [364, 209] width 104 height 18
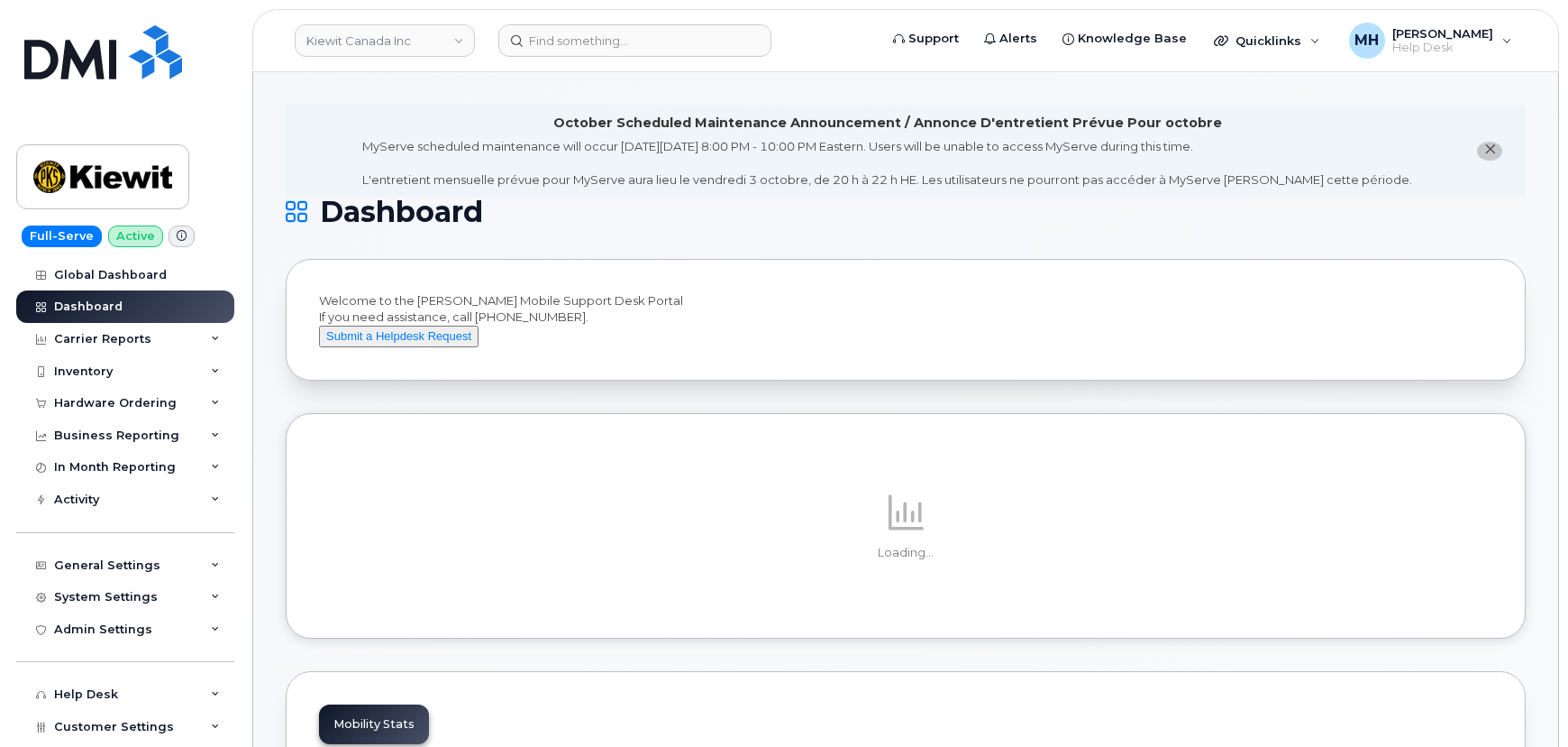
drag, startPoint x: 149, startPoint y: 411, endPoint x: 138, endPoint y: 422, distance: 15.6
click at [149, 411] on div "Hardware Ordering" at bounding box center [126, 403] width 218 height 32
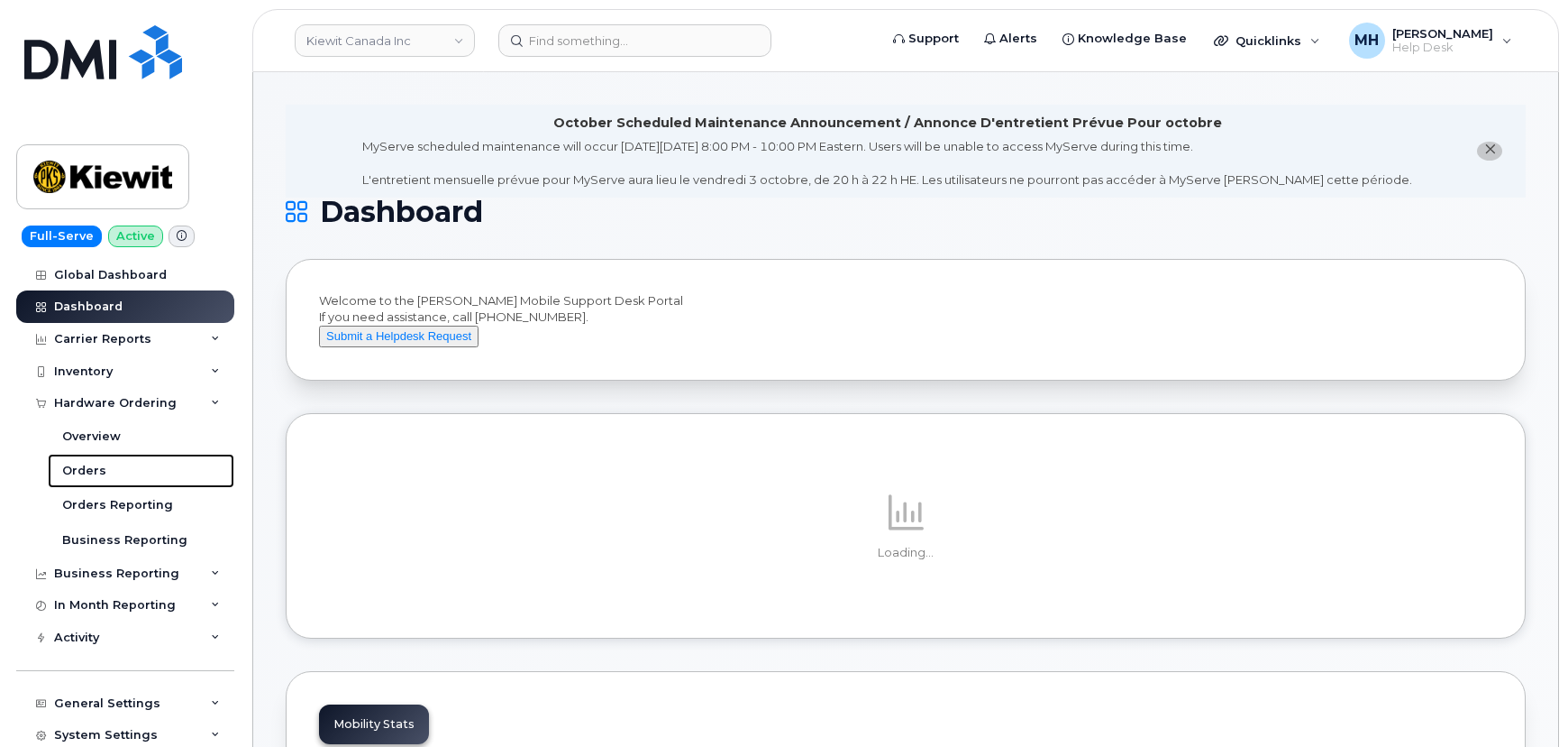
click at [90, 462] on div "Orders" at bounding box center [84, 471] width 44 height 17
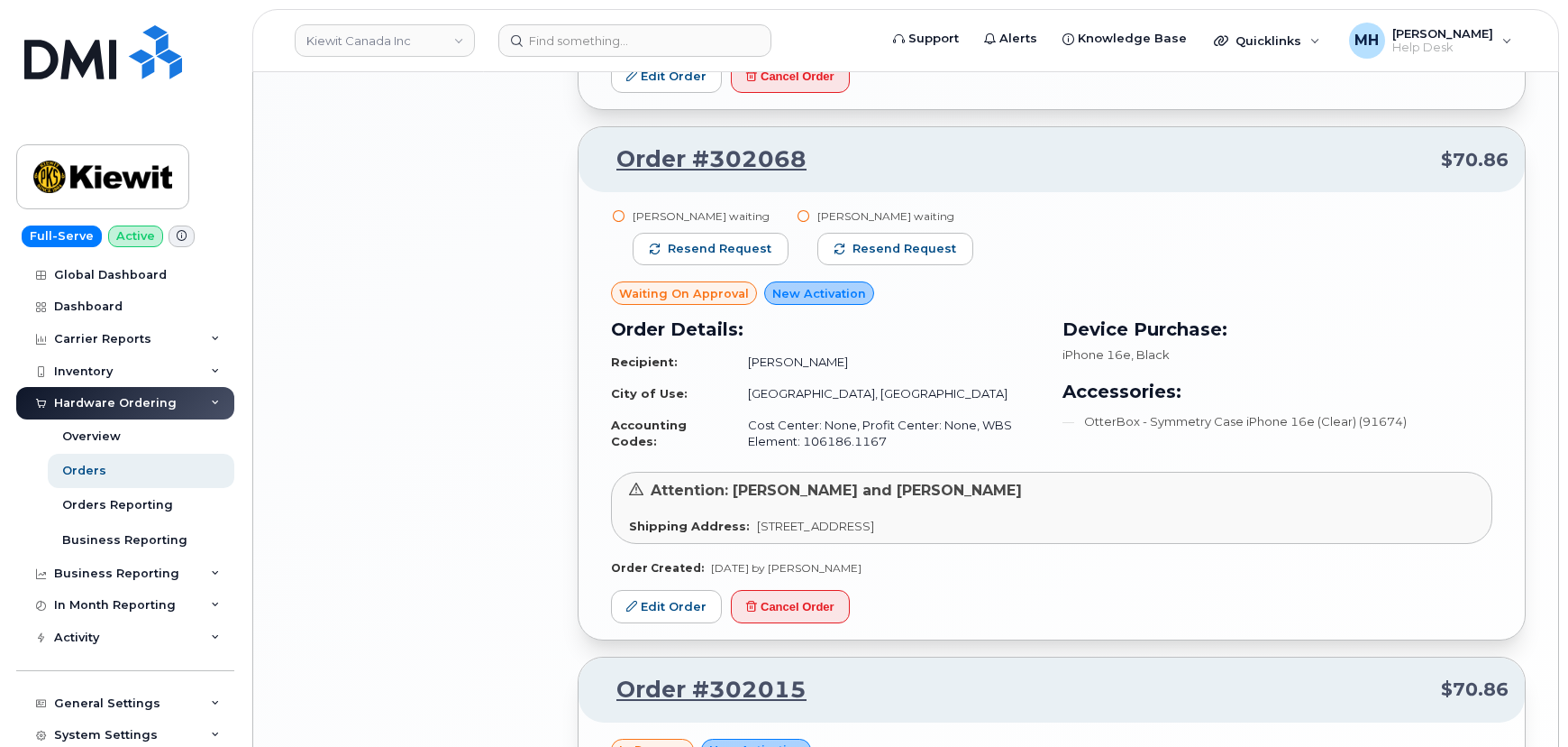
scroll to position [1823, 0]
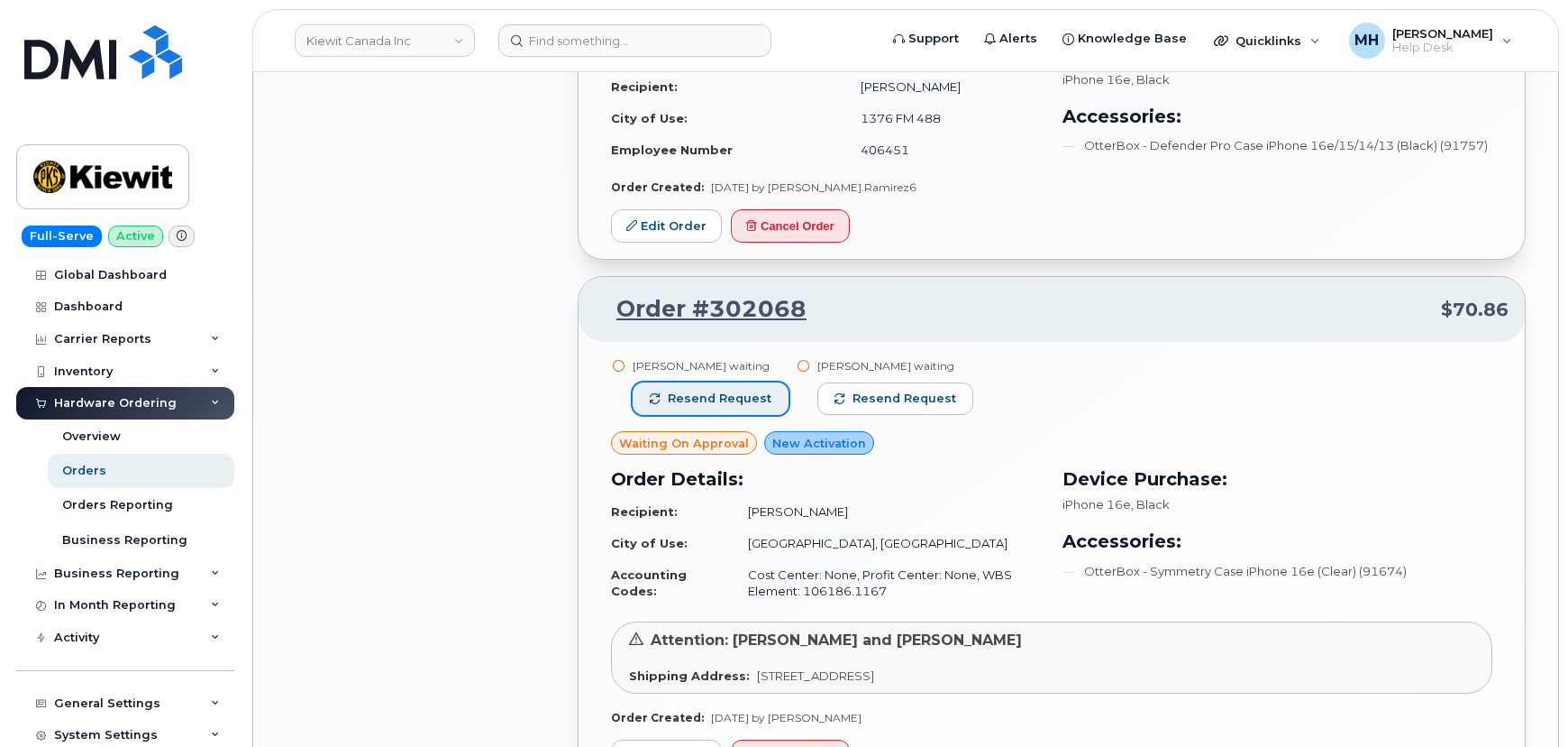
click at [754, 394] on span "Resend request" at bounding box center [720, 398] width 103 height 17
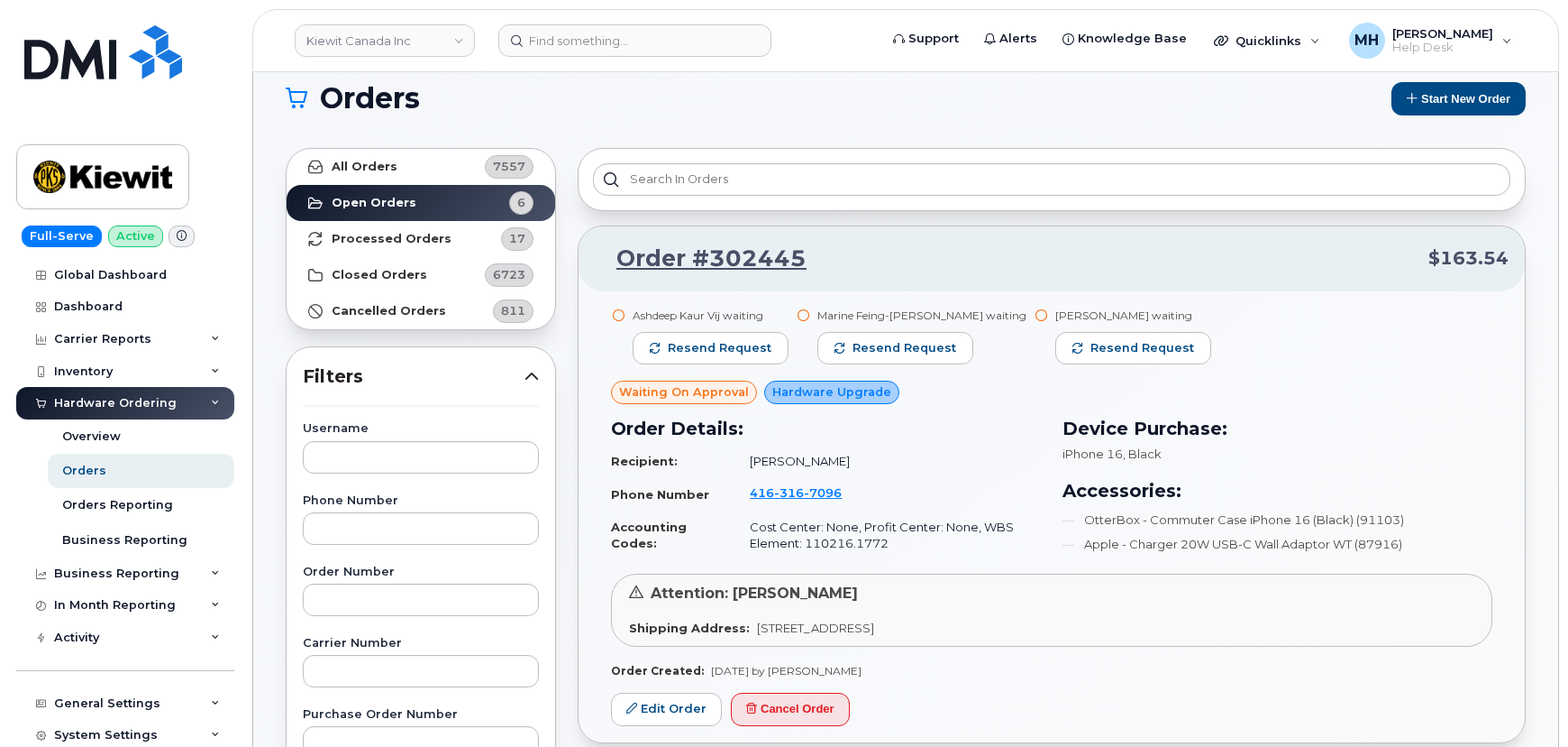
scroll to position [18, 0]
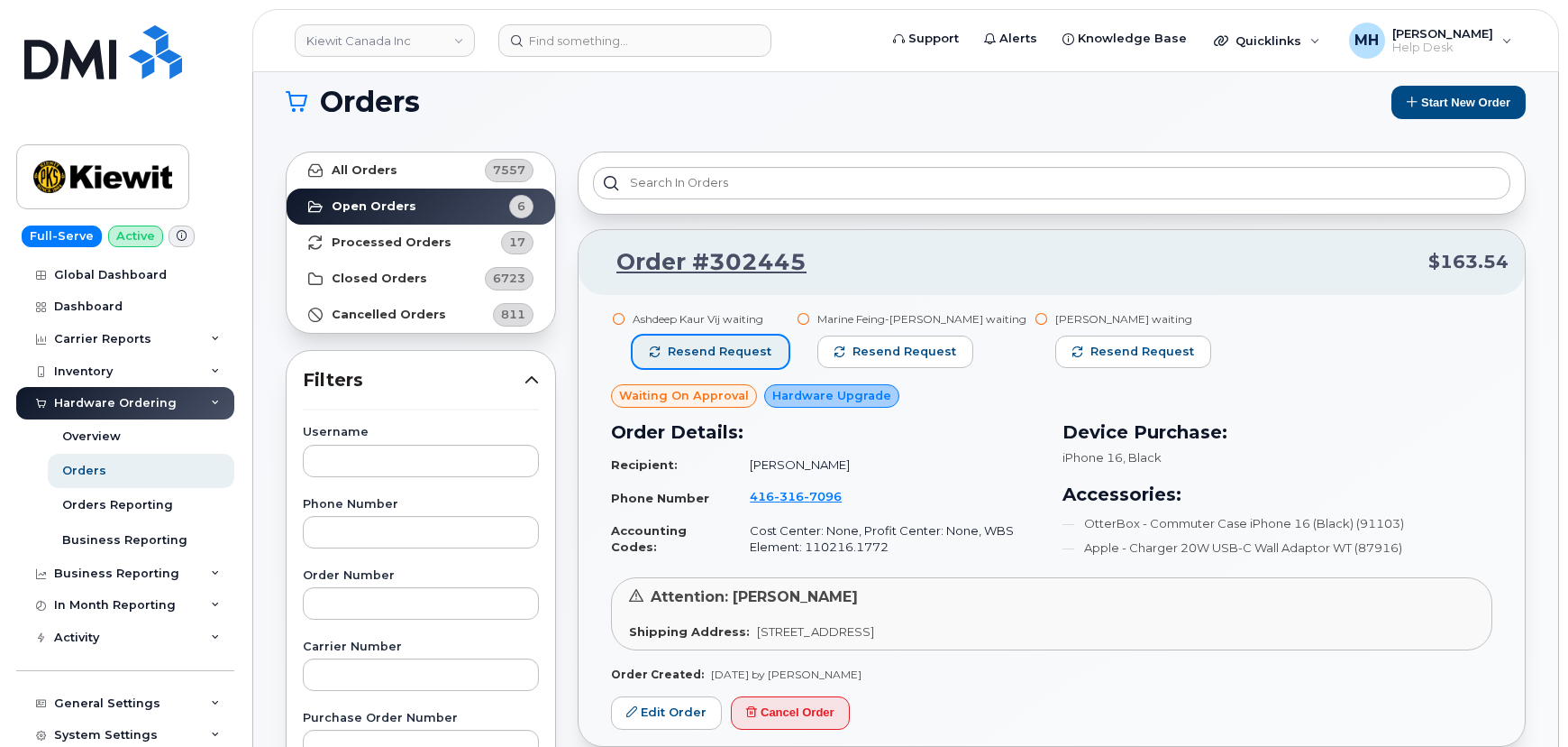
click at [742, 349] on span "Resend request" at bounding box center [720, 352] width 103 height 17
click at [329, 43] on link "Kiewit Canada Inc" at bounding box center [384, 40] width 180 height 32
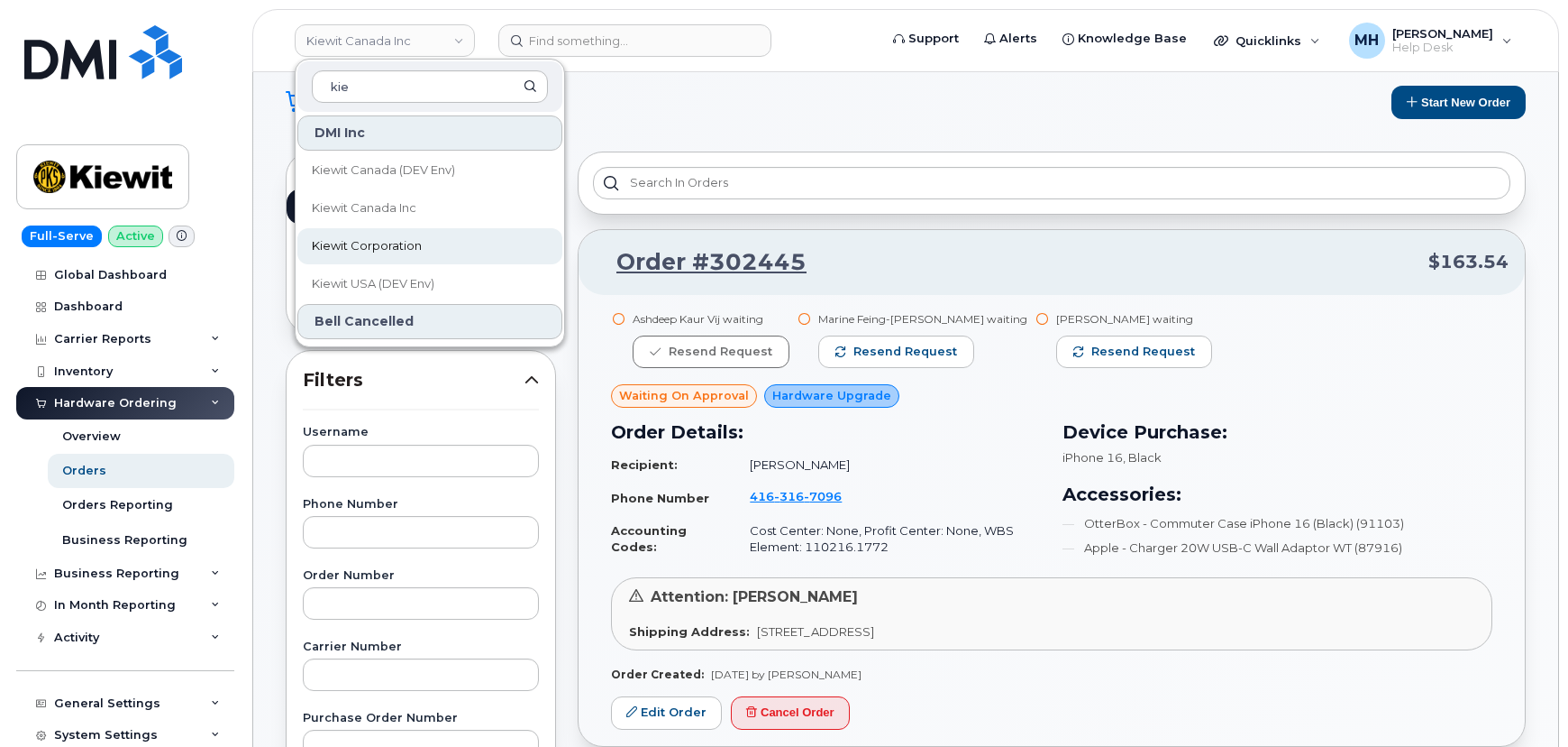
type input "kie"
drag, startPoint x: 384, startPoint y: 239, endPoint x: 390, endPoint y: 247, distance: 10.0
click at [383, 239] on span "Kiewit Corporation" at bounding box center [367, 247] width 110 height 18
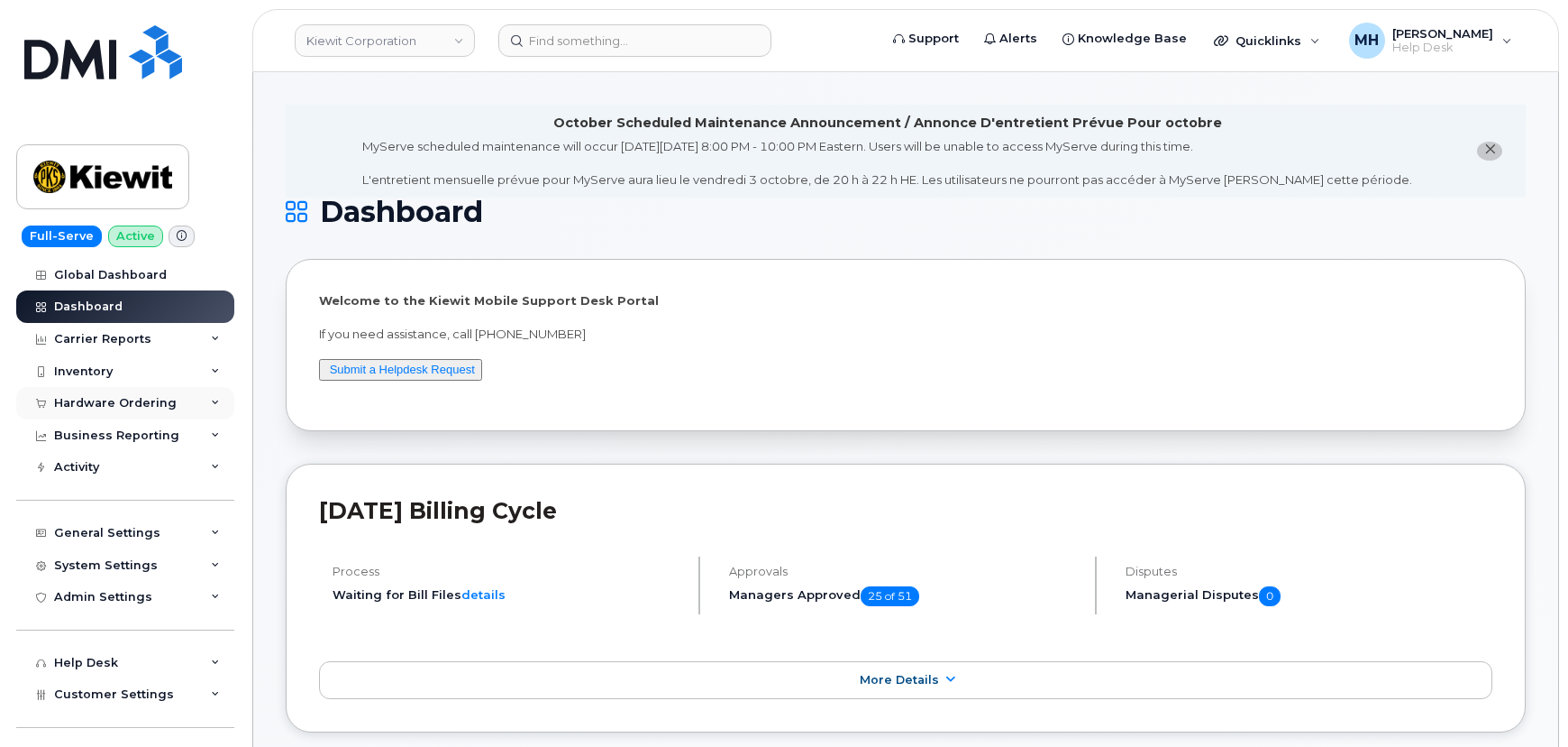
click at [163, 405] on div "Hardware Ordering" at bounding box center [115, 403] width 123 height 15
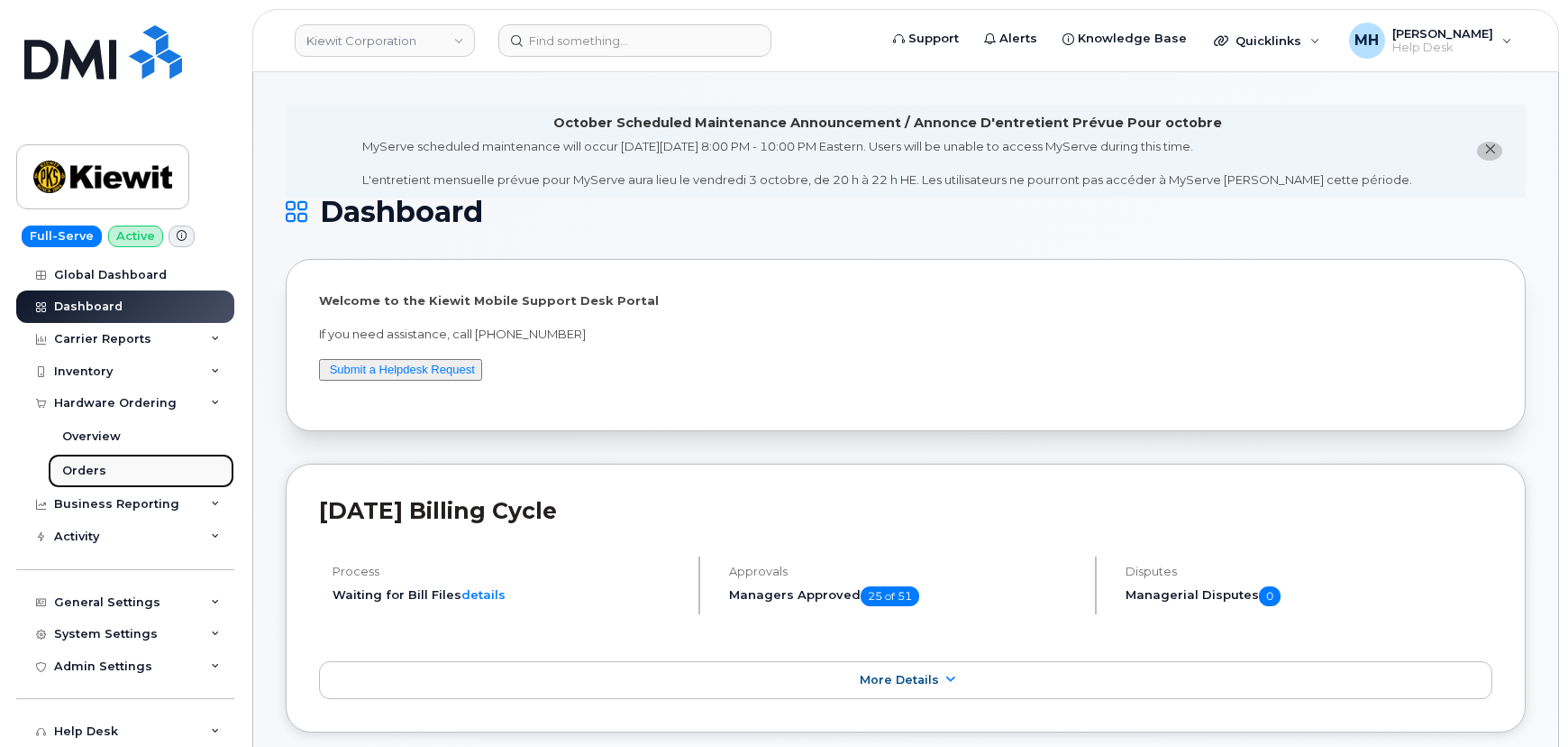
click at [128, 469] on link "Orders" at bounding box center [141, 471] width 187 height 34
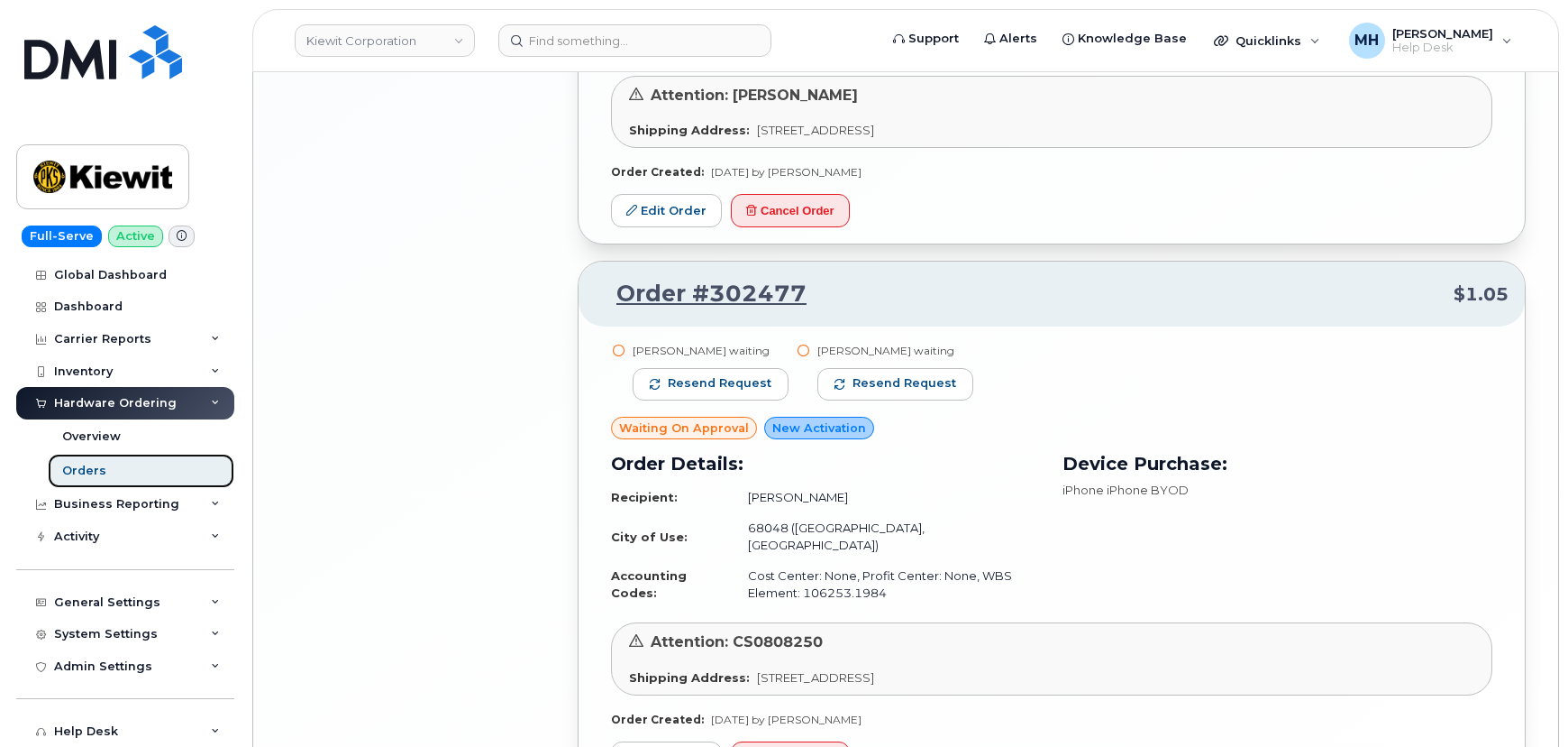
scroll to position [3949, 0]
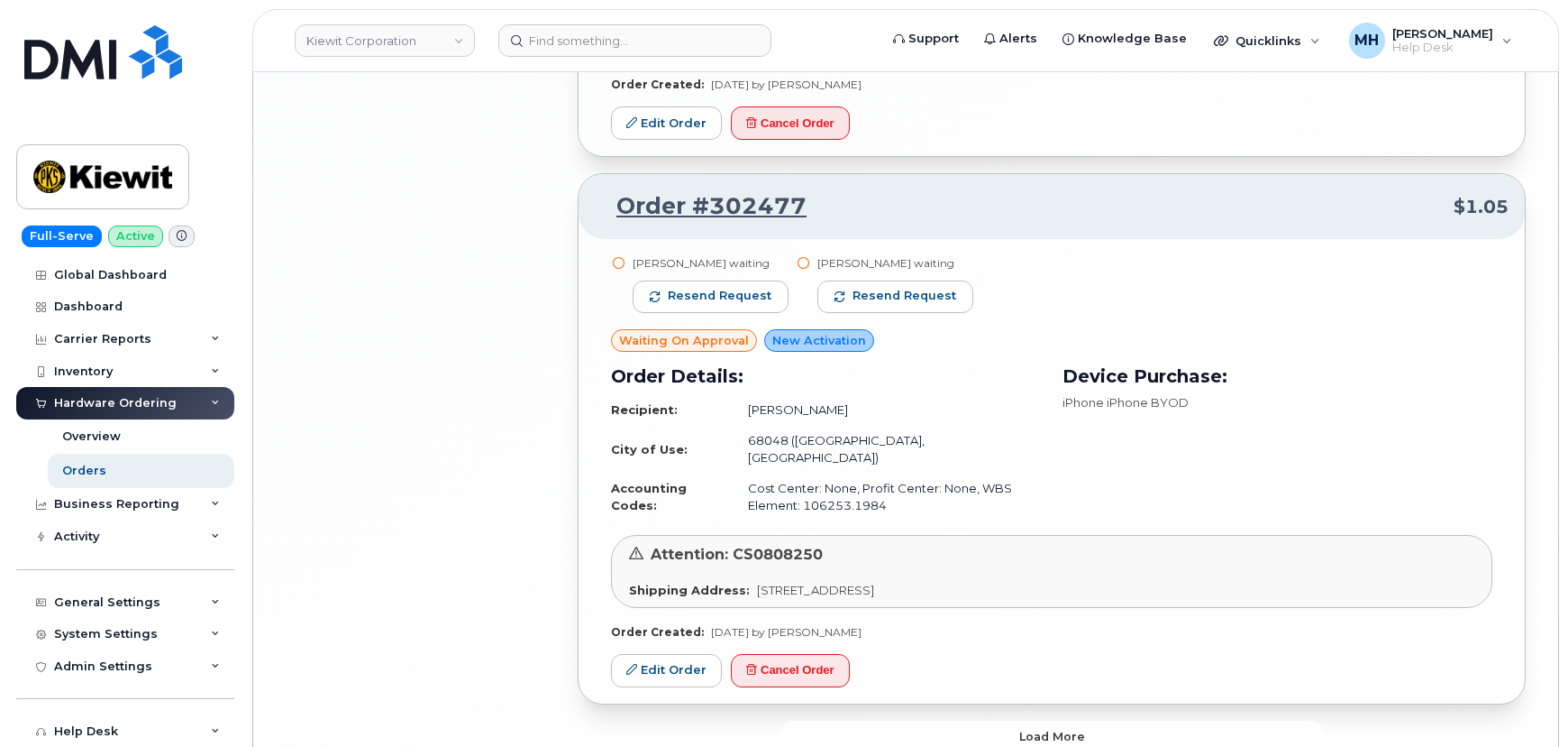
click at [902, 720] on button "Load more" at bounding box center [1051, 736] width 541 height 32
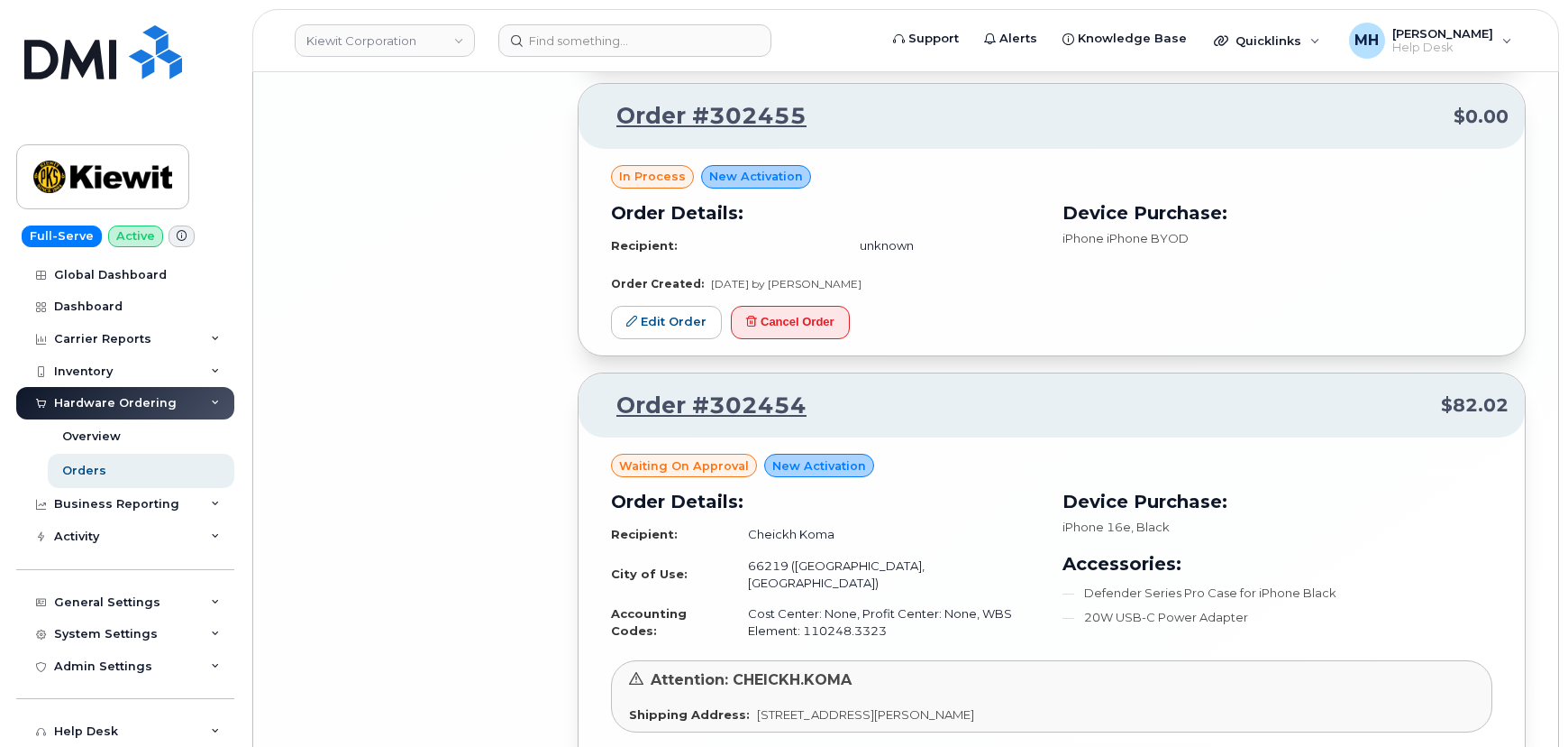
scroll to position [7841, 0]
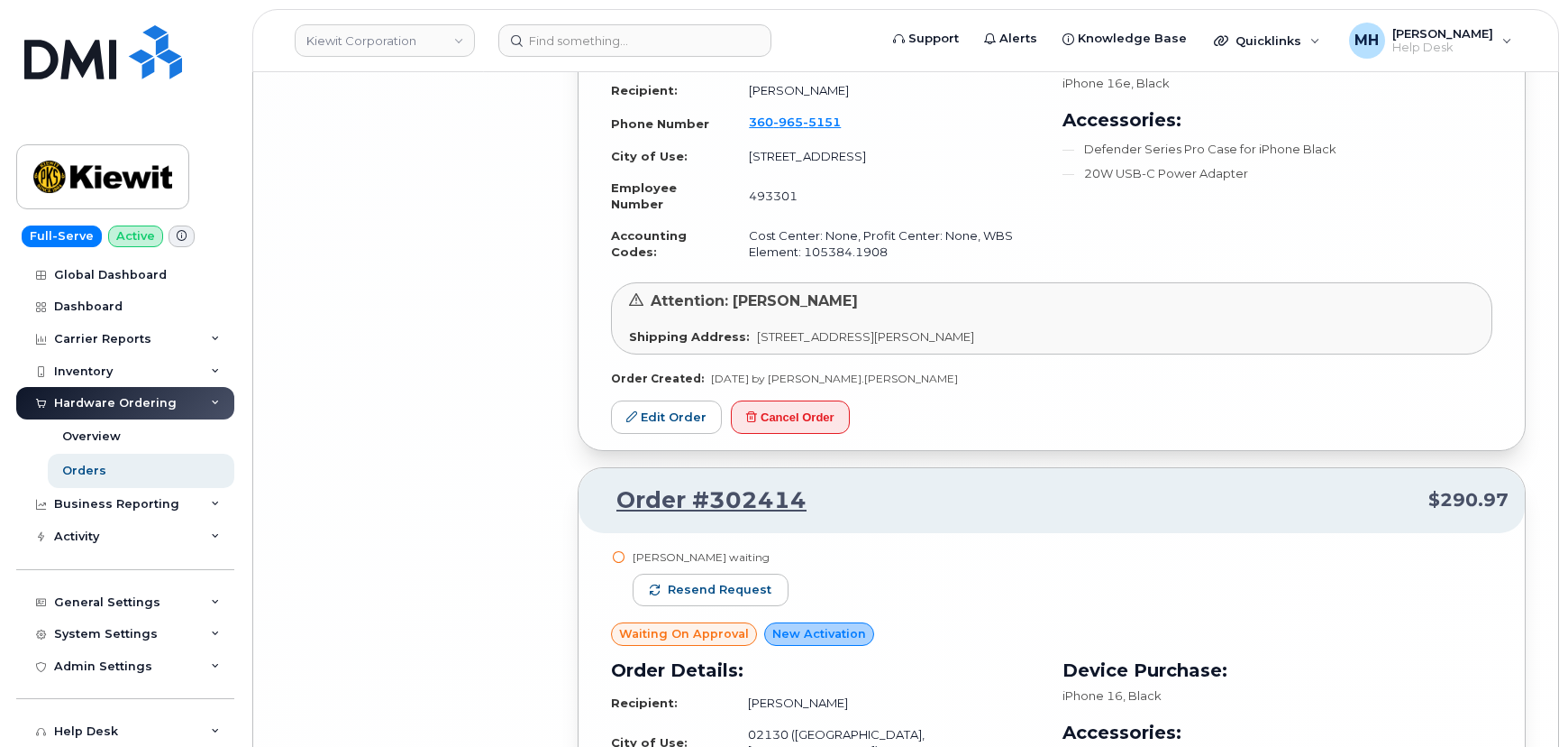
scroll to position [11716, 0]
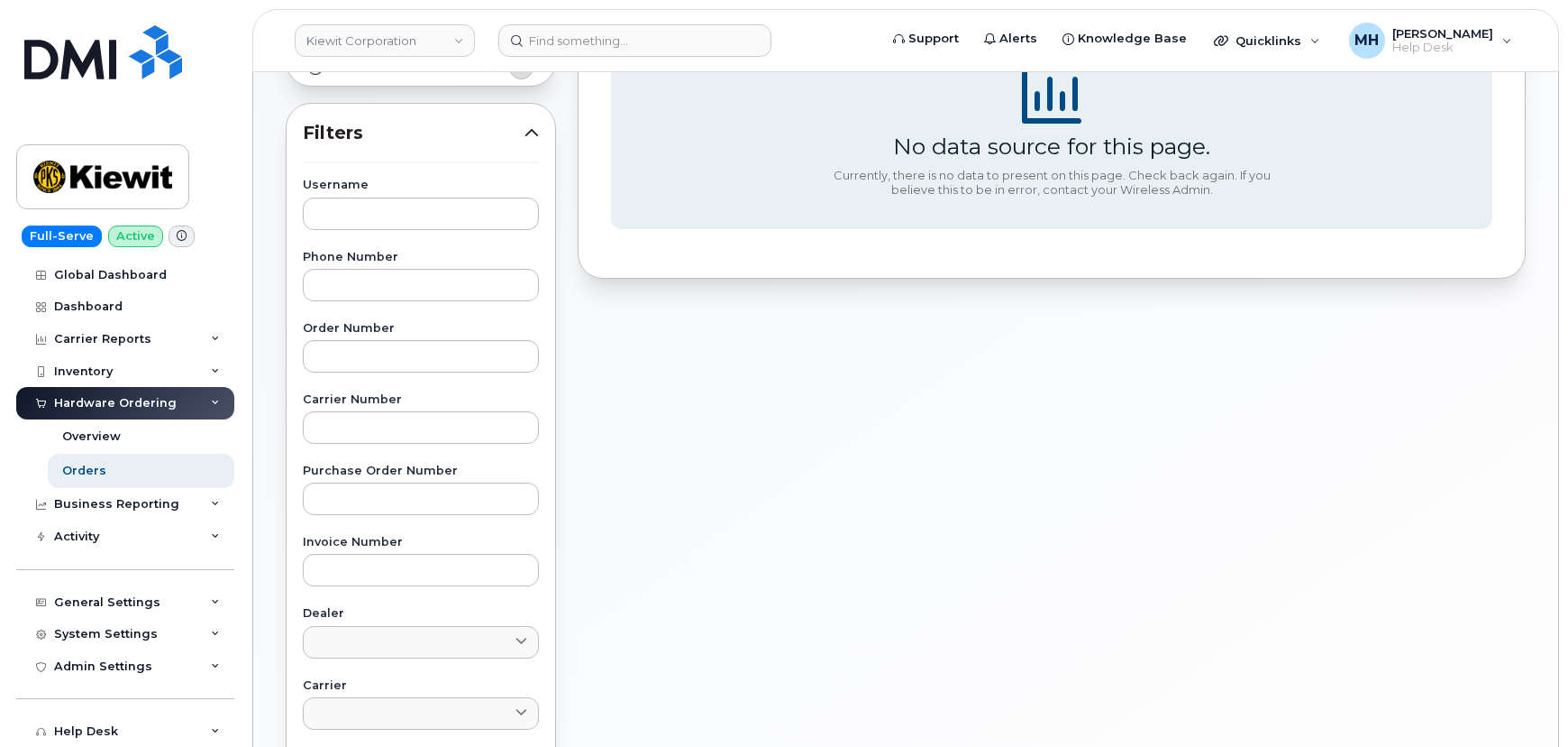
scroll to position [0, 0]
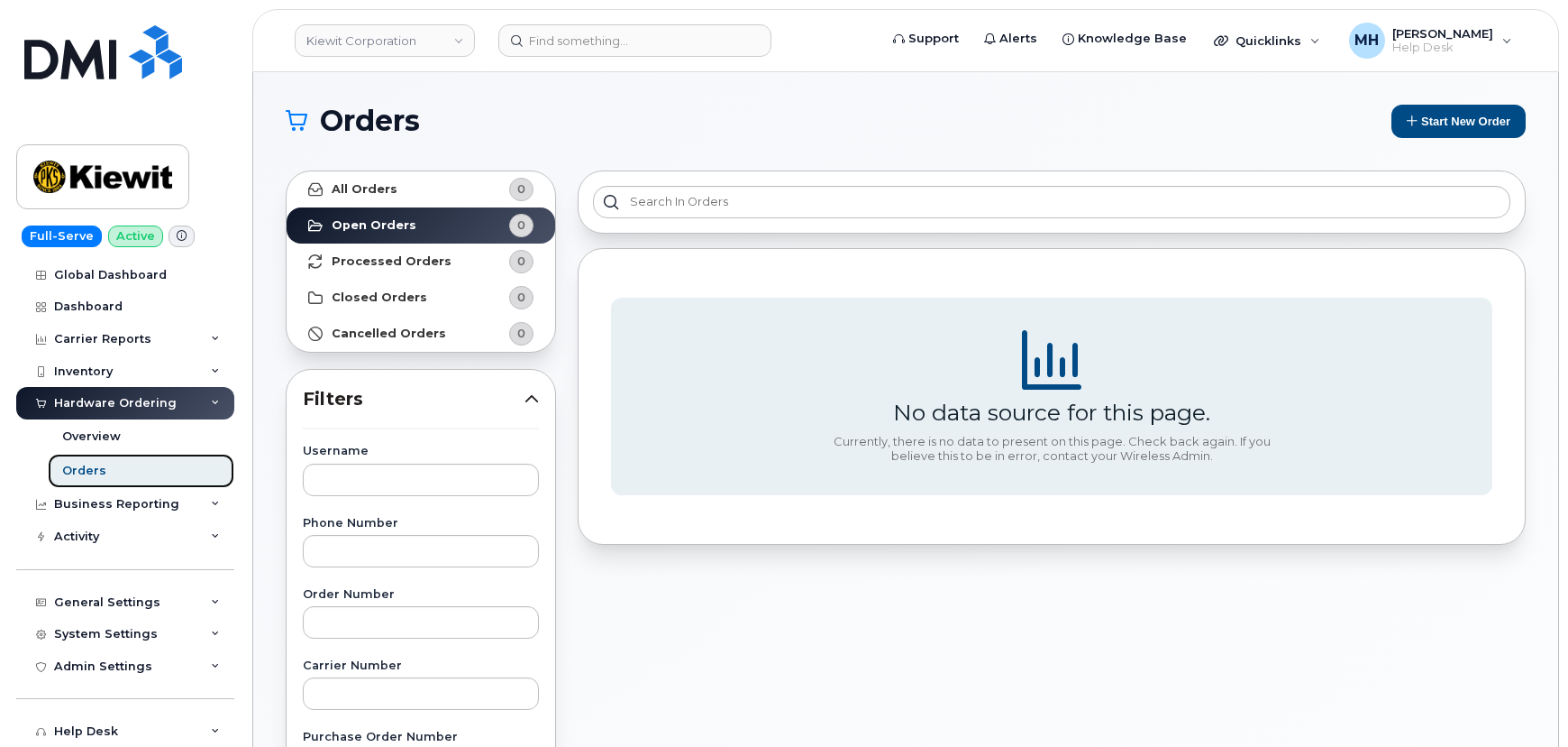
drag, startPoint x: 215, startPoint y: 0, endPoint x: 115, endPoint y: 471, distance: 481.5
click at [115, 471] on link "Orders" at bounding box center [141, 471] width 187 height 34
click at [106, 464] on link "Orders" at bounding box center [141, 471] width 187 height 34
click at [343, 36] on link "Kiewit Corporation" at bounding box center [384, 40] width 180 height 32
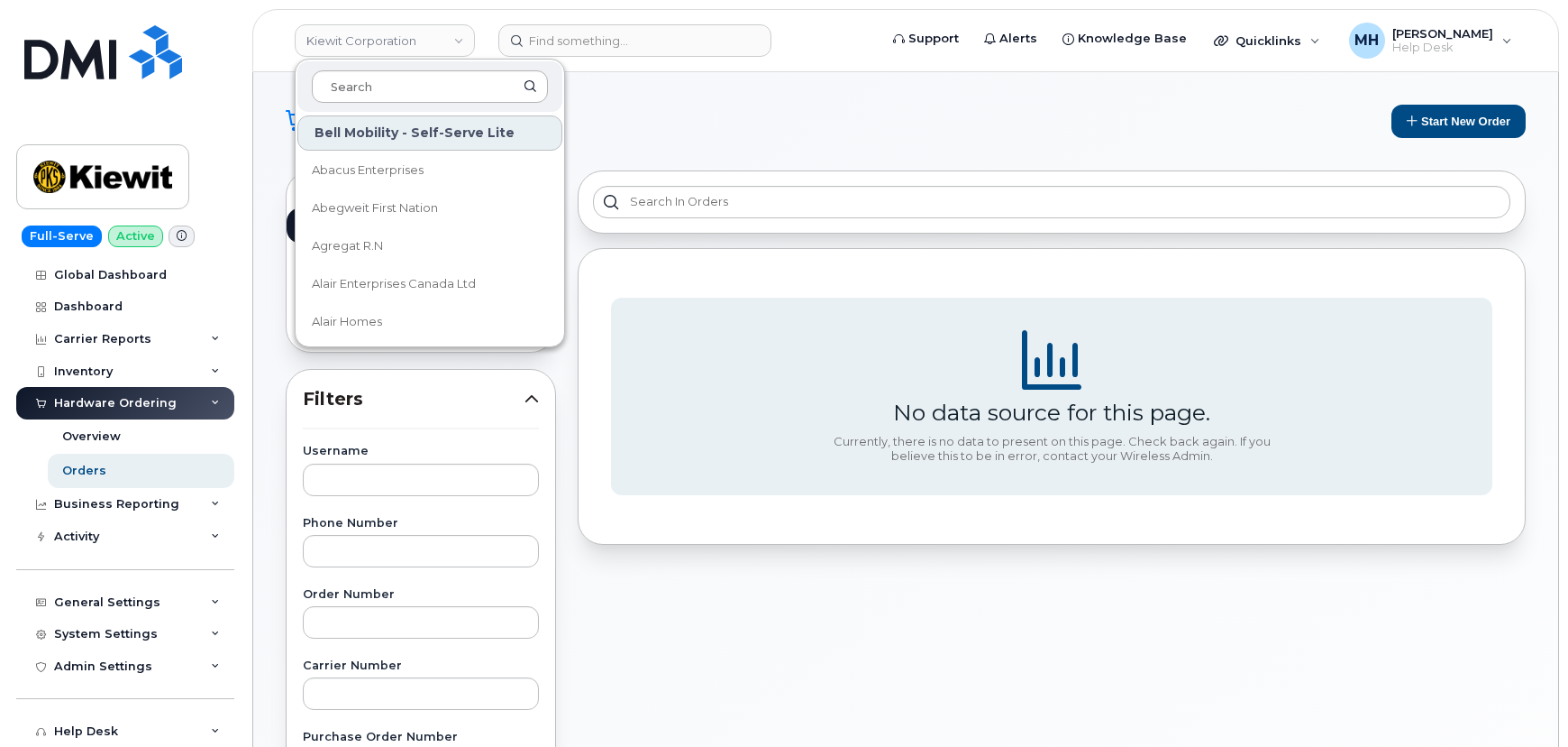
click at [355, 91] on input at bounding box center [431, 86] width 237 height 32
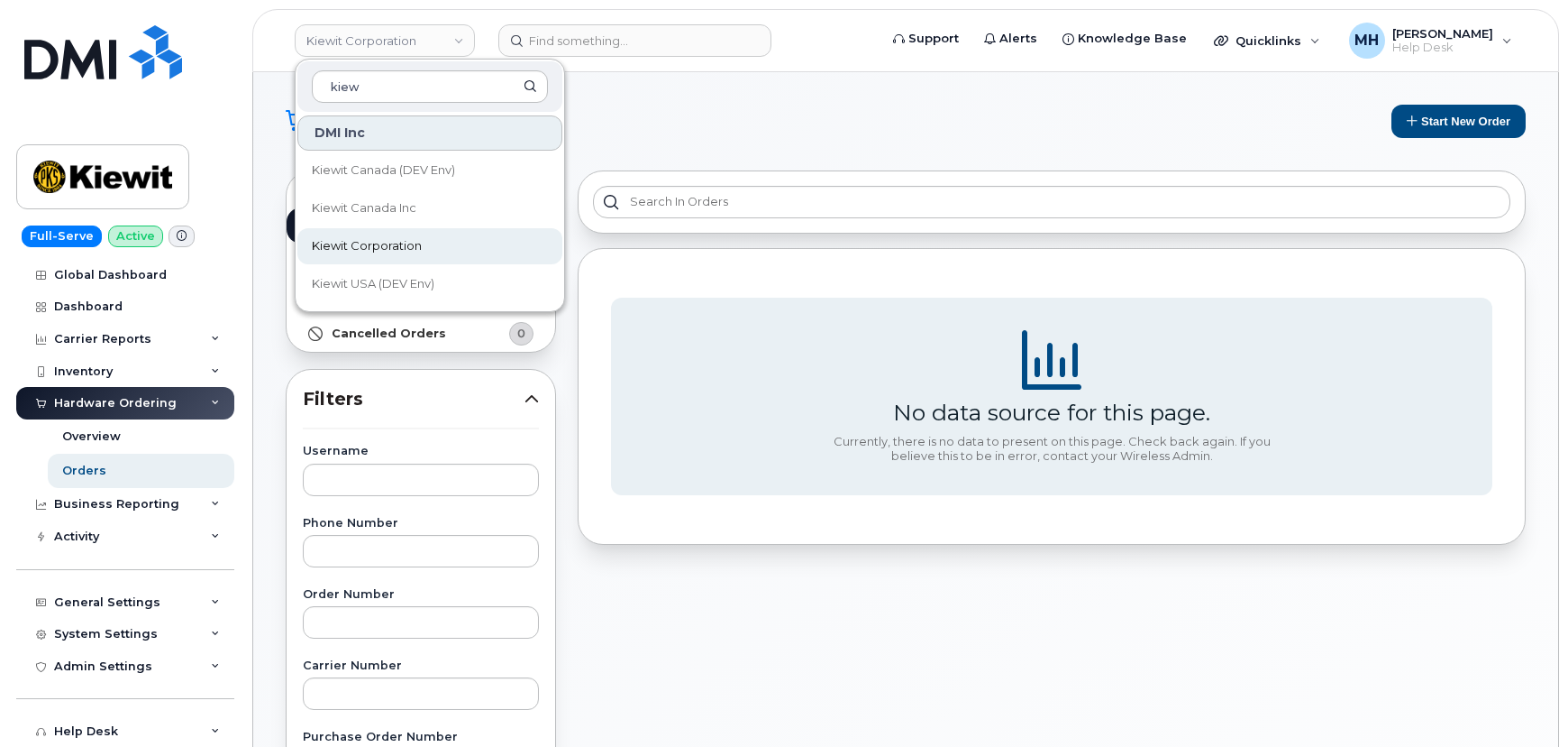
type input "kiew"
click at [351, 243] on span "Kiewit Corporation" at bounding box center [367, 247] width 110 height 18
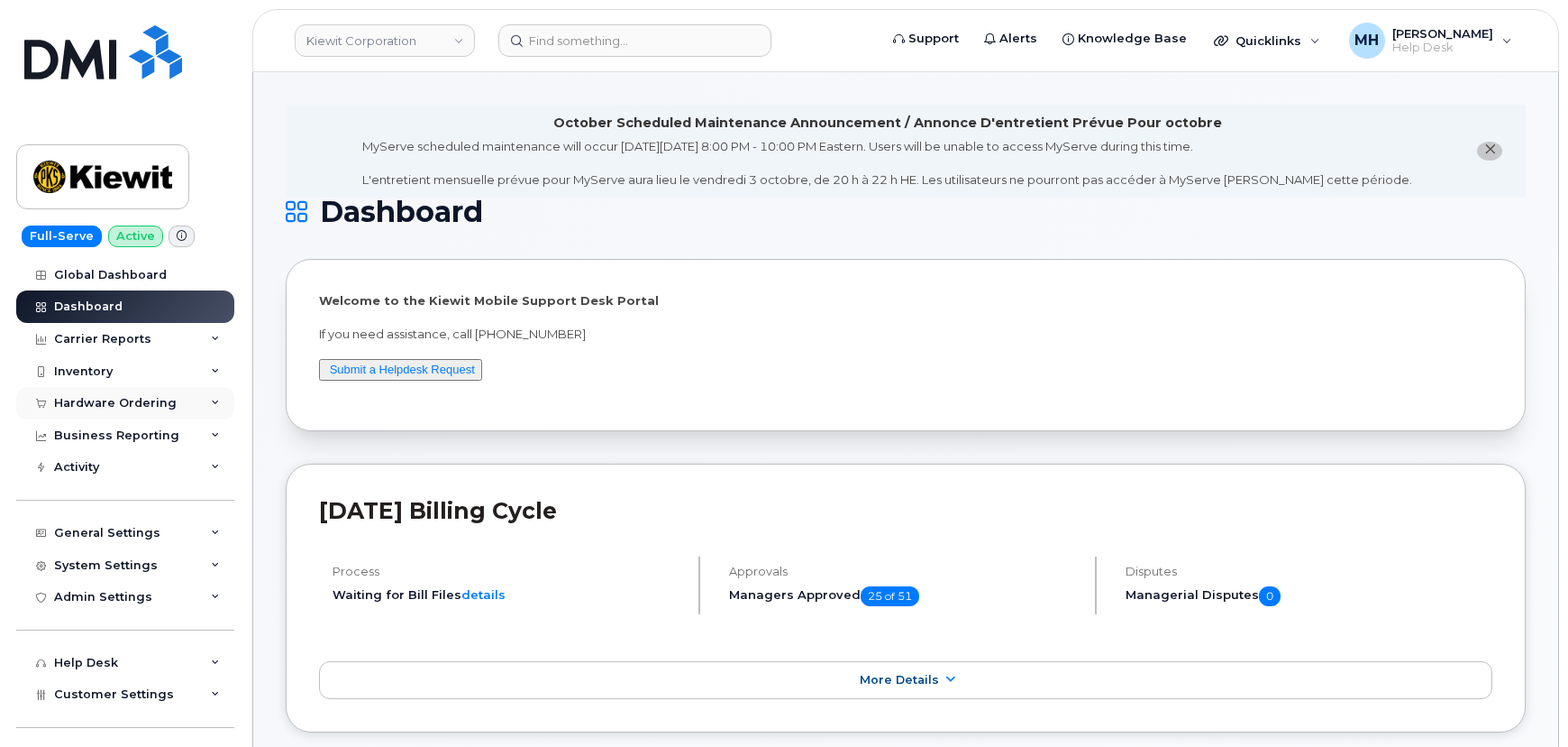
click at [157, 411] on div "Hardware Ordering" at bounding box center [126, 403] width 218 height 32
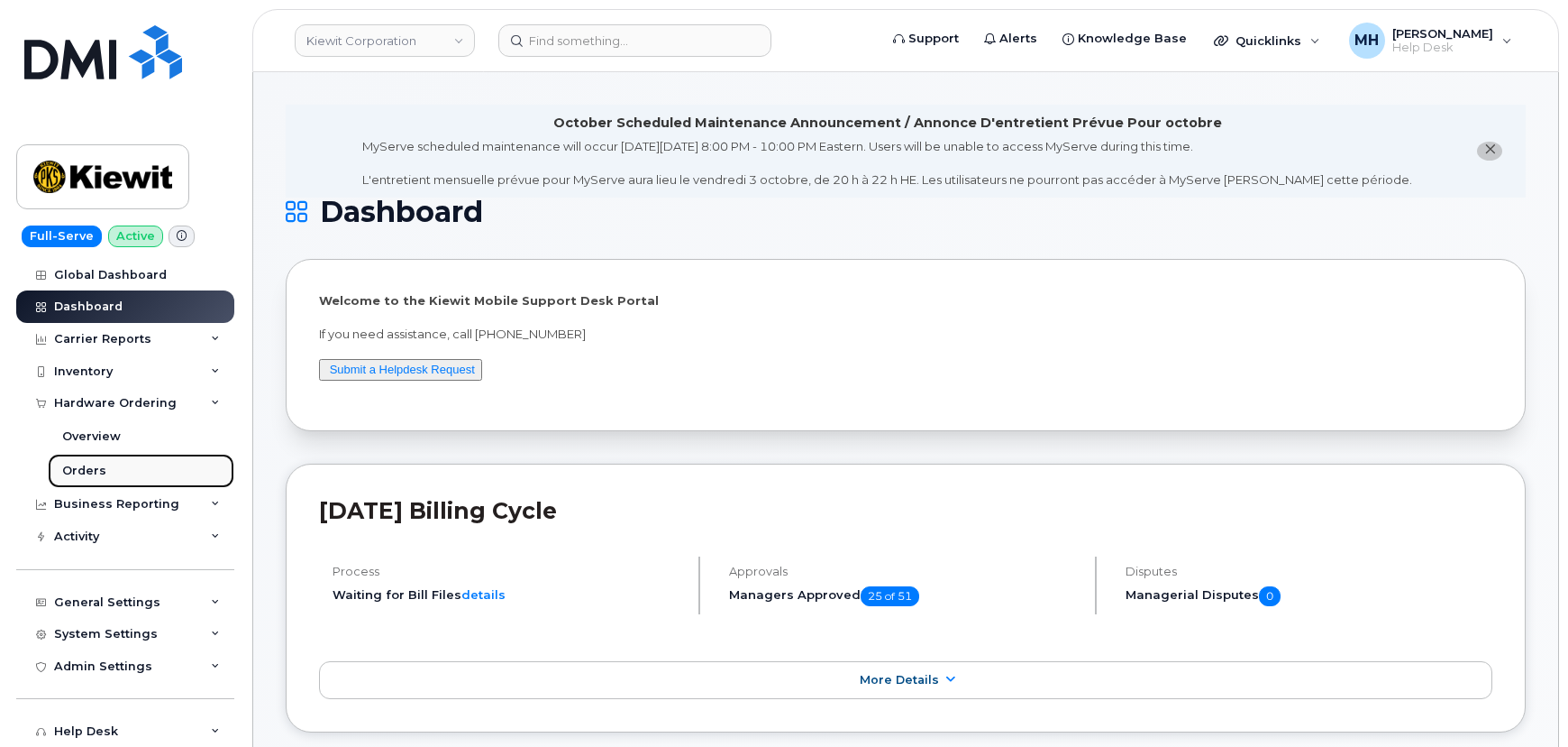
drag, startPoint x: 92, startPoint y: 468, endPoint x: 73, endPoint y: 472, distance: 19.4
click at [91, 469] on div "Orders" at bounding box center [84, 471] width 44 height 17
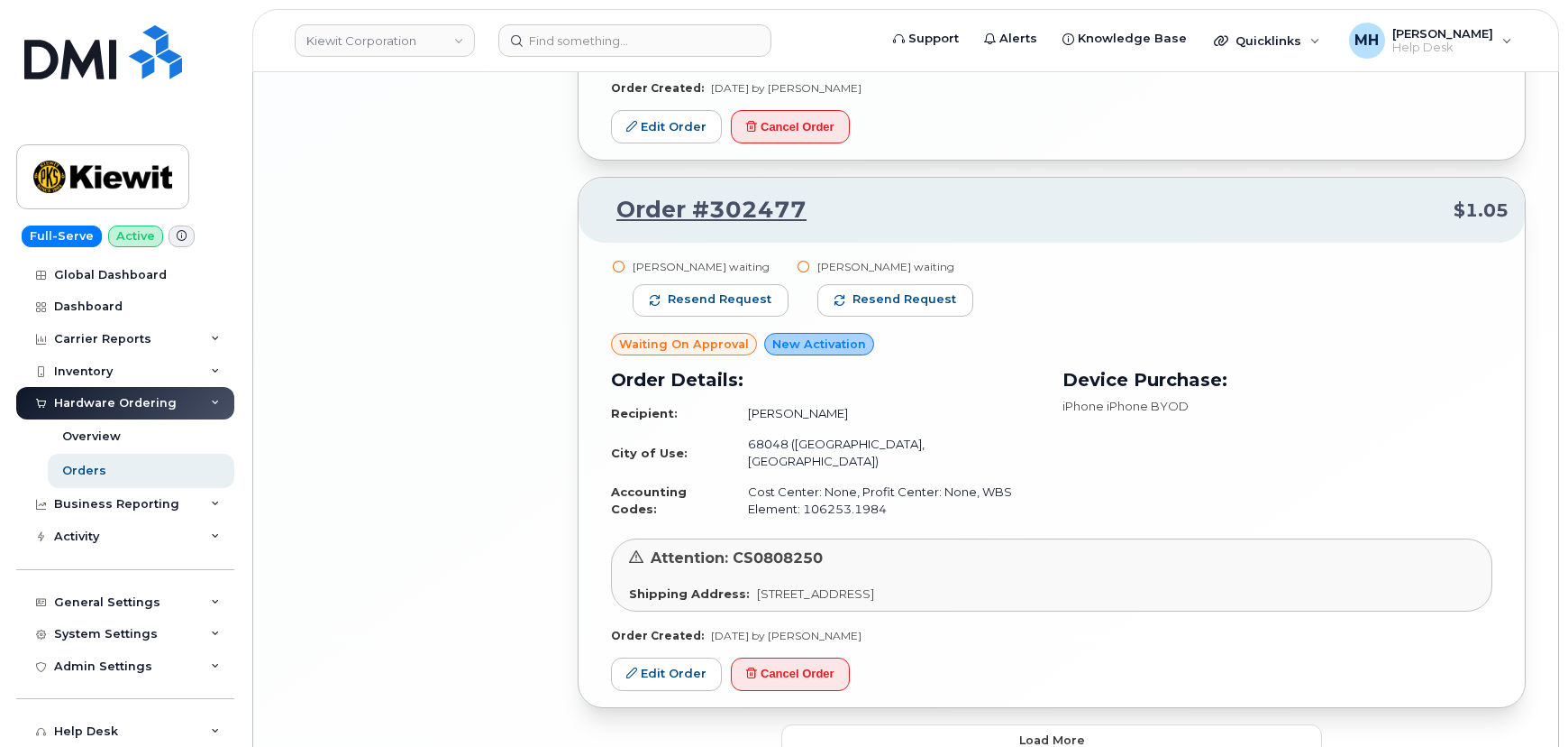
scroll to position [3949, 0]
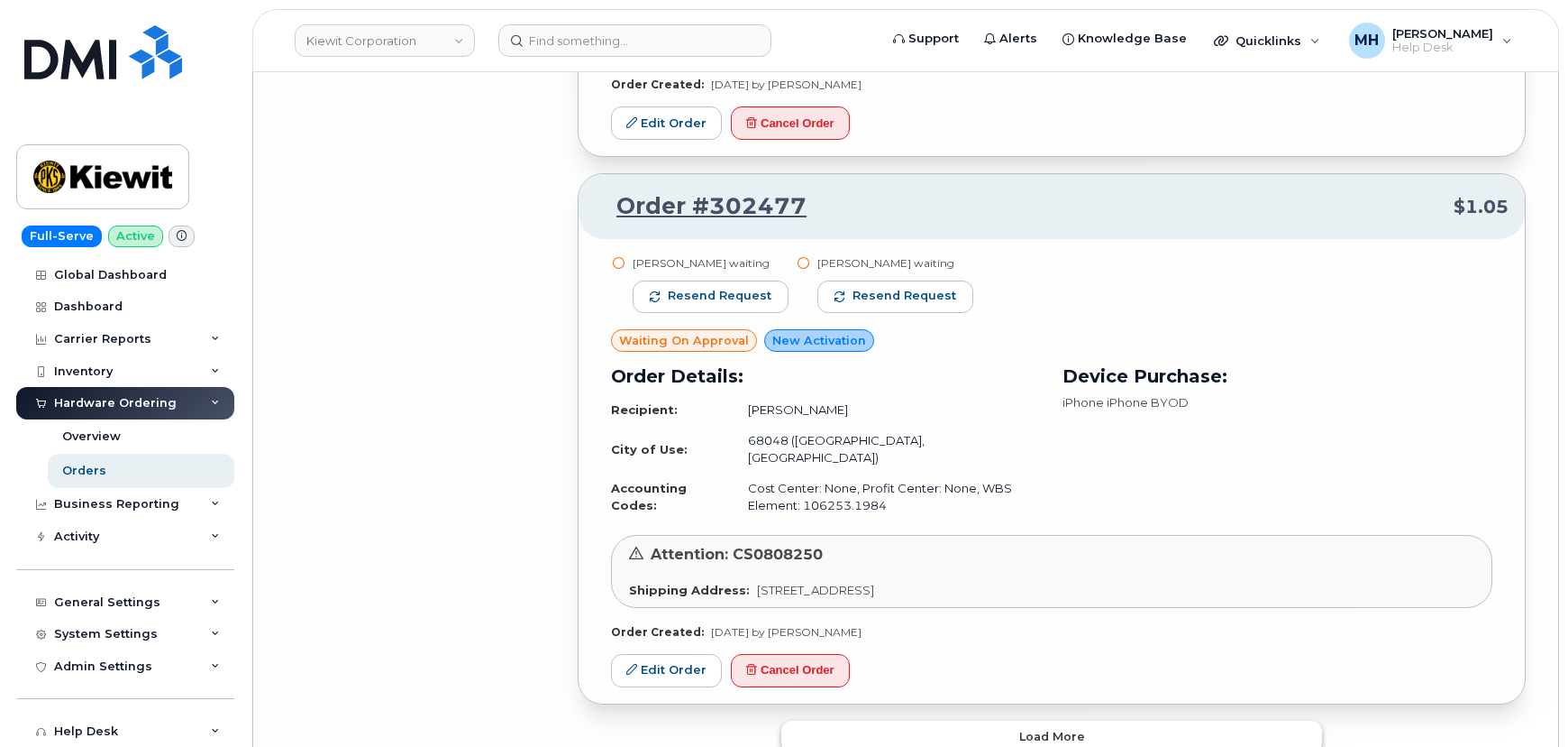
click at [990, 720] on button "Load more" at bounding box center [1051, 736] width 541 height 32
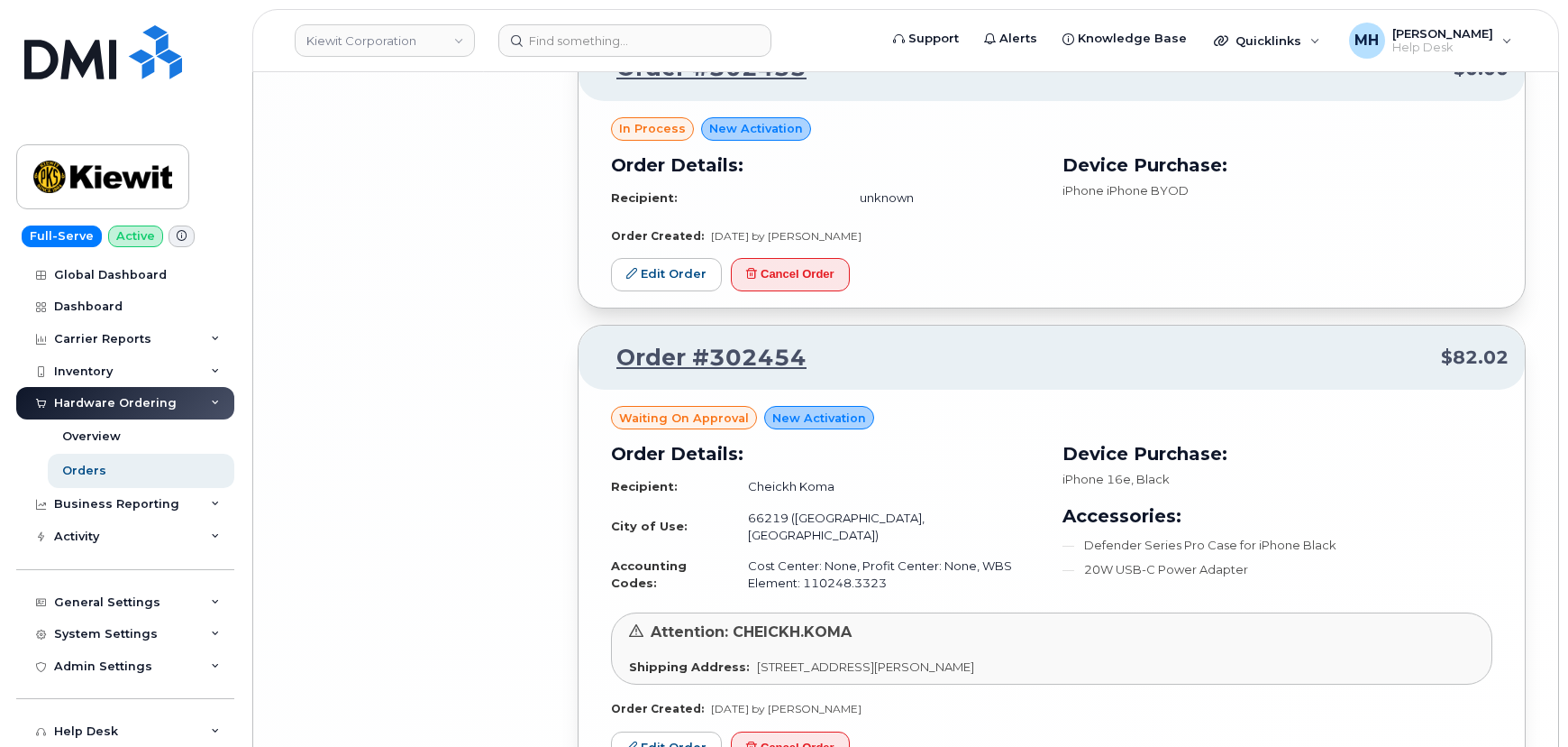
scroll to position [7841, 0]
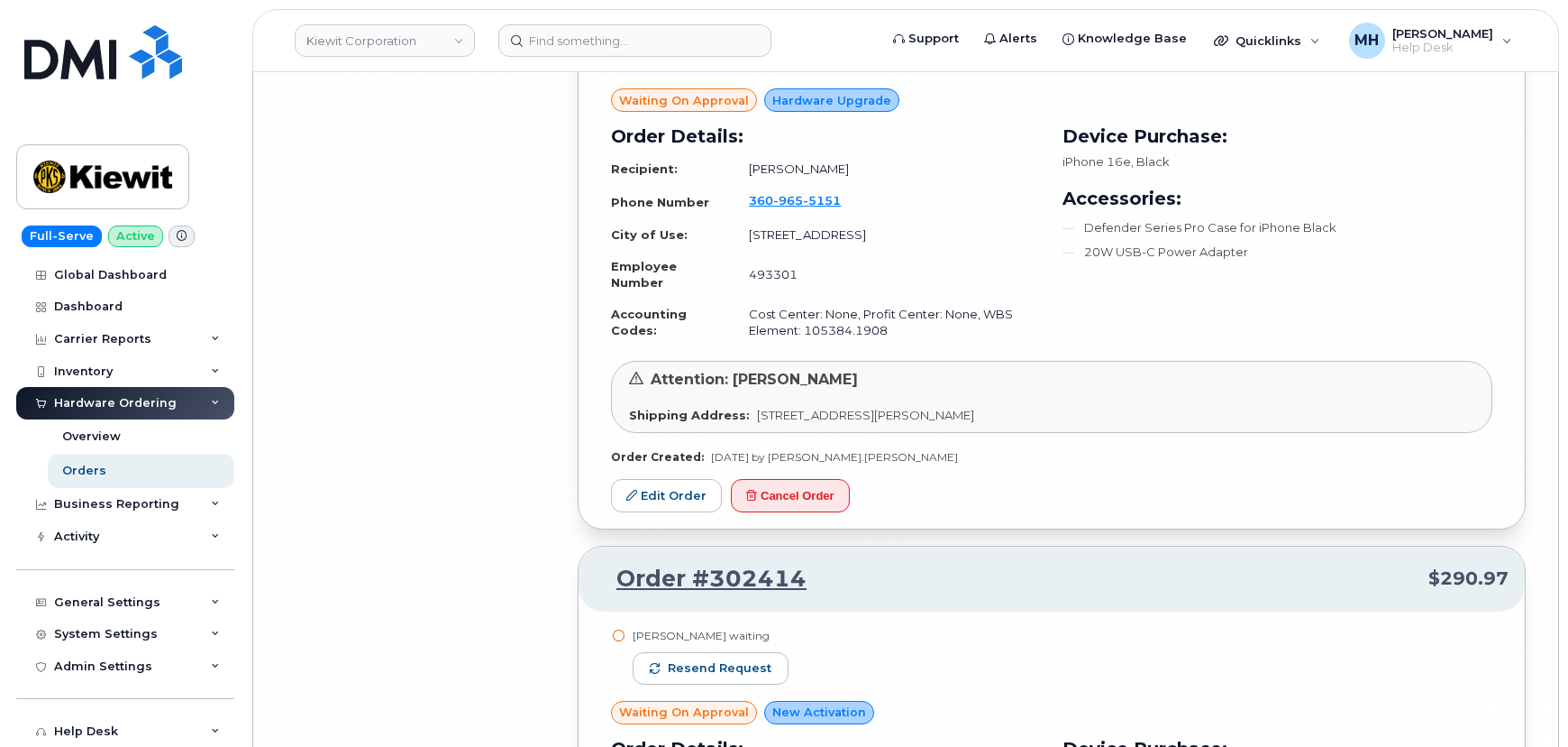
scroll to position [11716, 0]
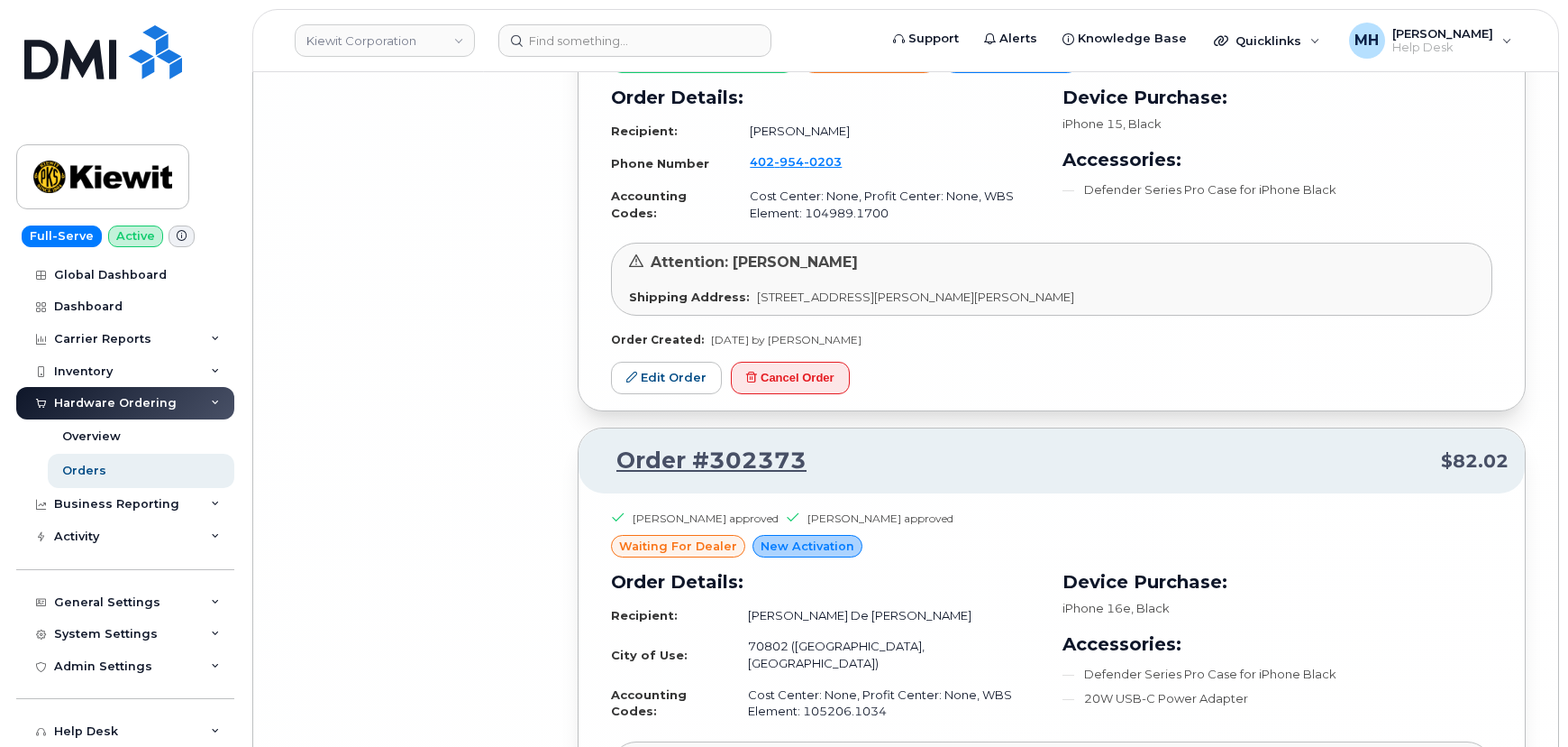
scroll to position [15889, 0]
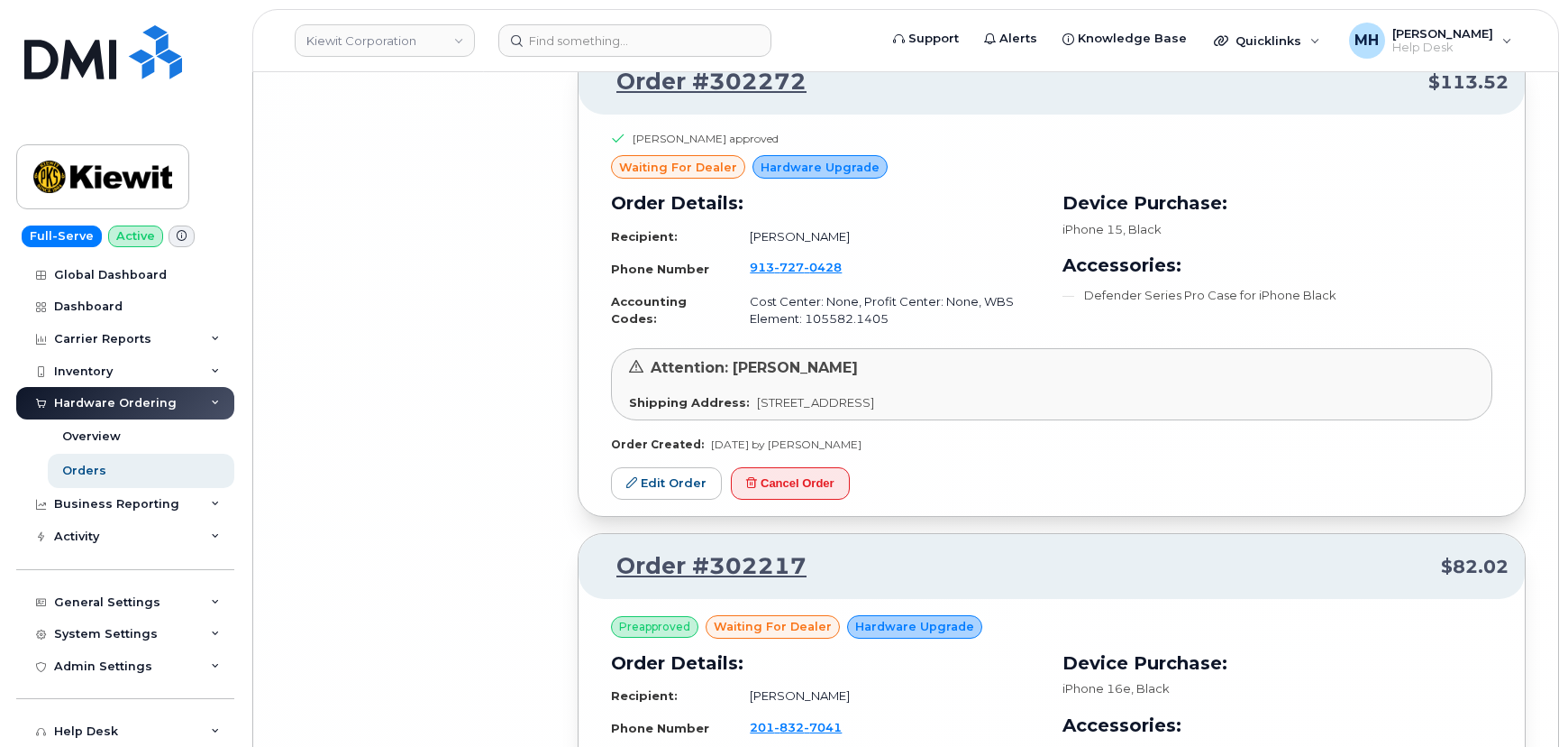
scroll to position [20139, 0]
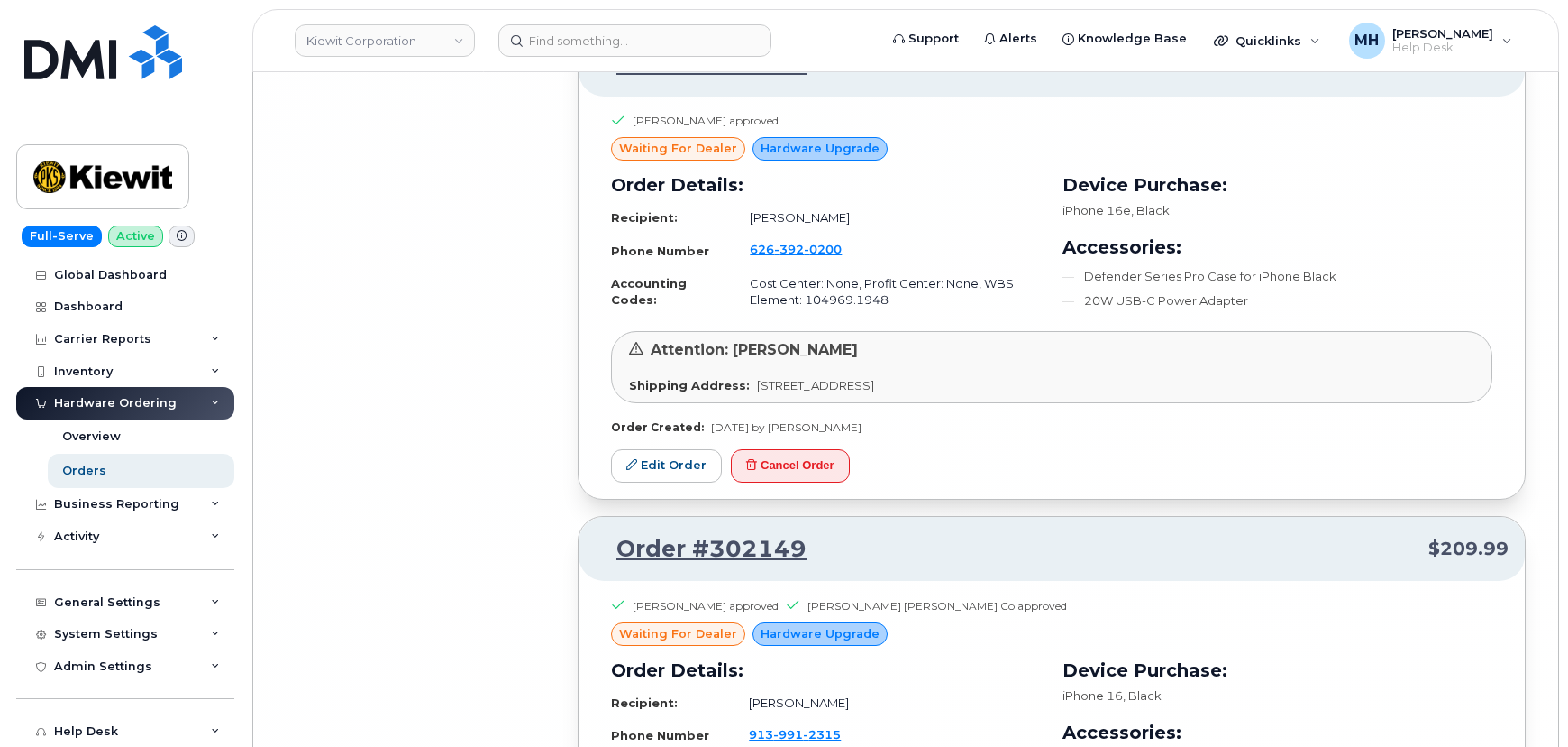
scroll to position [23919, 0]
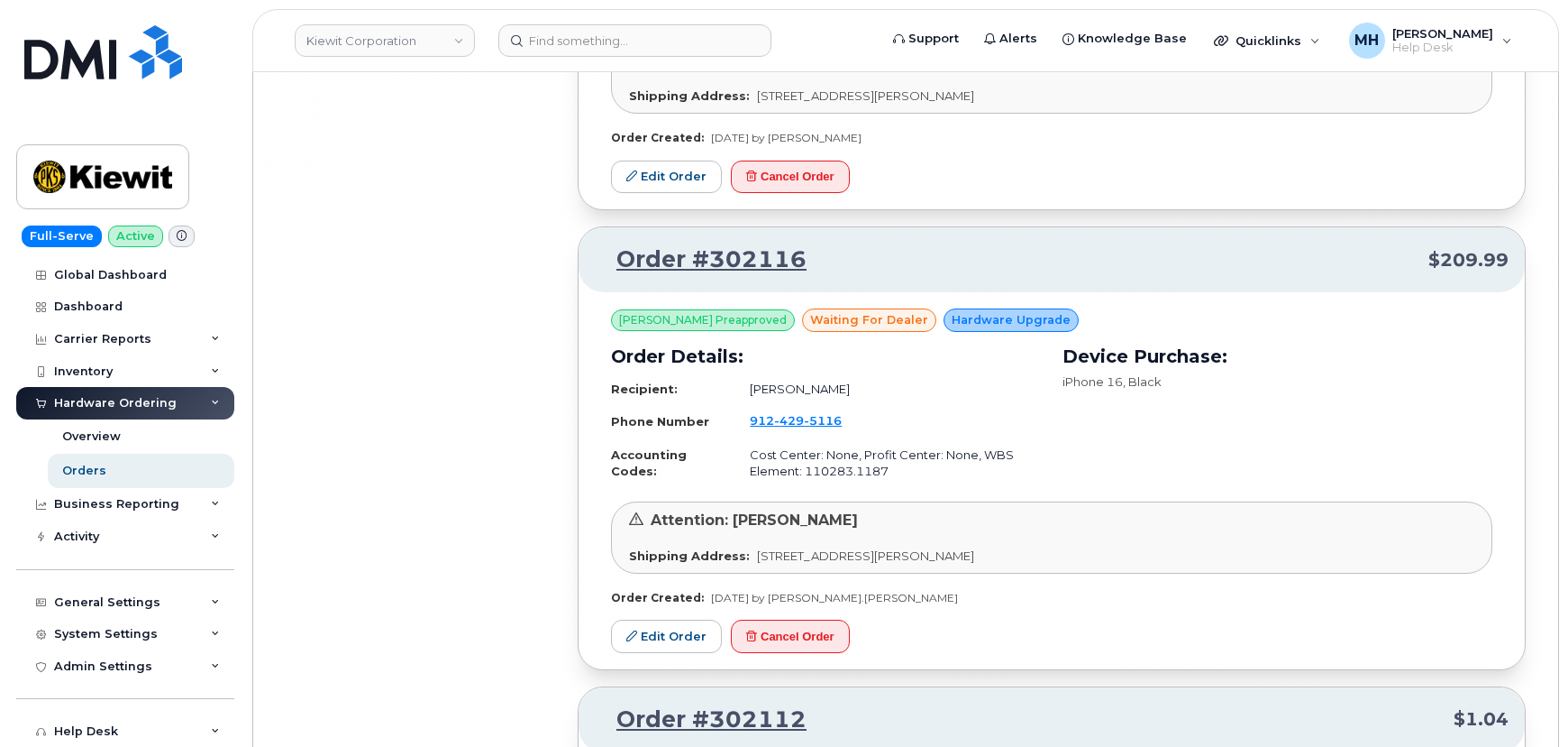
scroll to position [27776, 0]
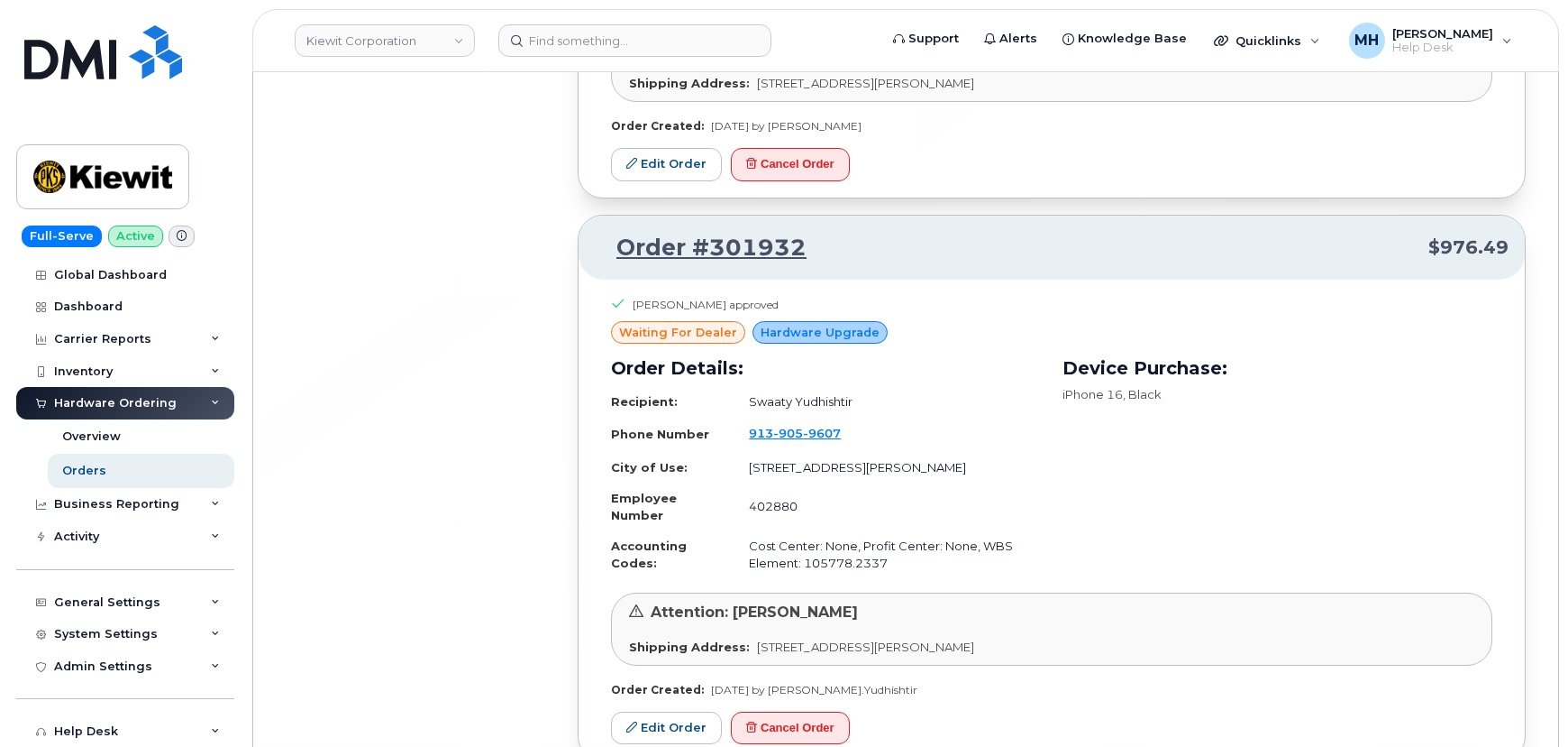
scroll to position [31824, 0]
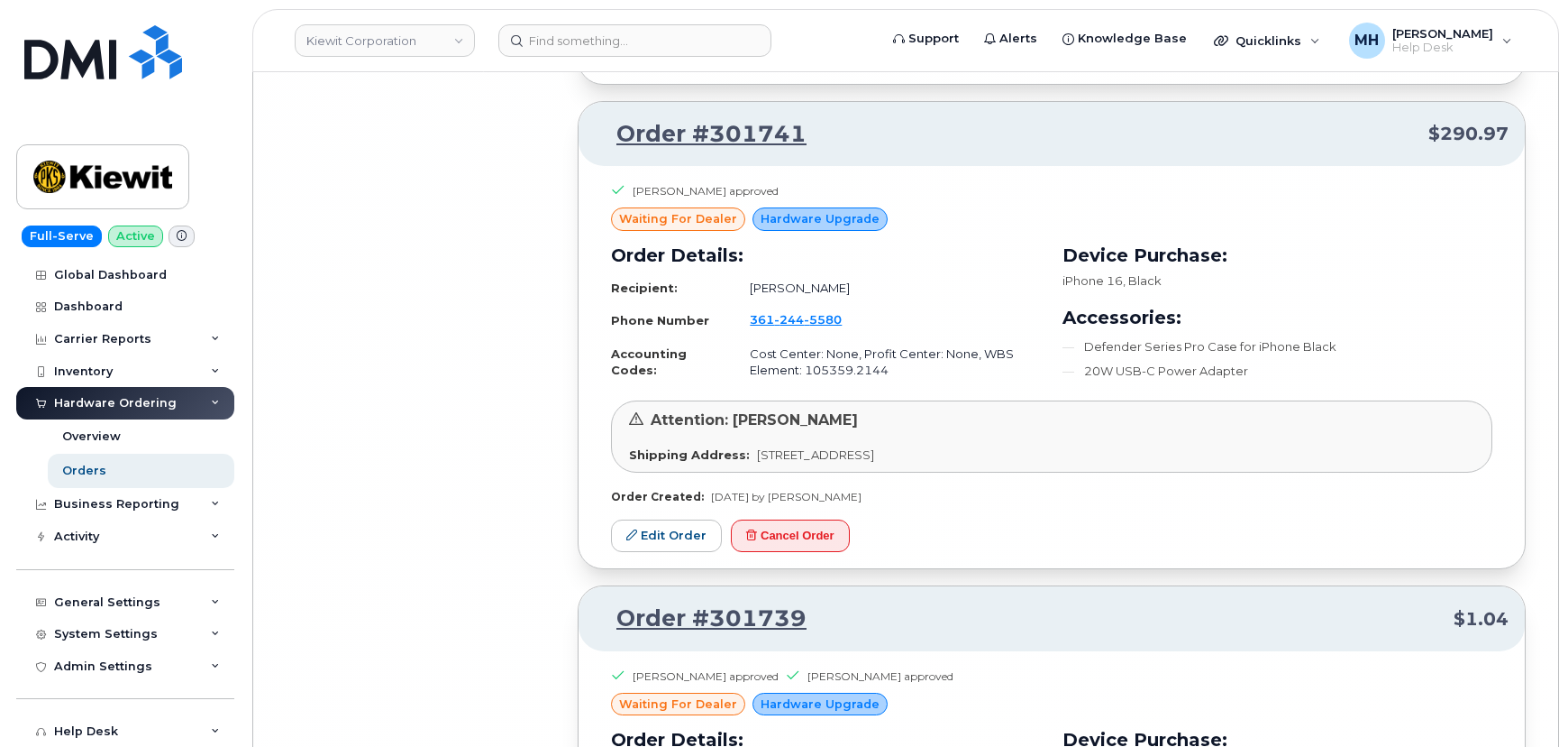
scroll to position [35879, 0]
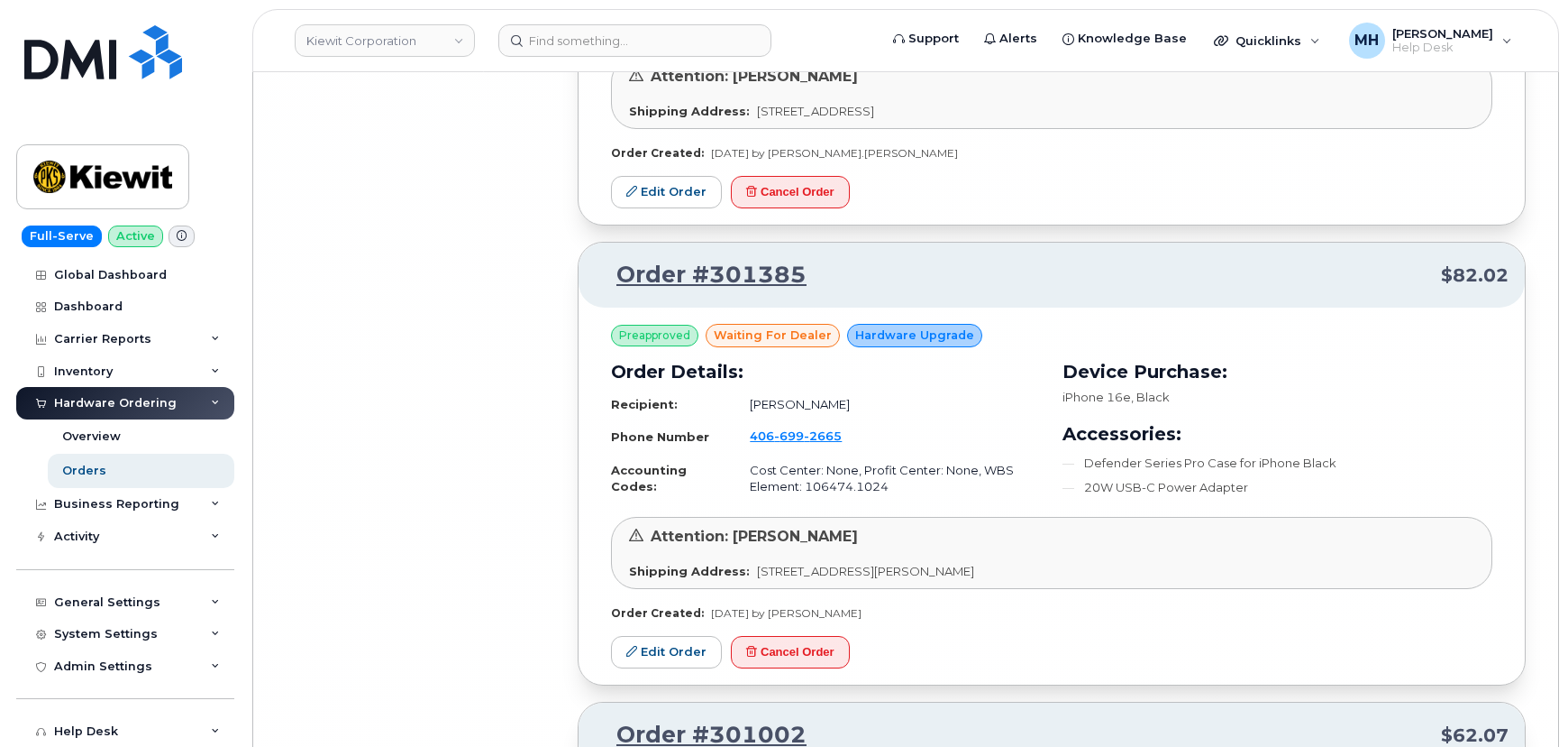
scroll to position [40070, 0]
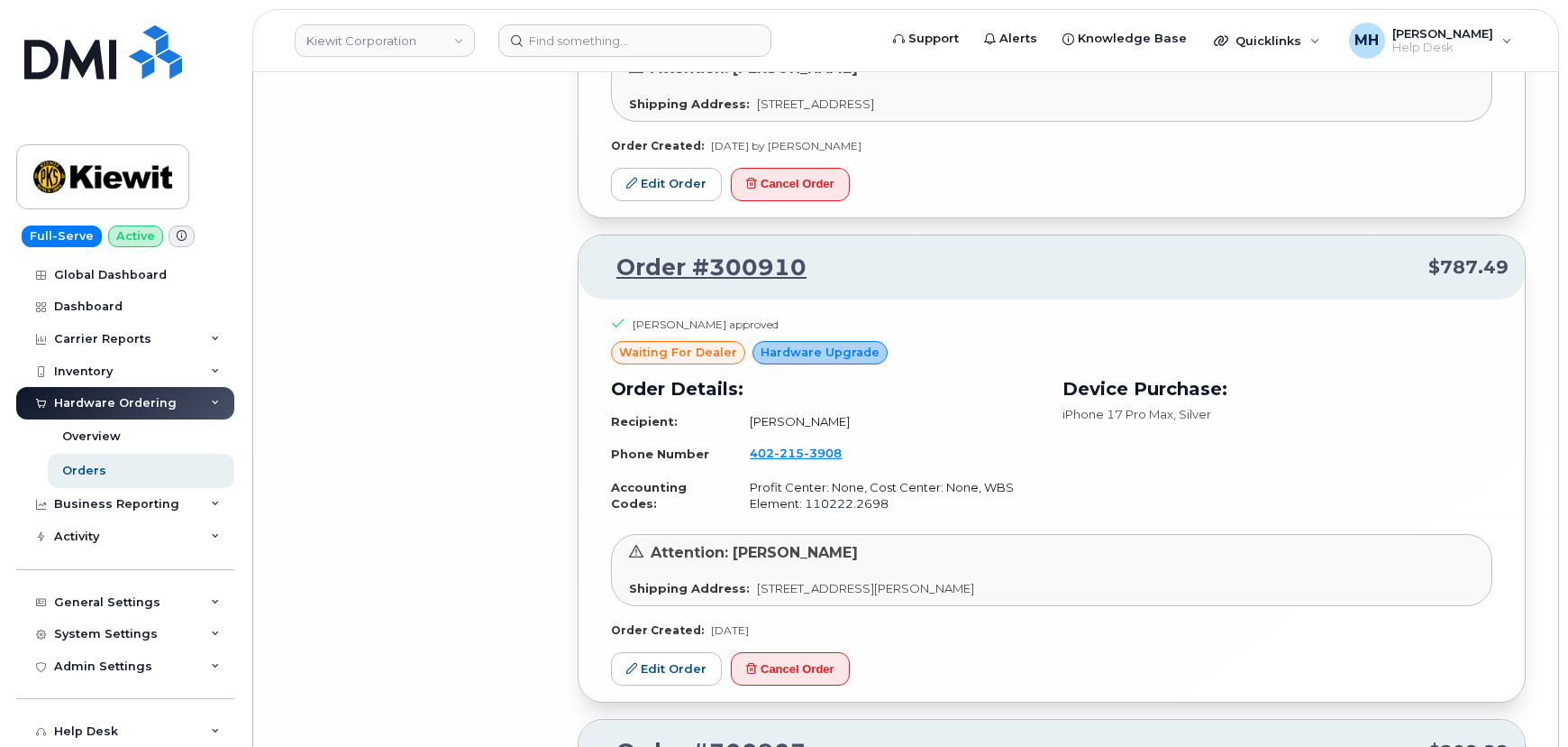
scroll to position [40941, 0]
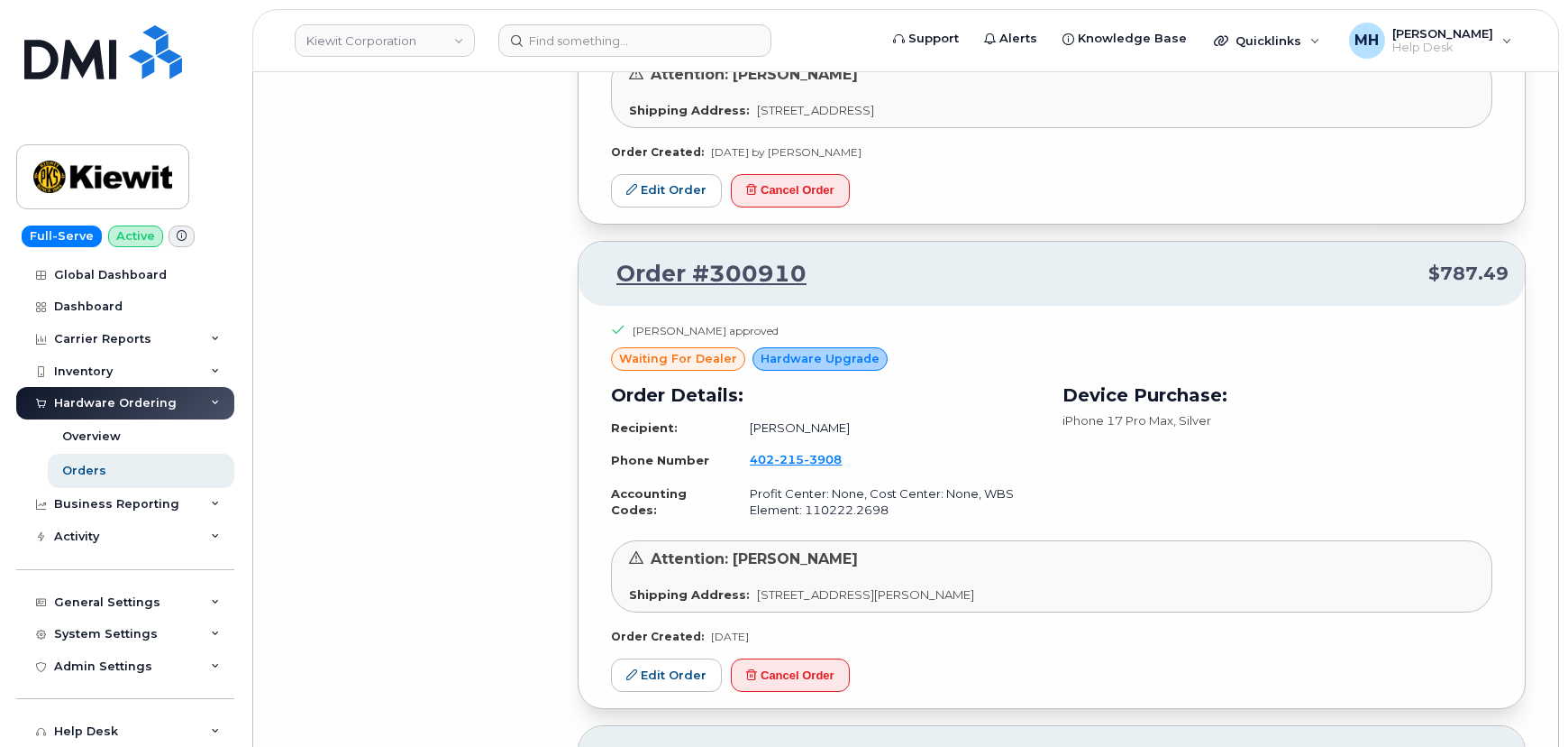
drag, startPoint x: 693, startPoint y: 680, endPoint x: 696, endPoint y: 665, distance: 15.3
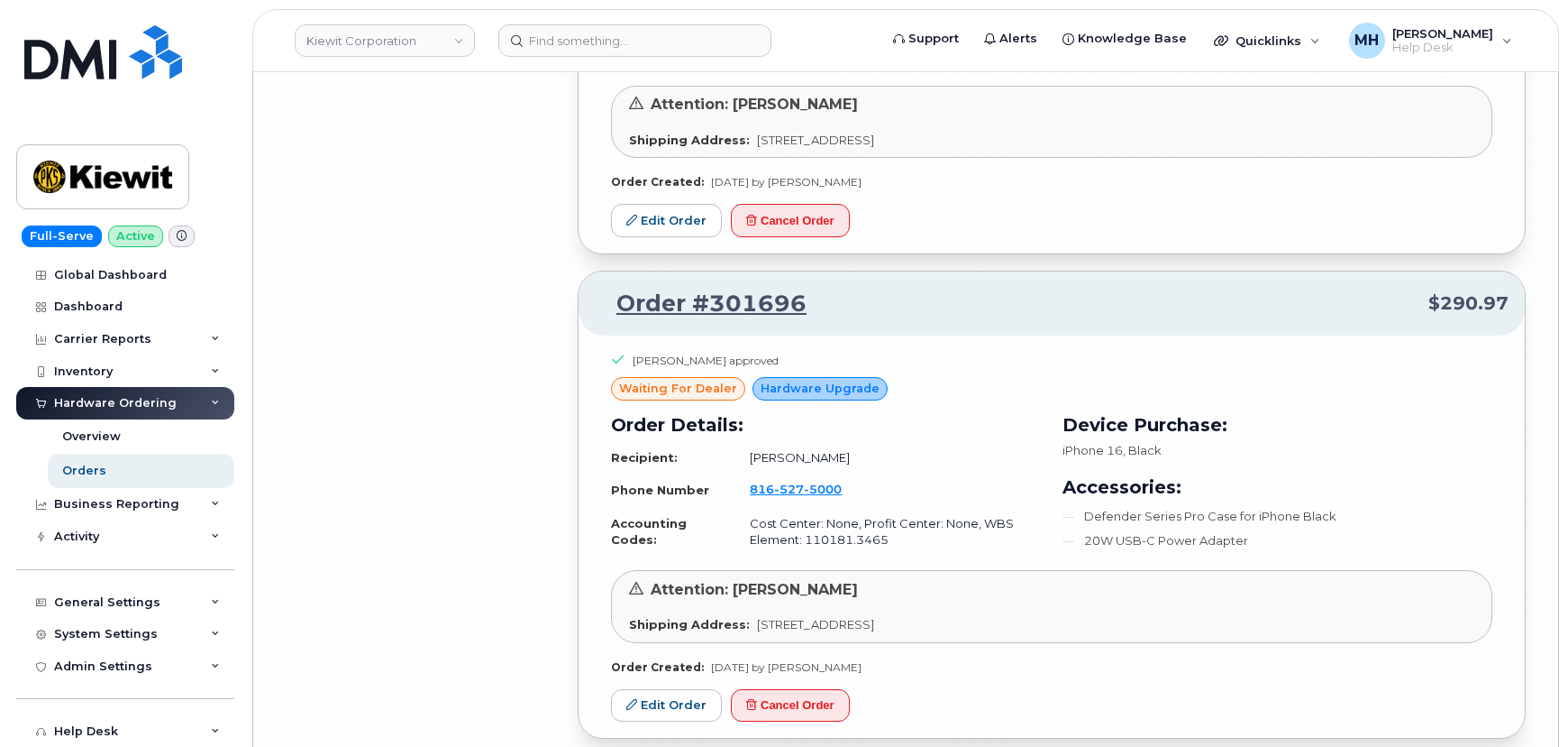
scroll to position [37005, 0]
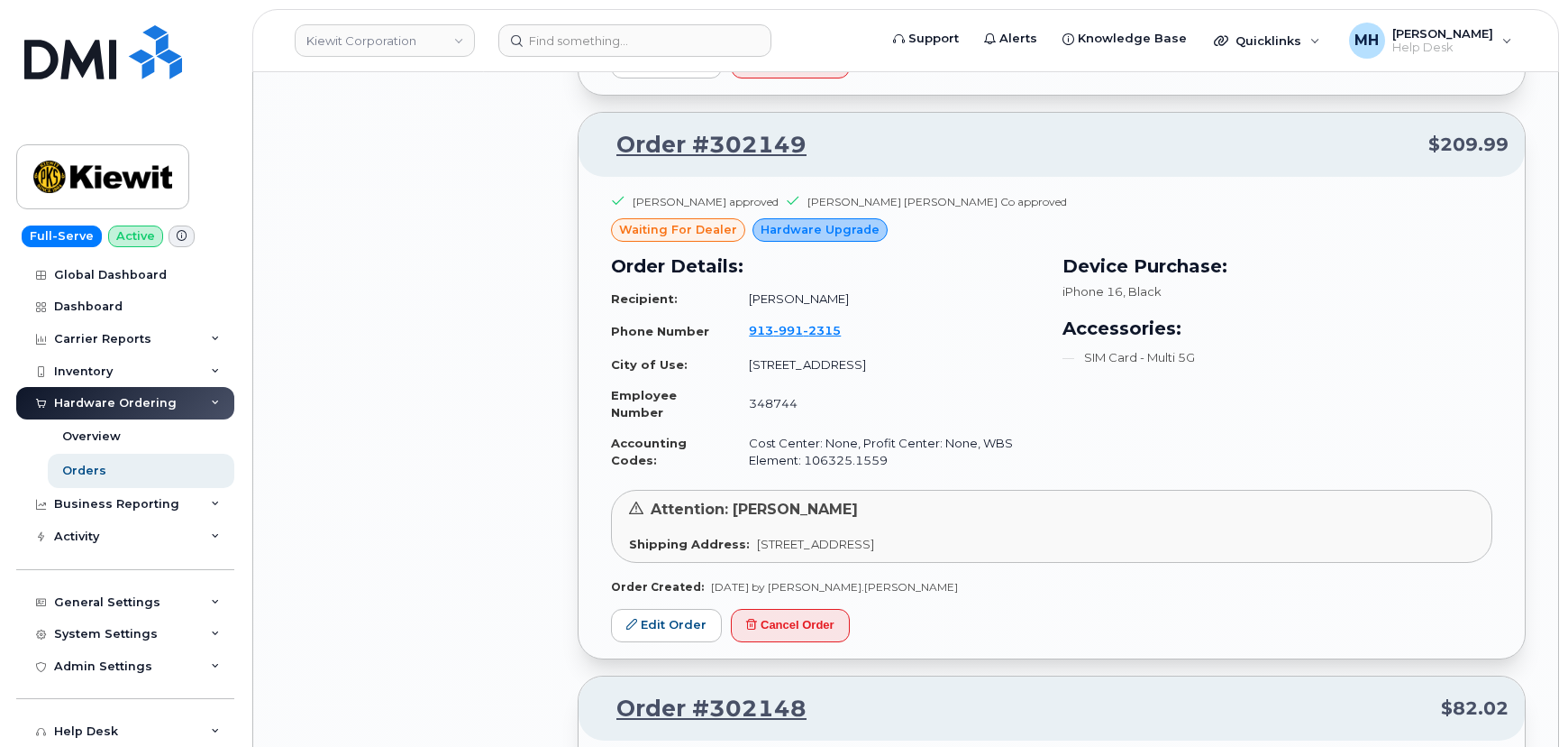
scroll to position [24215, 0]
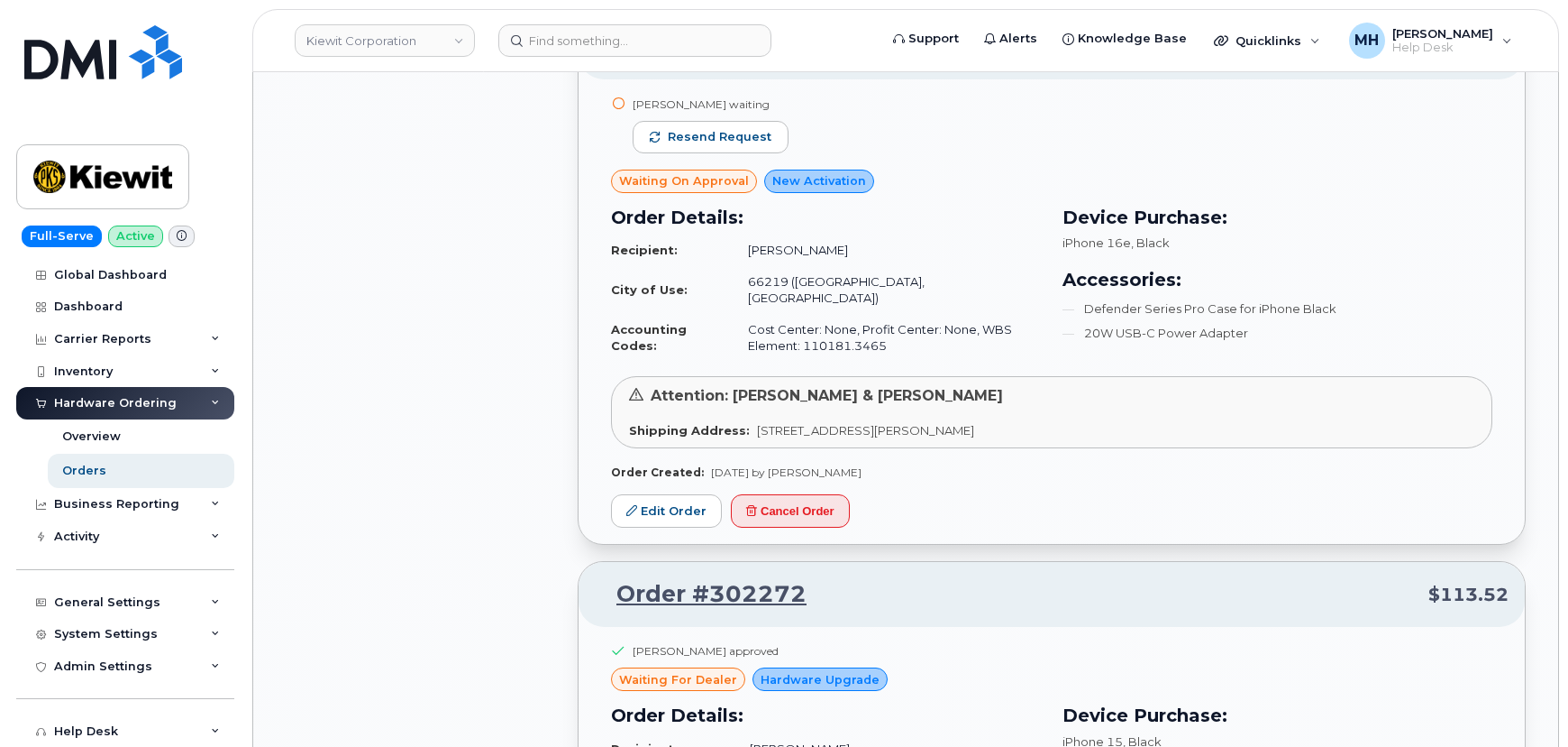
scroll to position [19541, 0]
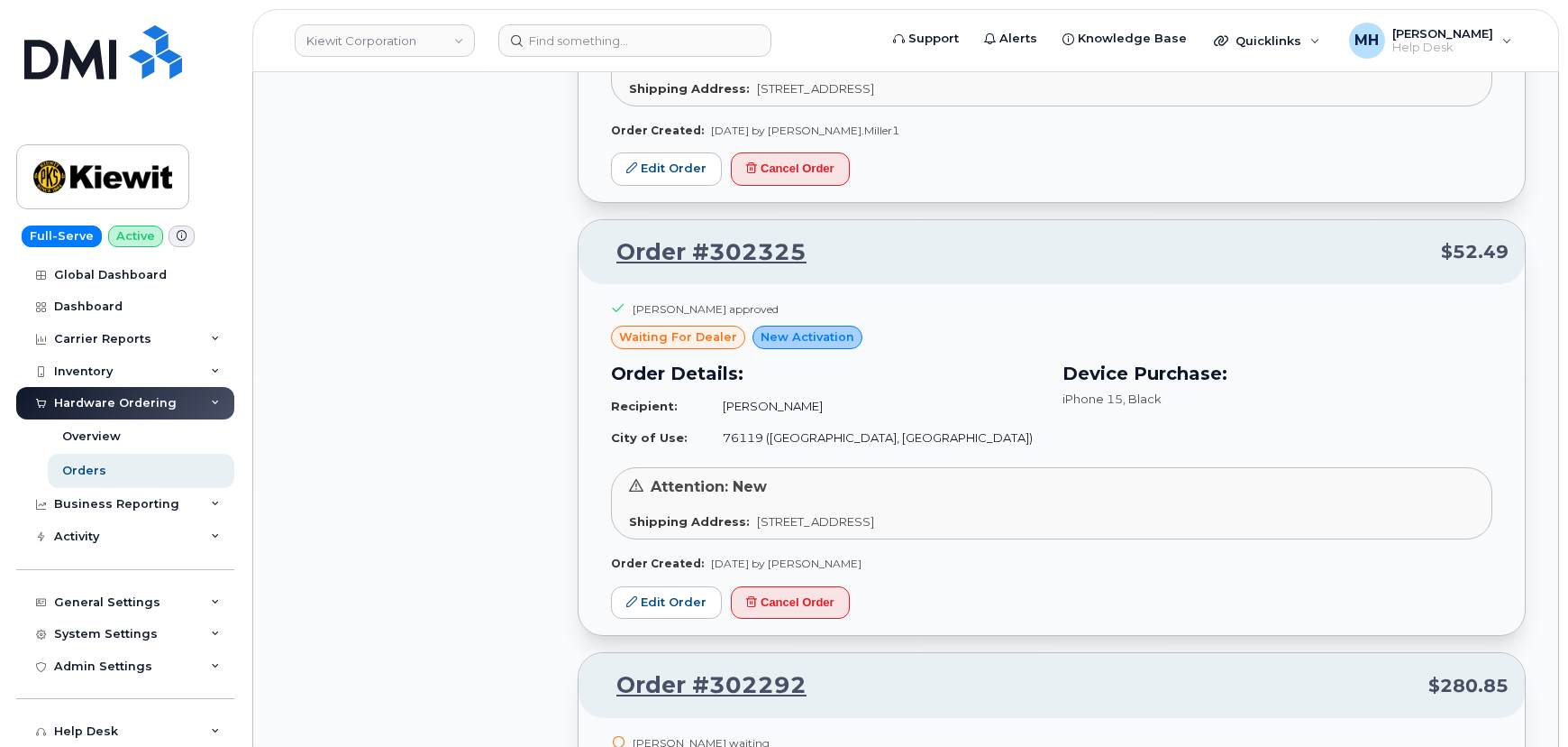
scroll to position [18228, 0]
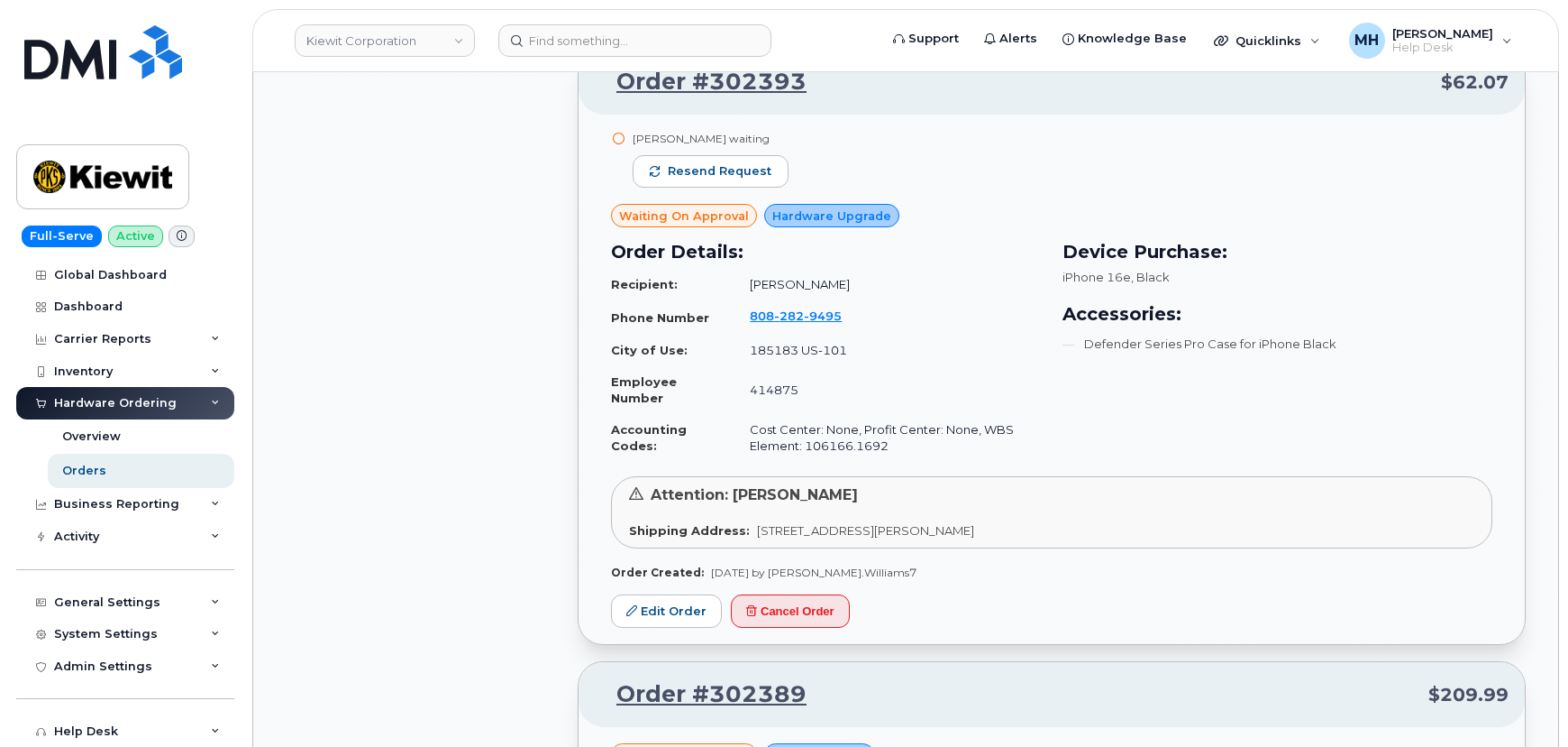
scroll to position [14621, 0]
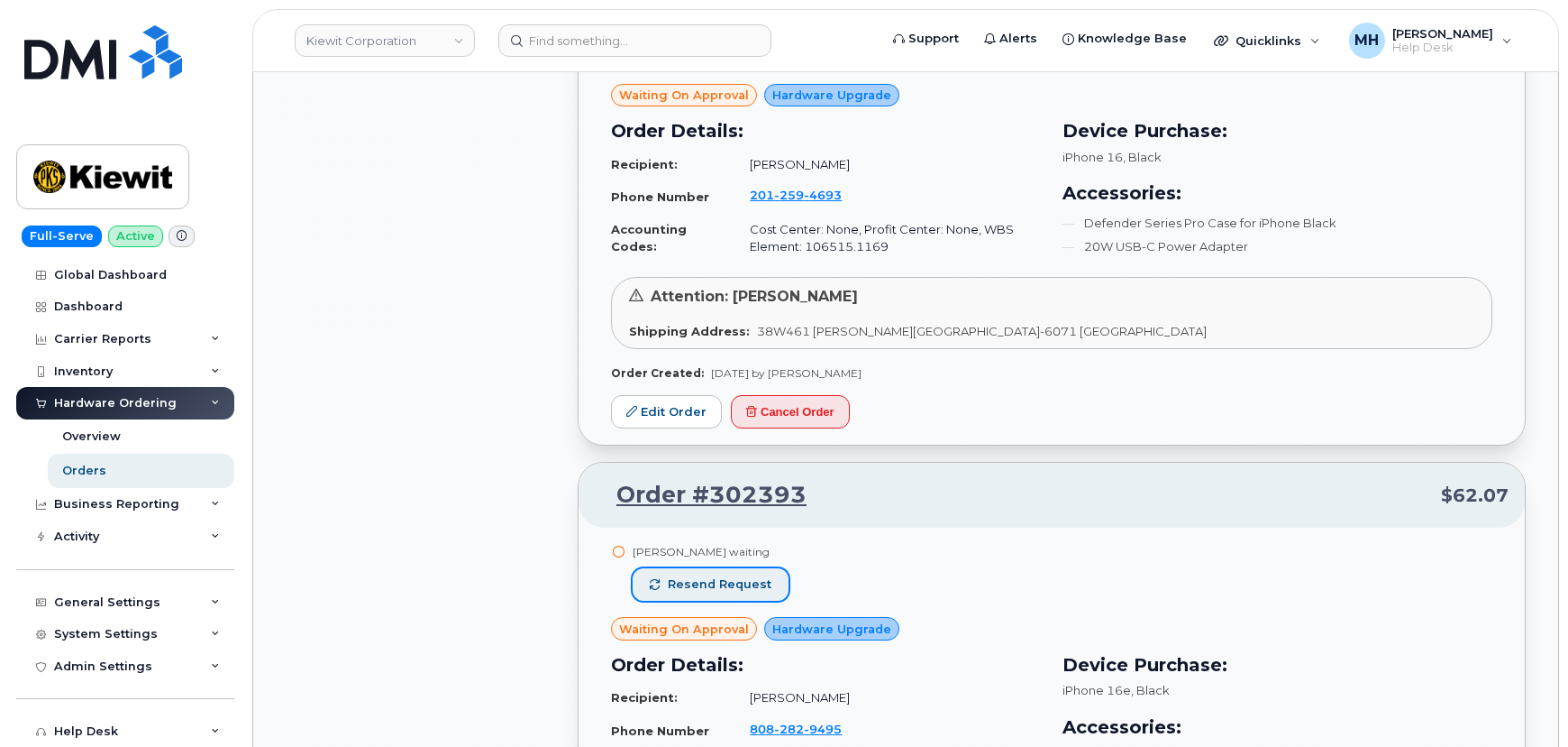
click at [739, 576] on span "Resend request" at bounding box center [720, 584] width 103 height 17
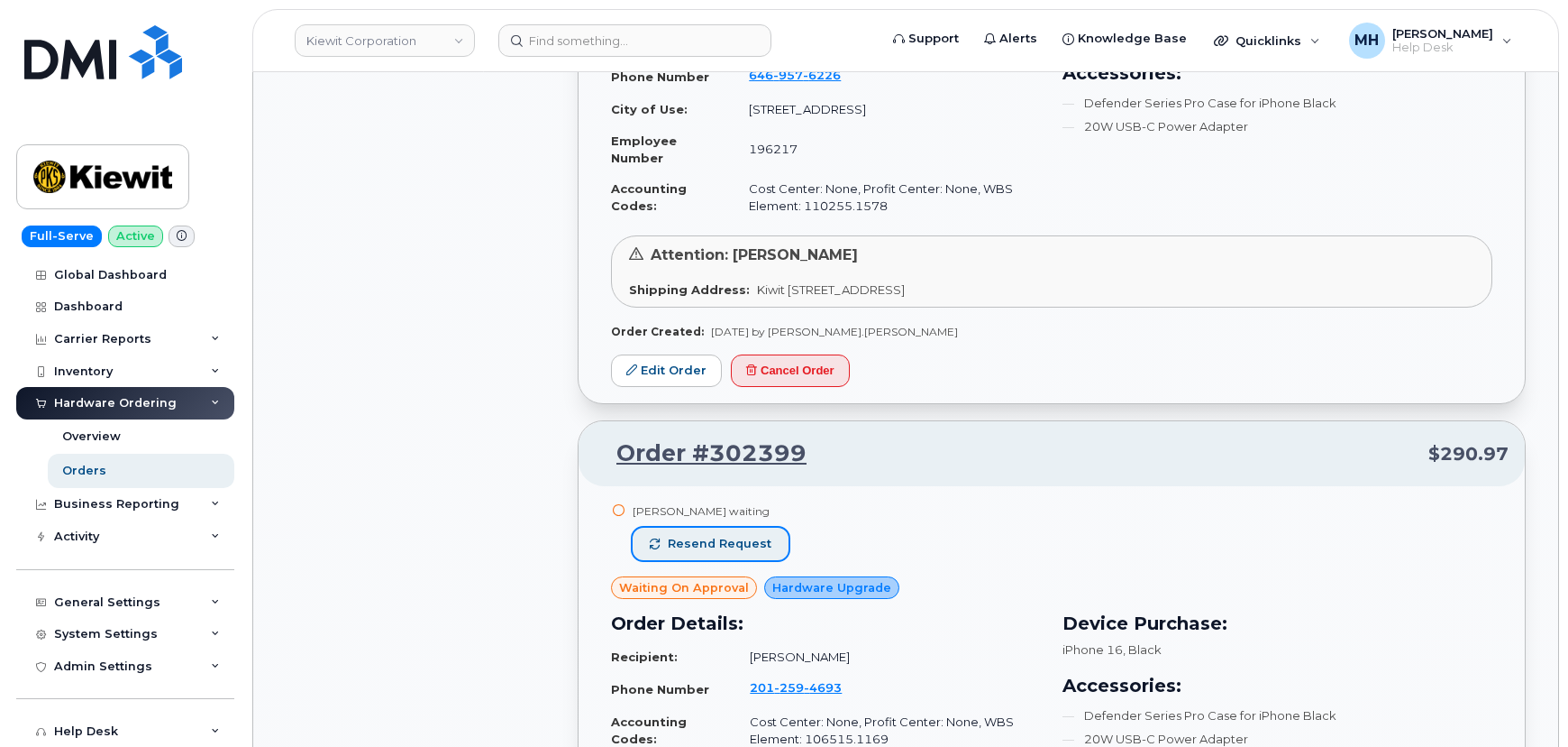
click at [741, 528] on button "Resend request" at bounding box center [711, 544] width 156 height 32
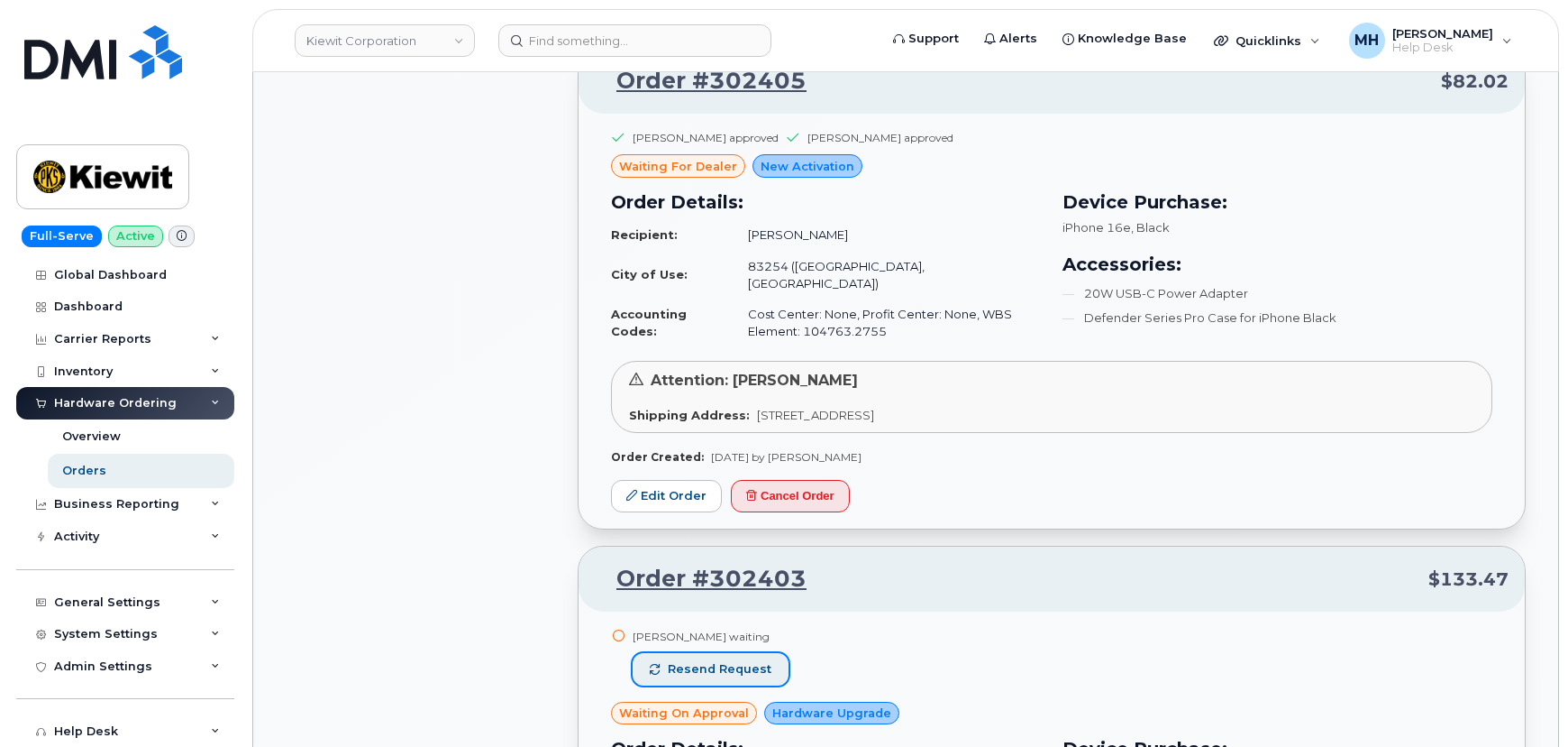
click at [752, 661] on span "Resend request" at bounding box center [720, 669] width 103 height 17
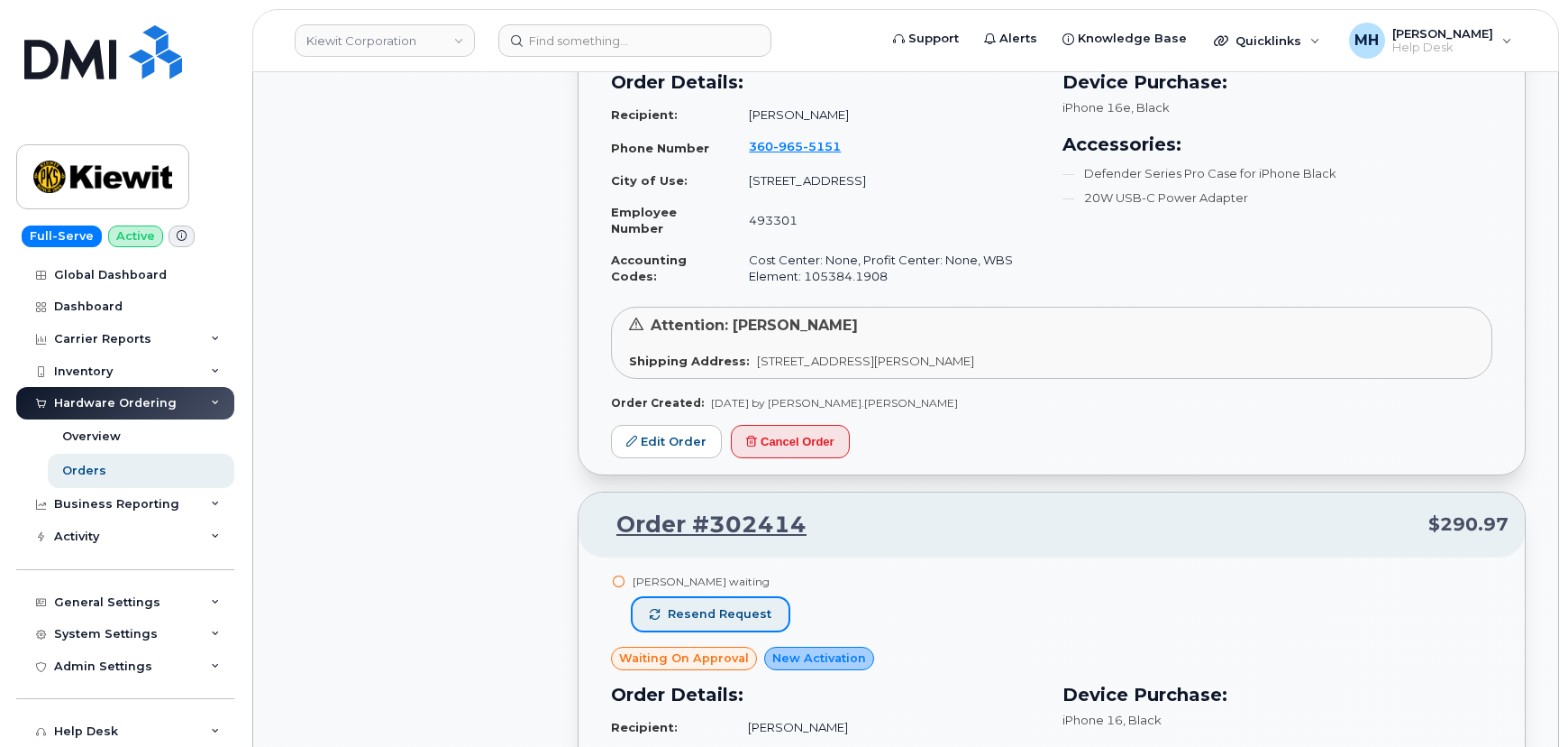
click at [749, 598] on button "Resend request" at bounding box center [711, 614] width 156 height 32
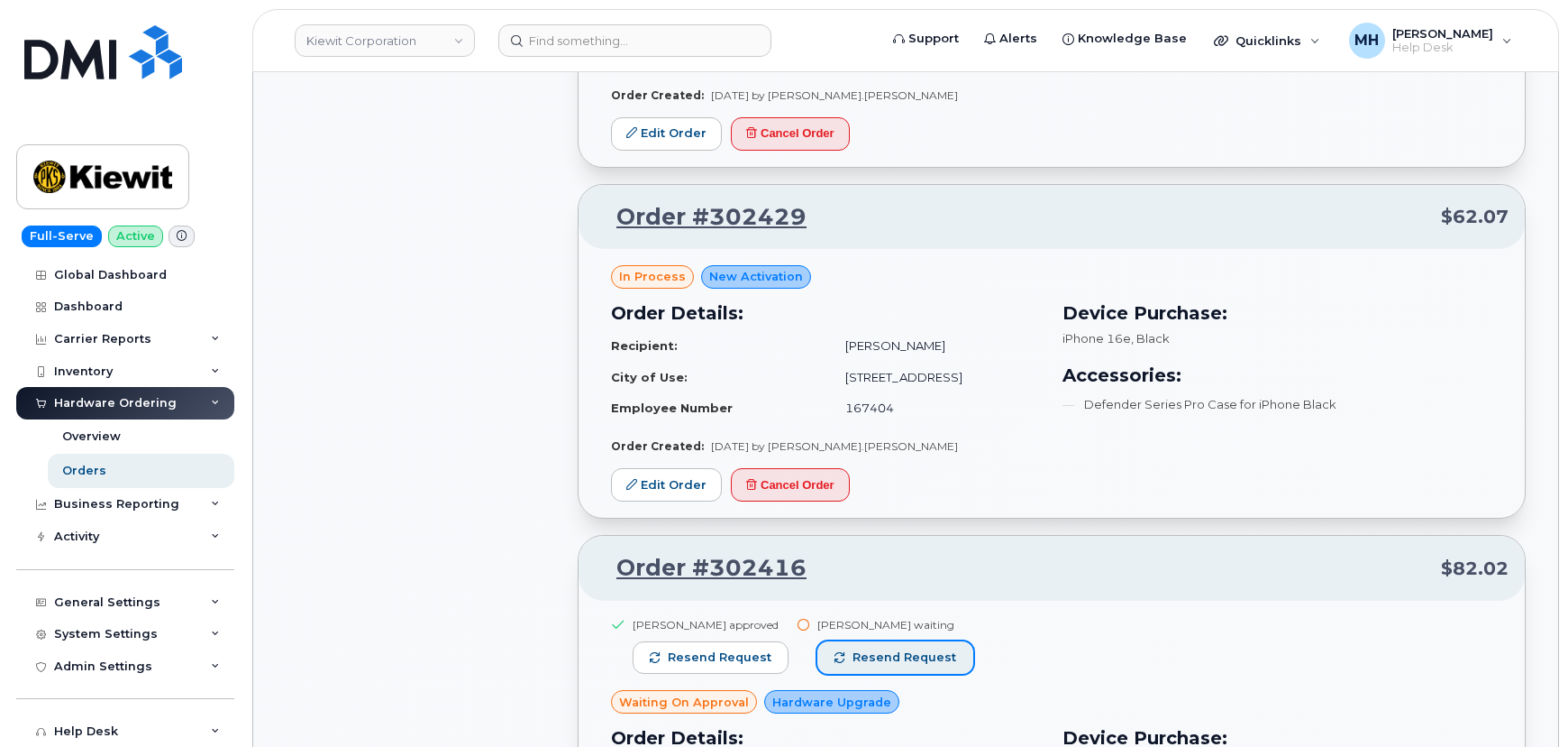
click at [853, 649] on span "Resend request" at bounding box center [905, 657] width 103 height 17
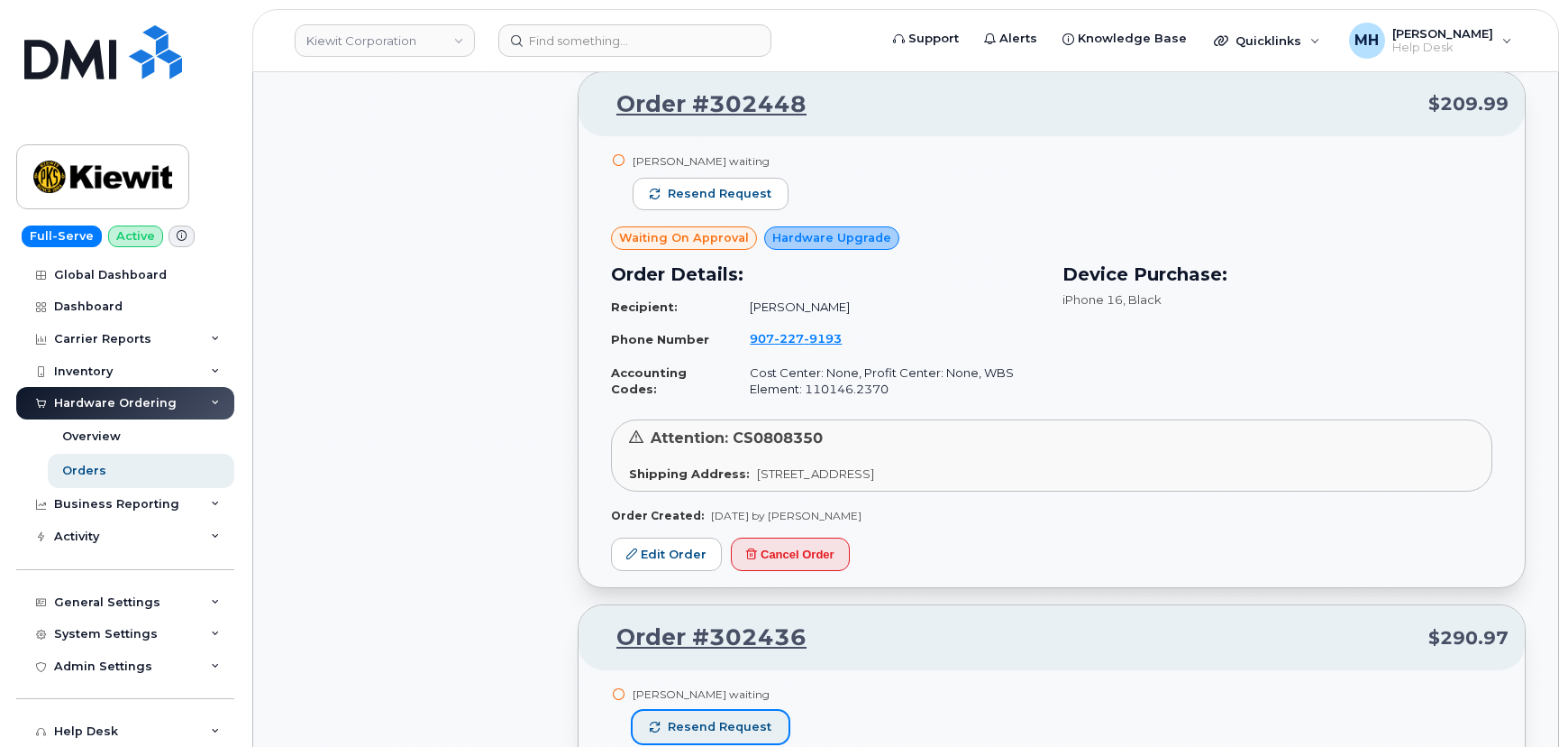
click at [770, 711] on button "Resend request" at bounding box center [711, 727] width 156 height 32
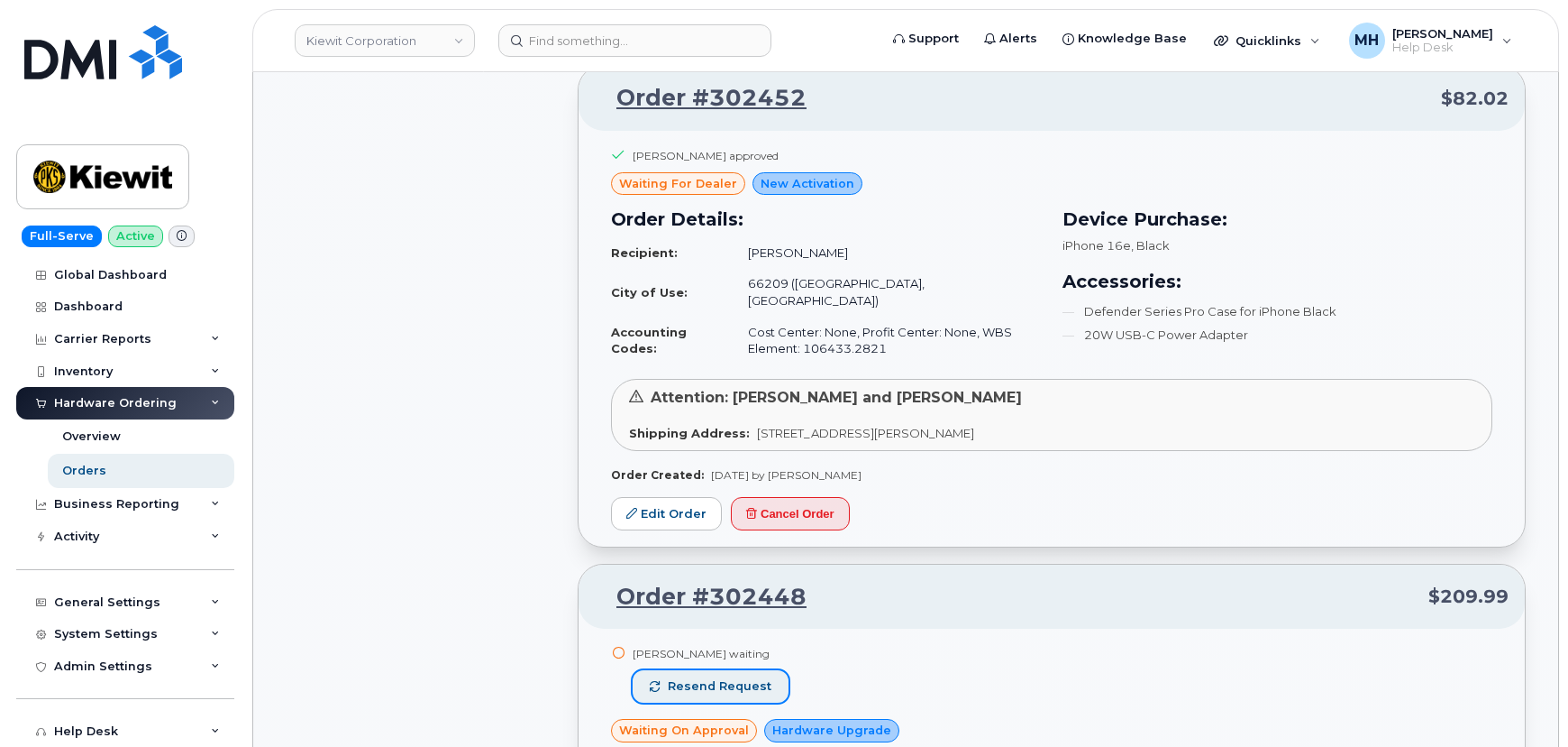
click at [763, 670] on button "Resend request" at bounding box center [711, 686] width 156 height 32
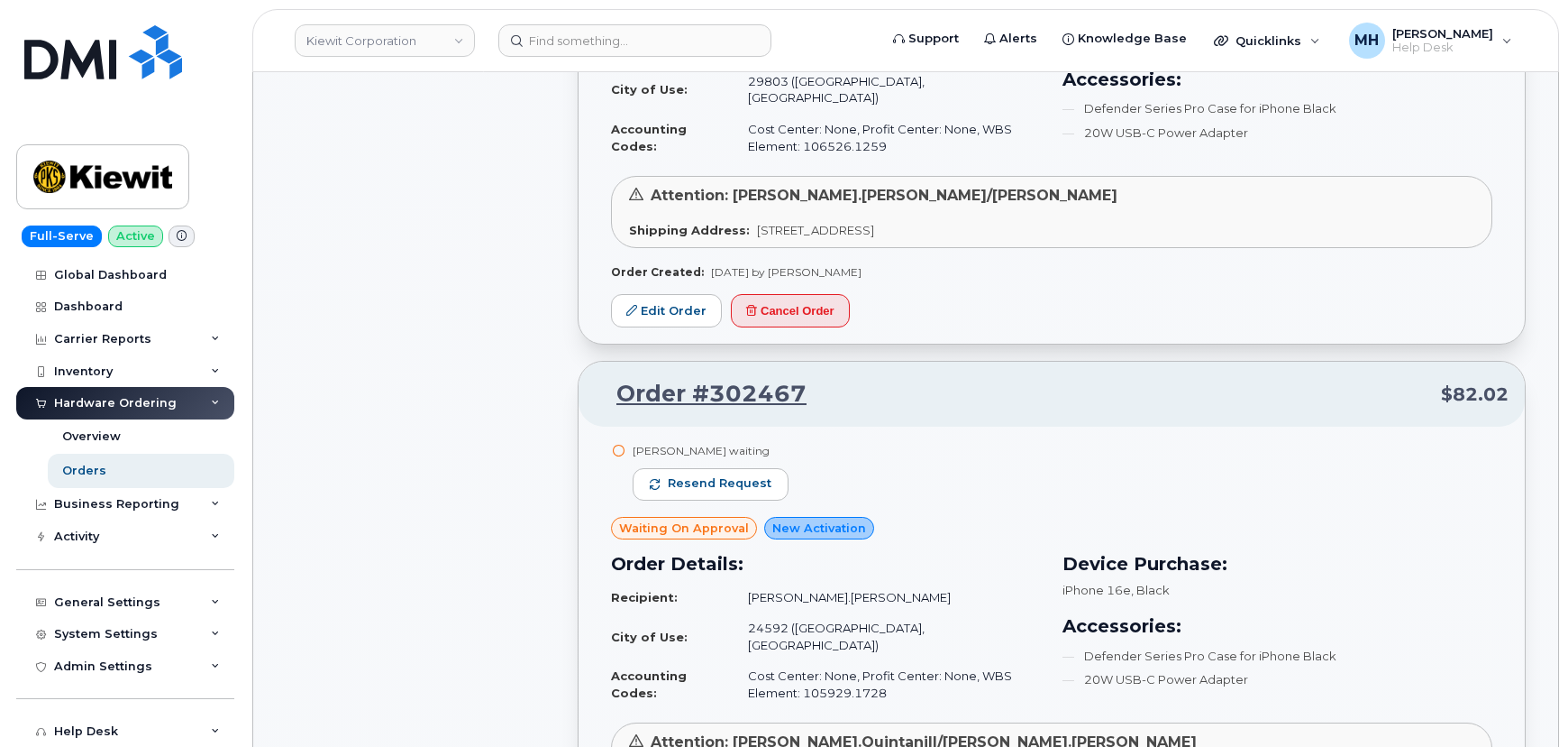
scroll to position [6340, 0]
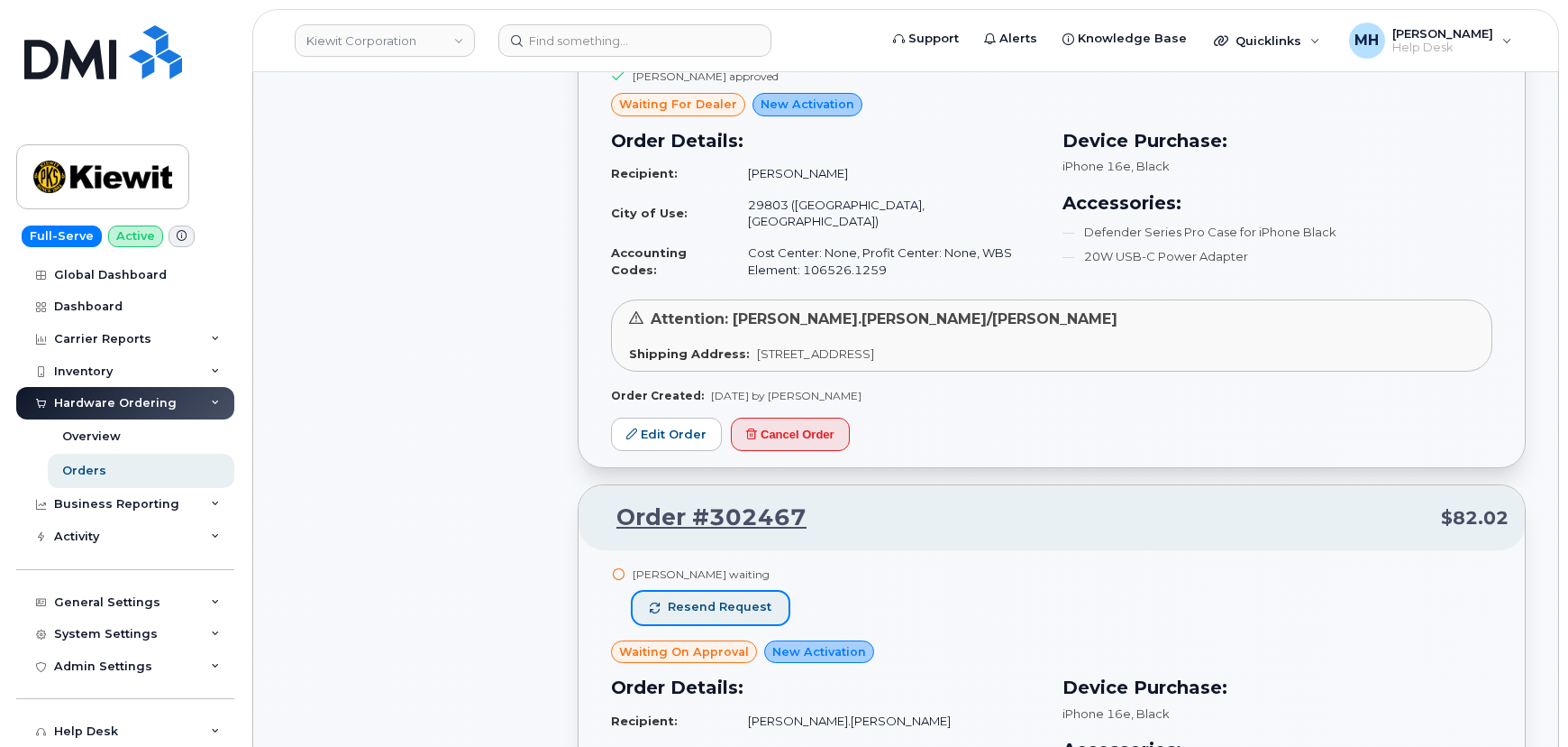
click at [741, 599] on span "Resend request" at bounding box center [720, 607] width 103 height 17
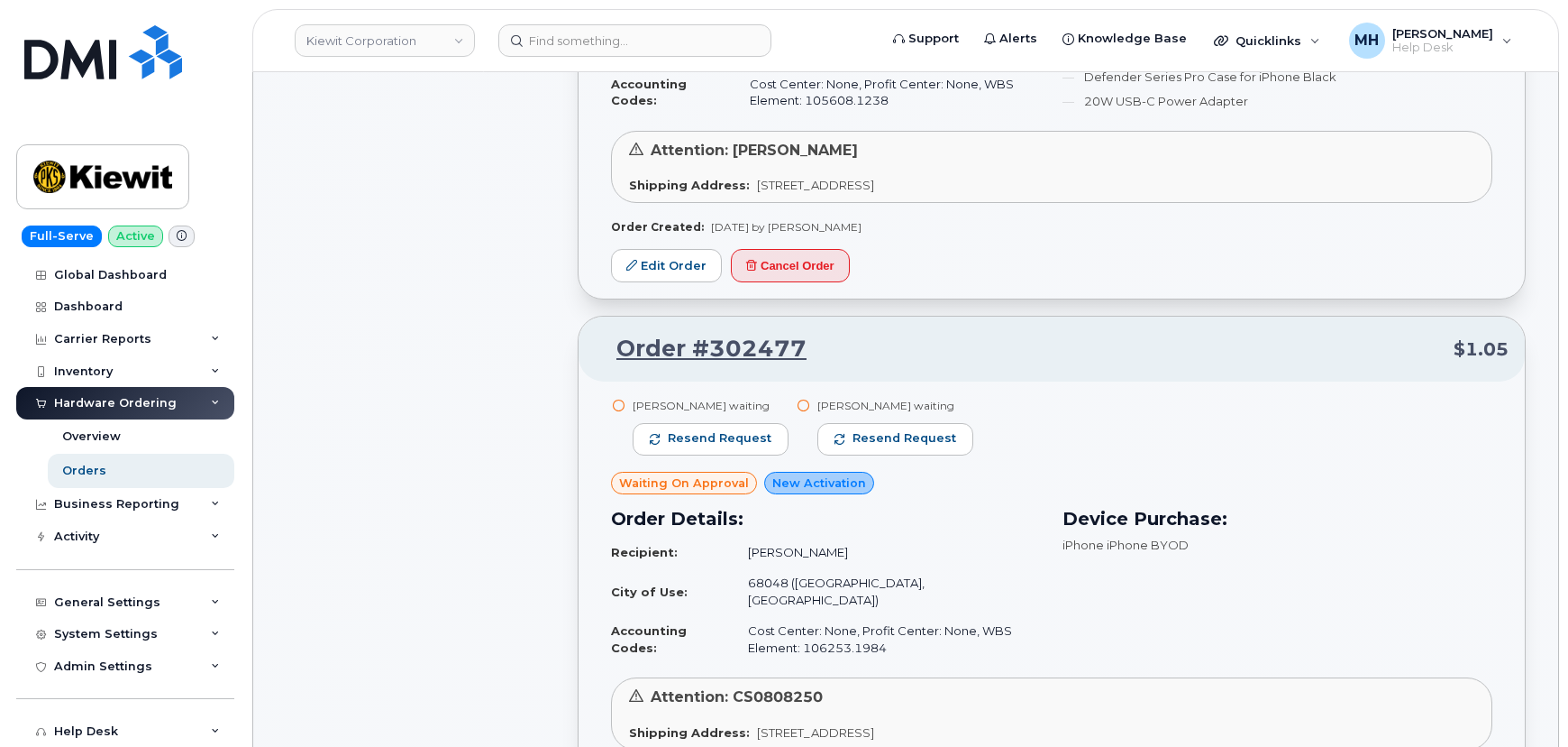
scroll to position [3798, 0]
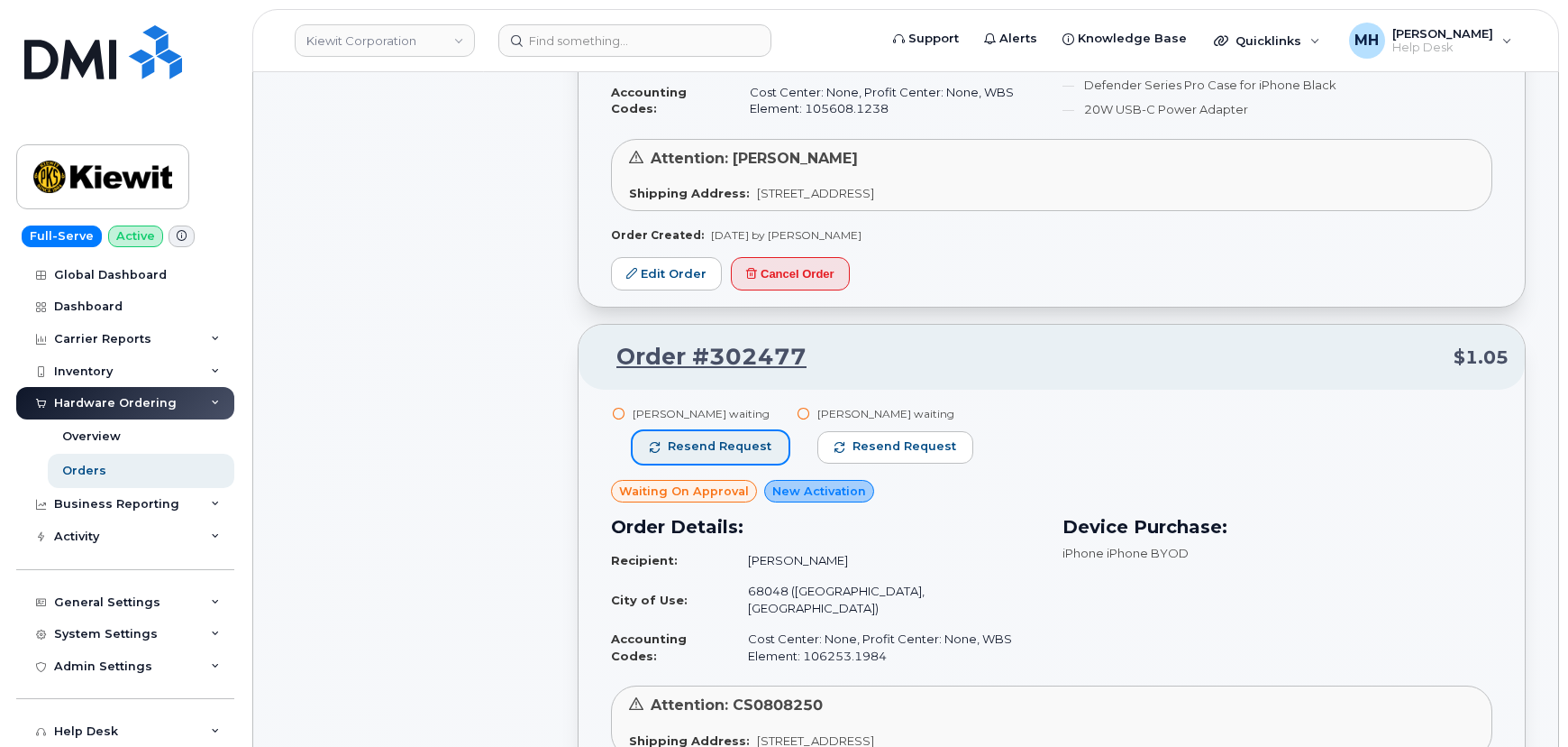
click at [772, 431] on button "Resend request" at bounding box center [711, 447] width 156 height 32
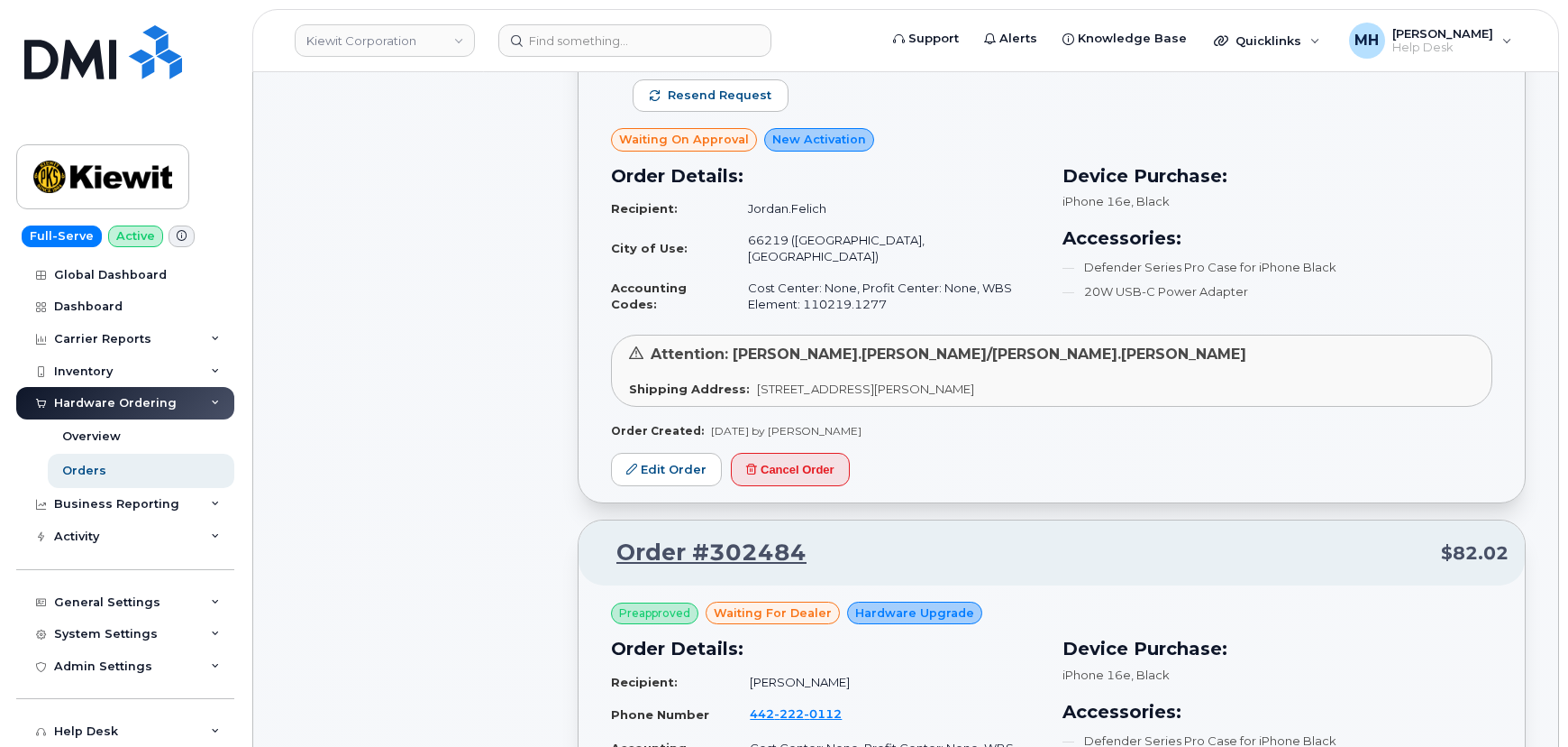
scroll to position [2733, 0]
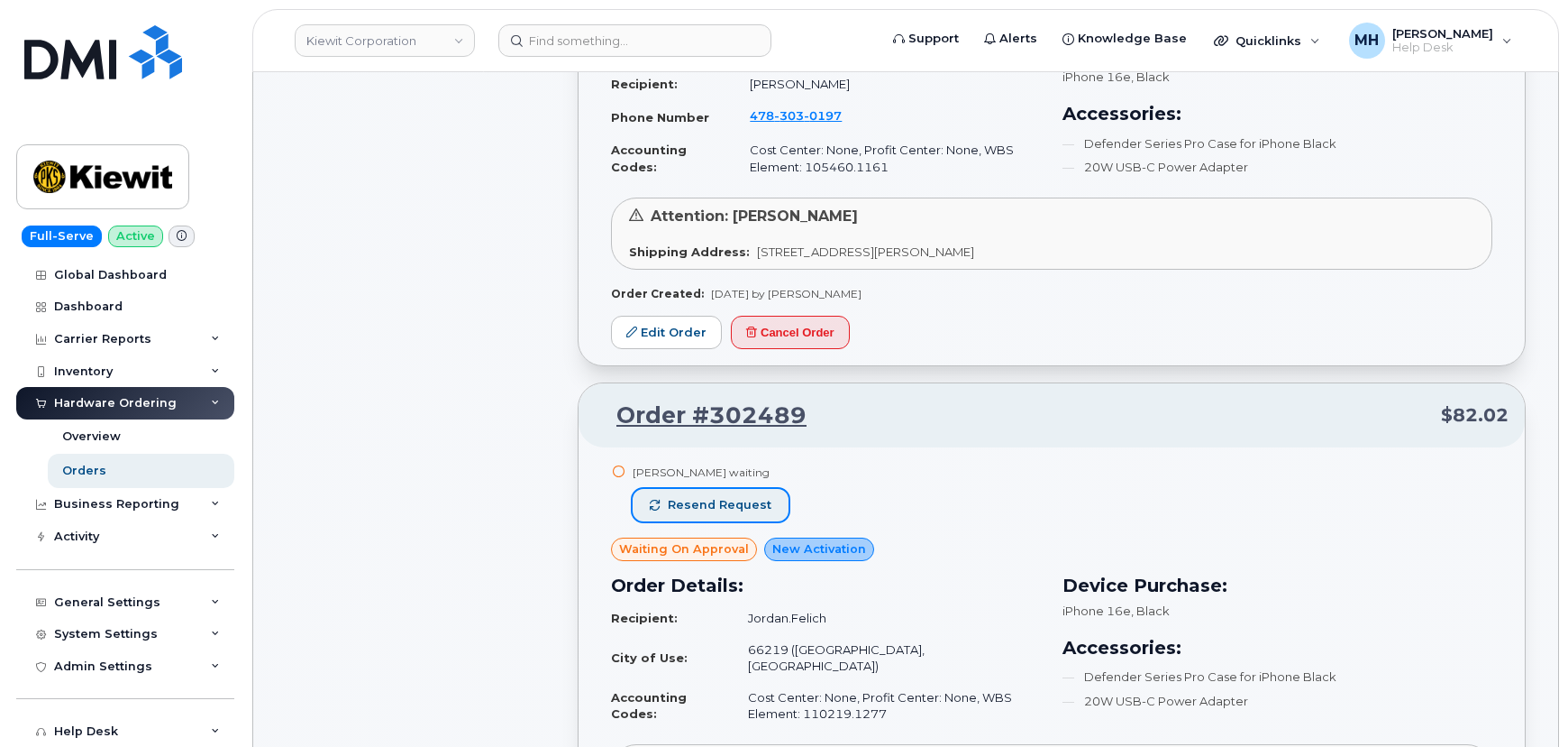
click at [766, 489] on button "Resend request" at bounding box center [711, 505] width 156 height 32
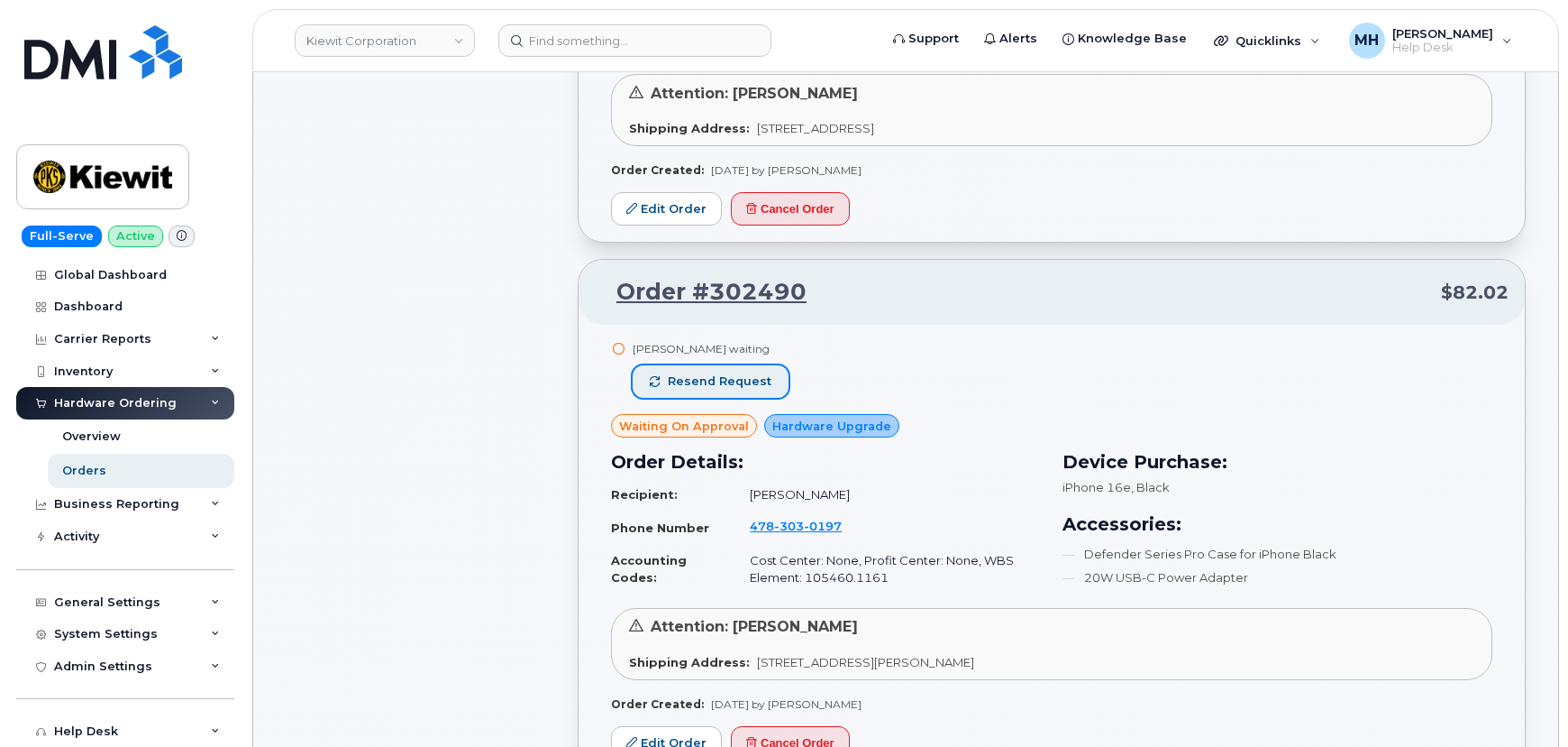
click at [739, 365] on button "Resend request" at bounding box center [711, 381] width 156 height 32
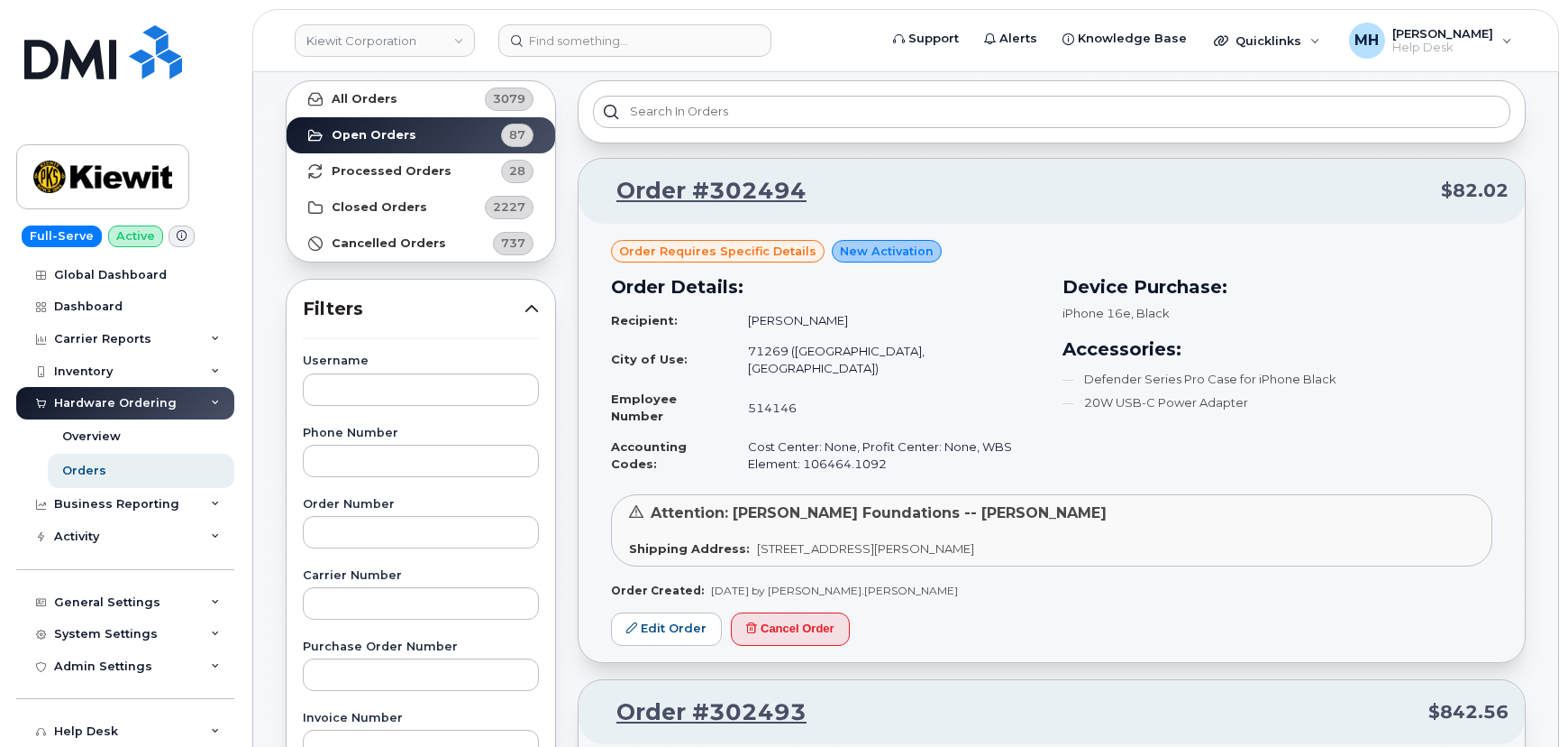
scroll to position [0, 0]
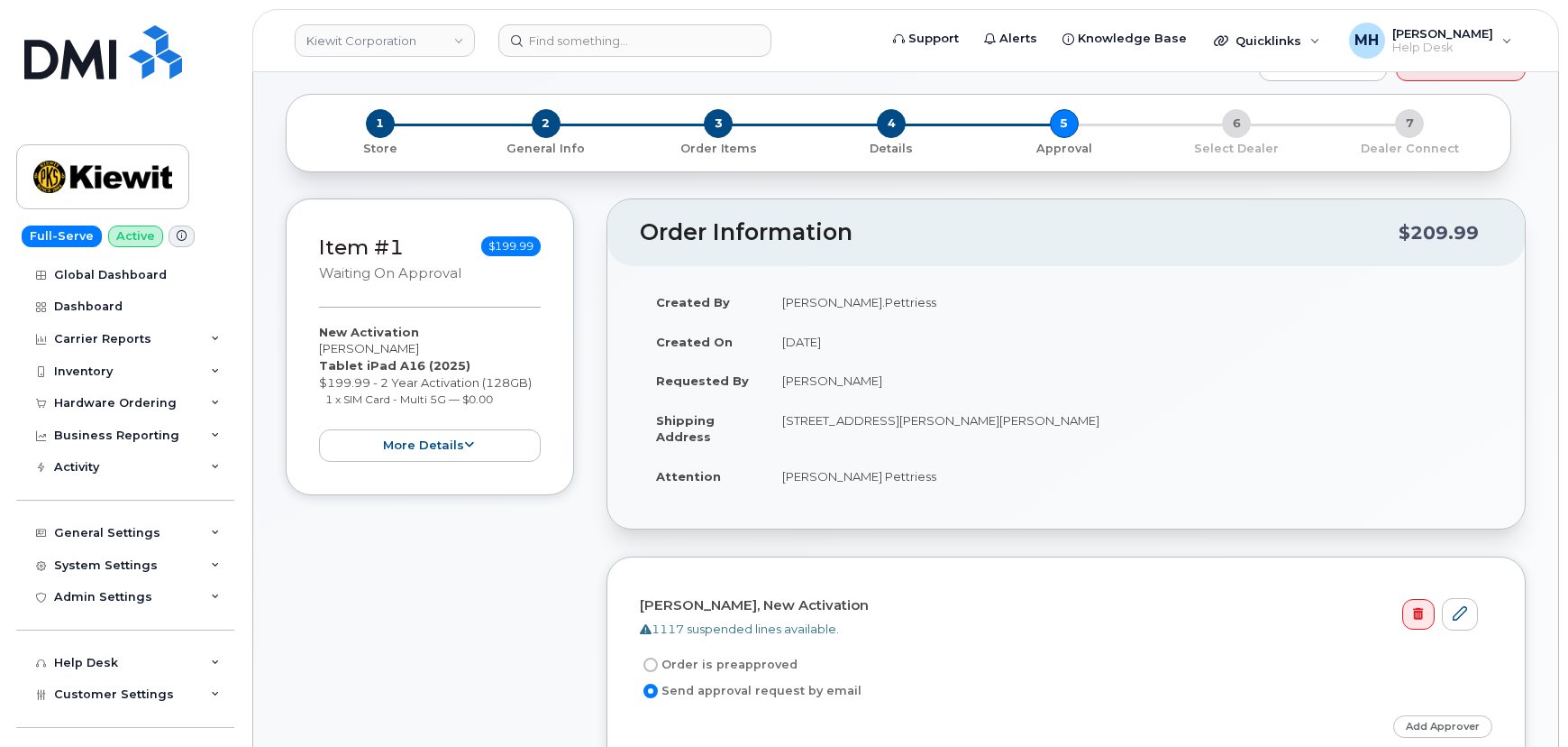
scroll to position [327, 0]
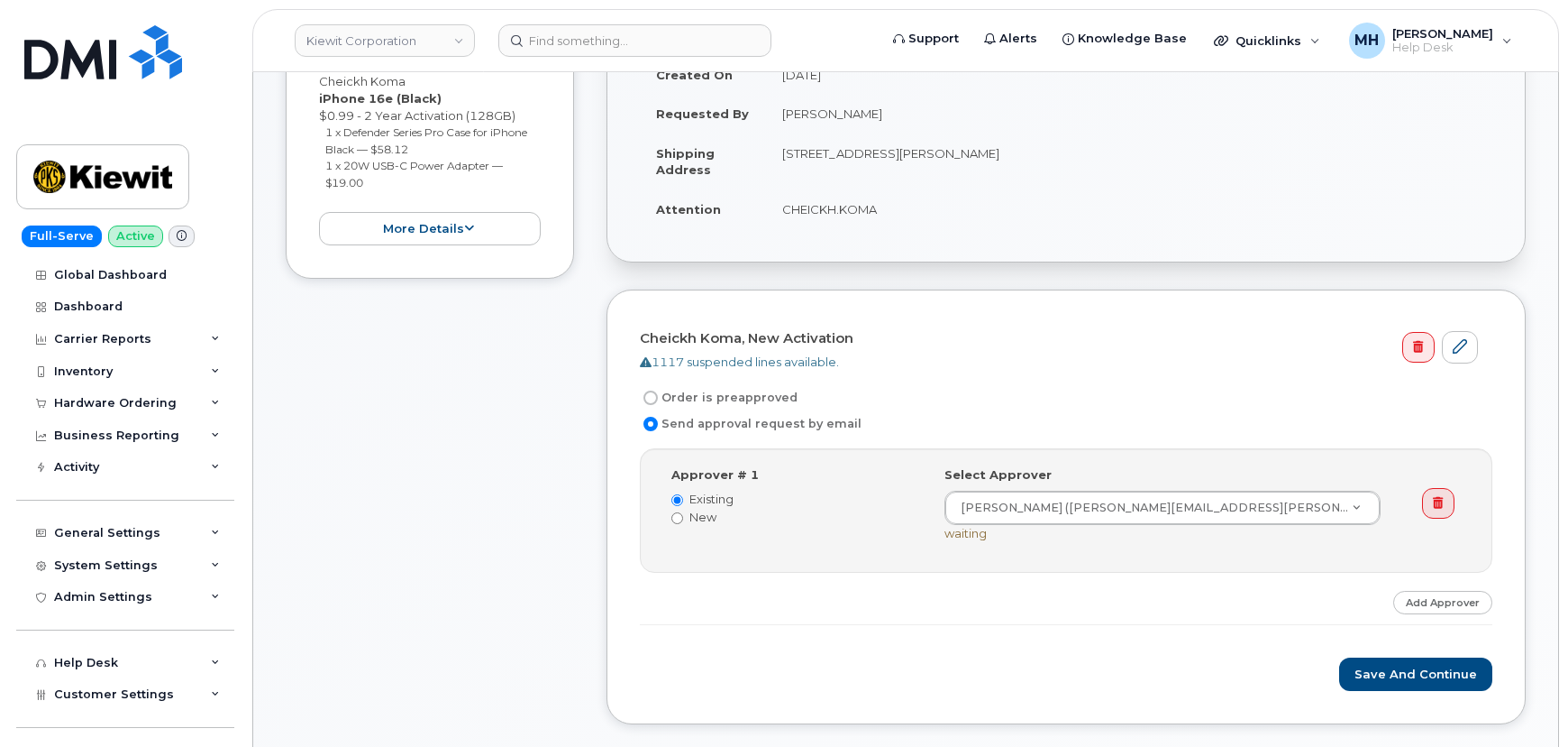
scroll to position [573, 0]
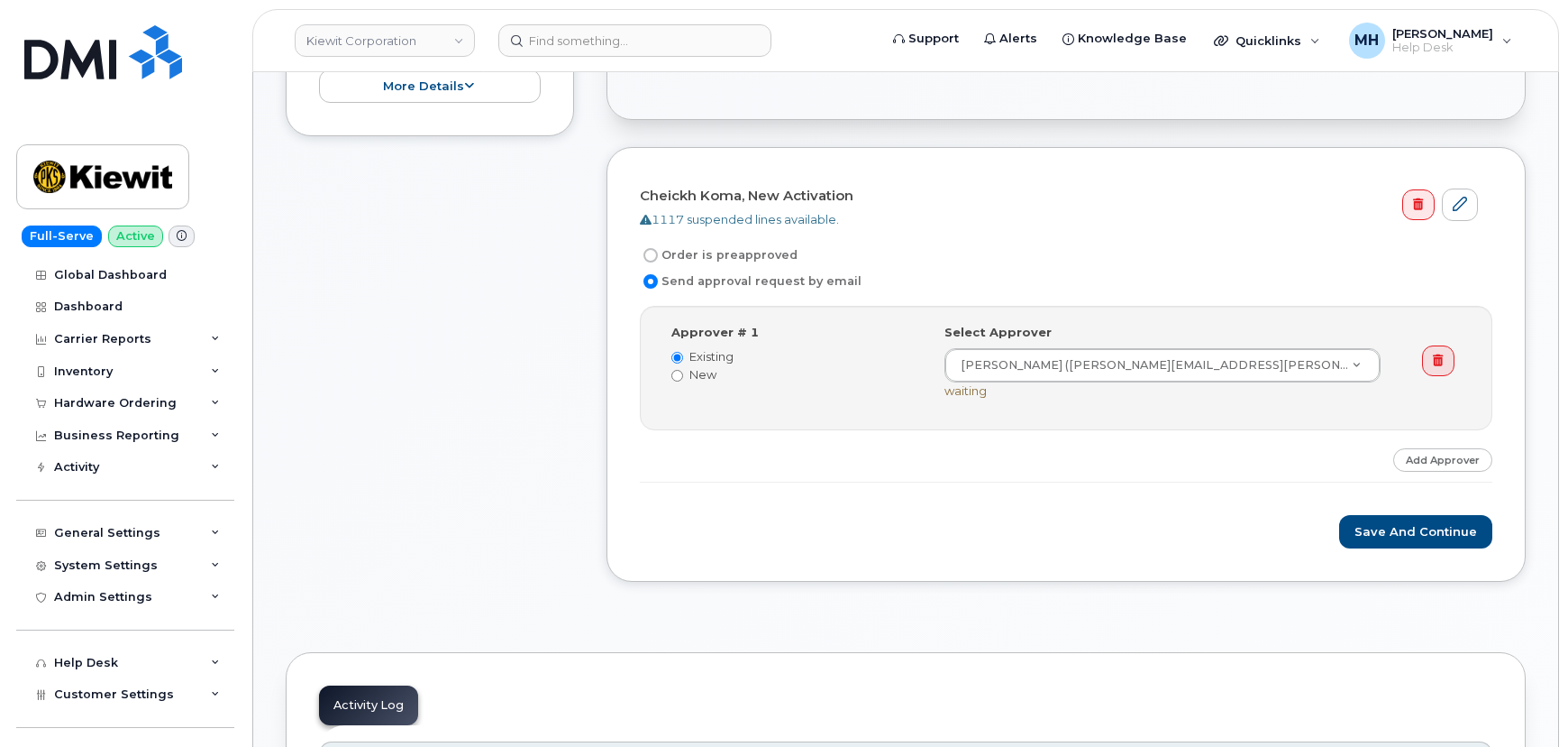
click at [1325, 520] on div "Save and Continue" at bounding box center [1066, 532] width 853 height 33
drag, startPoint x: 1384, startPoint y: 530, endPoint x: 21, endPoint y: 537, distance: 1363.0
click at [1384, 531] on button "Save and Continue" at bounding box center [1416, 532] width 153 height 33
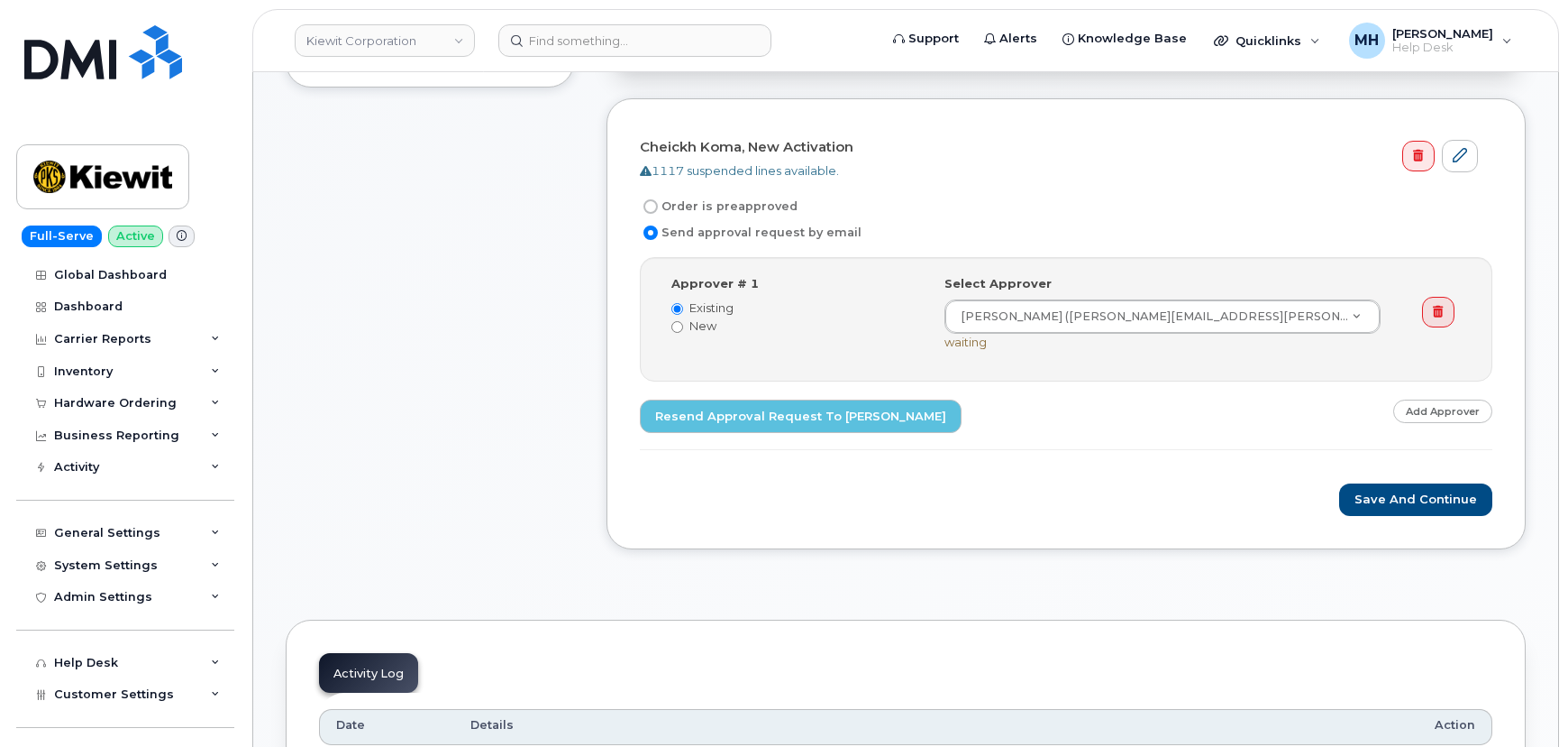
scroll to position [820, 0]
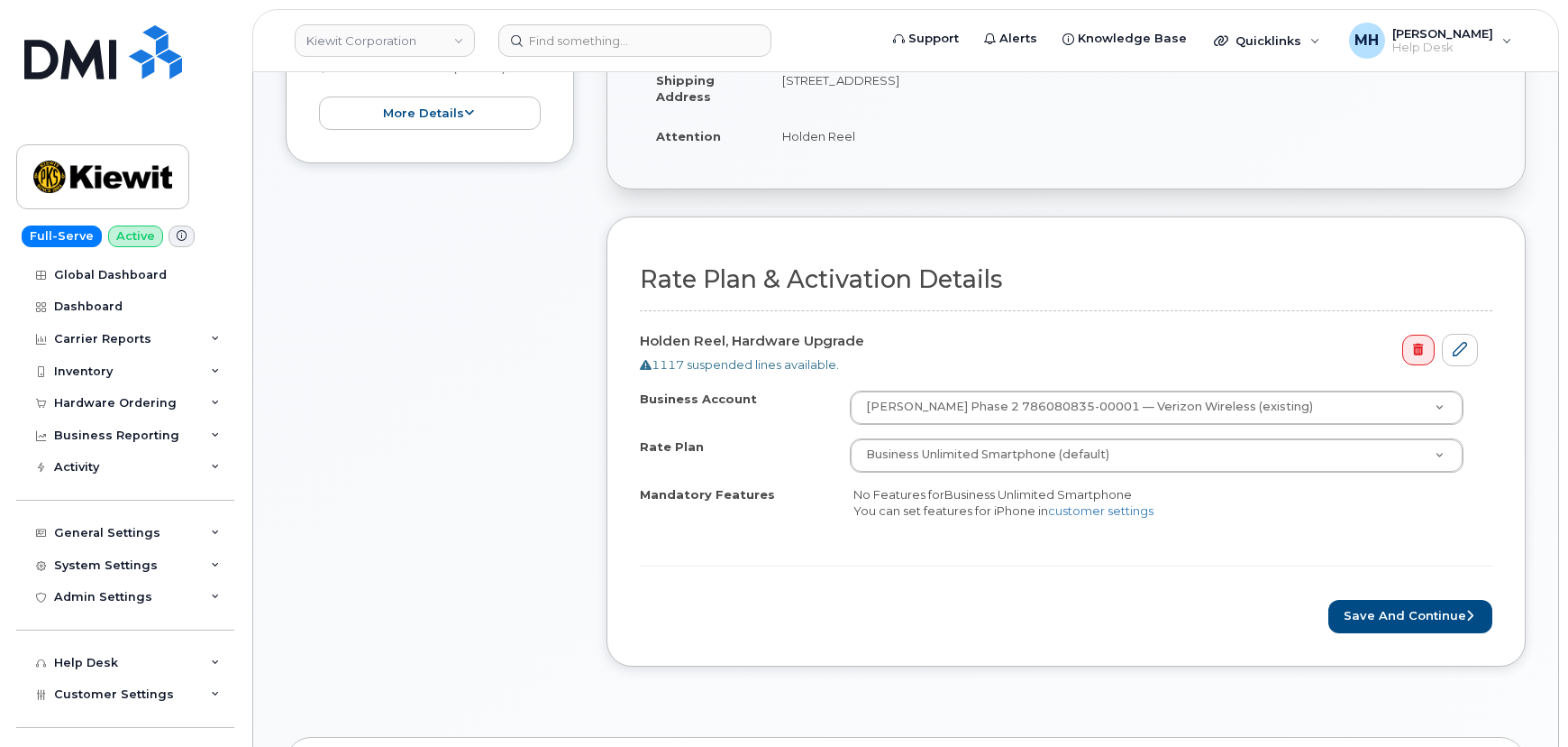
scroll to position [573, 0]
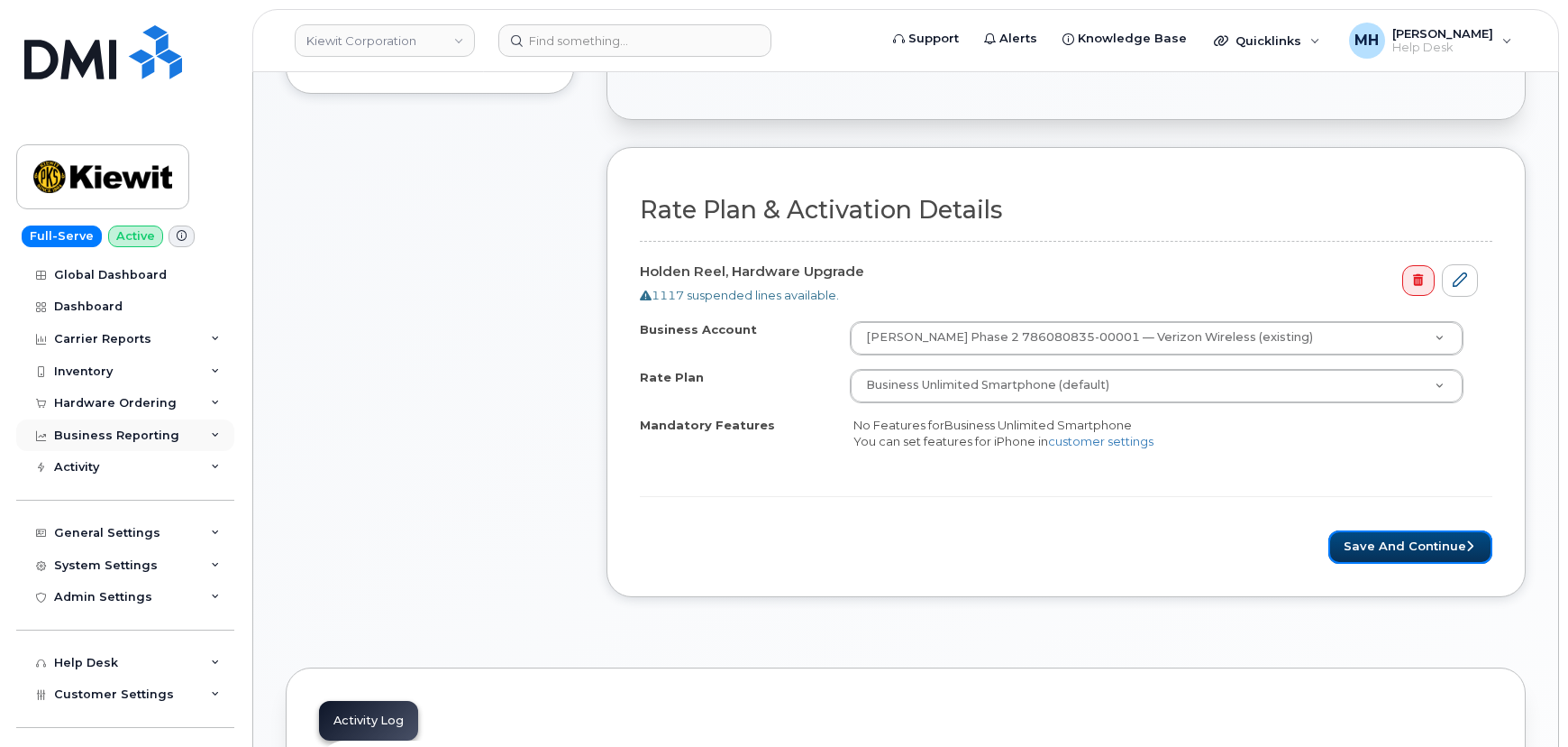
drag, startPoint x: 1452, startPoint y: 538, endPoint x: 31, endPoint y: 442, distance: 1424.2
click at [1452, 538] on button "Save and Continue" at bounding box center [1411, 547] width 164 height 33
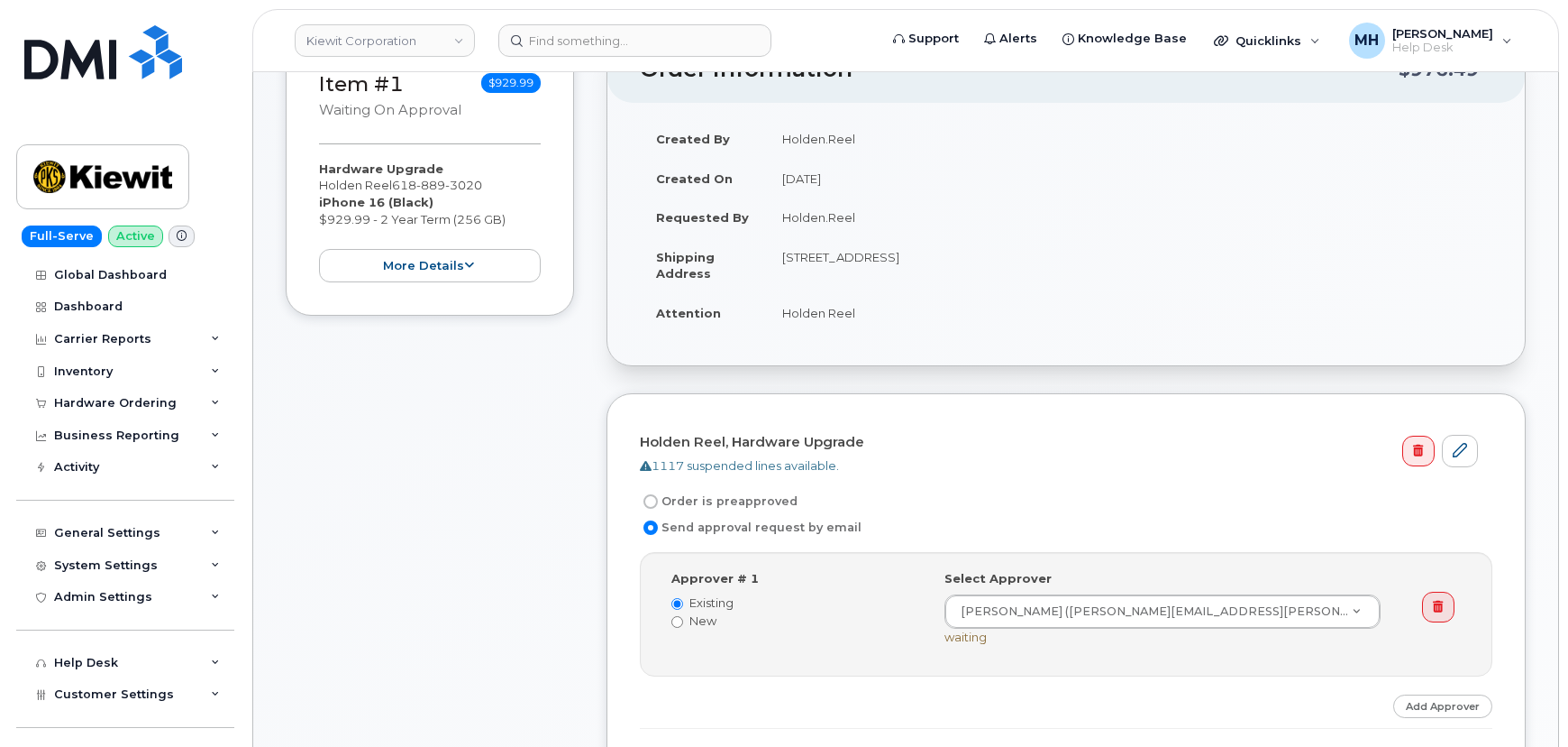
scroll to position [492, 0]
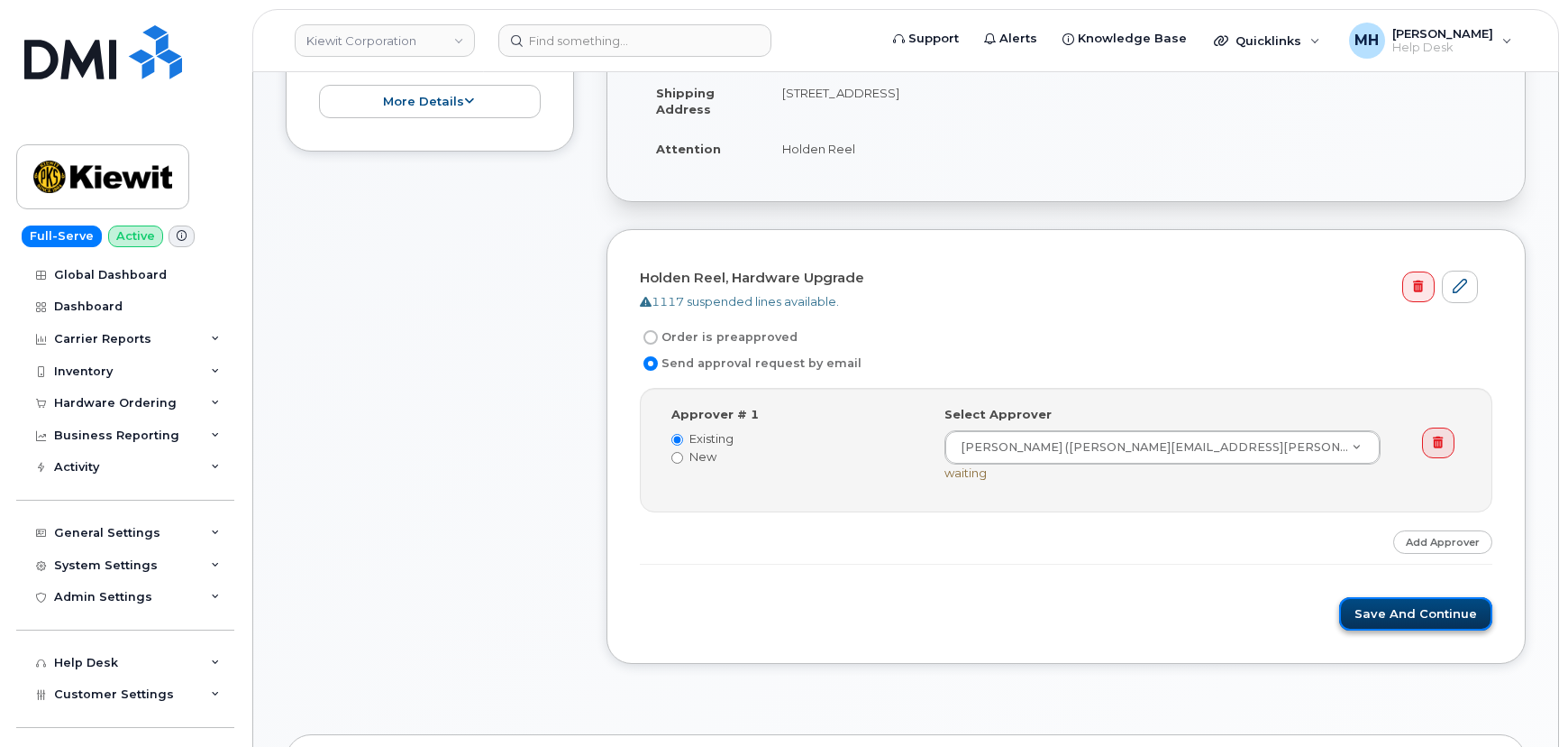
click at [1354, 606] on button "Save and Continue" at bounding box center [1416, 614] width 153 height 33
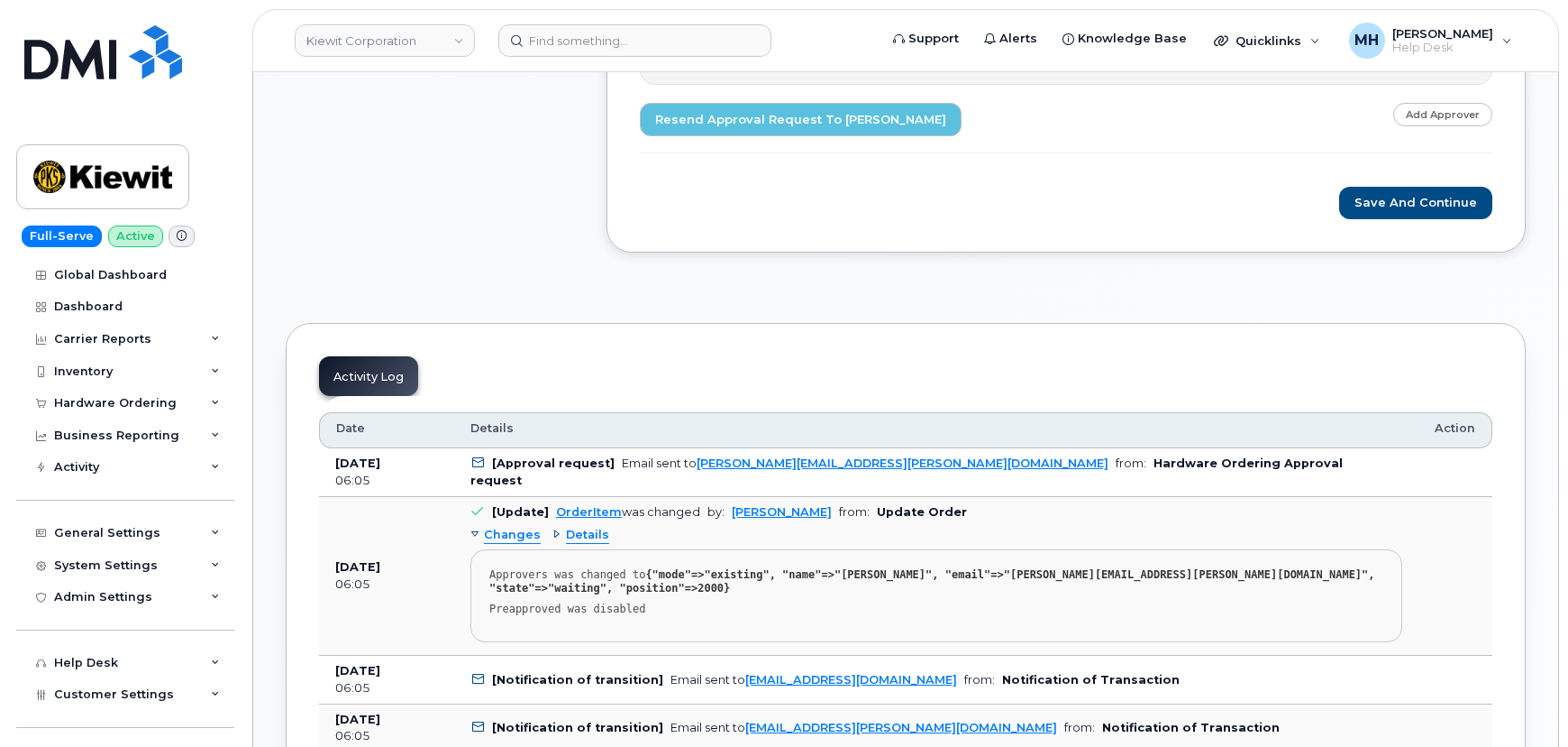
scroll to position [1065, 0]
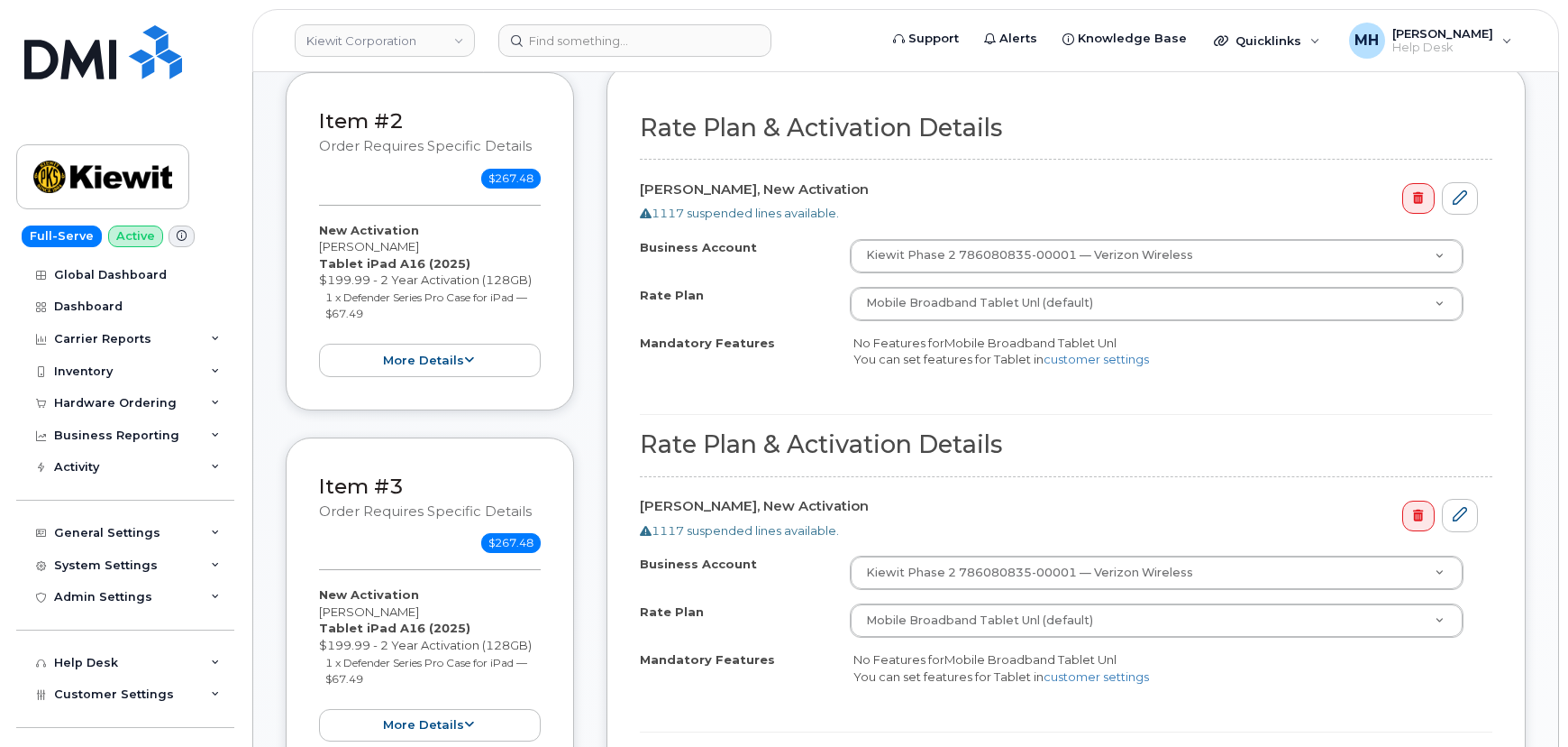
scroll to position [1065, 0]
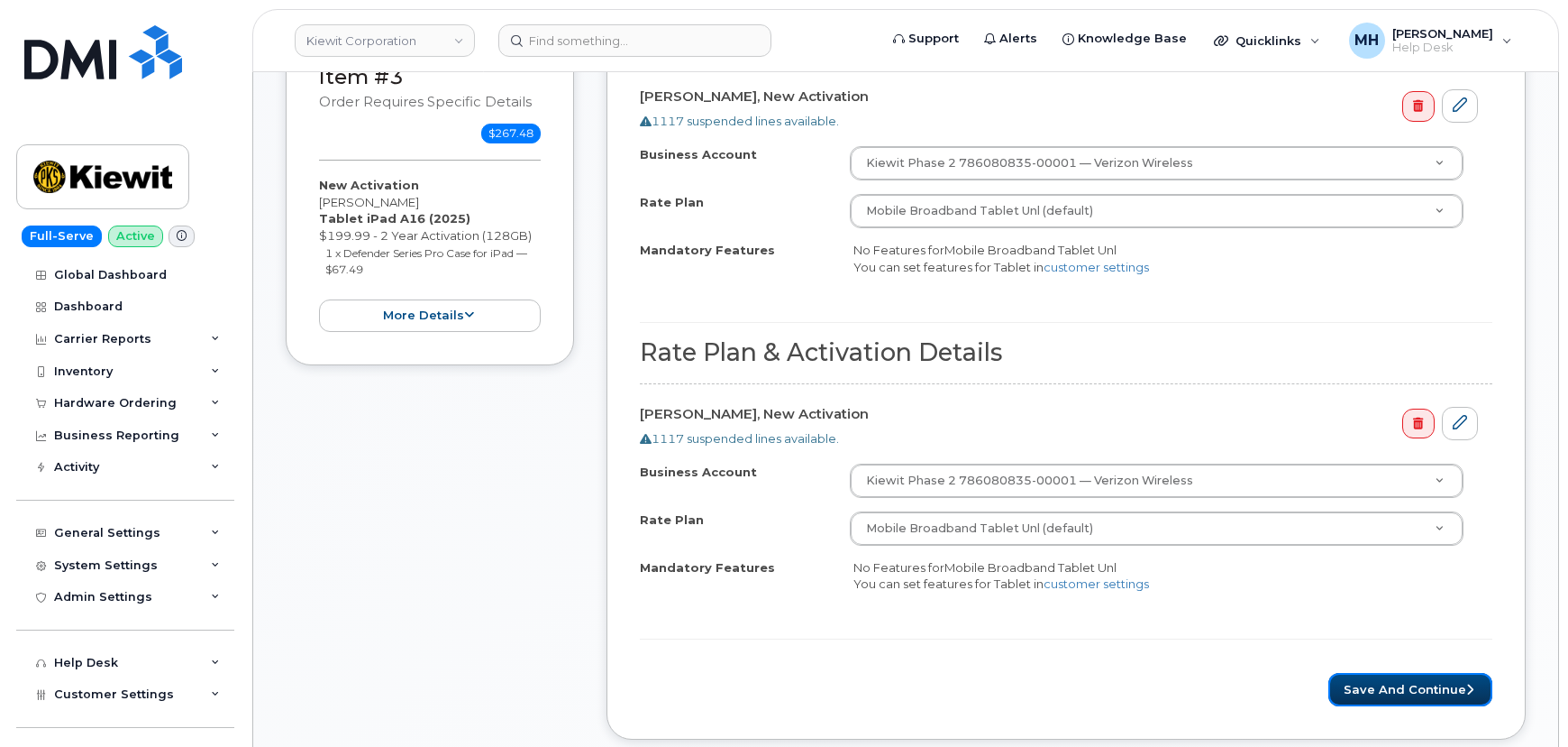
click at [1366, 673] on button "Save and Continue" at bounding box center [1411, 690] width 164 height 33
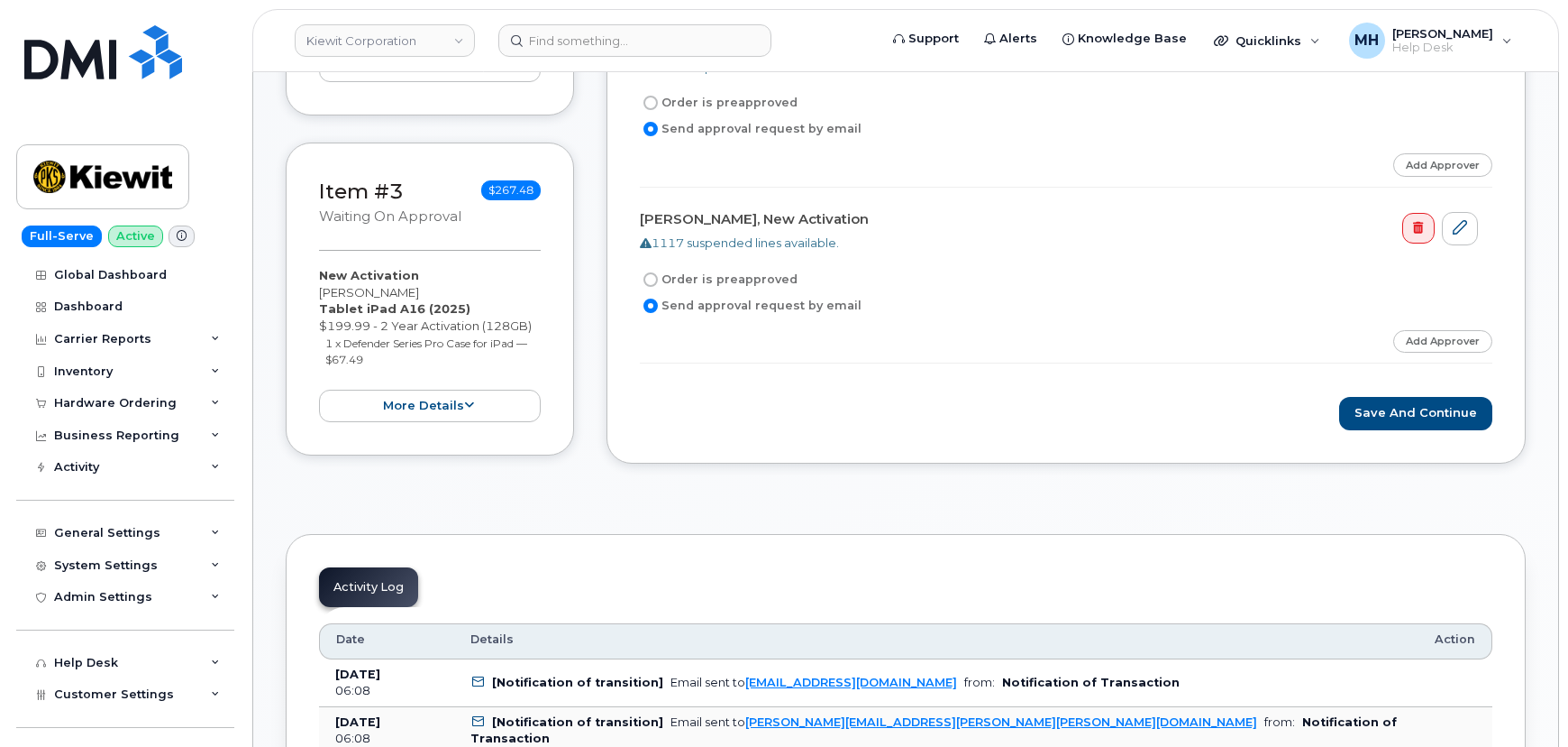
scroll to position [820, 0]
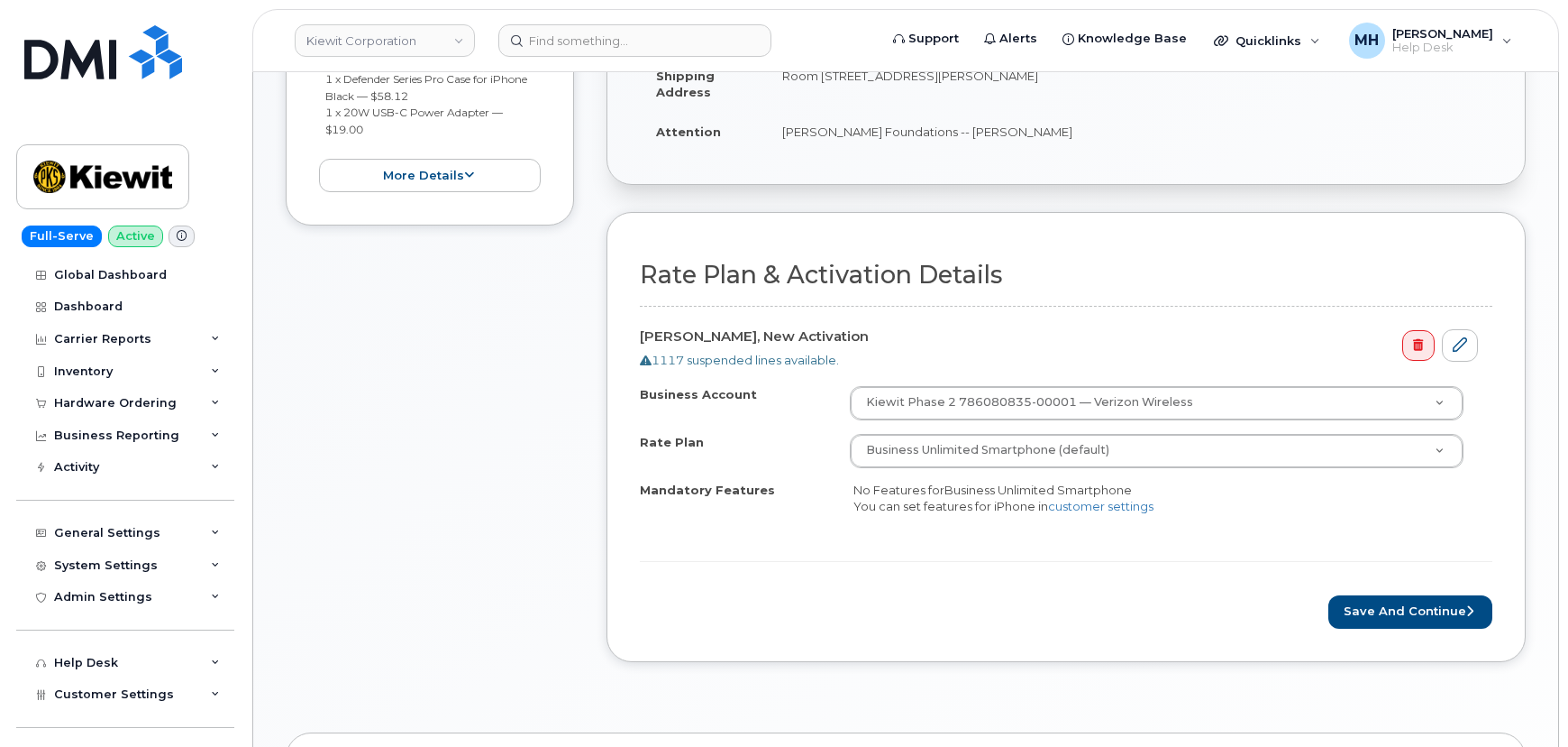
scroll to position [738, 0]
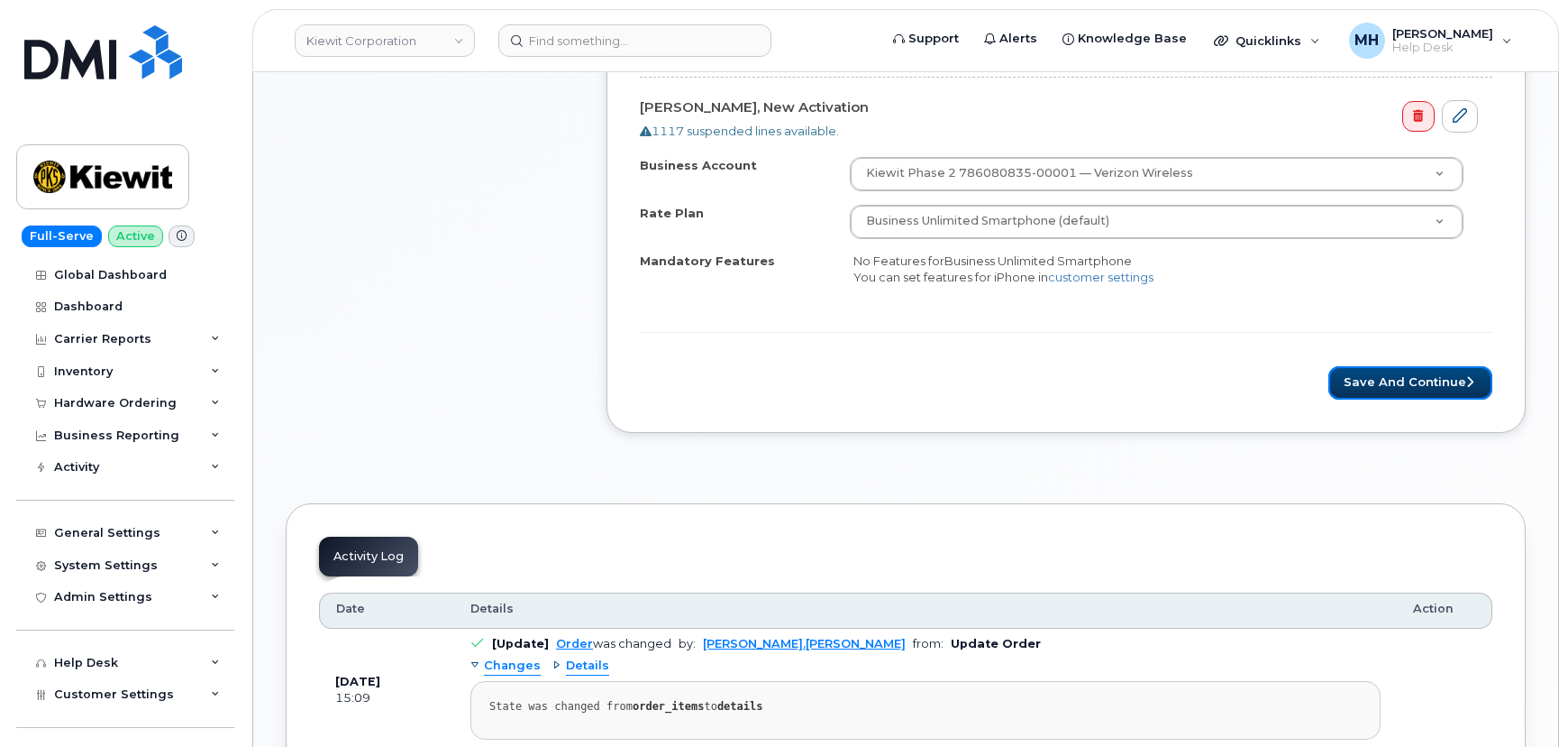
click at [1447, 383] on button "Save and Continue" at bounding box center [1411, 383] width 164 height 33
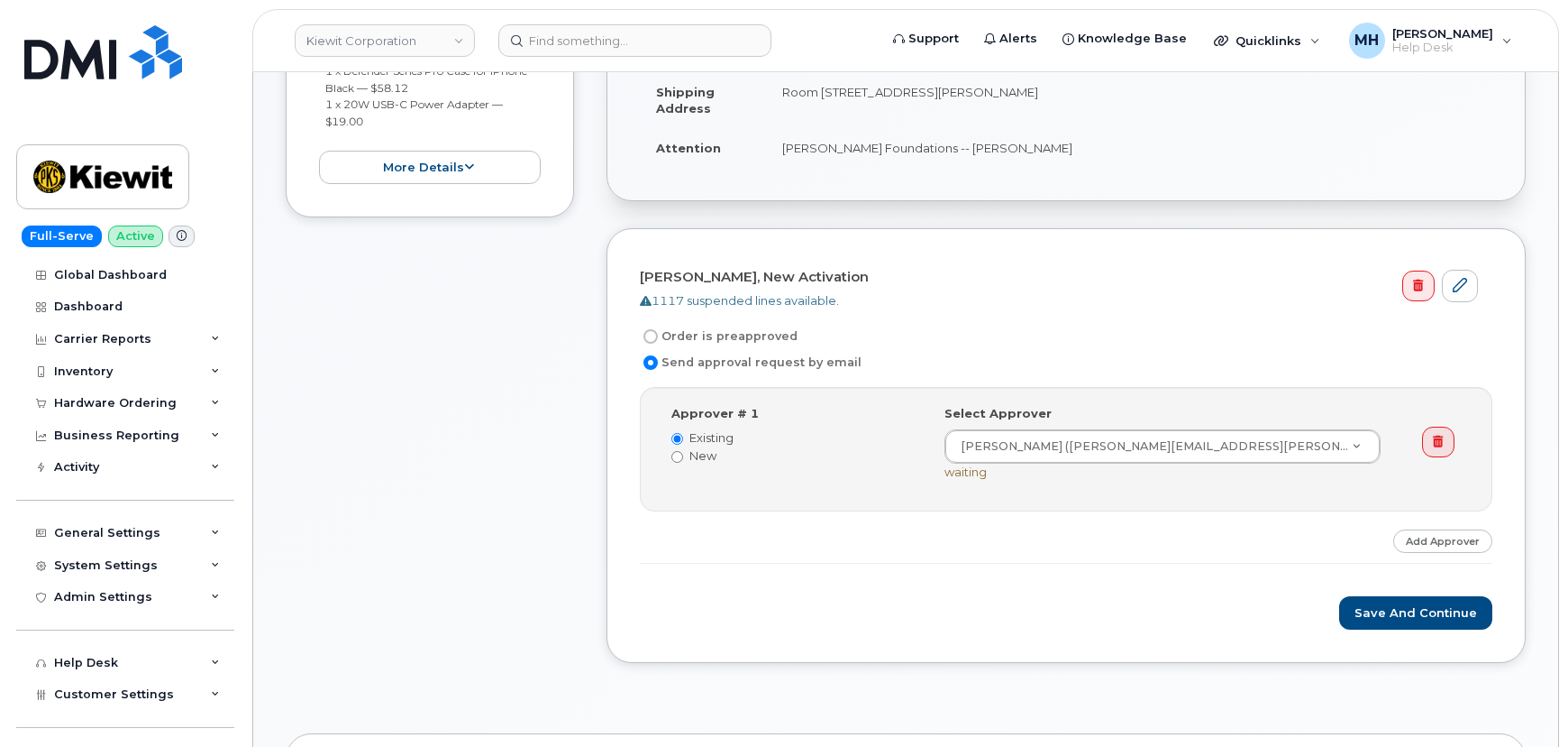
scroll to position [573, 0]
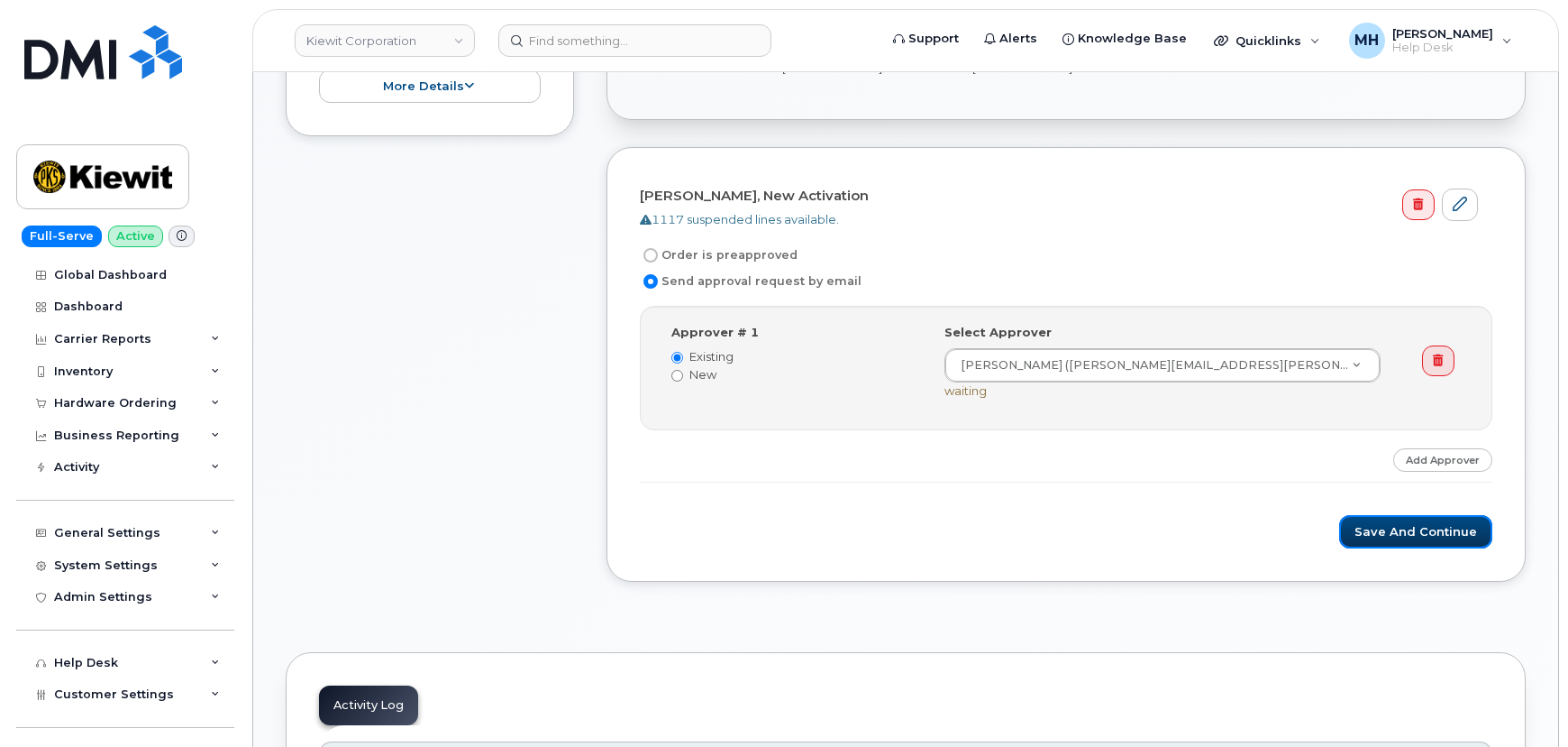
drag, startPoint x: 1422, startPoint y: 527, endPoint x: 877, endPoint y: 535, distance: 545.1
click at [1422, 527] on button "Save and Continue" at bounding box center [1416, 532] width 153 height 33
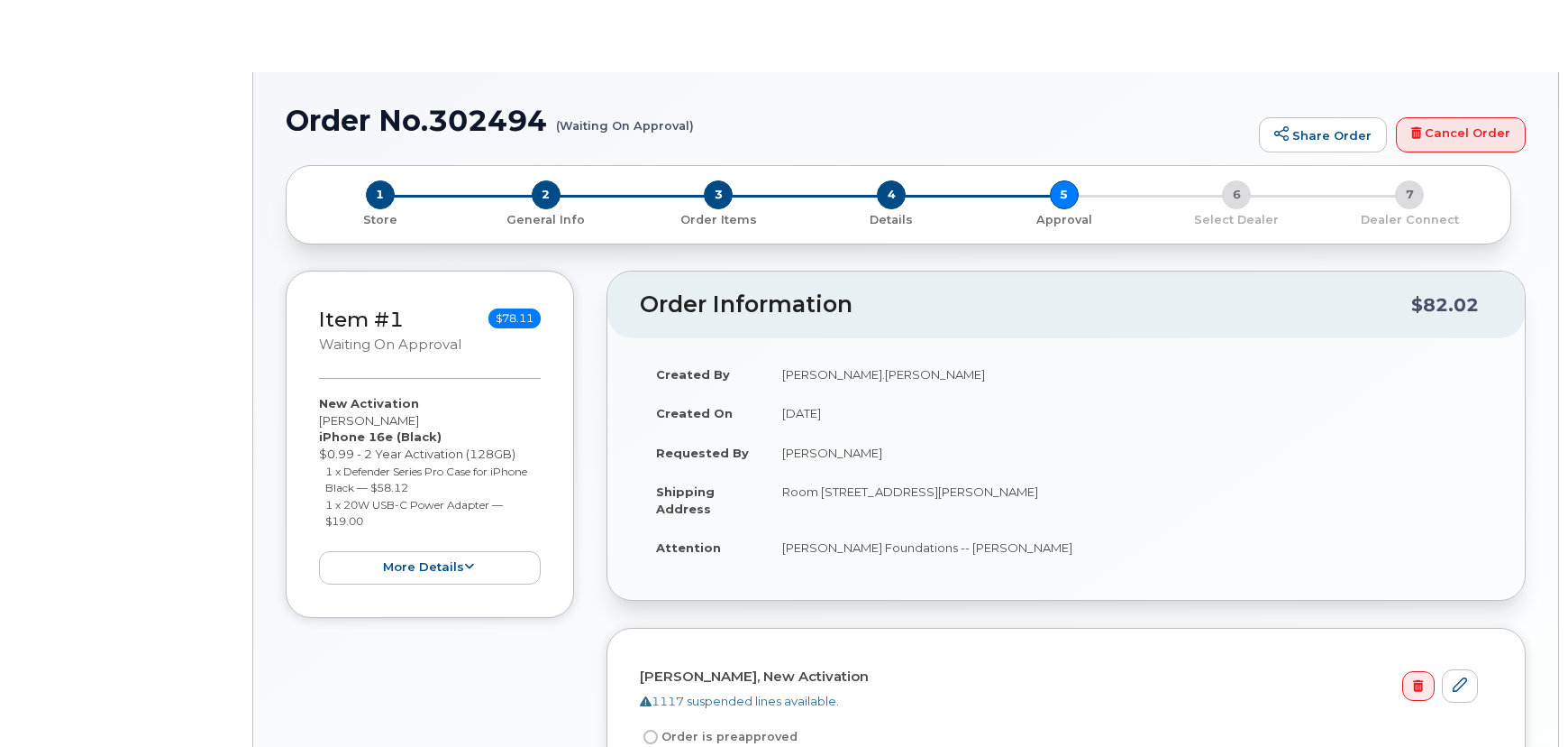
radio input "true"
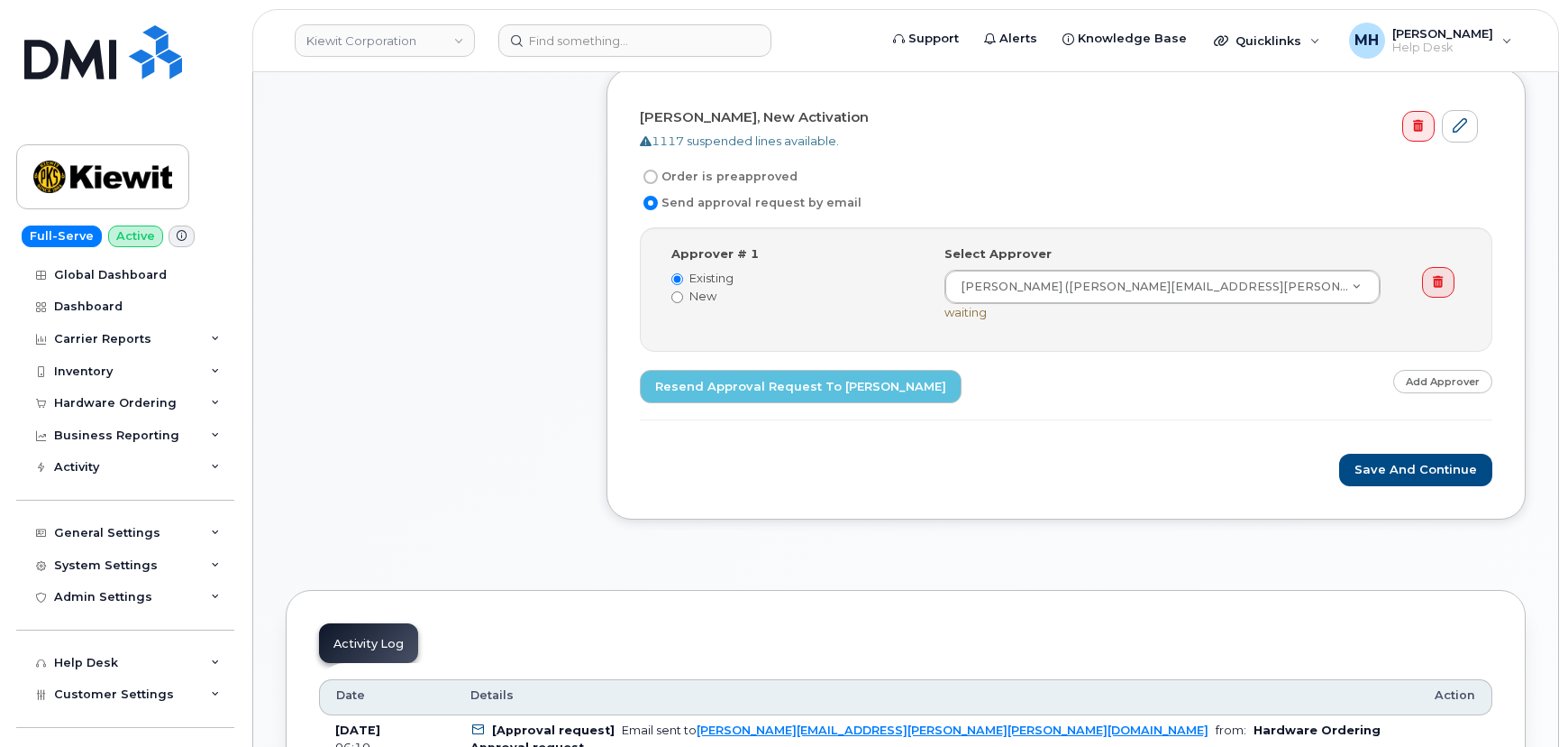
scroll to position [738, 0]
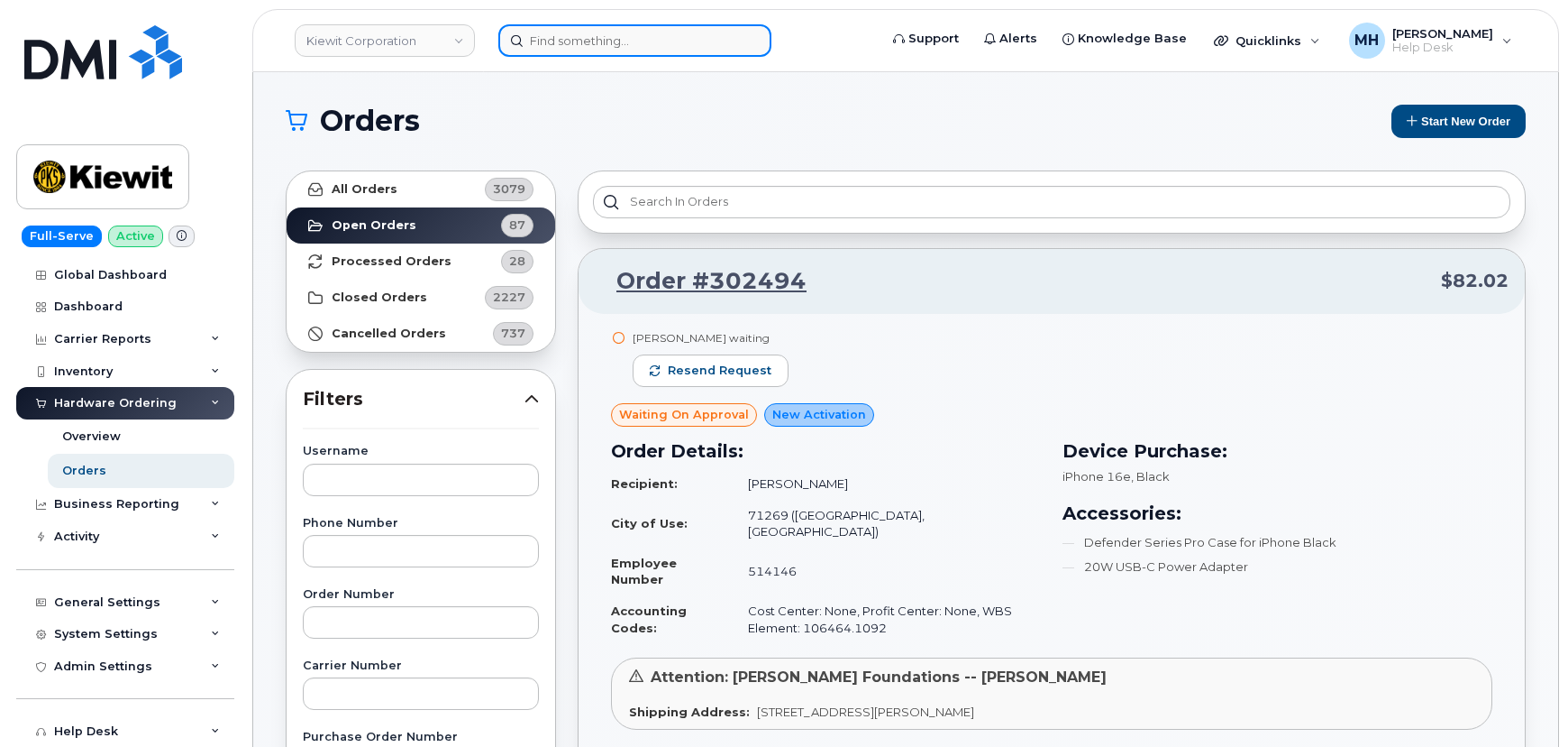
click at [667, 54] on input at bounding box center [635, 40] width 273 height 32
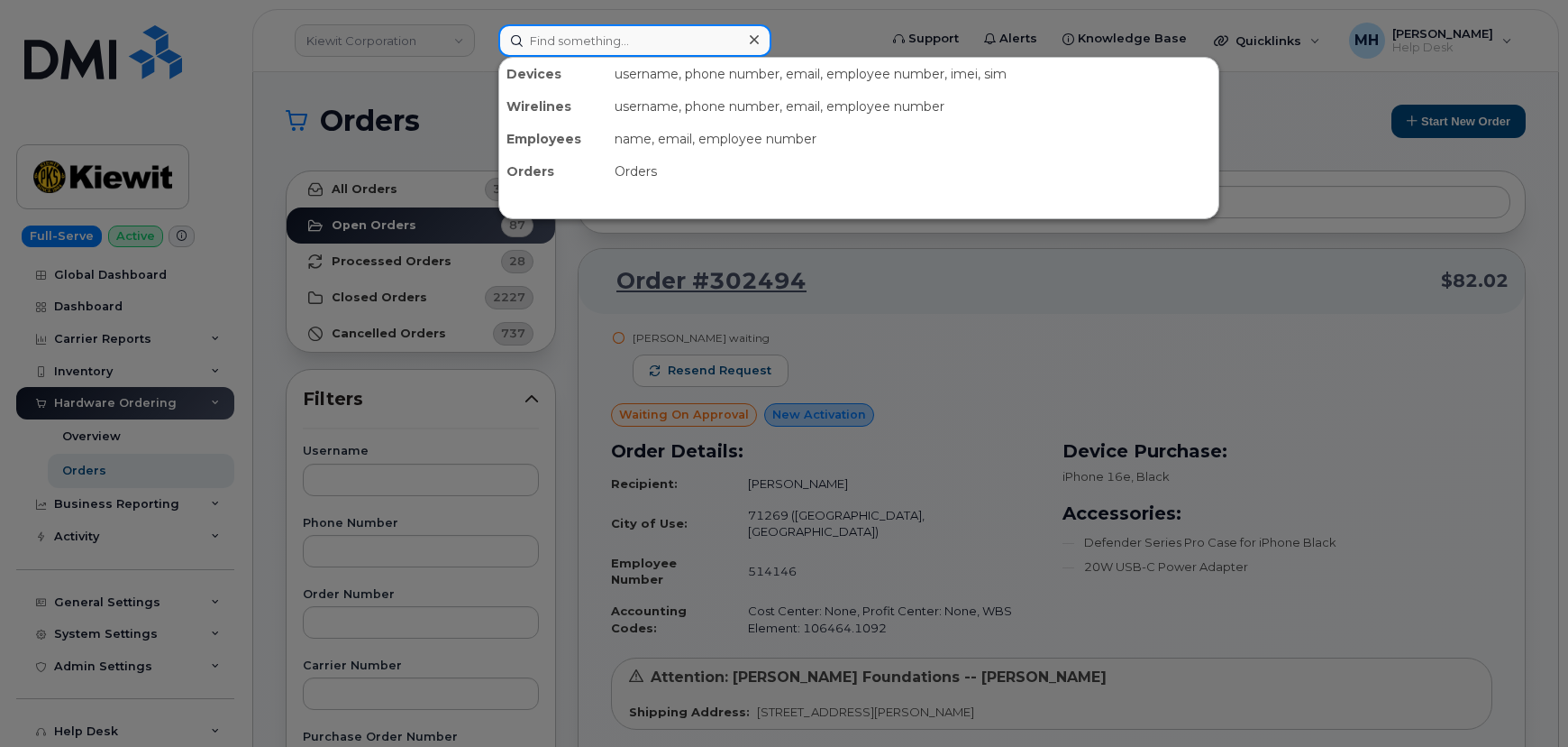
paste input "225-400-1840"
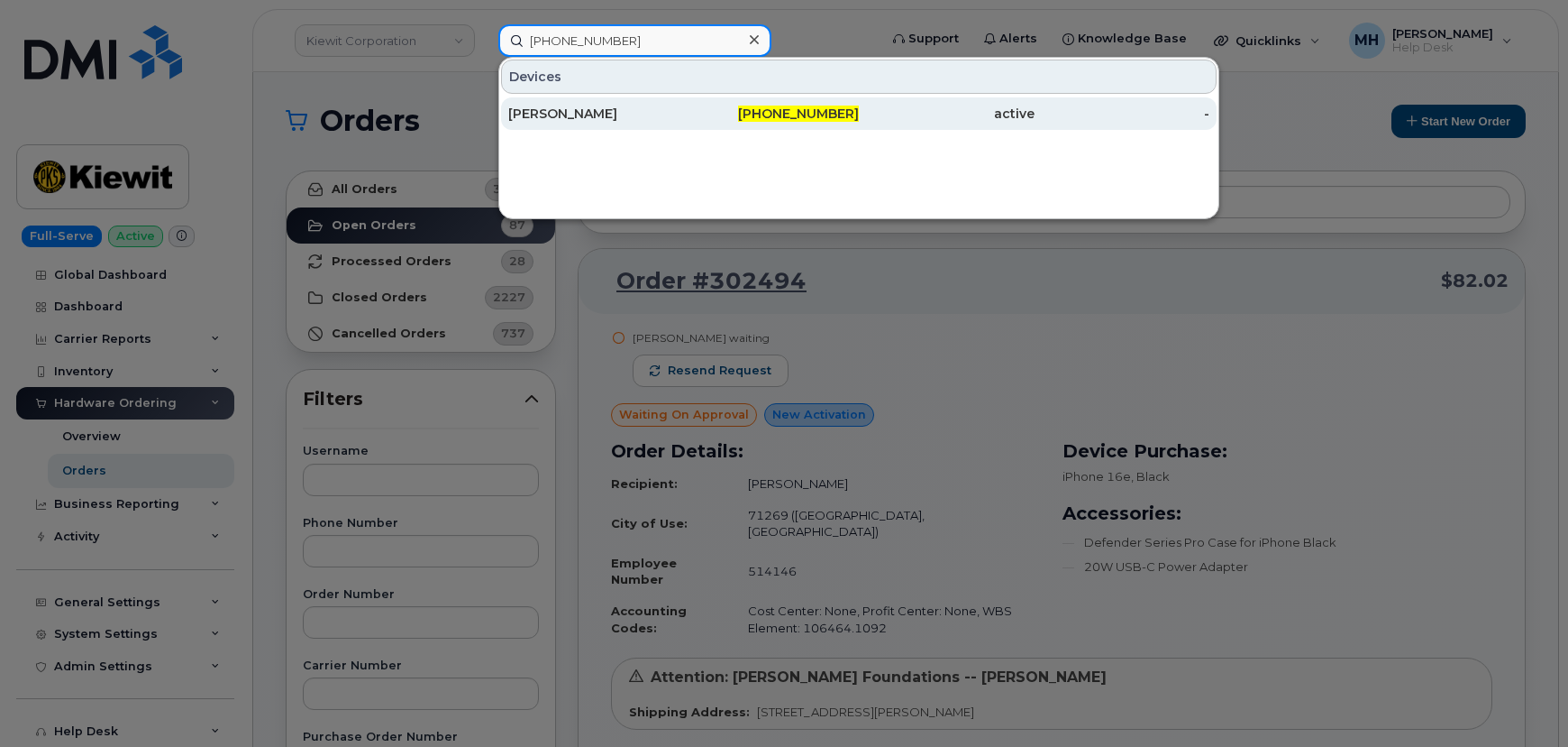
type input "225-400-1840"
click at [625, 108] on div "[PERSON_NAME]" at bounding box center [596, 114] width 176 height 18
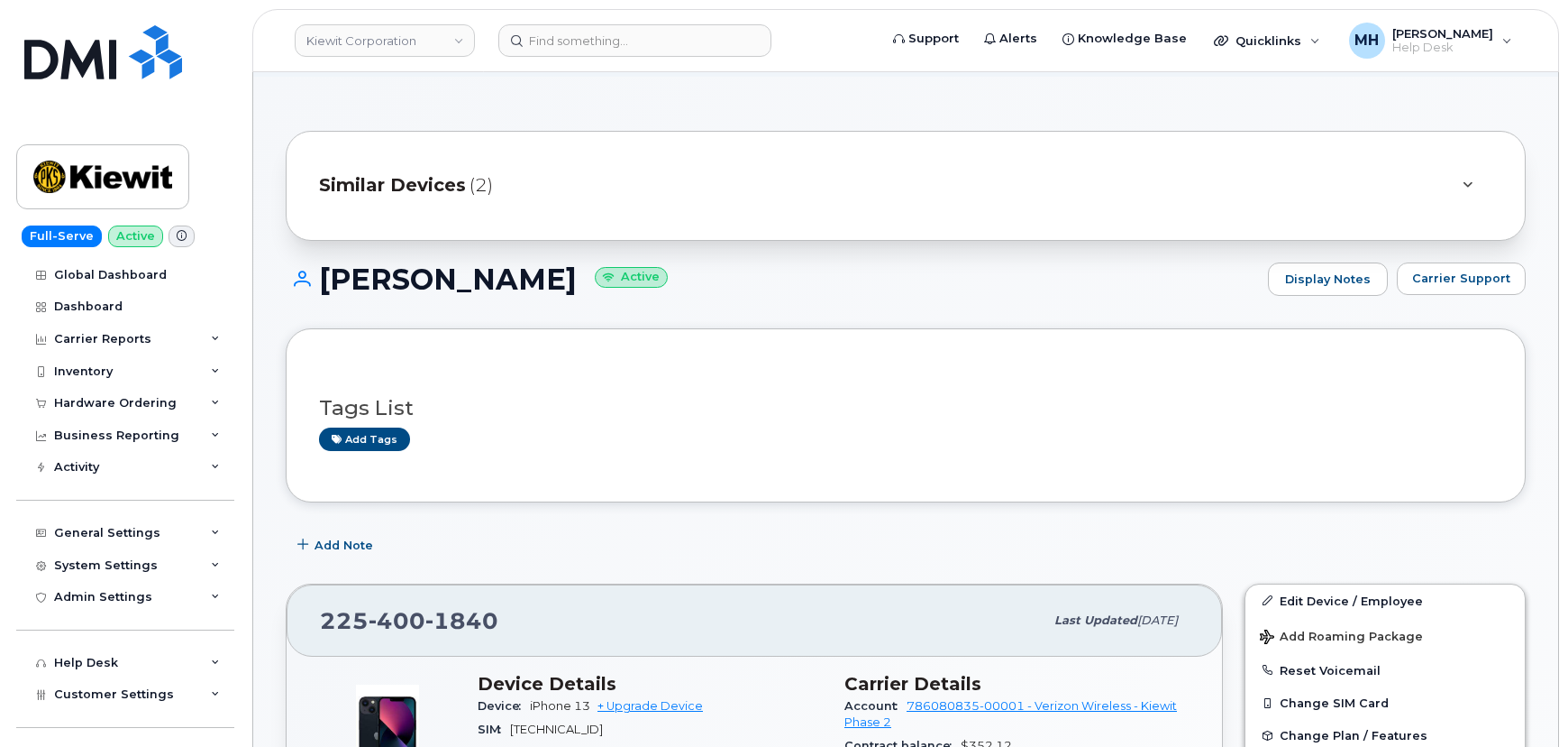
scroll to position [81, 0]
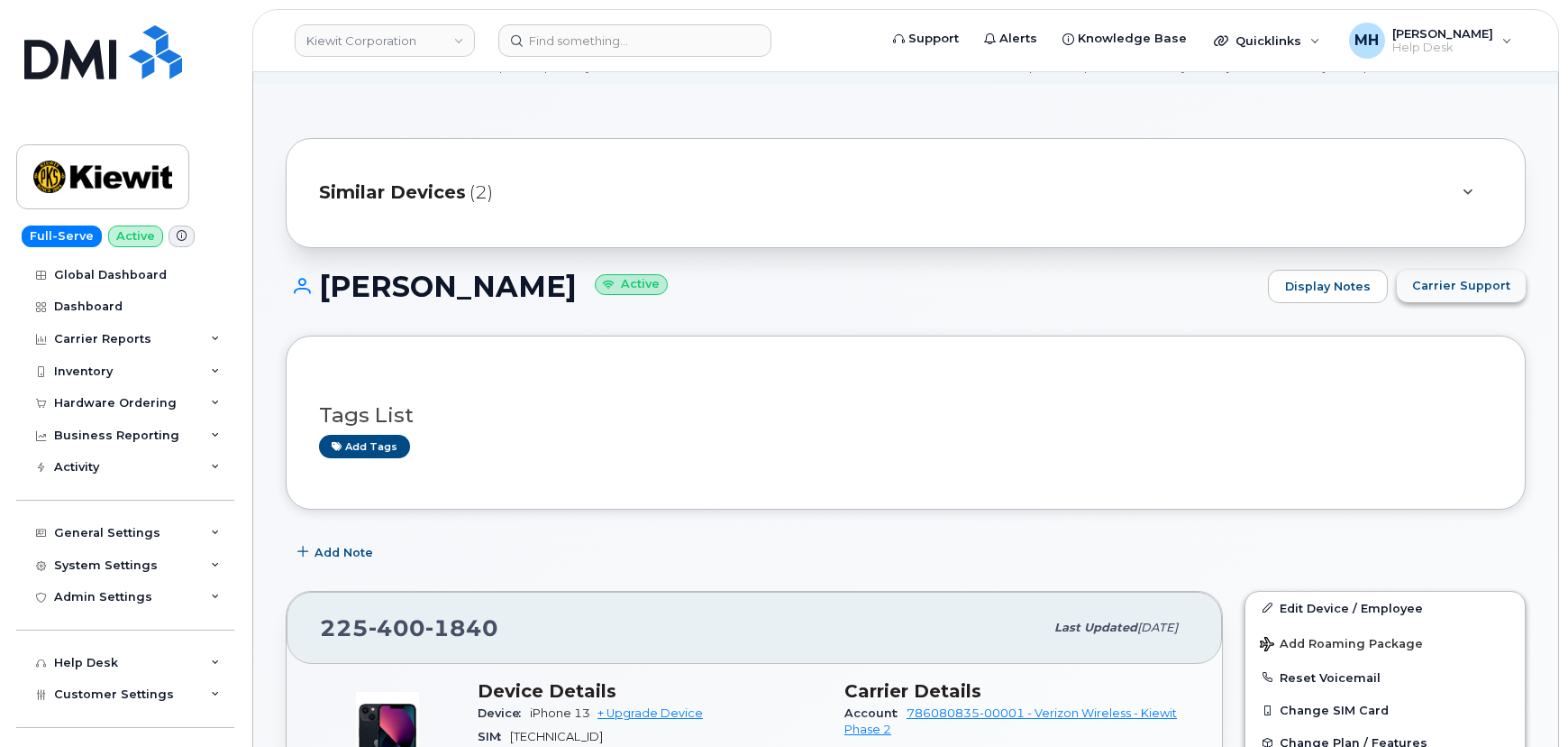
click at [1487, 284] on span "Carrier Support" at bounding box center [1462, 285] width 98 height 18
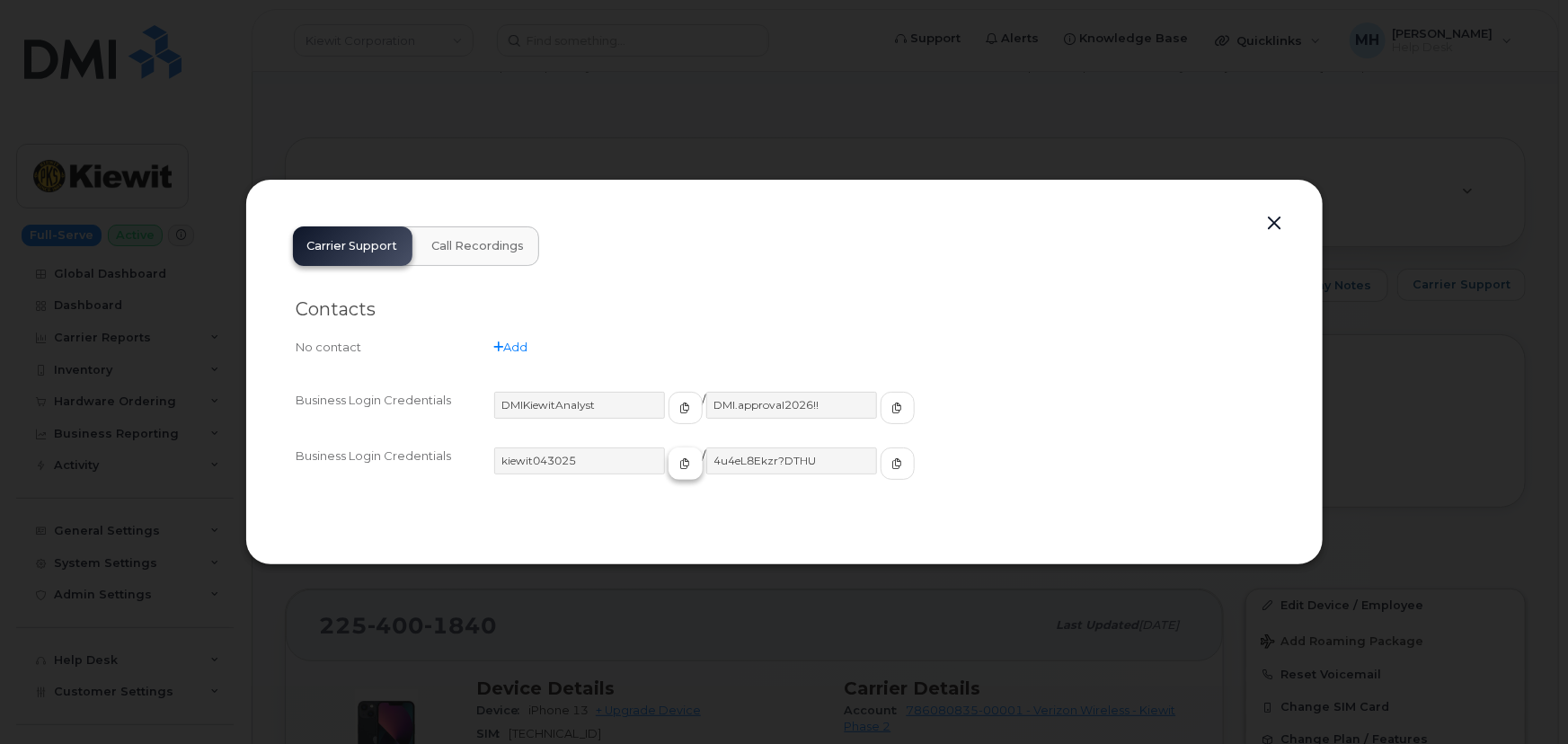
click at [681, 467] on icon "button" at bounding box center [686, 464] width 11 height 11
click at [881, 471] on button "button" at bounding box center [897, 463] width 34 height 32
click at [1273, 216] on button "button" at bounding box center [1275, 223] width 27 height 25
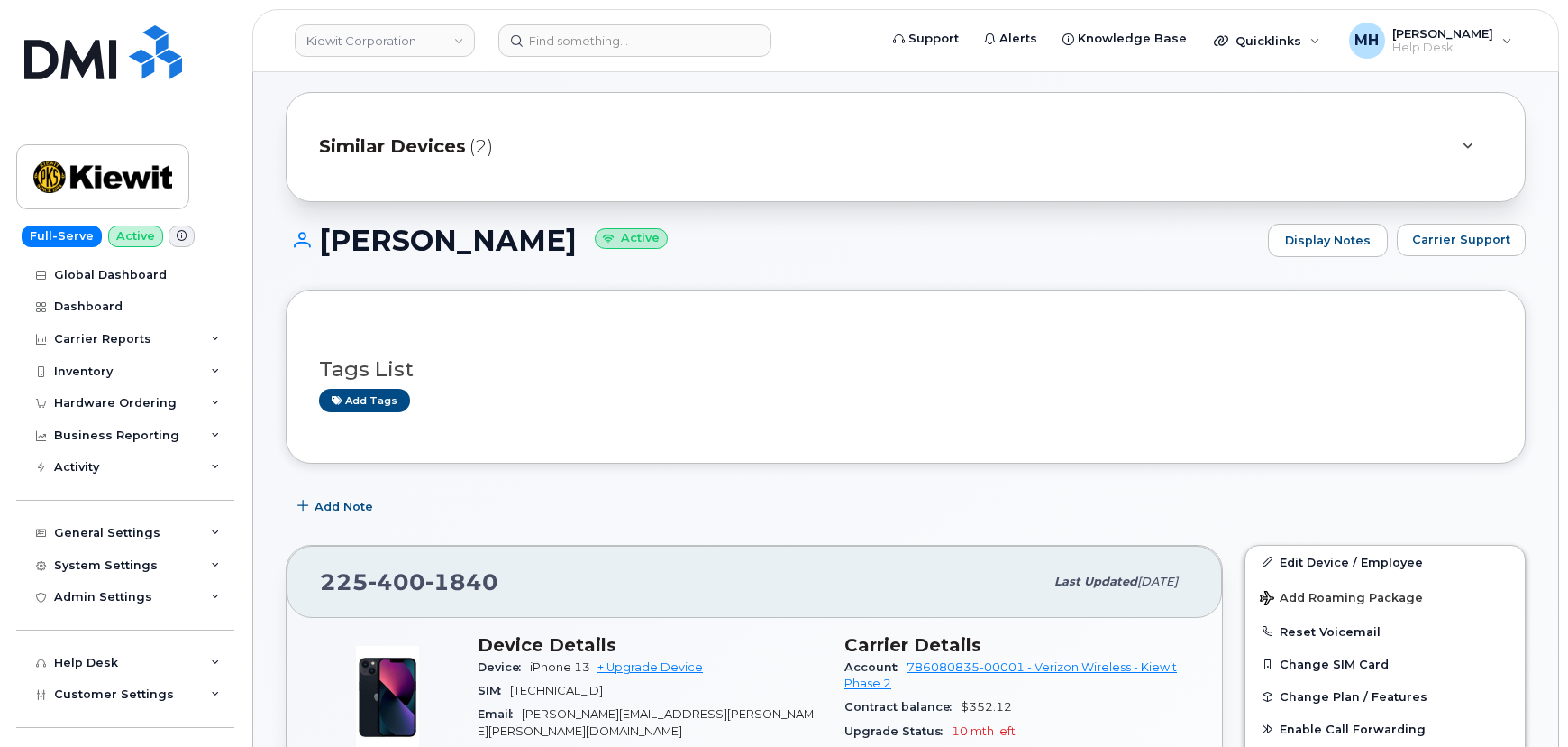
scroll to position [245, 0]
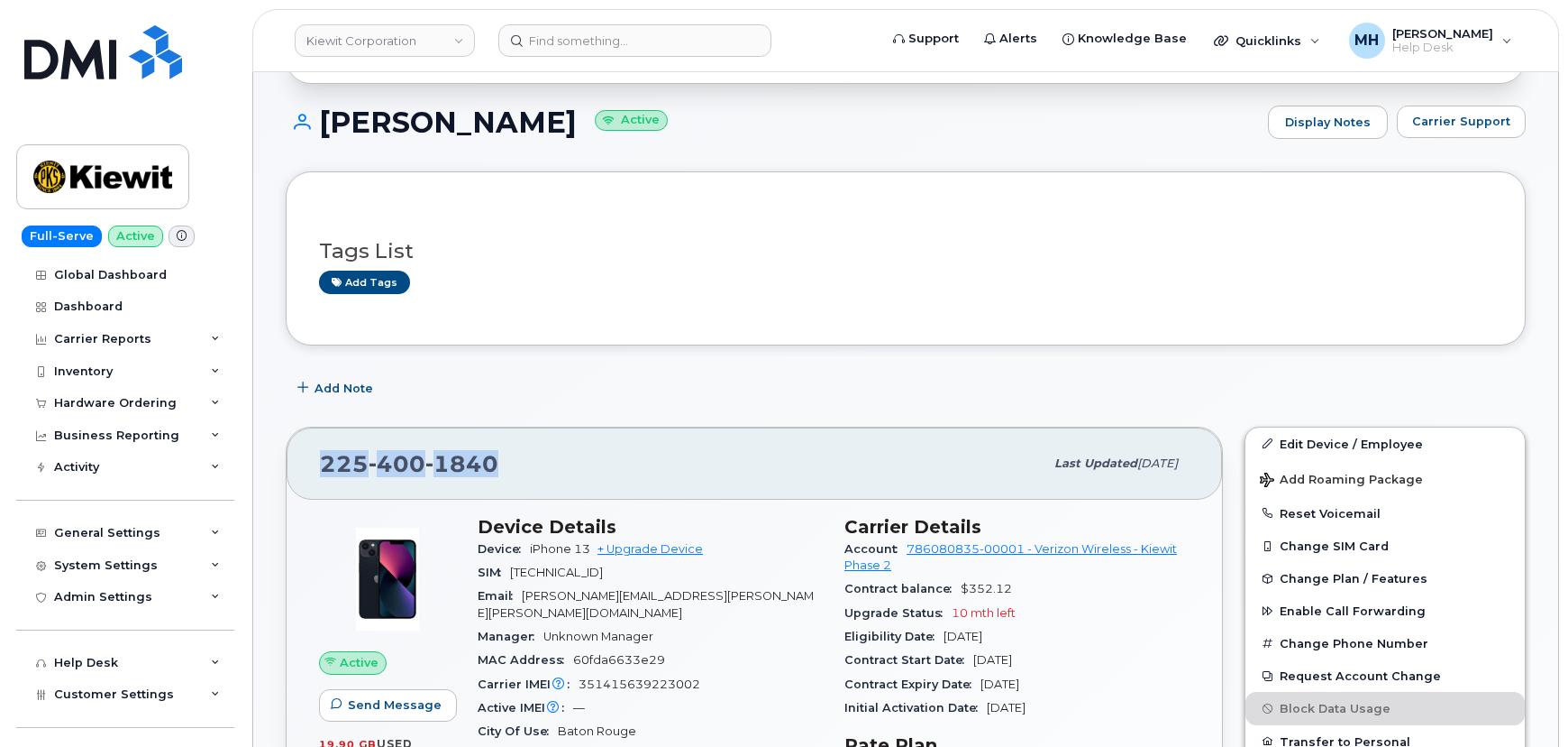
drag, startPoint x: 416, startPoint y: 477, endPoint x: 310, endPoint y: 469, distance: 106.3
click at [310, 469] on div "225 400 1840 Last updated Oct 04, 2025" at bounding box center [754, 463] width 936 height 72
click at [1298, 445] on link "Edit Device / Employee" at bounding box center [1385, 443] width 279 height 32
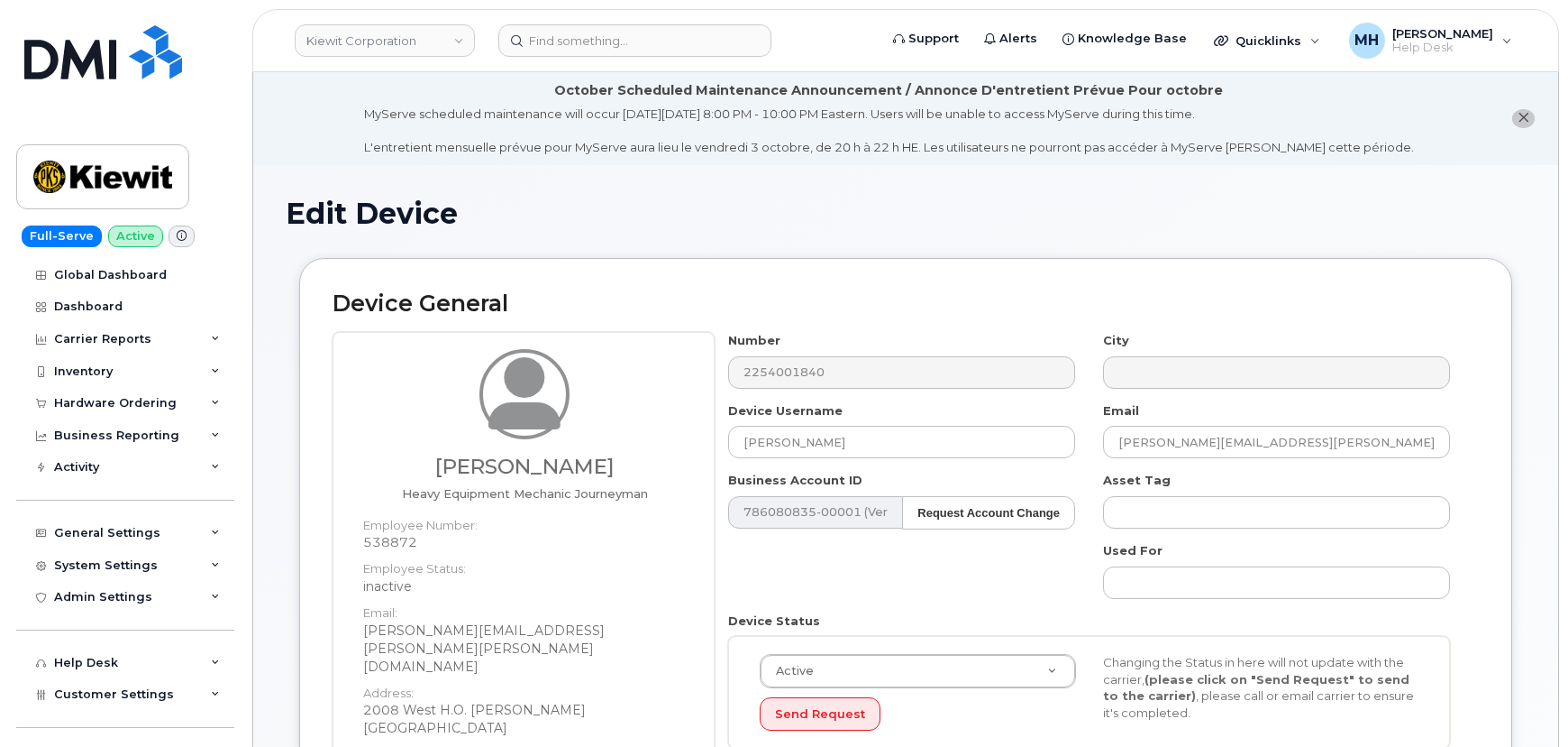
drag, startPoint x: 1538, startPoint y: 301, endPoint x: 1497, endPoint y: 329, distance: 49.6
click at [87, 413] on div "Hardware Ordering" at bounding box center [126, 403] width 218 height 32
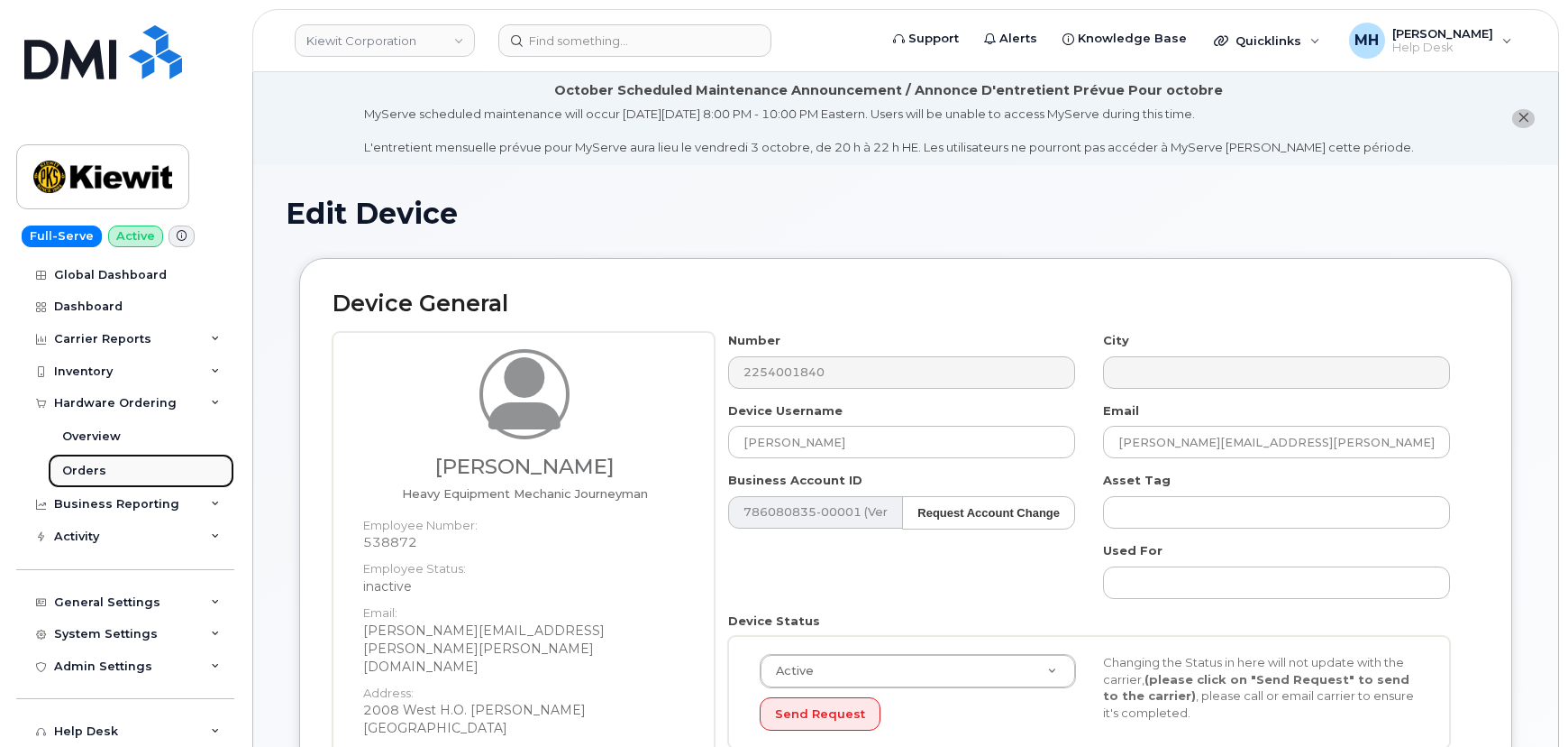
click at [84, 474] on div "Orders" at bounding box center [84, 471] width 44 height 17
